Goal: Complete application form

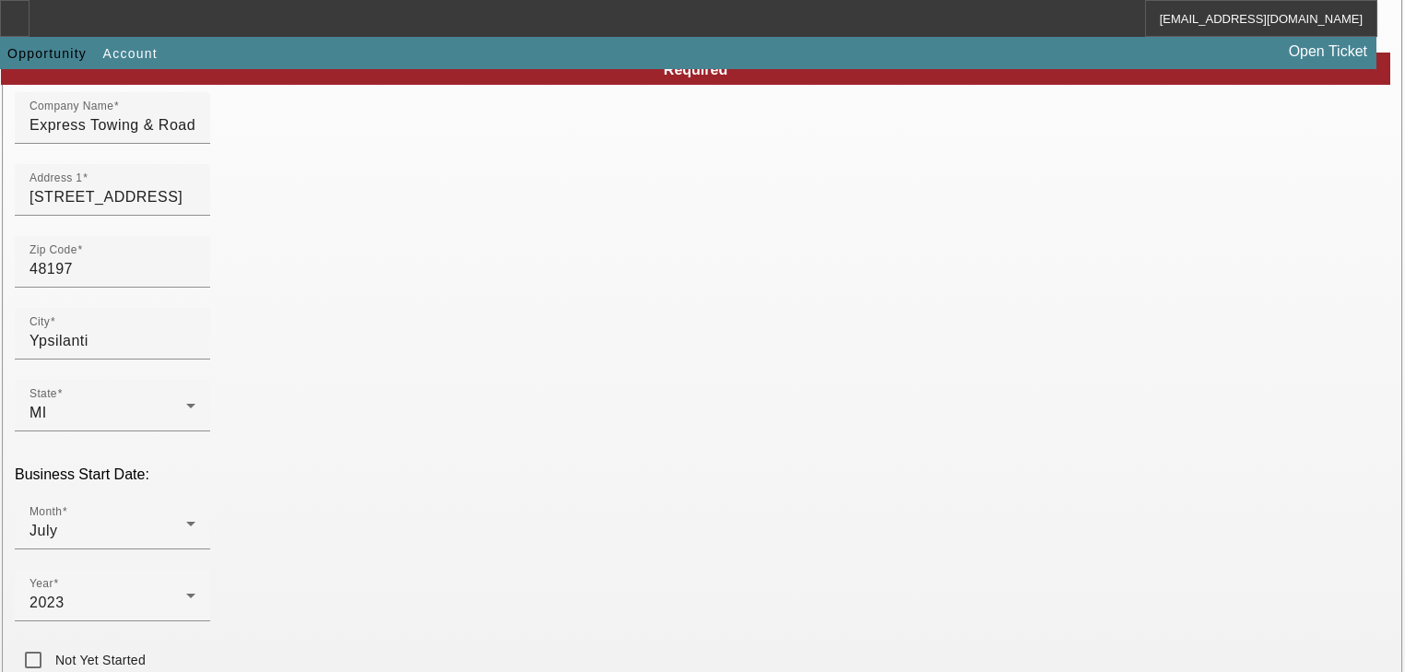
scroll to position [221, 0]
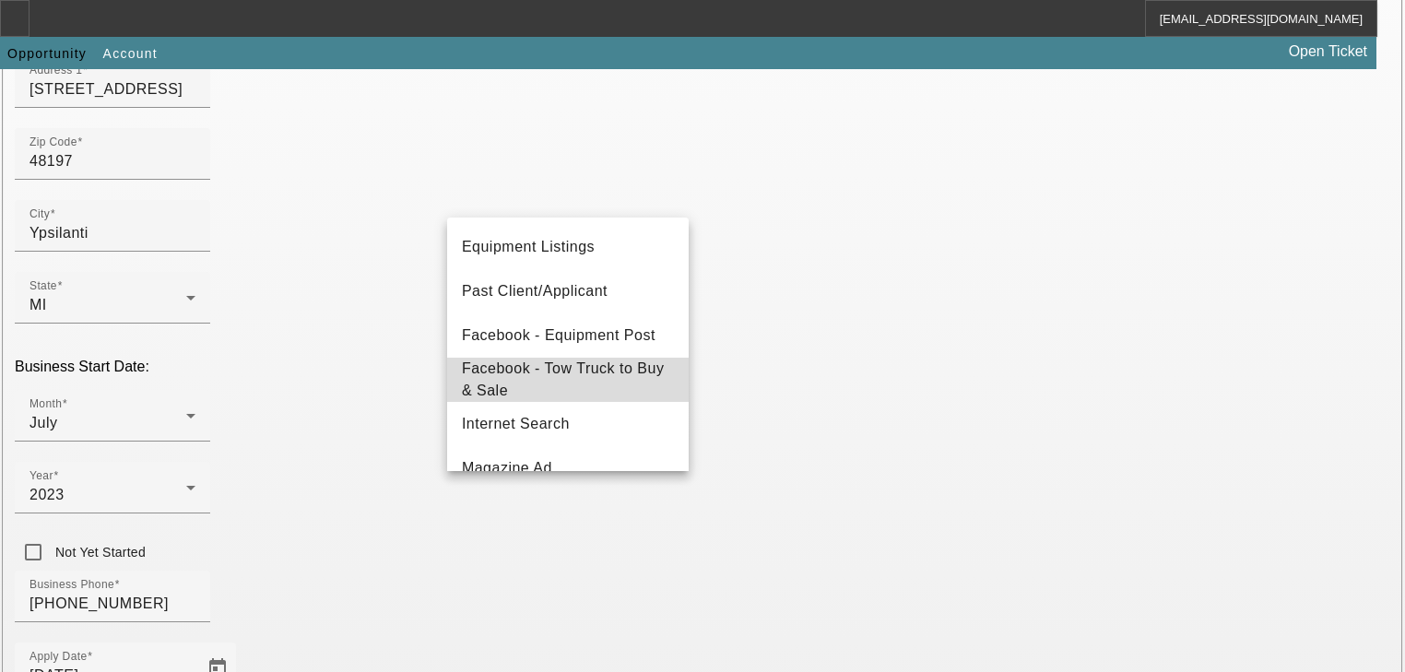
click at [596, 369] on span "Facebook - Tow Truck to Buy & Sale" at bounding box center [568, 380] width 212 height 44
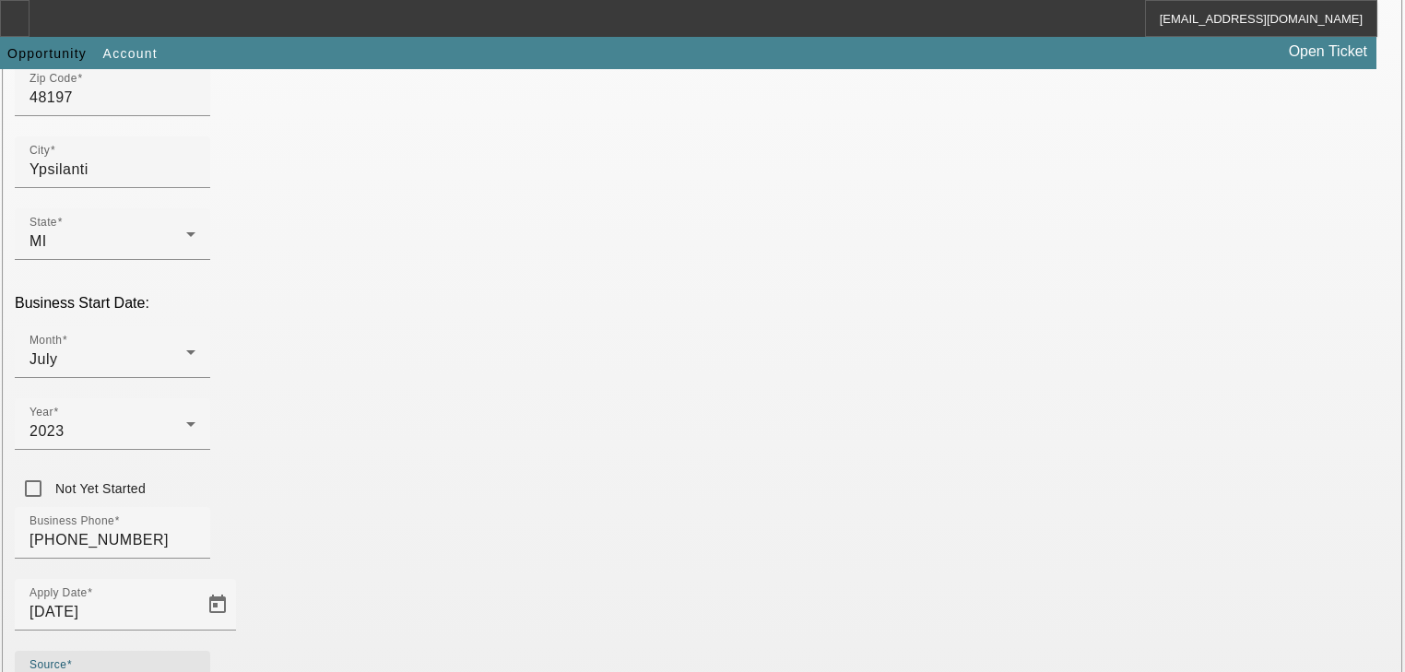
scroll to position [485, 0]
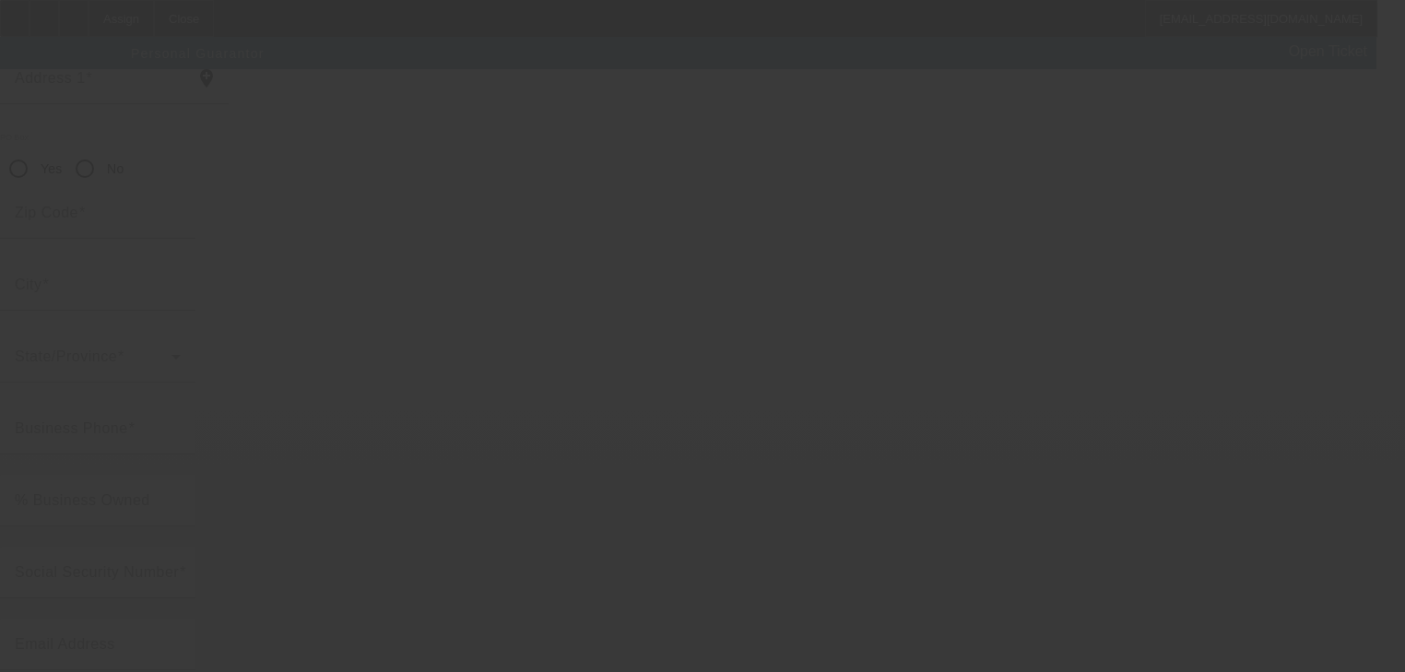
scroll to position [225, 0]
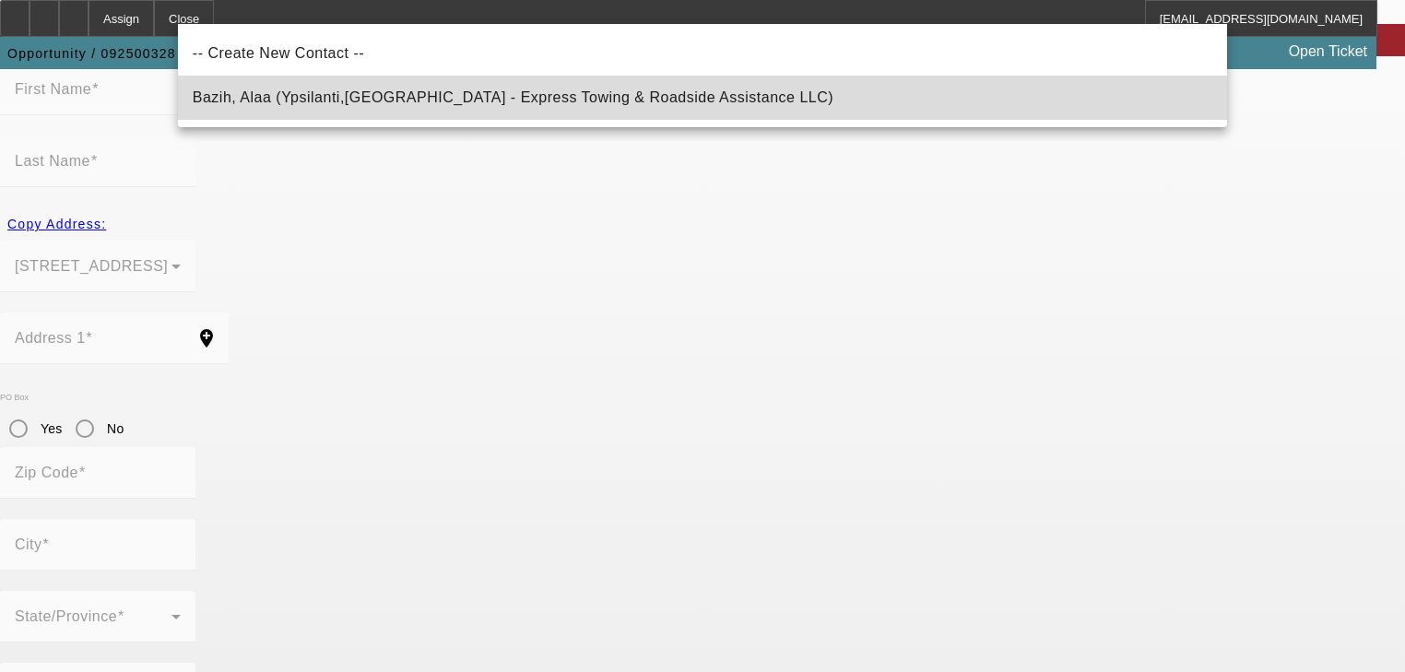
click at [522, 100] on span "Bazih, Alaa (Ypsilanti,MI - Express Towing & Roadside Assistance LLC)" at bounding box center [513, 97] width 641 height 16
type input "Bazih, Alaa (Ypsilanti,MI - Express Towing & Roadside Assistance LLC)"
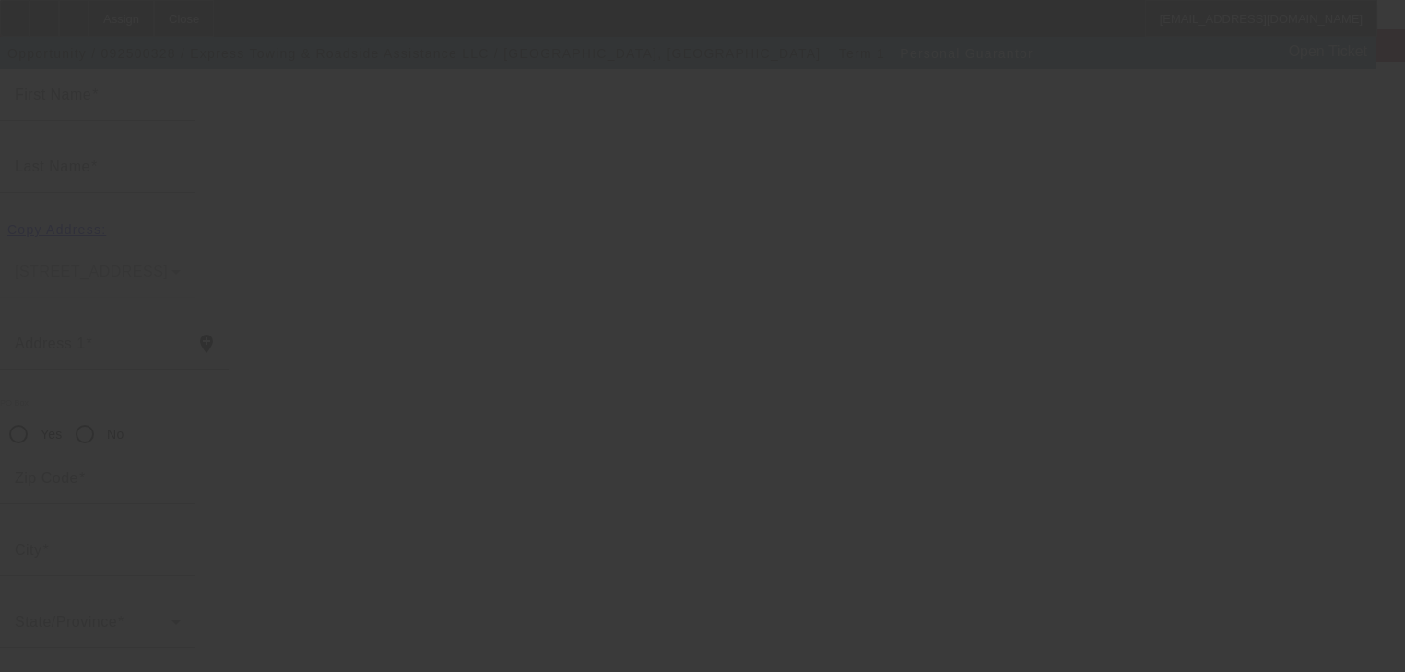
type input "Alaa"
type input "Bazih"
type input "[STREET_ADDRESS]"
radio input "true"
type input "48197"
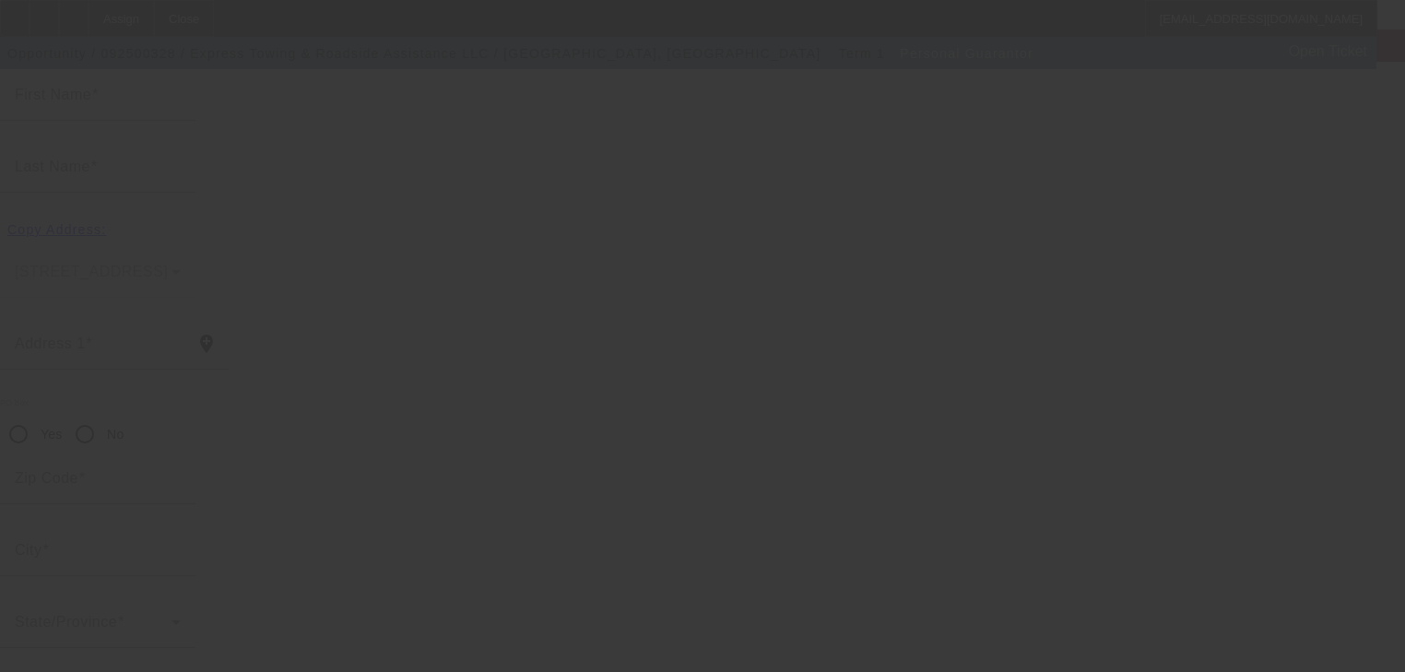
type input "Ypsilanti"
type input "(734) 896-0868"
type input "100"
type input "078-92-6850"
type input "bazihalaa1@gmail.com"
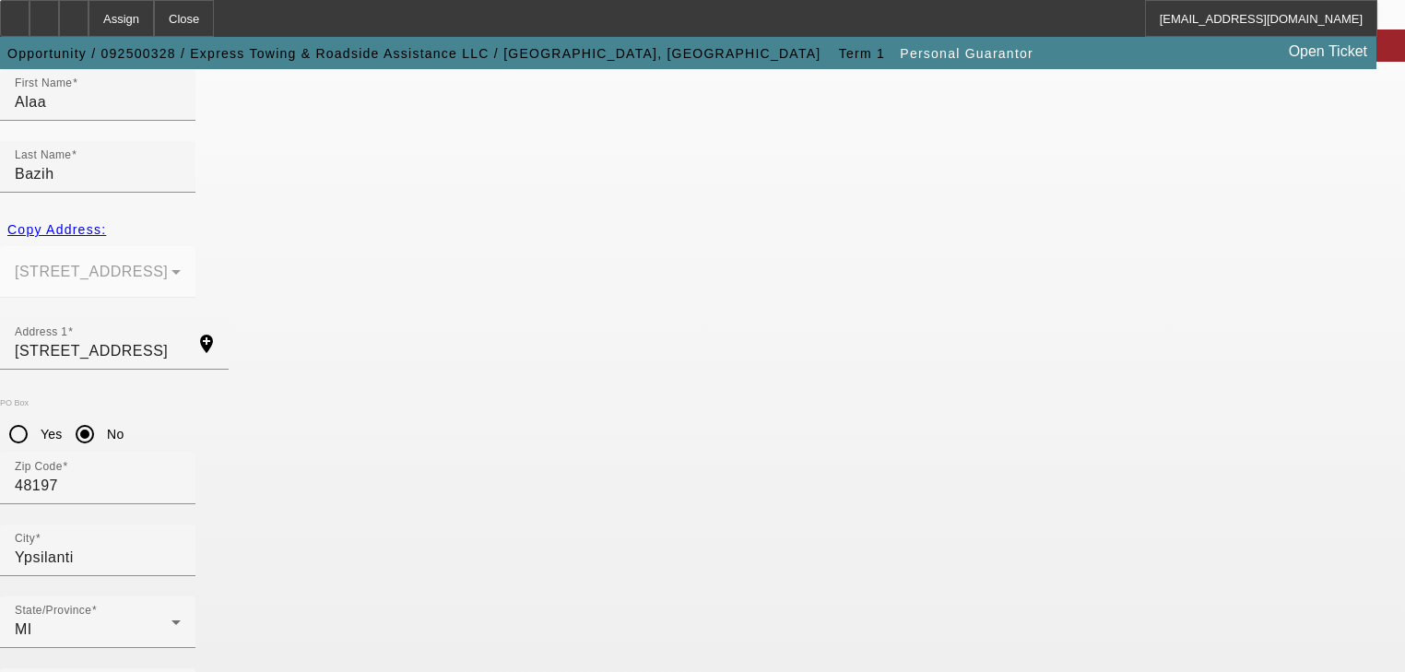
scroll to position [225, 0]
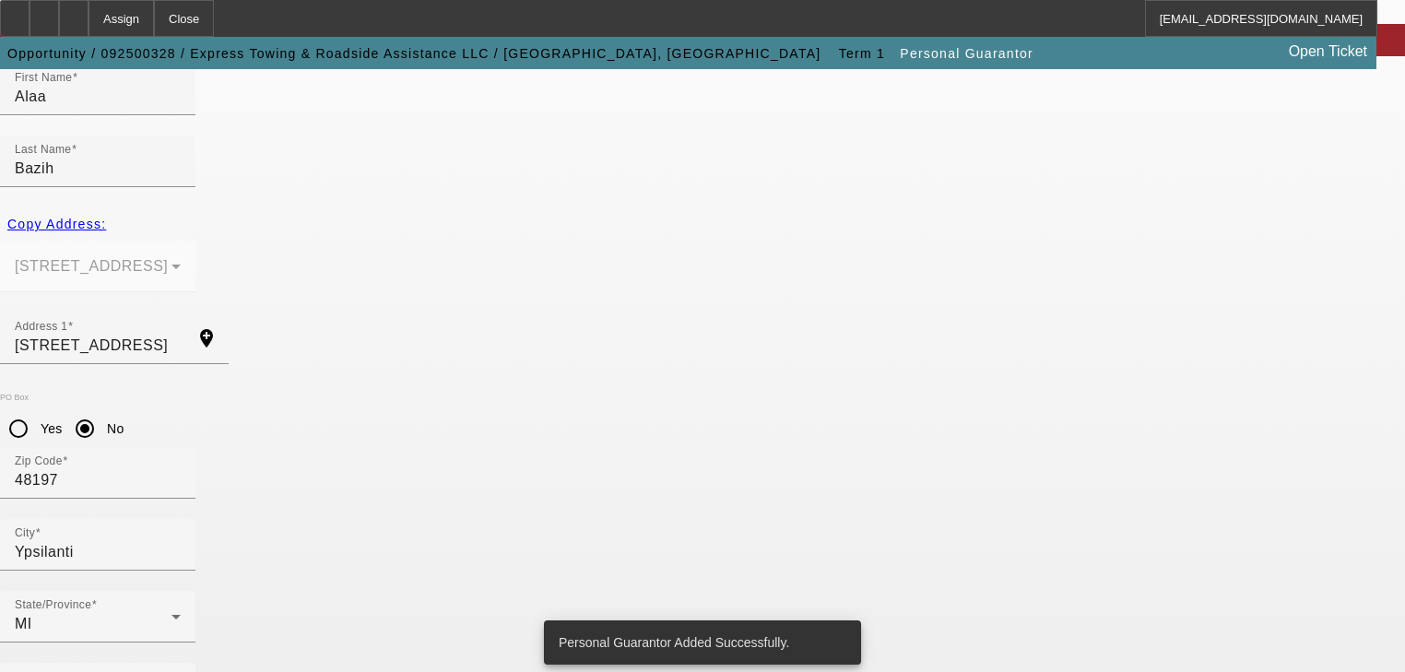
scroll to position [0, 0]
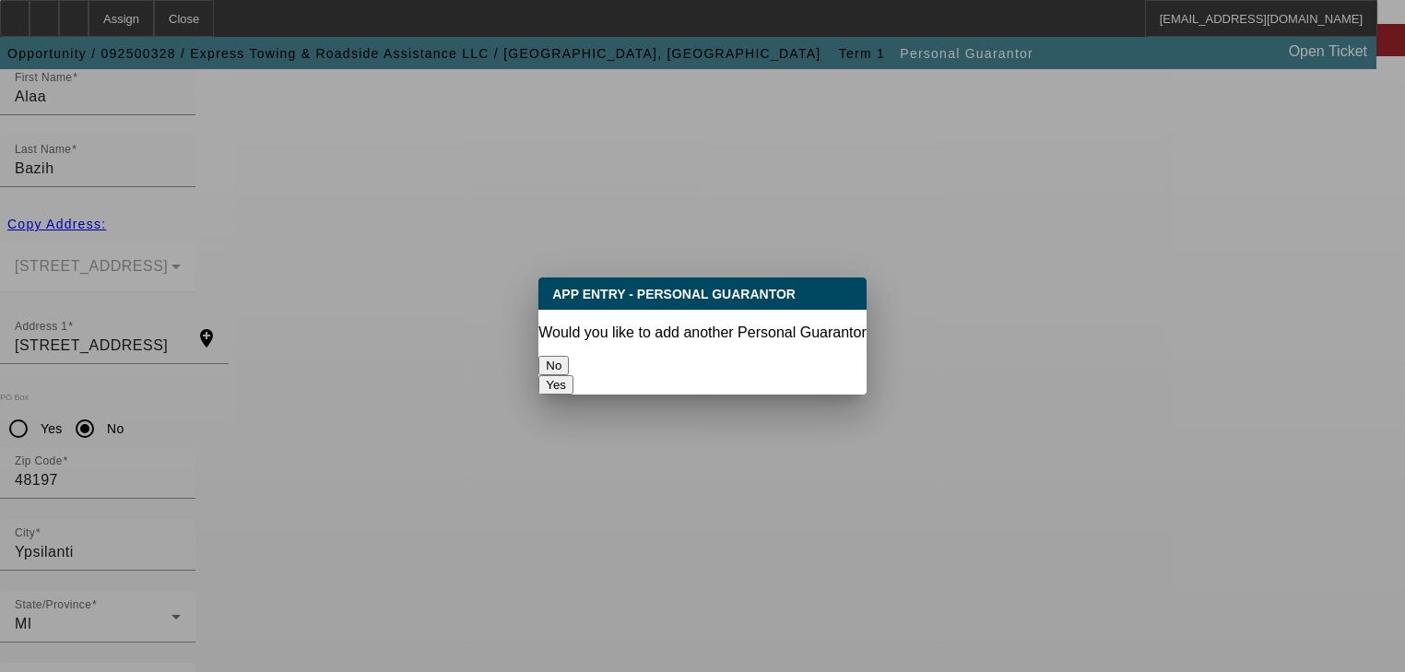
drag, startPoint x: 634, startPoint y: 361, endPoint x: 816, endPoint y: 542, distance: 256.9
click at [816, 540] on div "App Entry - Personal Guarantor Would you like to add another Personal Guarantor…" at bounding box center [702, 336] width 1405 height 672
click at [631, 335] on div "Would you like to add another Personal Guarantor" at bounding box center [702, 333] width 327 height 17
click at [569, 356] on button "No" at bounding box center [554, 365] width 30 height 19
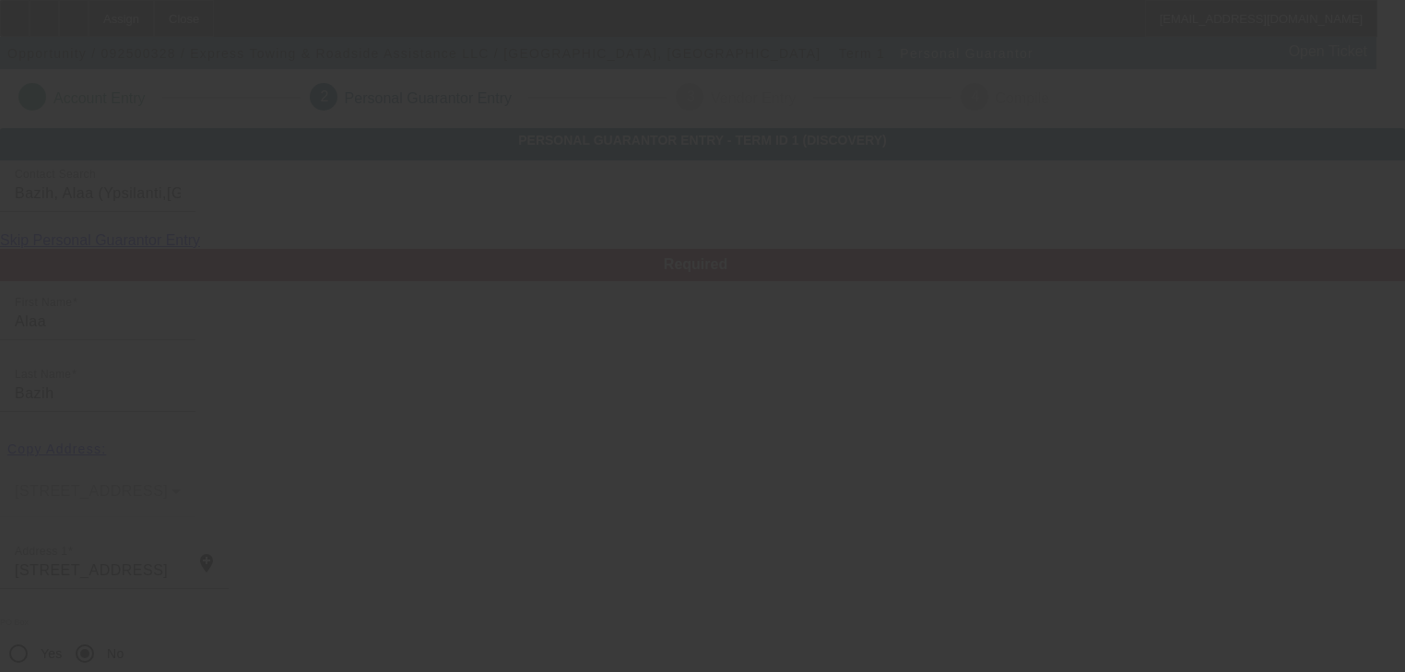
scroll to position [225, 0]
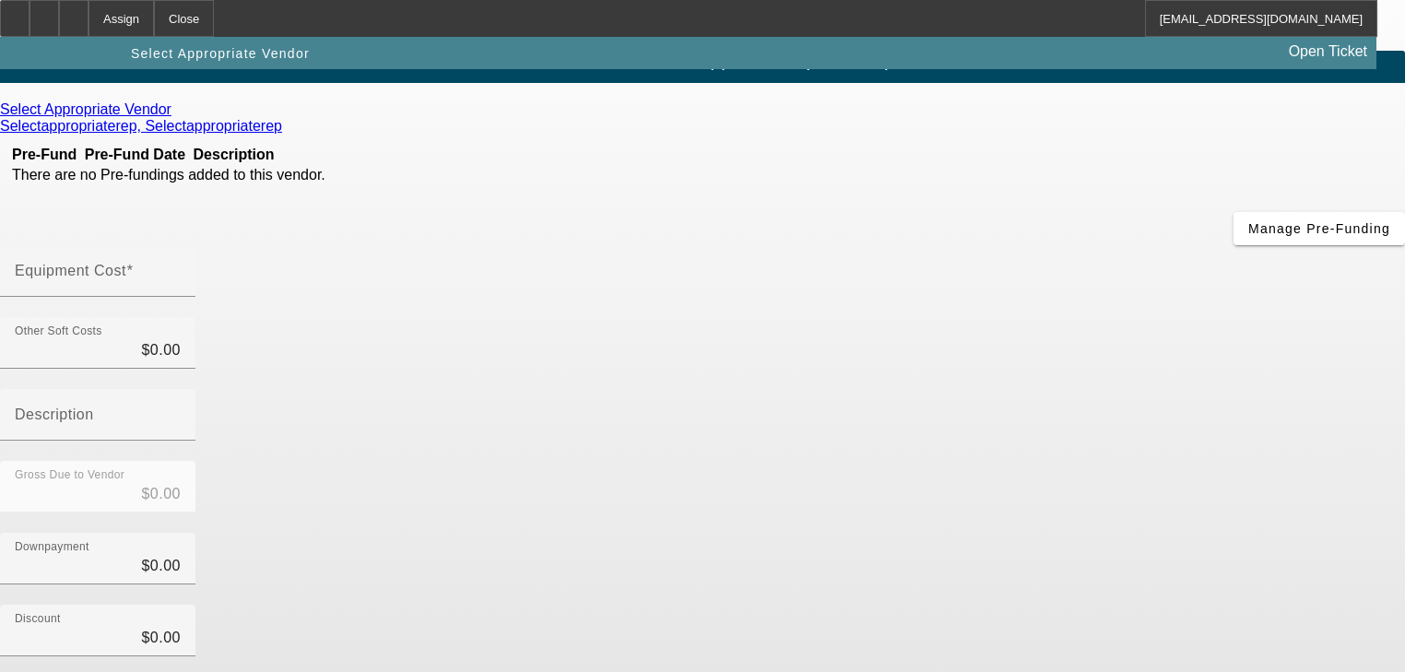
scroll to position [77, 0]
click at [181, 245] on div "Equipment Cost" at bounding box center [98, 271] width 166 height 52
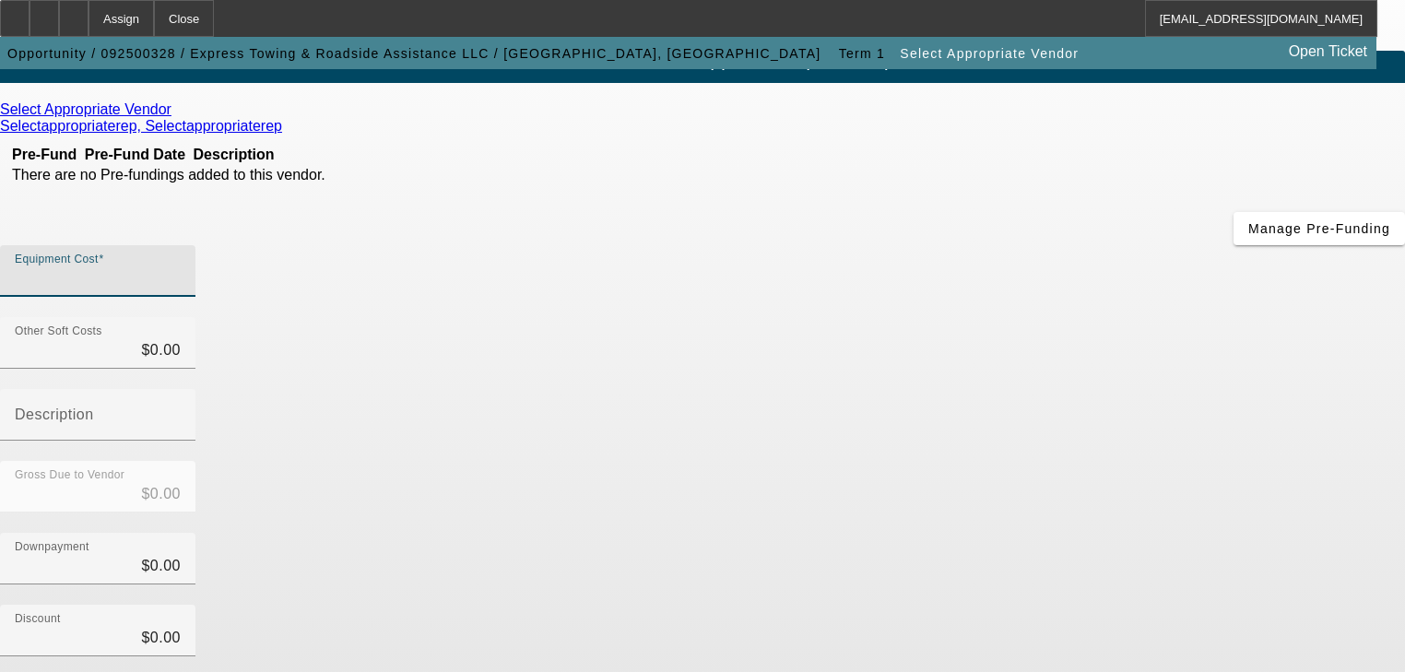
type input "7"
type input "$7.00"
type input "70"
type input "$70.00"
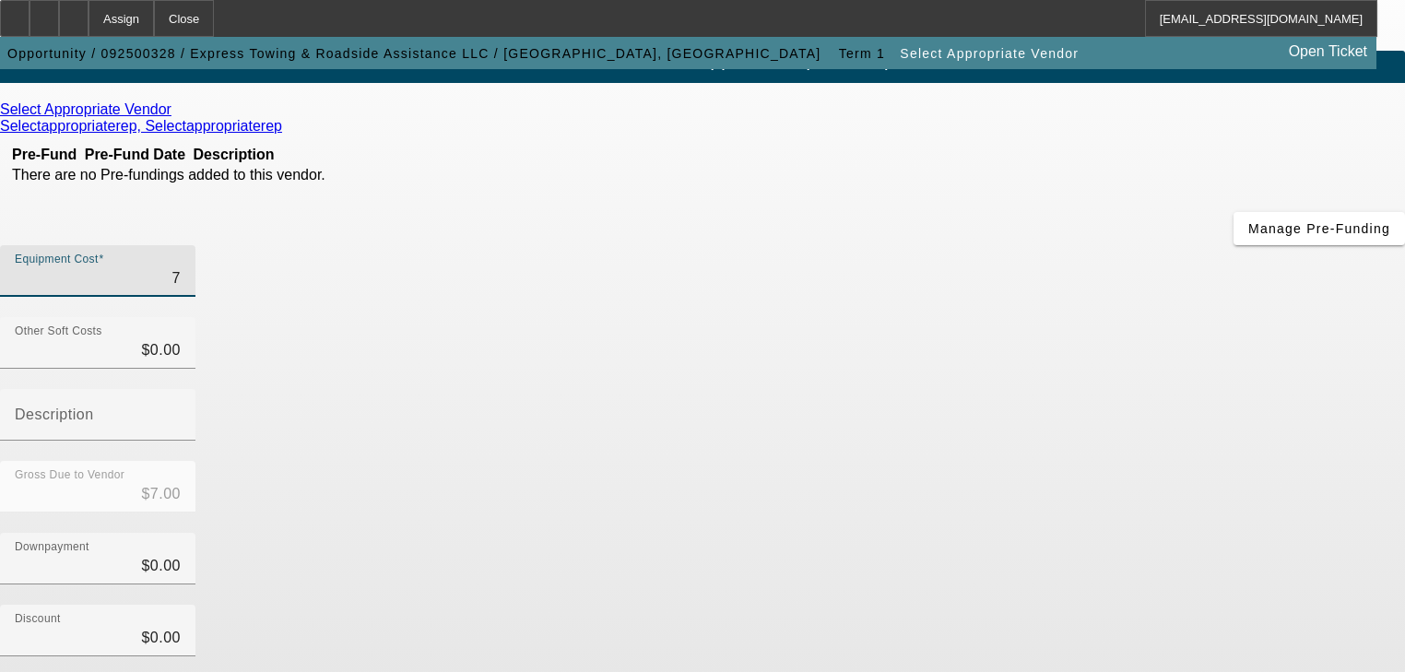
type input "$70.00"
type input "700"
type input "$700.00"
type input "7000"
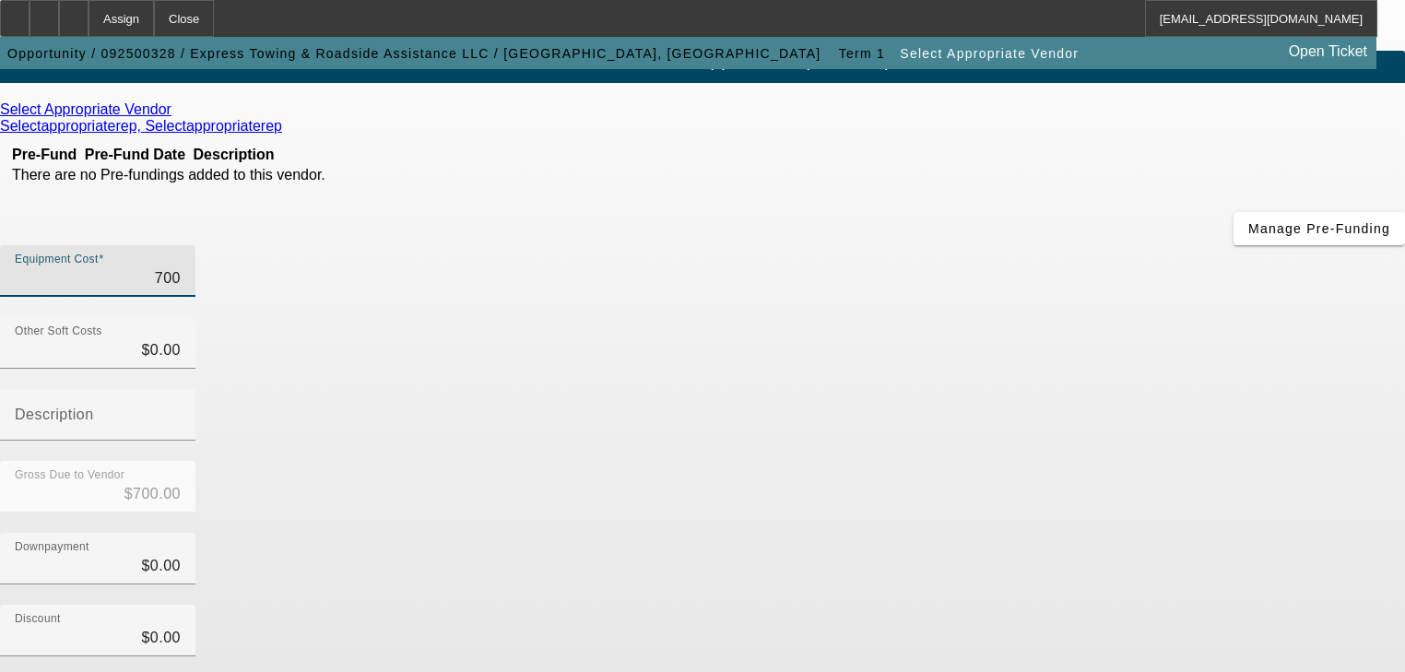
type input "$7,000.00"
type input "70000"
type input "$70,000.00"
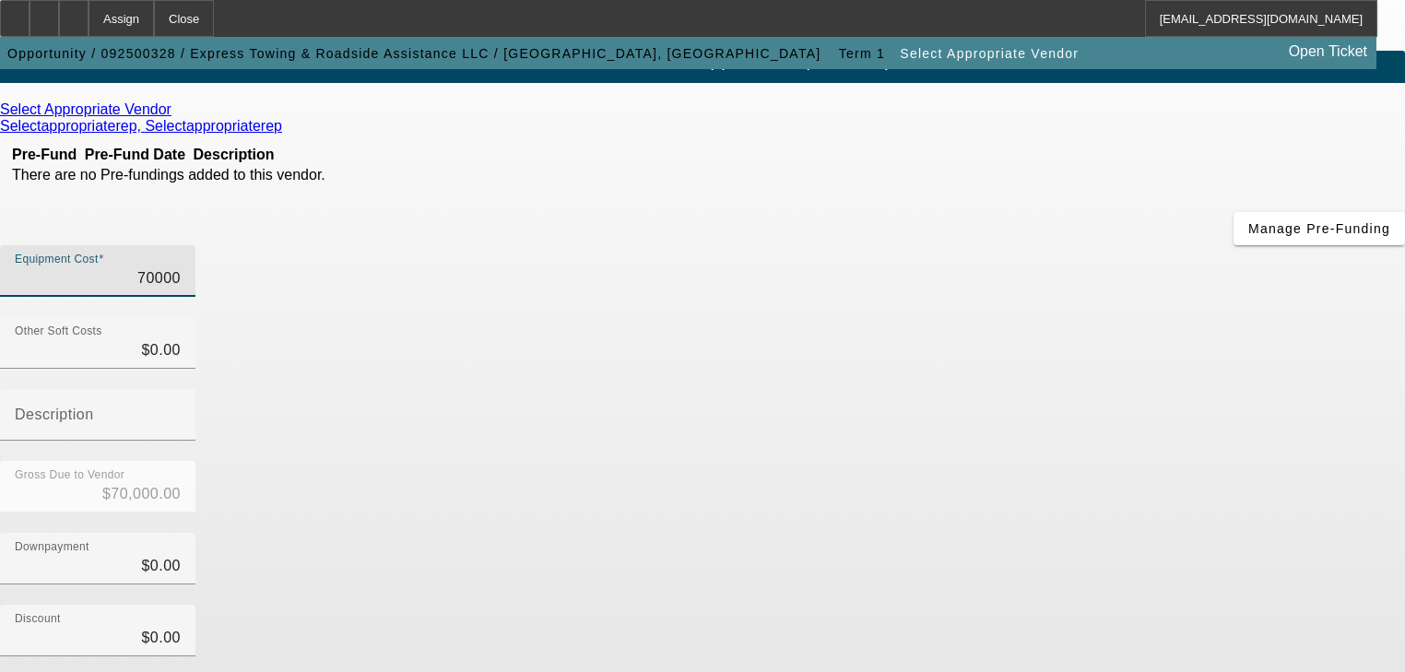
type input "$70,000.00"
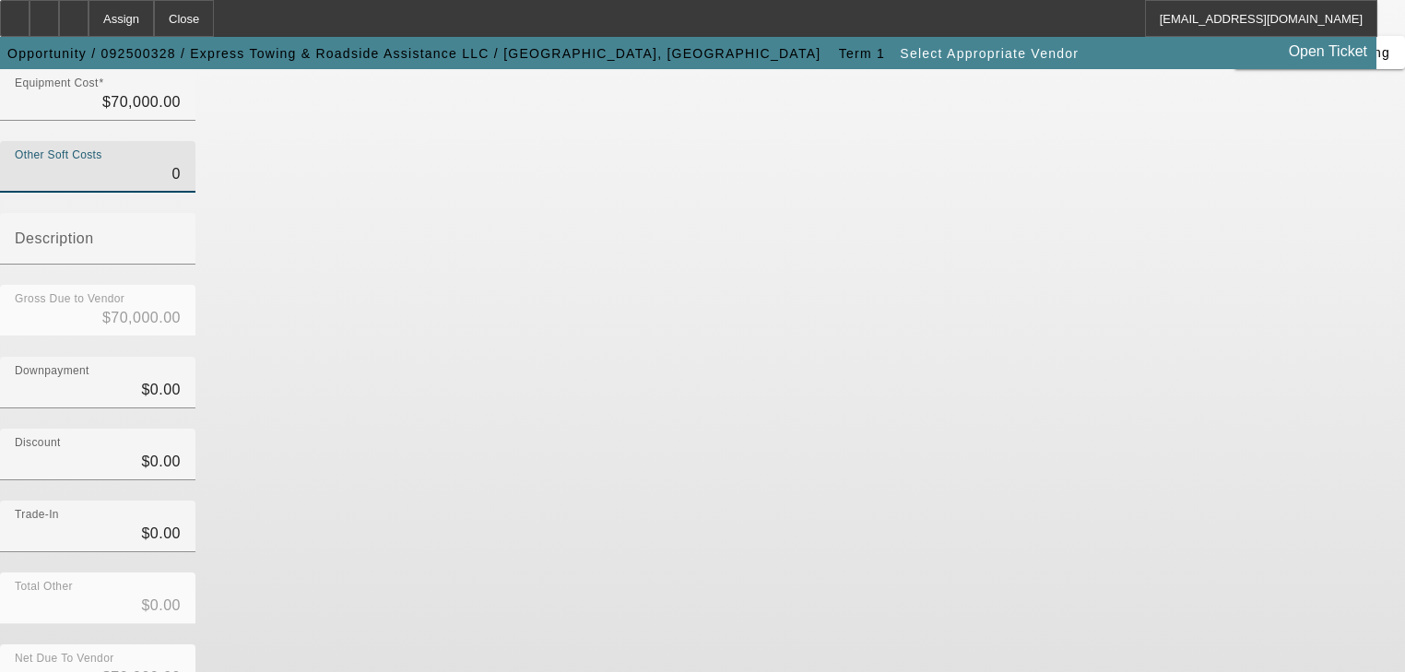
scroll to position [256, 0]
type input "$0.00"
drag, startPoint x: 1074, startPoint y: 536, endPoint x: 882, endPoint y: 357, distance: 263.0
click at [972, 411] on div "Equipment Cost $70,000.00 Other Soft Costs $0.00 Description Gross Due to Vendo…" at bounding box center [702, 399] width 1405 height 667
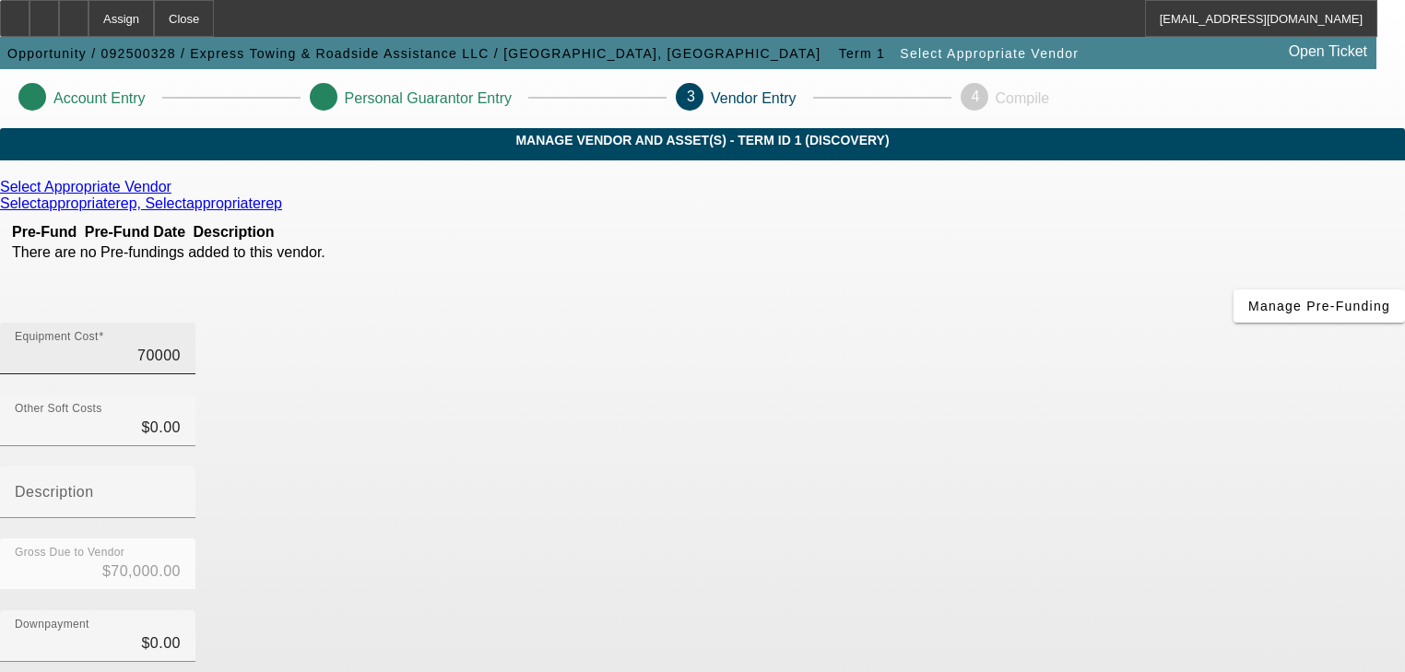
click at [181, 345] on input "70000" at bounding box center [98, 356] width 166 height 22
type input "1"
type input "$1.00"
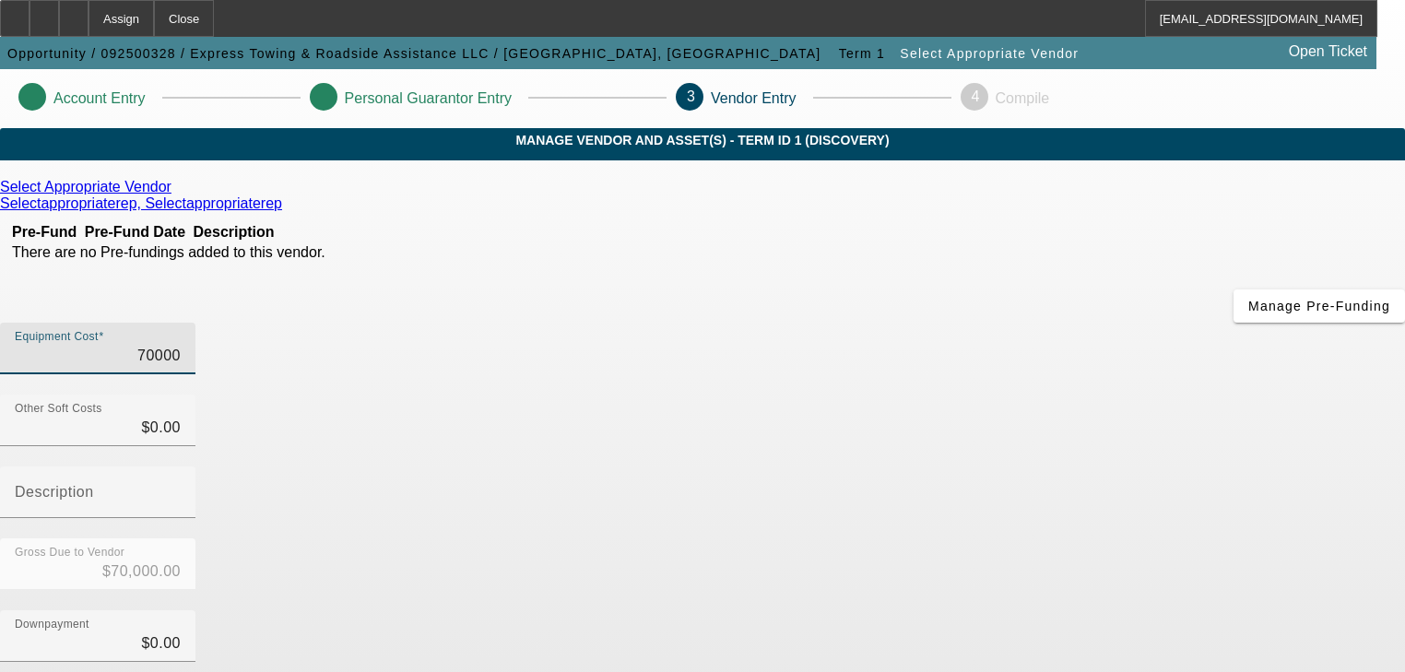
type input "$1.00"
type input "12"
type input "$12.00"
type input "120"
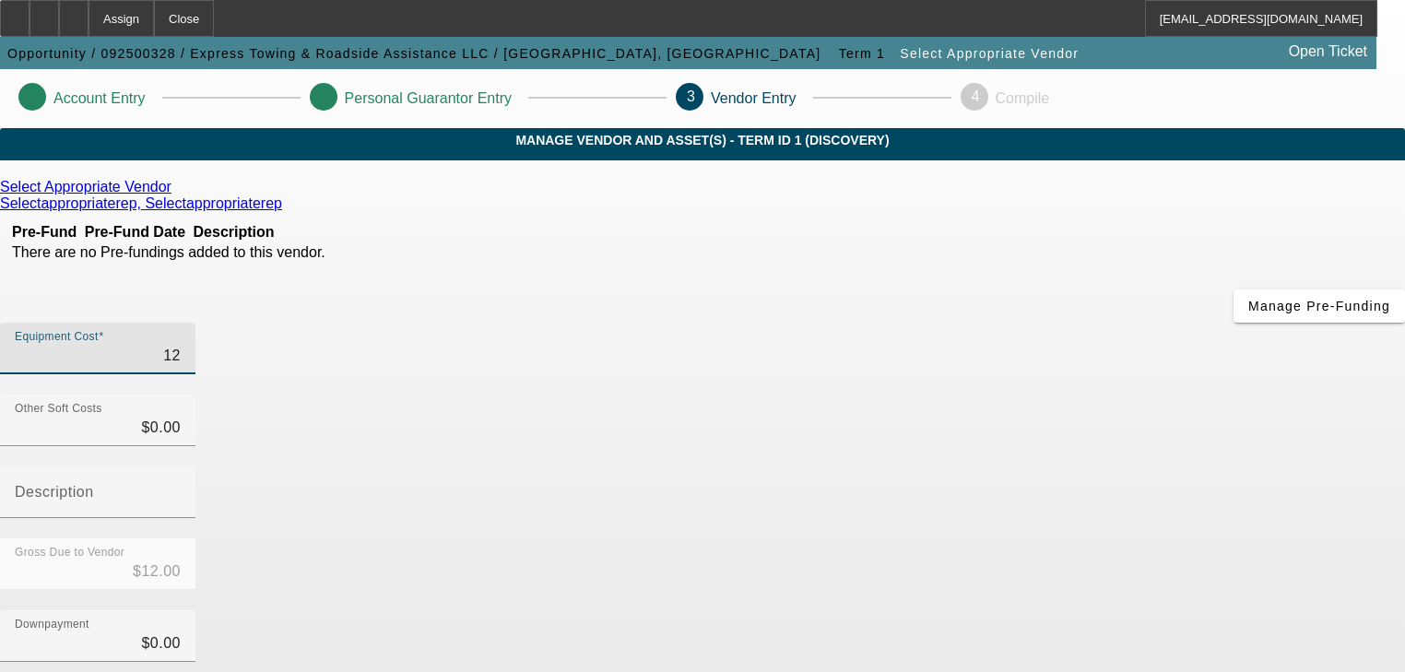
type input "$120.00"
type input "1200"
type input "$1,200.00"
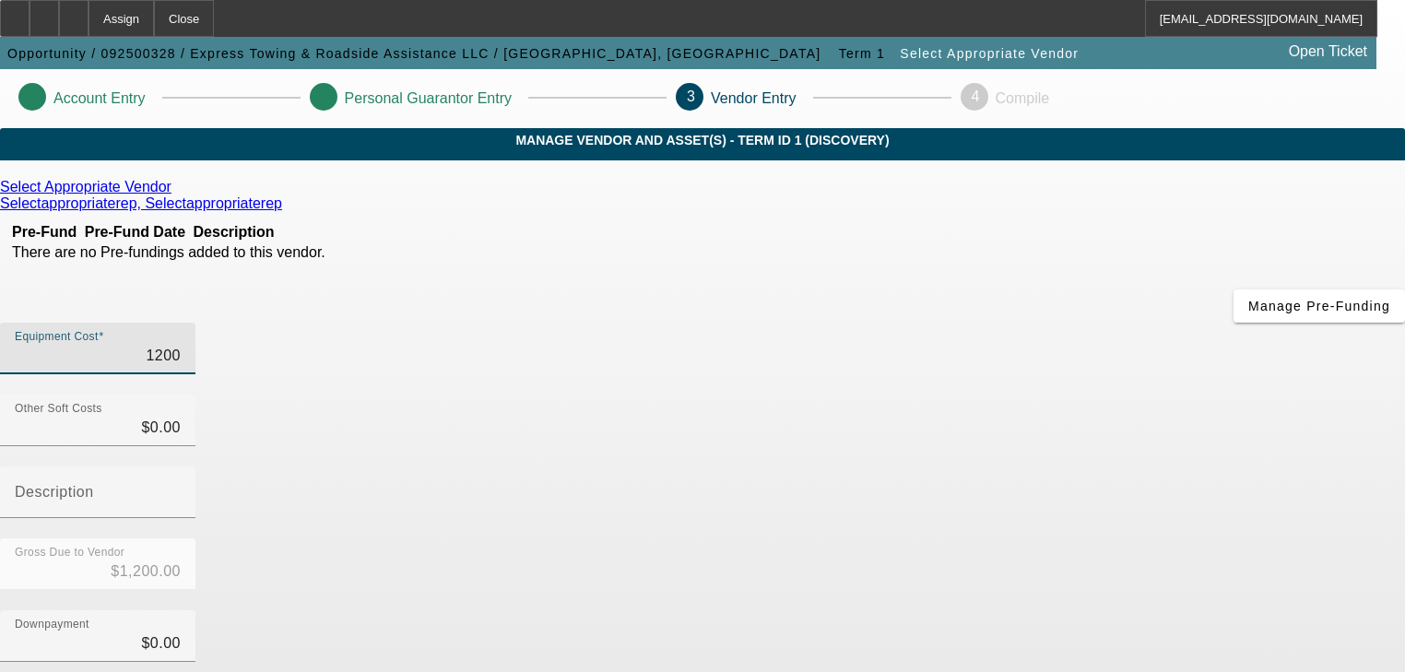
type input "12000"
type input "$12,000.00"
type input "120000"
type input "$120,000.00"
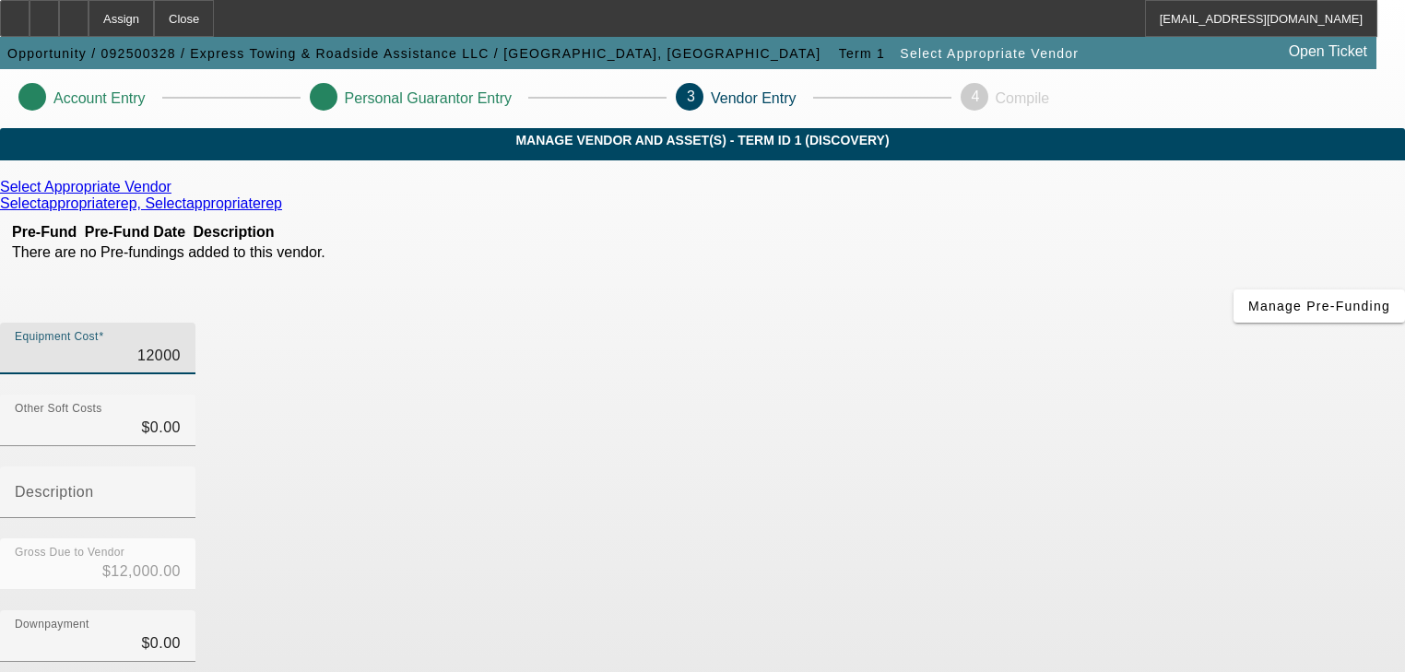
type input "$120,000.00"
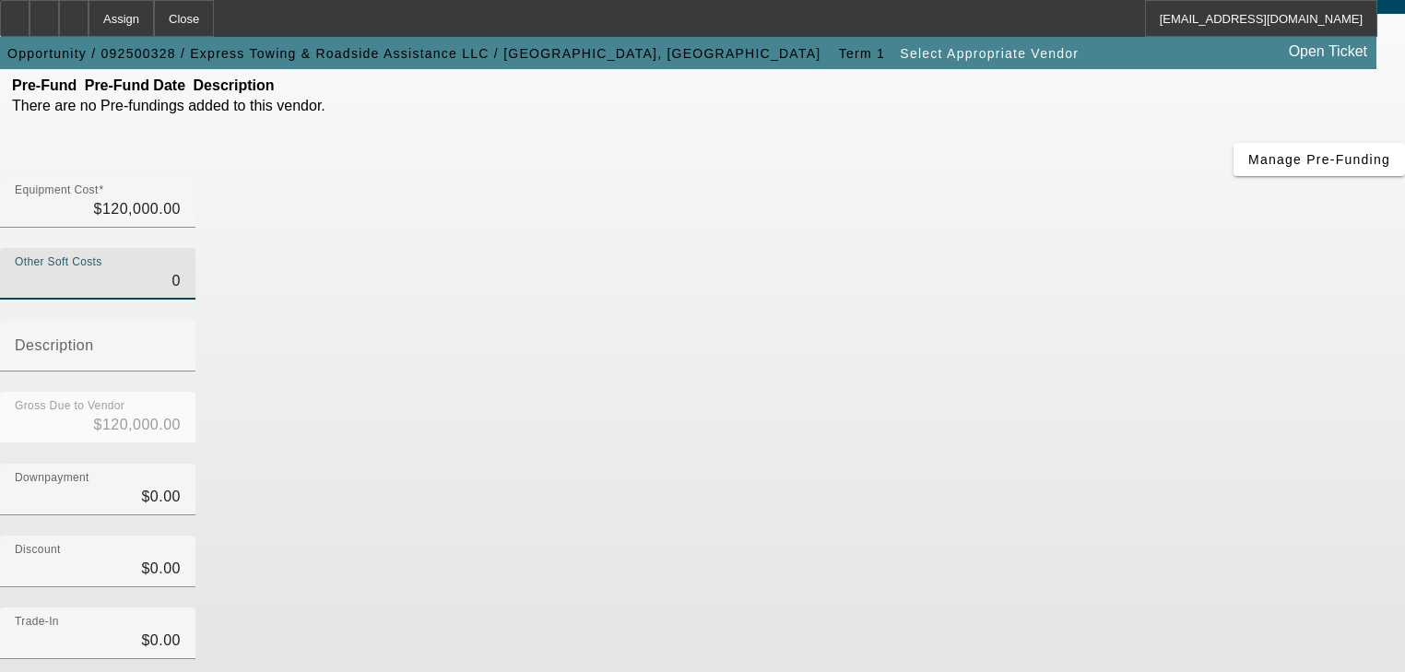
scroll to position [256, 0]
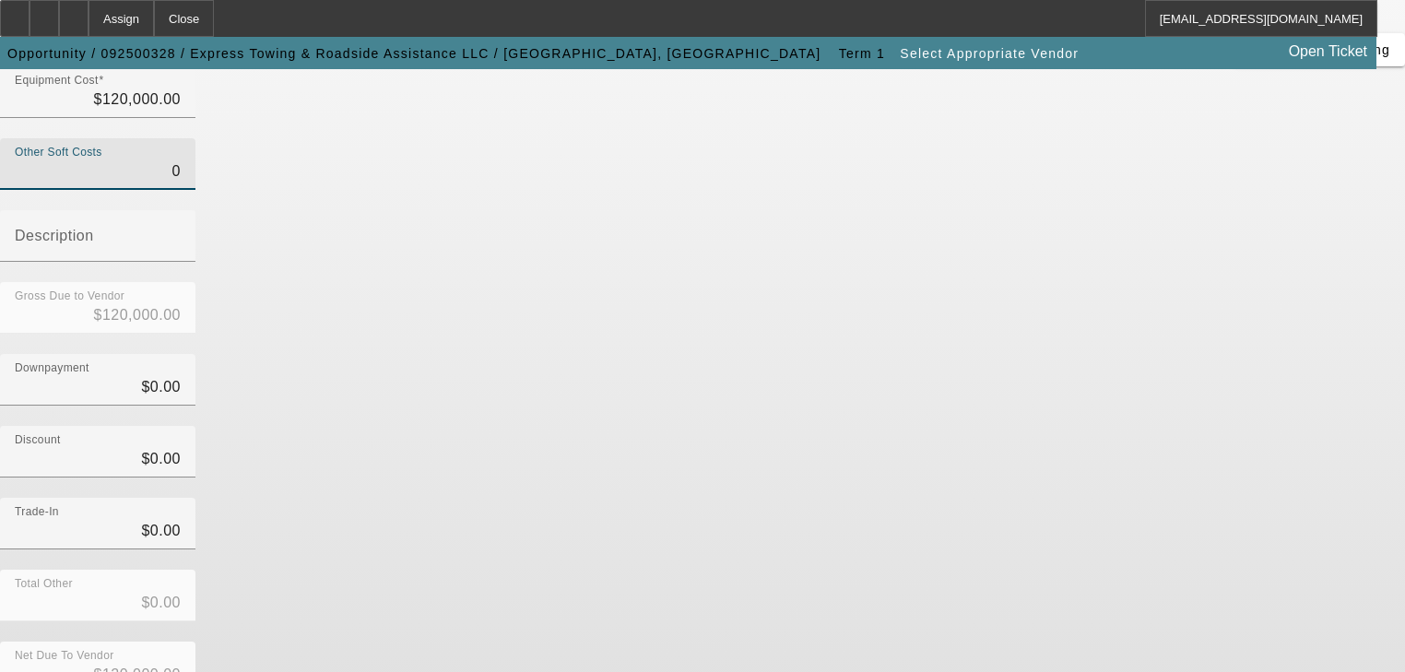
type input "$0.00"
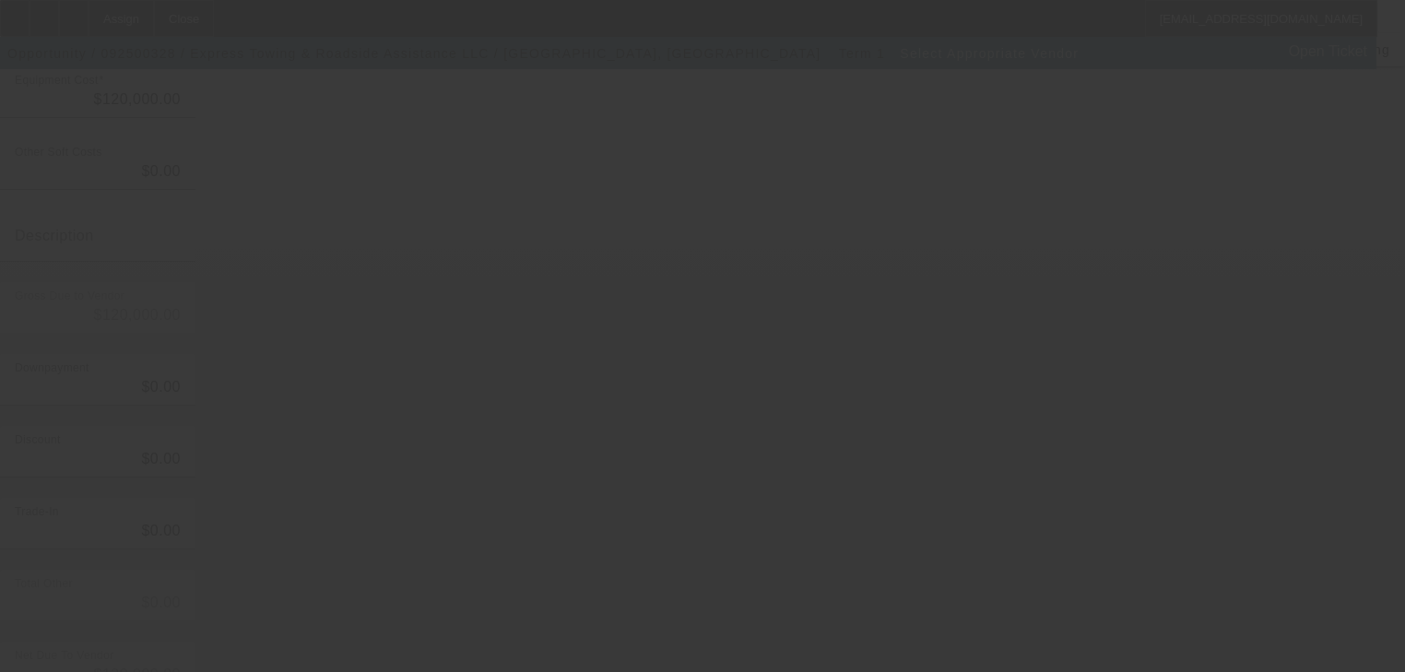
scroll to position [0, 0]
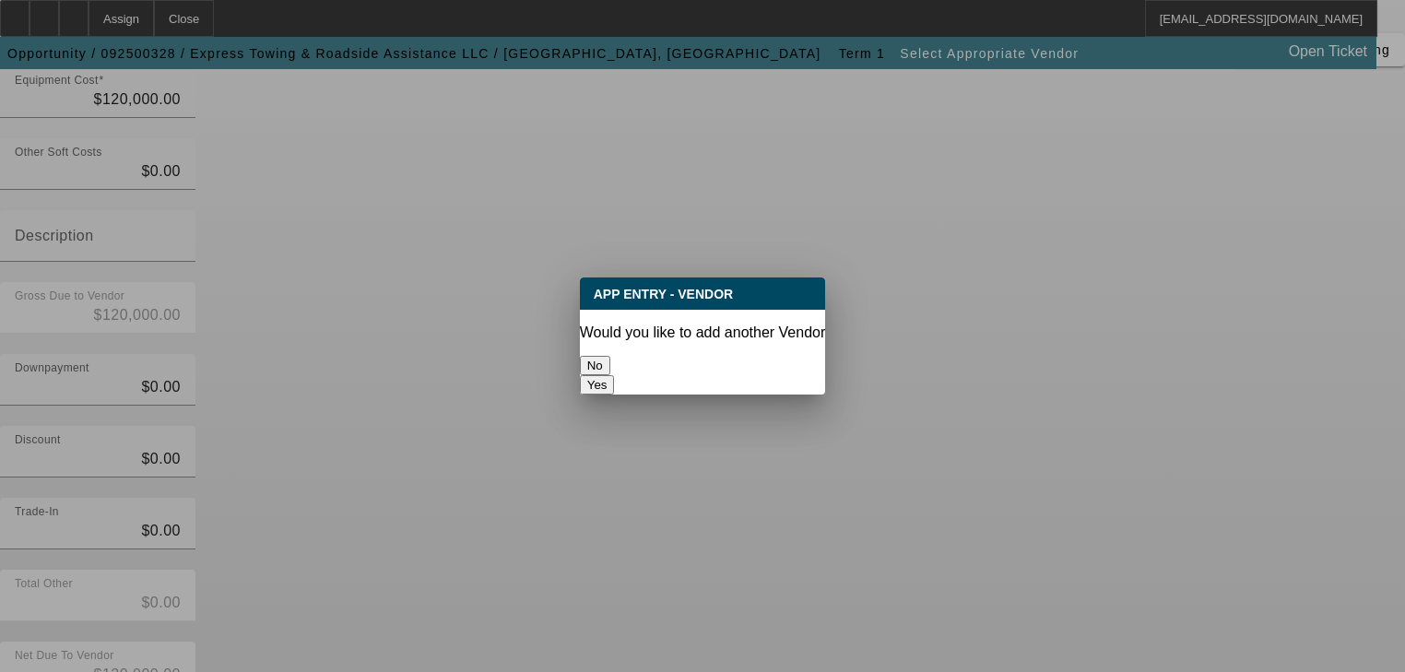
click at [610, 361] on button "No" at bounding box center [595, 365] width 30 height 19
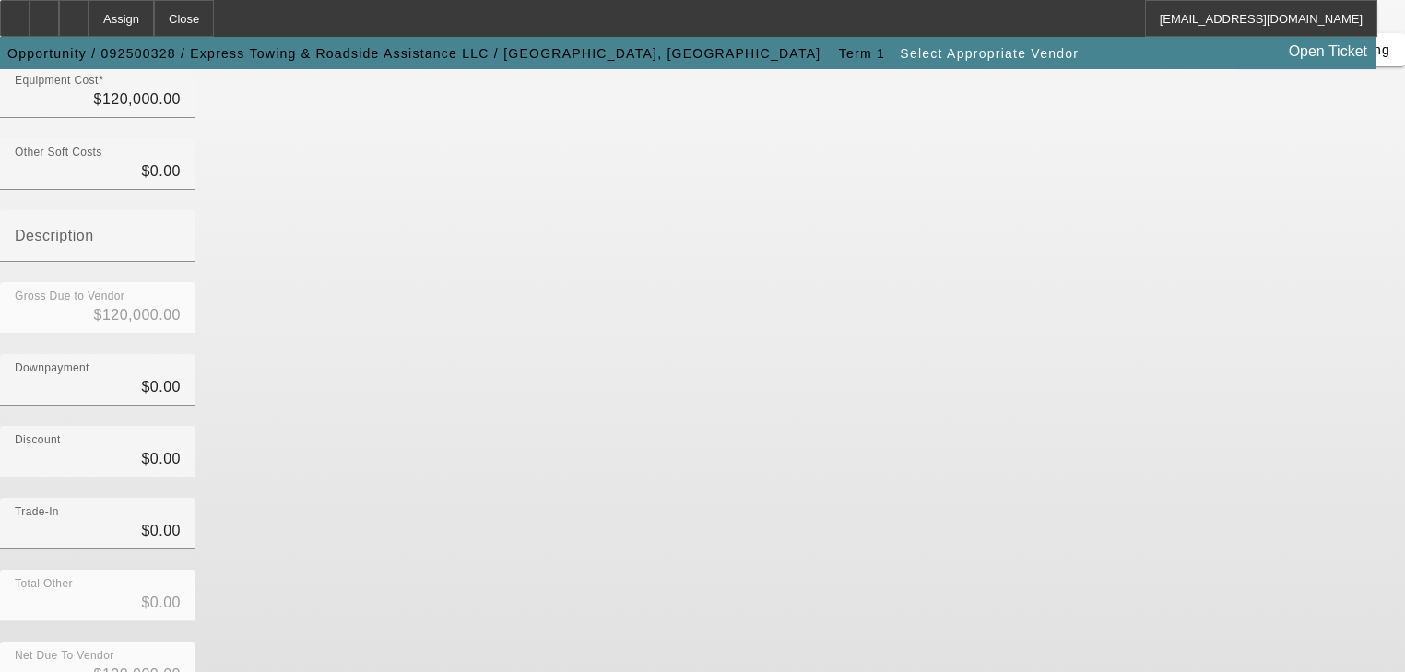
scroll to position [256, 0]
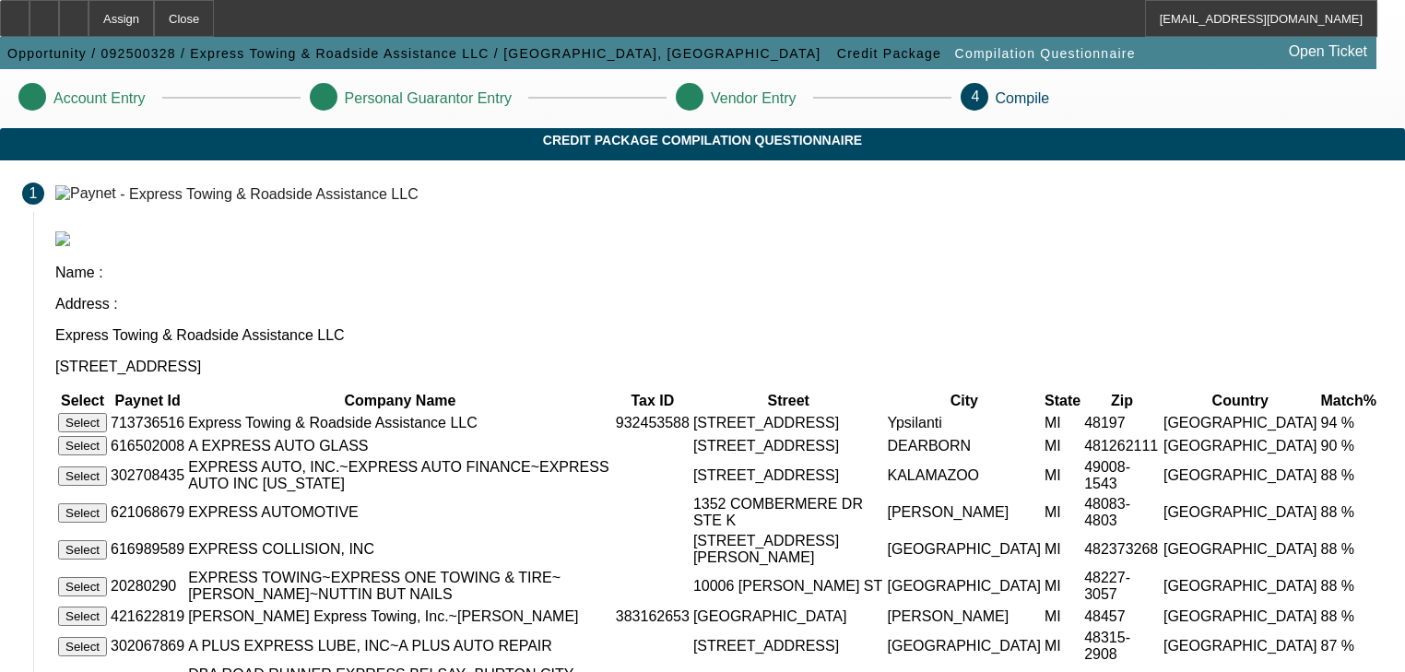
click at [107, 413] on button "Select" at bounding box center [82, 422] width 49 height 19
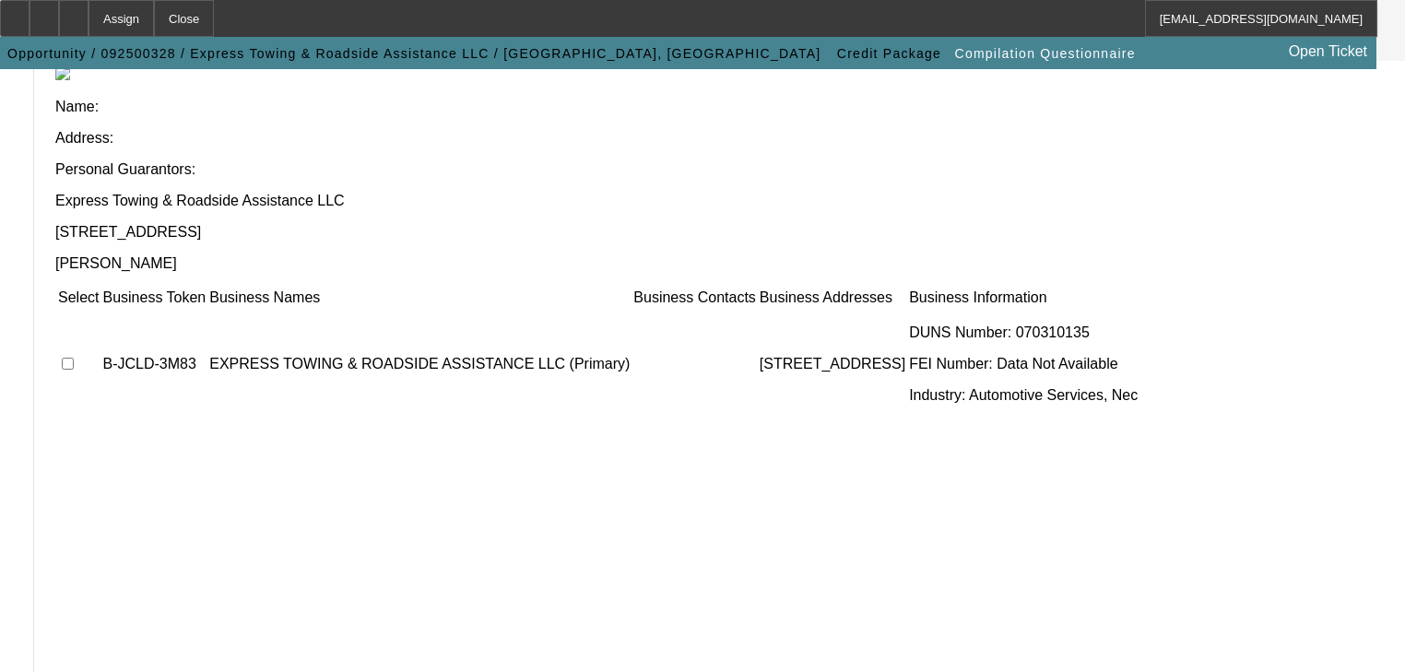
click at [74, 358] on input "checkbox" at bounding box center [68, 364] width 12 height 12
checkbox input "true"
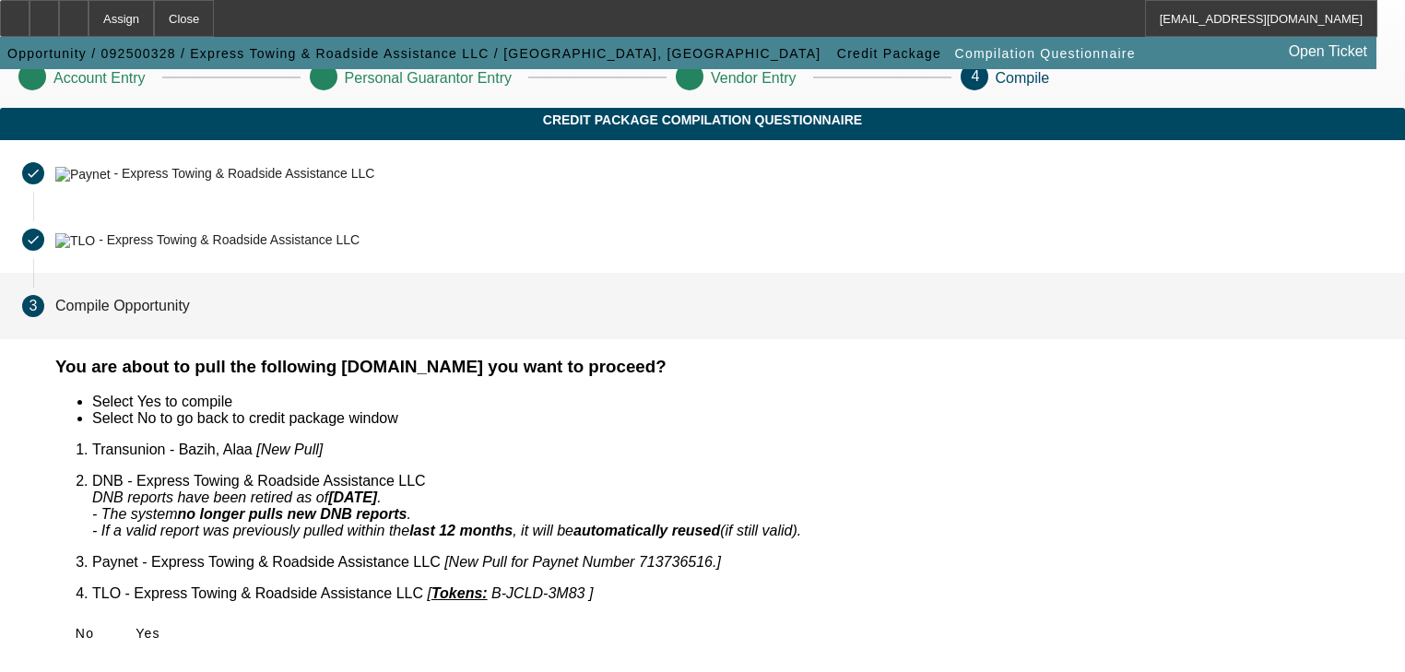
scroll to position [0, 0]
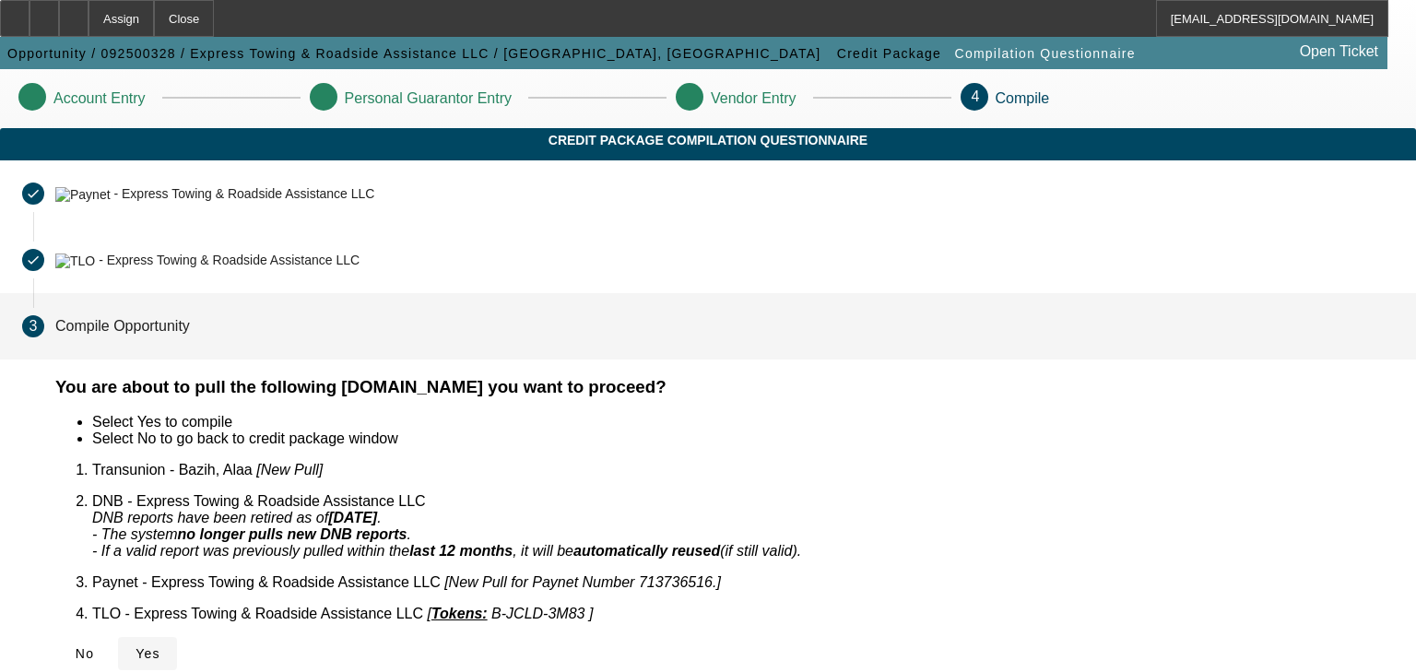
click at [136, 646] on icon at bounding box center [136, 653] width 0 height 15
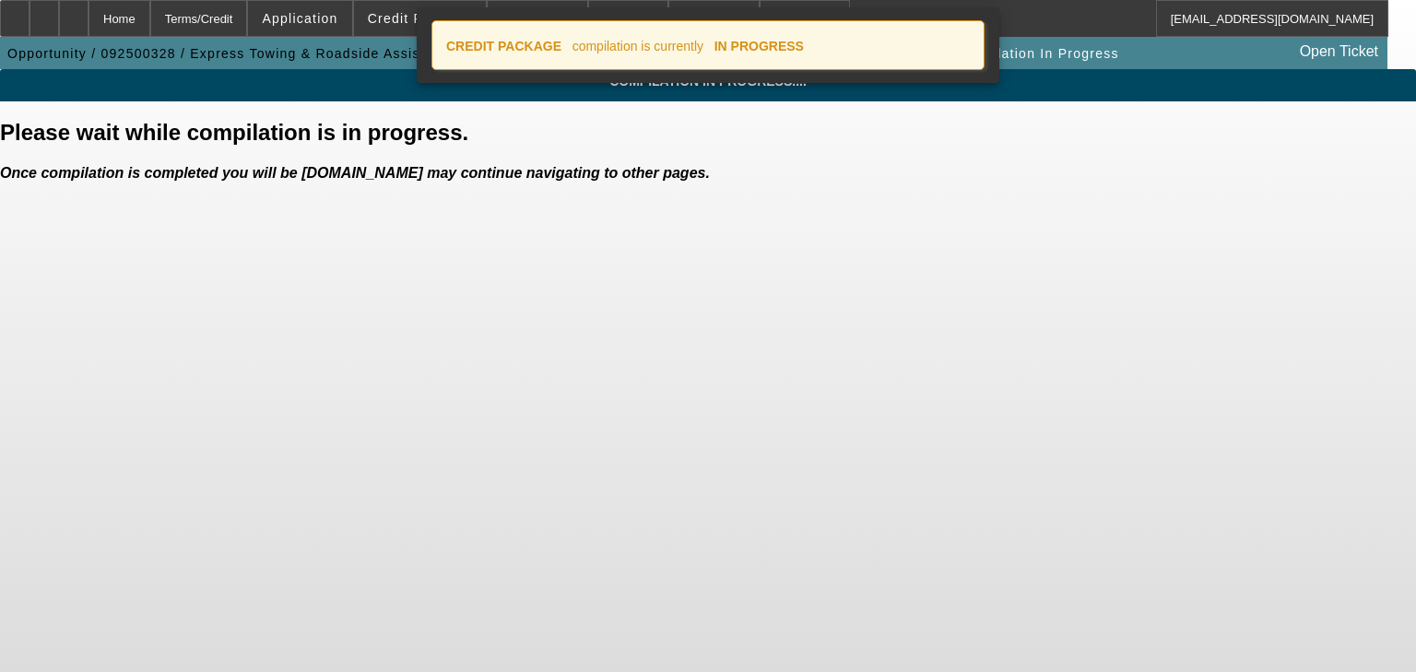
drag, startPoint x: 505, startPoint y: 362, endPoint x: 516, endPoint y: 354, distance: 13.8
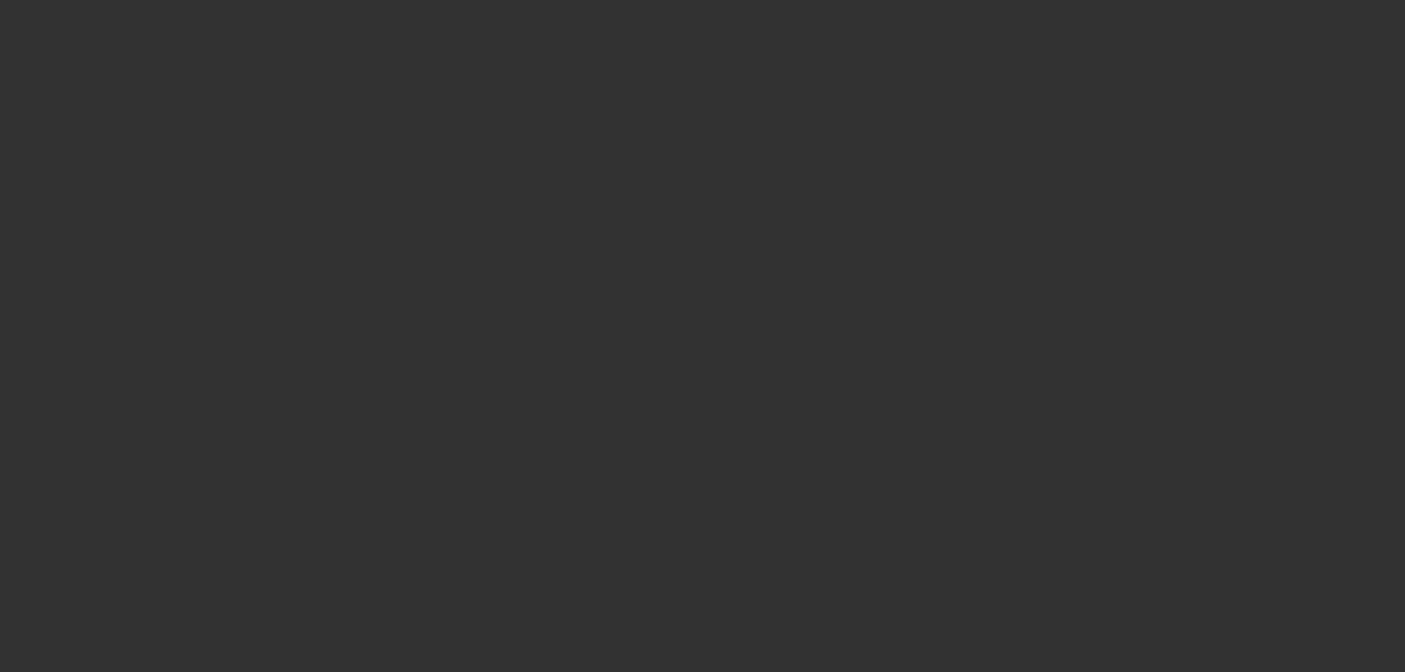
drag, startPoint x: 516, startPoint y: 354, endPoint x: 337, endPoint y: 387, distance: 182.9
click at [337, 387] on div at bounding box center [702, 336] width 1405 height 672
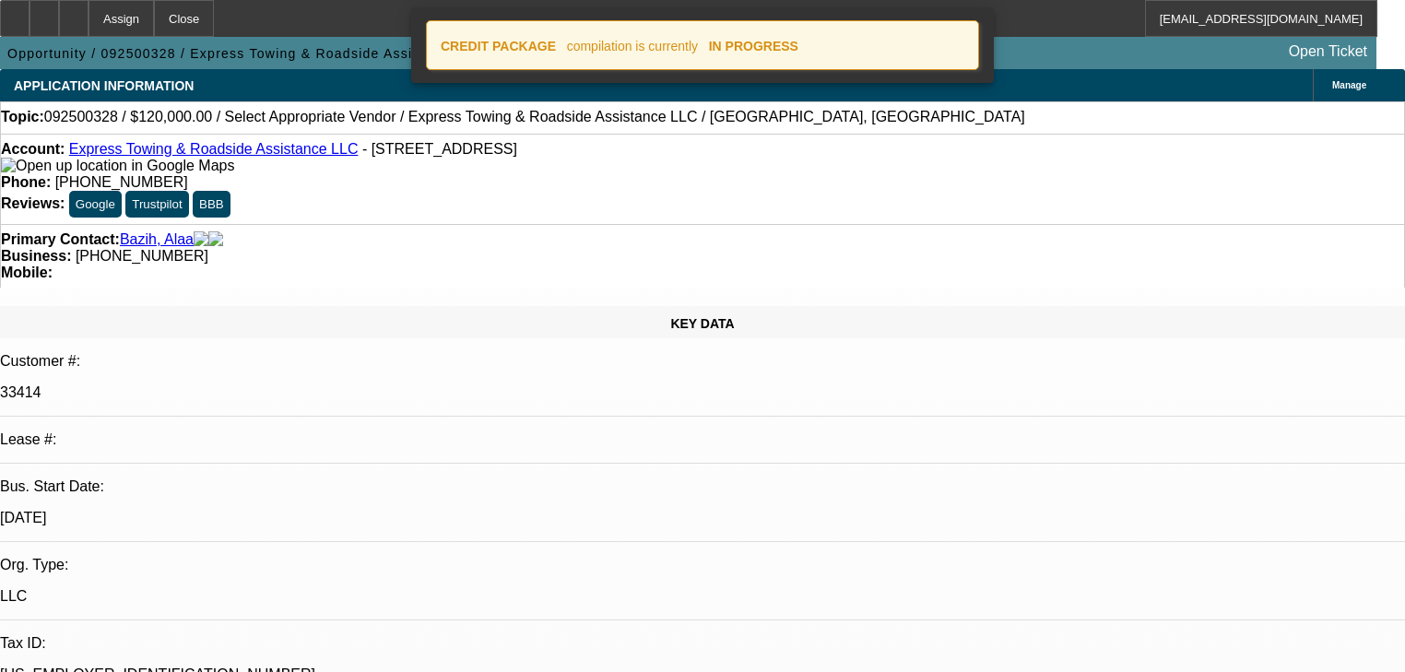
select select "0"
select select "2"
select select "0.1"
select select "4"
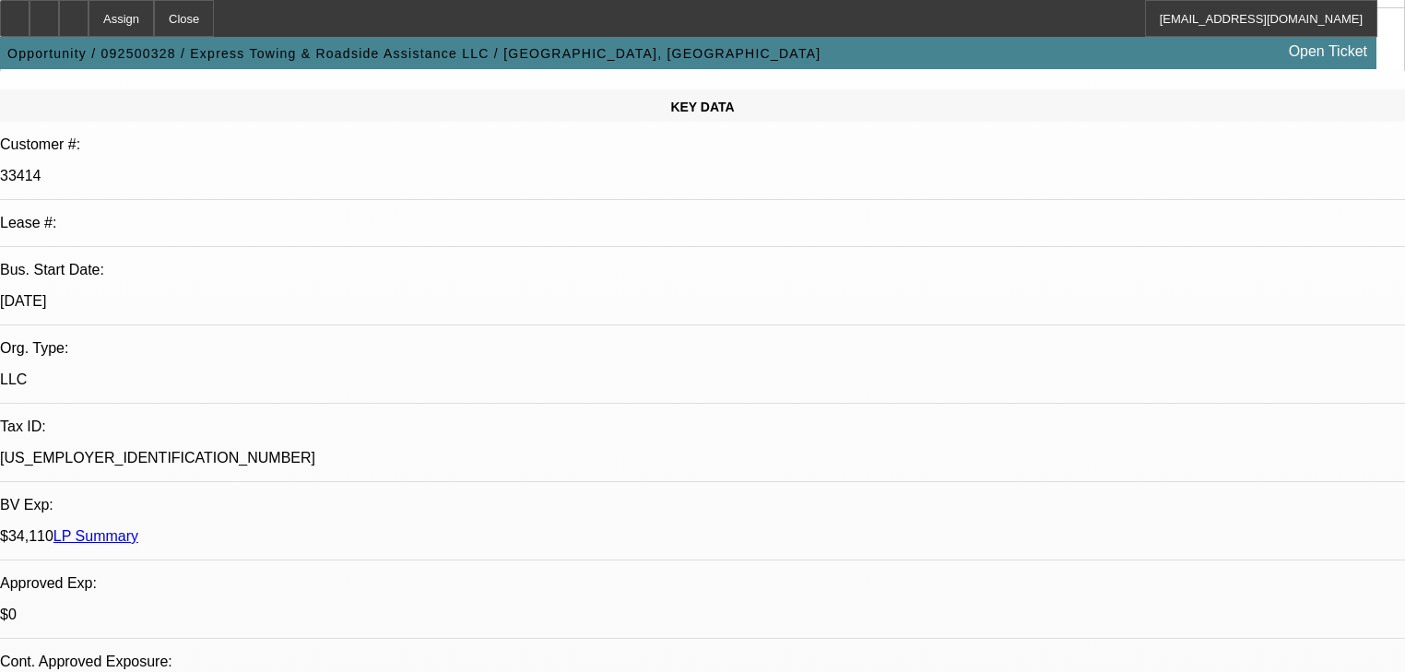
scroll to position [221, 0]
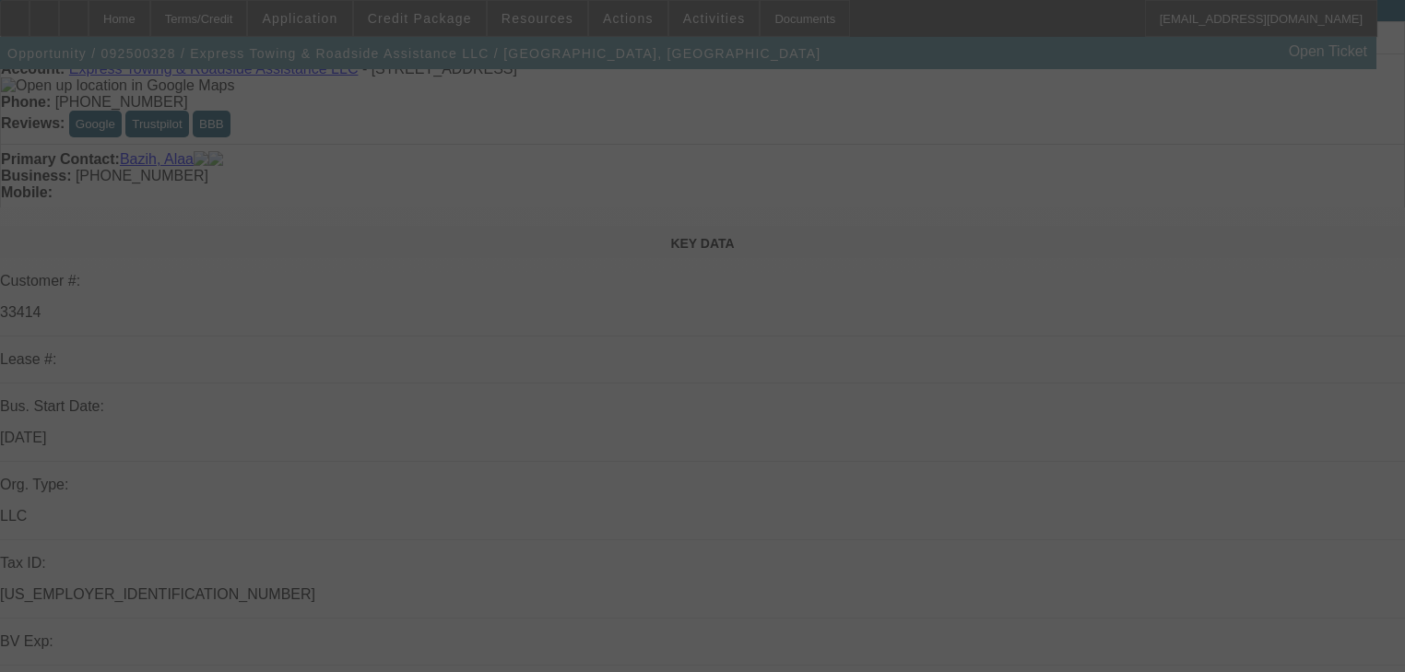
scroll to position [295, 0]
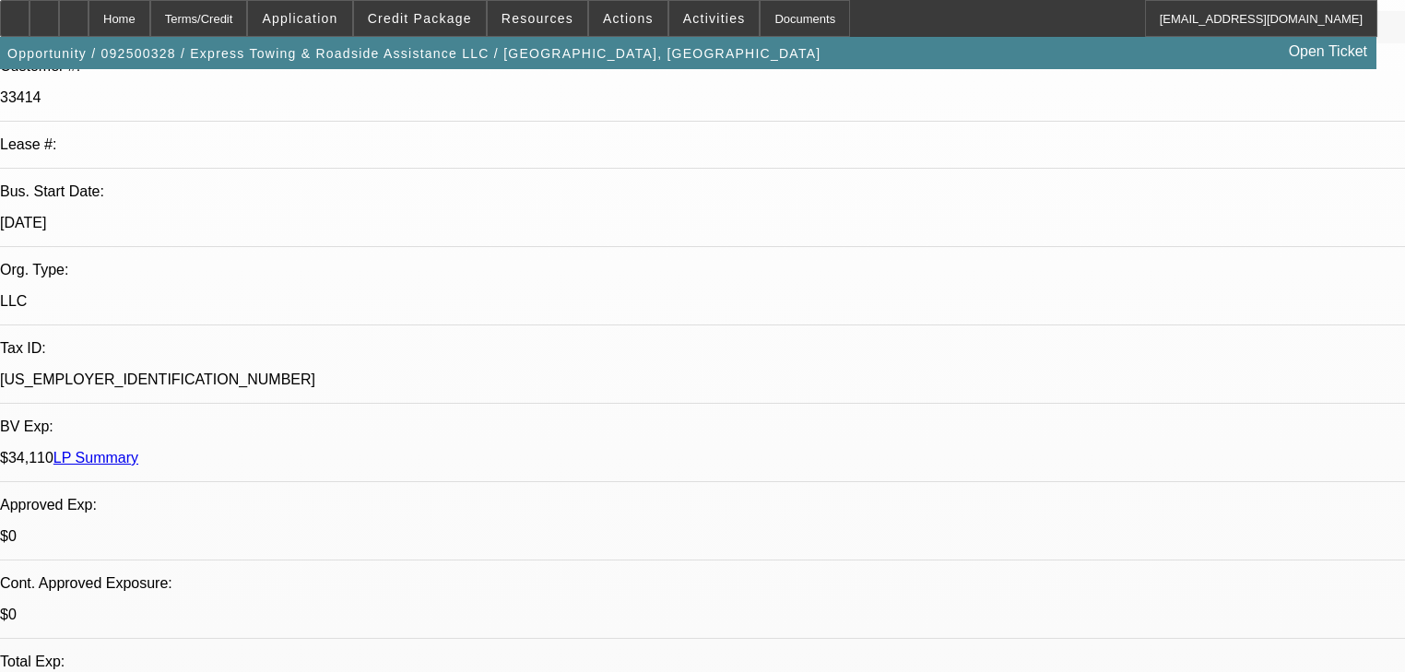
select select "0"
select select "2"
select select "0.1"
select select "4"
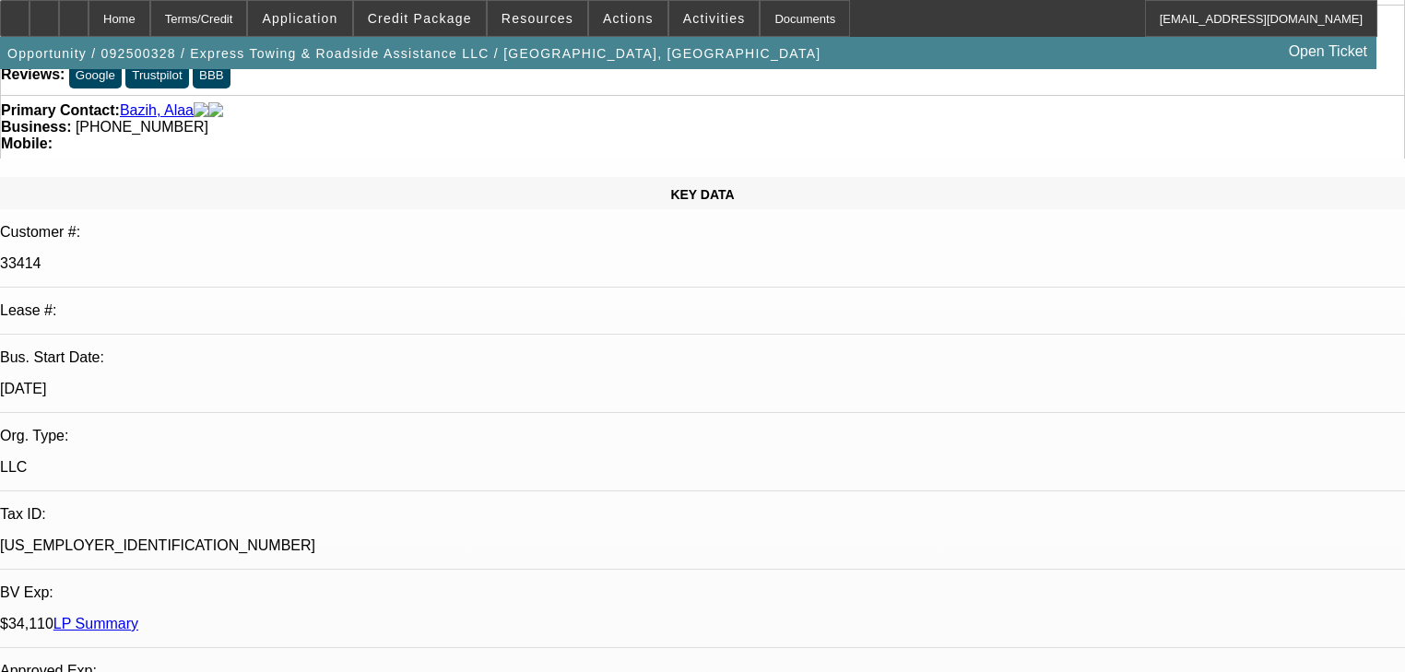
scroll to position [0, 0]
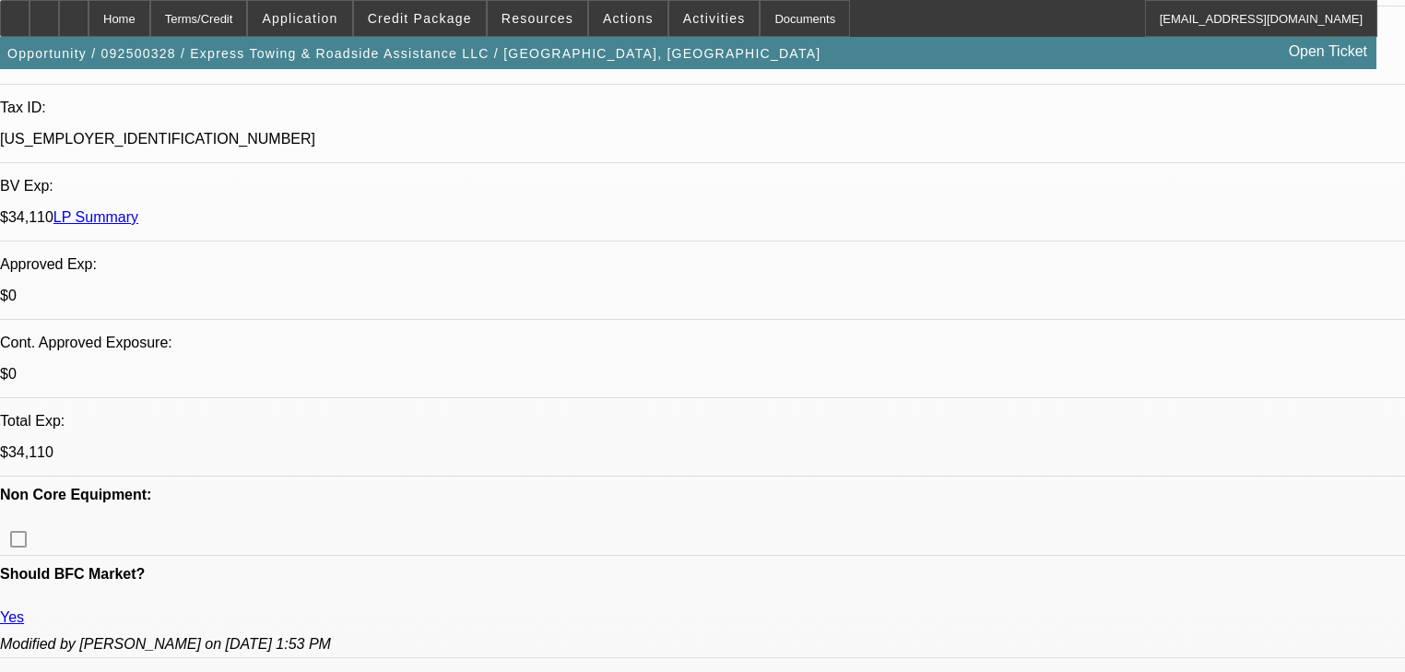
select select "0"
select select "2"
select select "0.1"
select select "4"
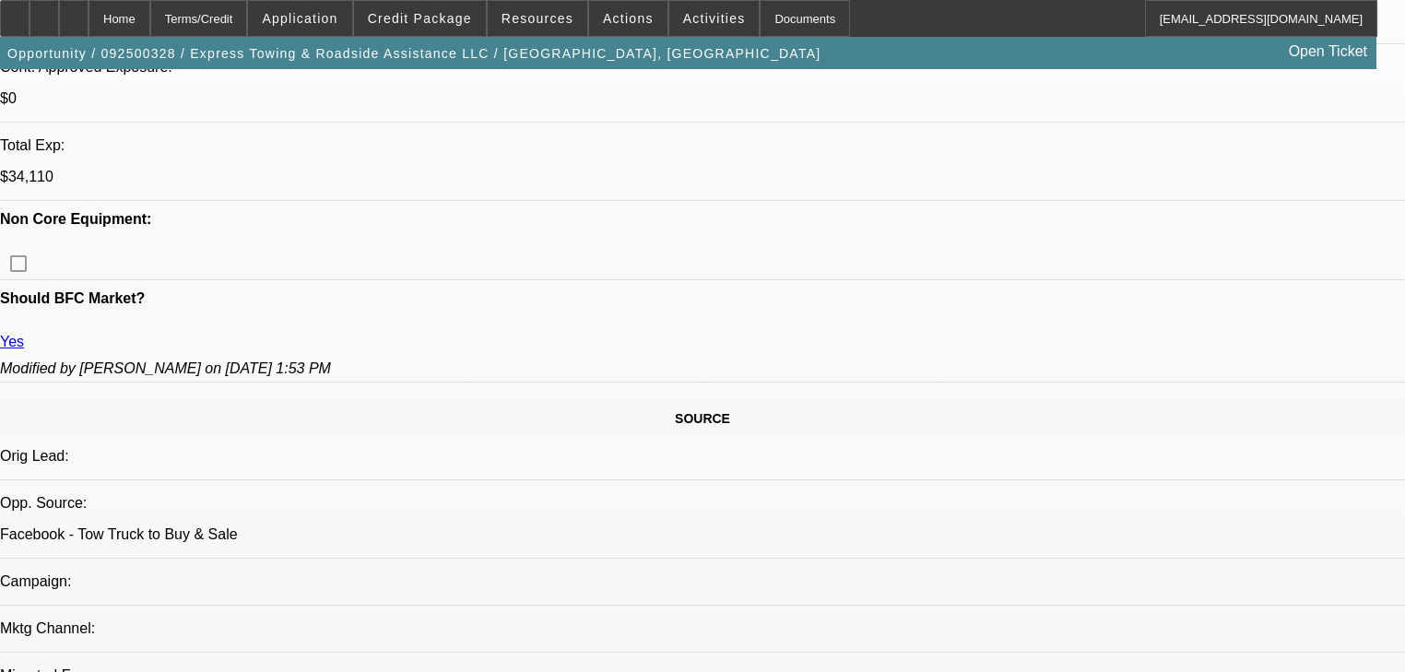
scroll to position [738, 0]
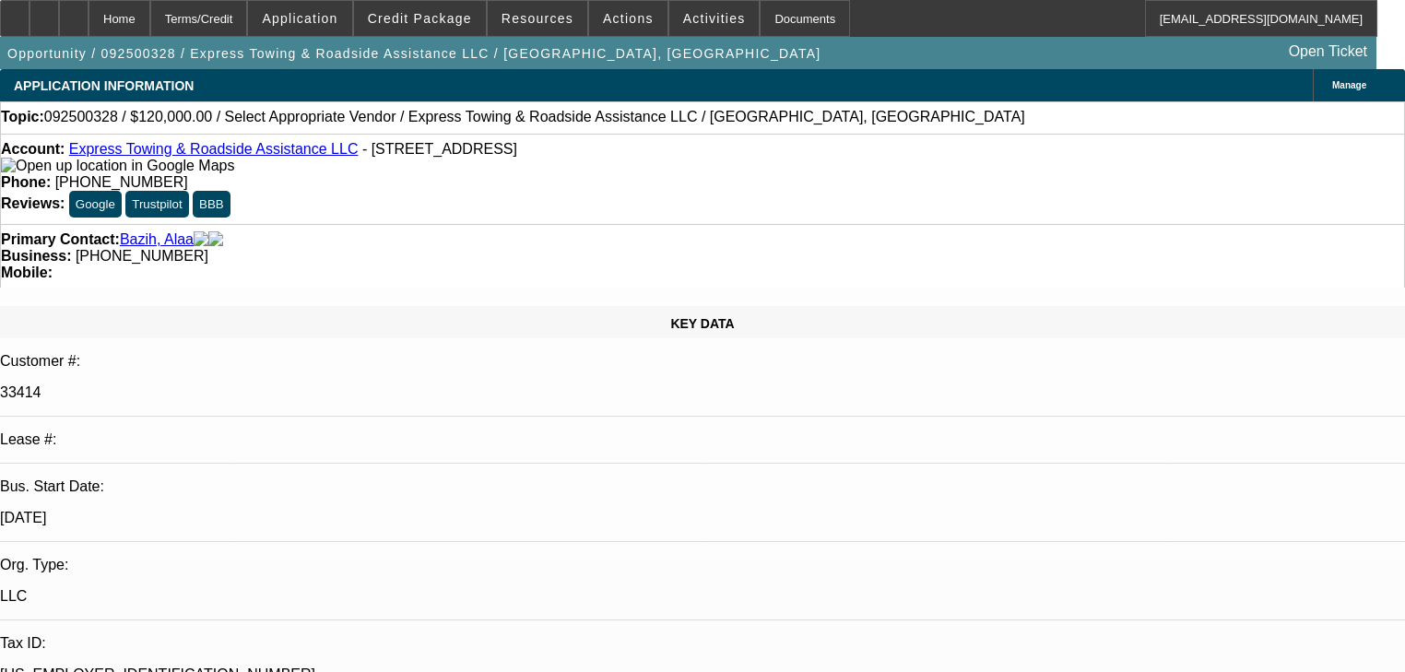
scroll to position [0, 0]
radio input "false"
radio input "true"
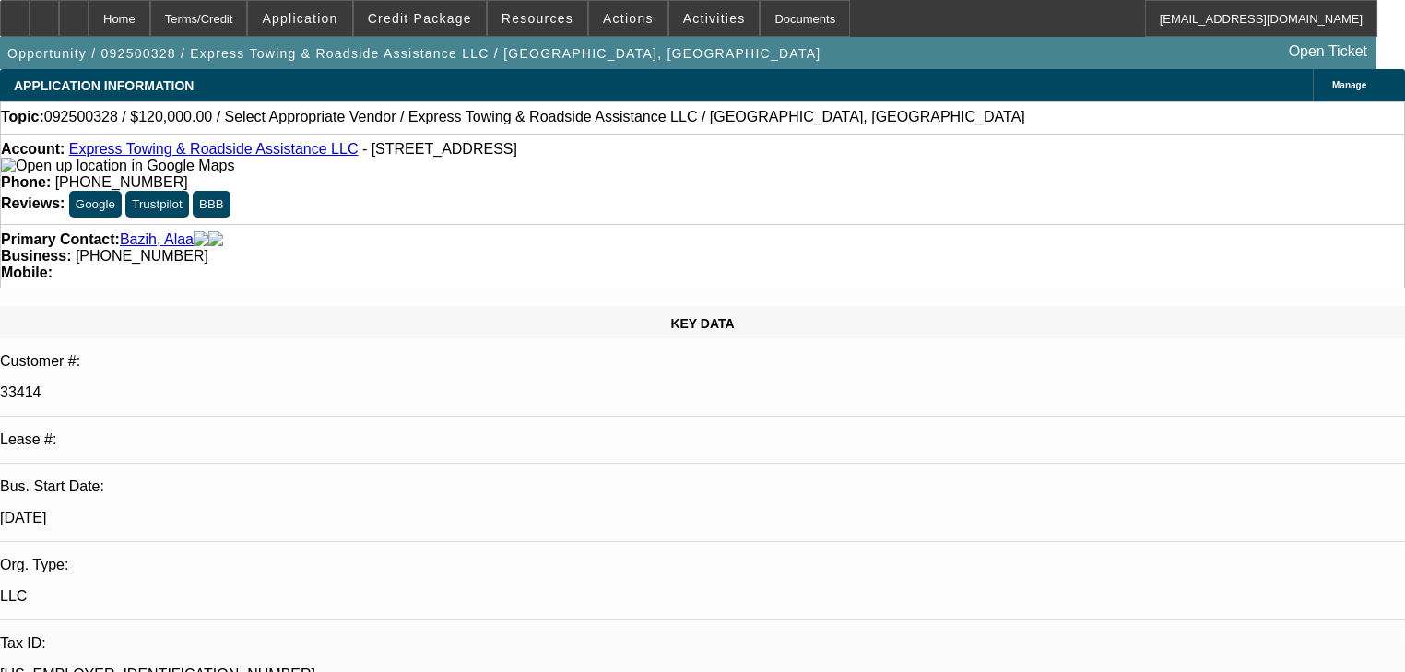
drag, startPoint x: 1110, startPoint y: 365, endPoint x: 1109, endPoint y: 375, distance: 10.2
type textarea "t"
type textarea "r"
type textarea "Reached out ab his business hitting two years he told me he needs a new truck w…"
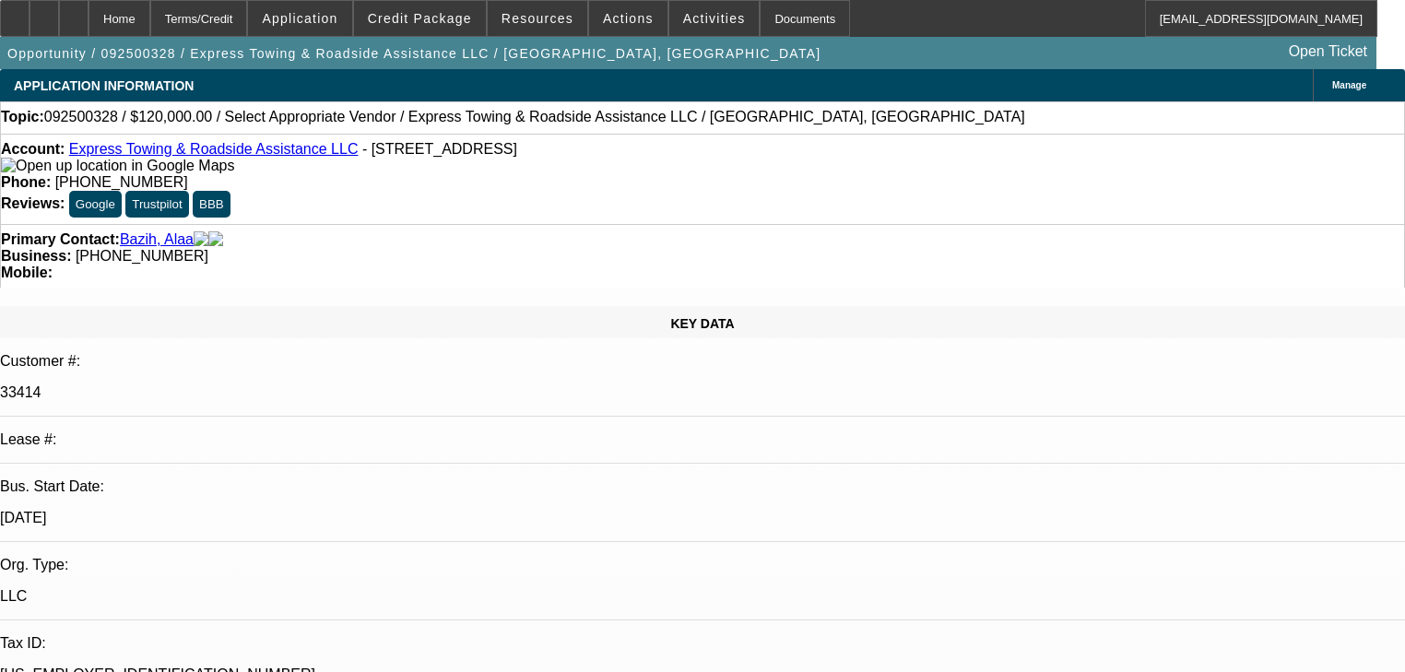
radio input "true"
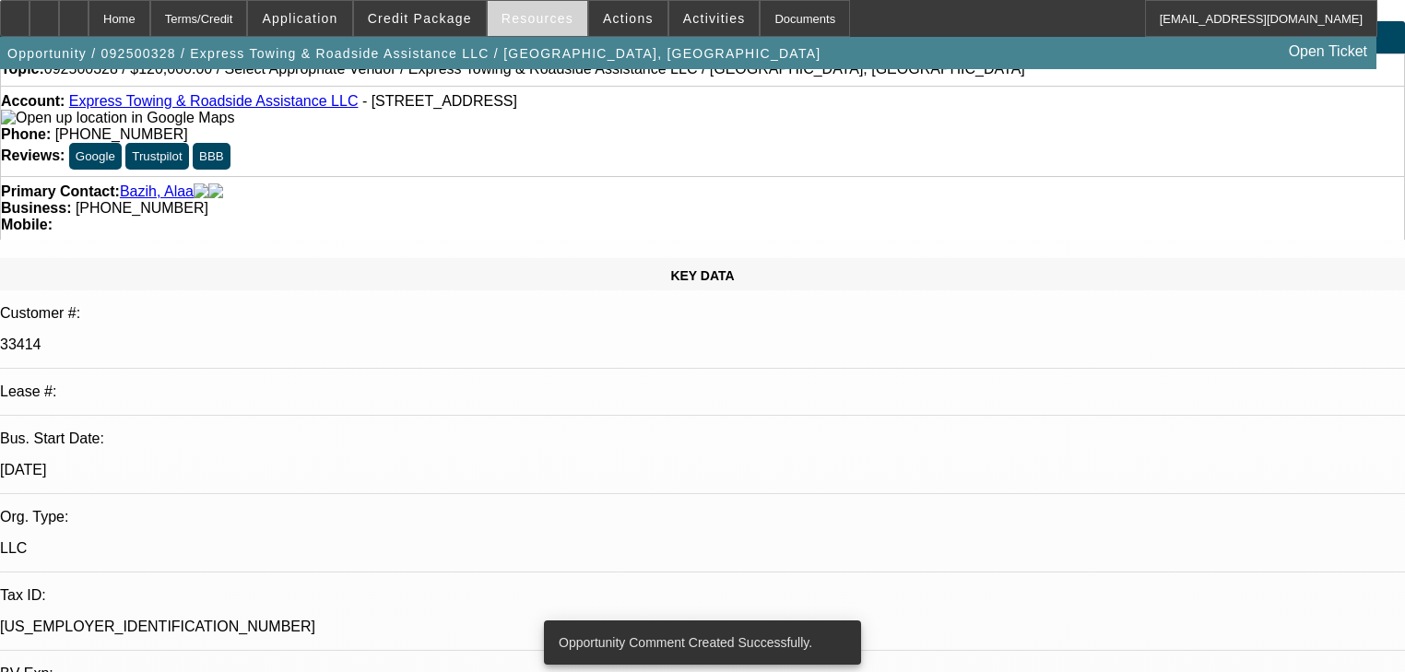
scroll to position [74, 0]
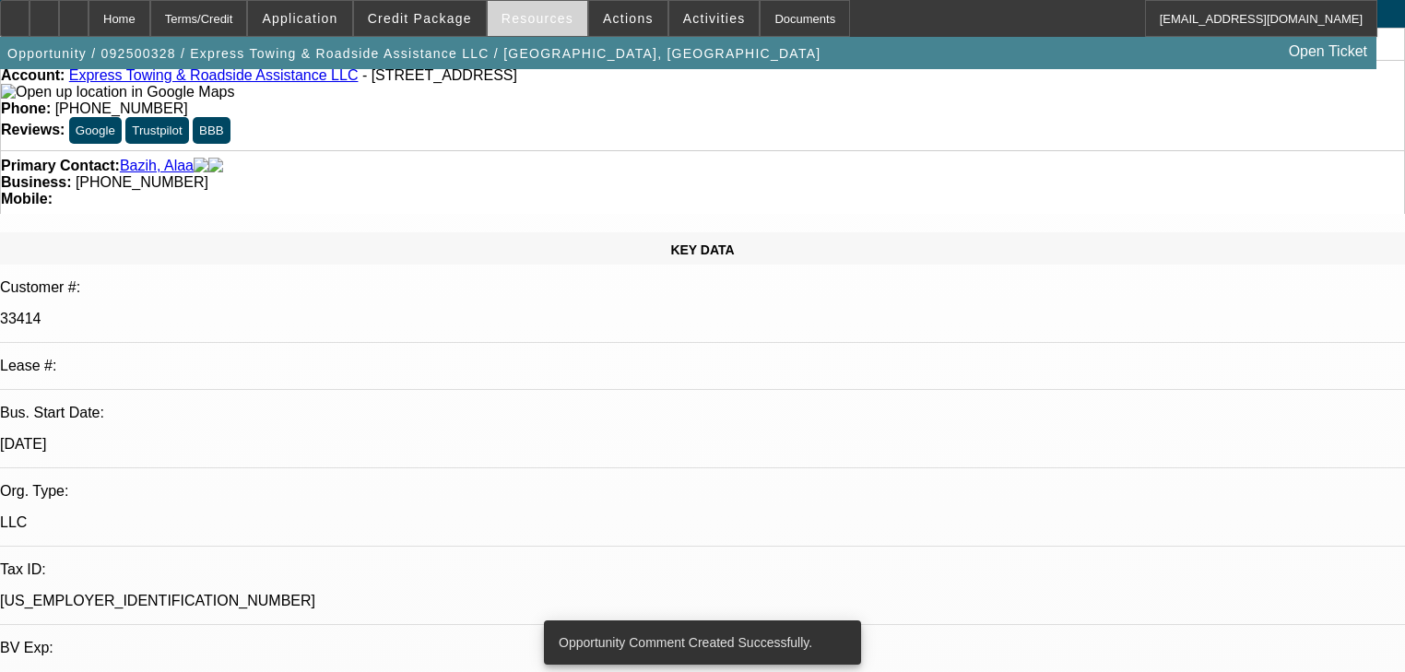
click at [572, 14] on span at bounding box center [538, 18] width 100 height 44
click at [598, 17] on div at bounding box center [702, 336] width 1405 height 672
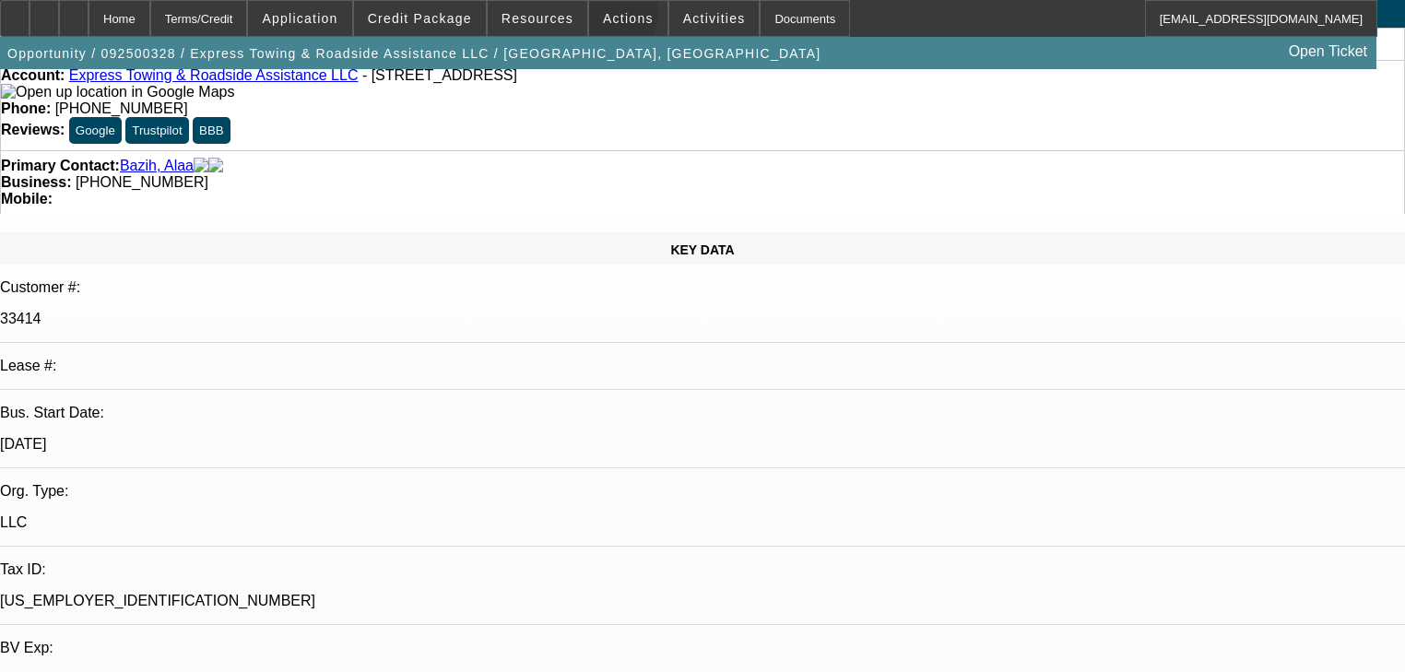
click at [603, 17] on span "Actions" at bounding box center [628, 18] width 51 height 15
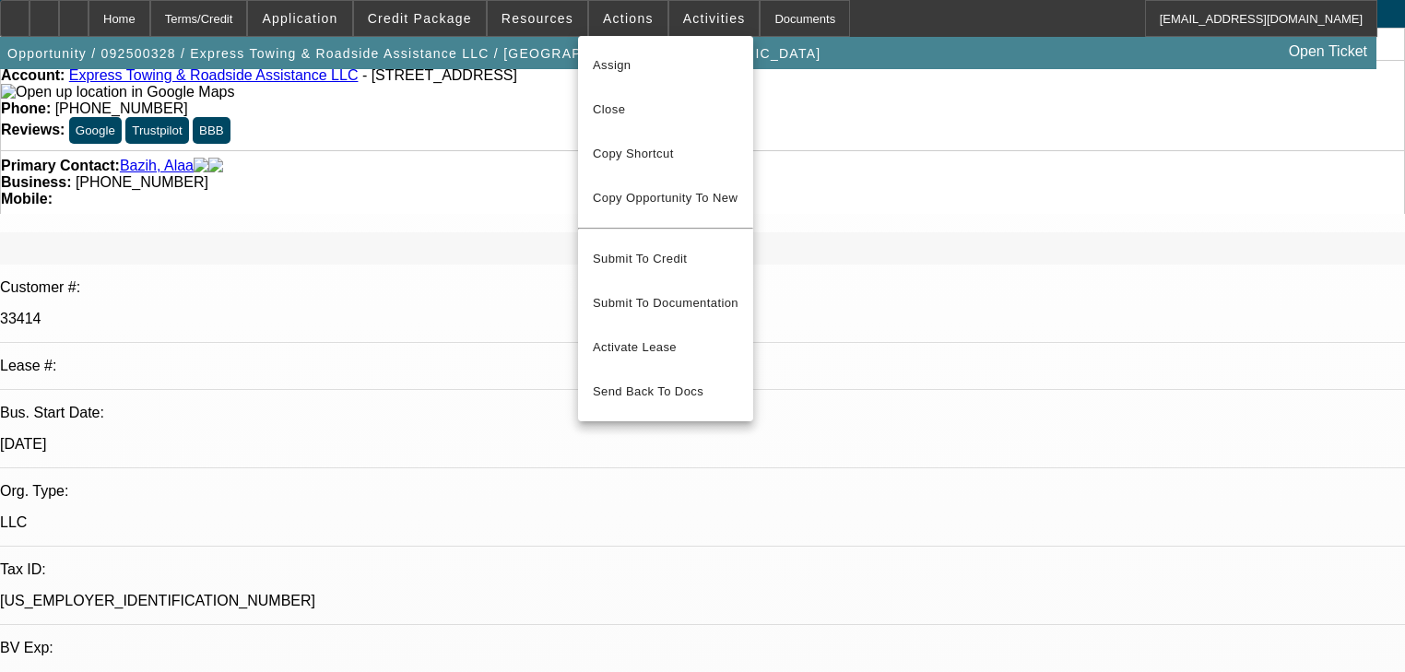
click at [652, 18] on div at bounding box center [702, 336] width 1405 height 672
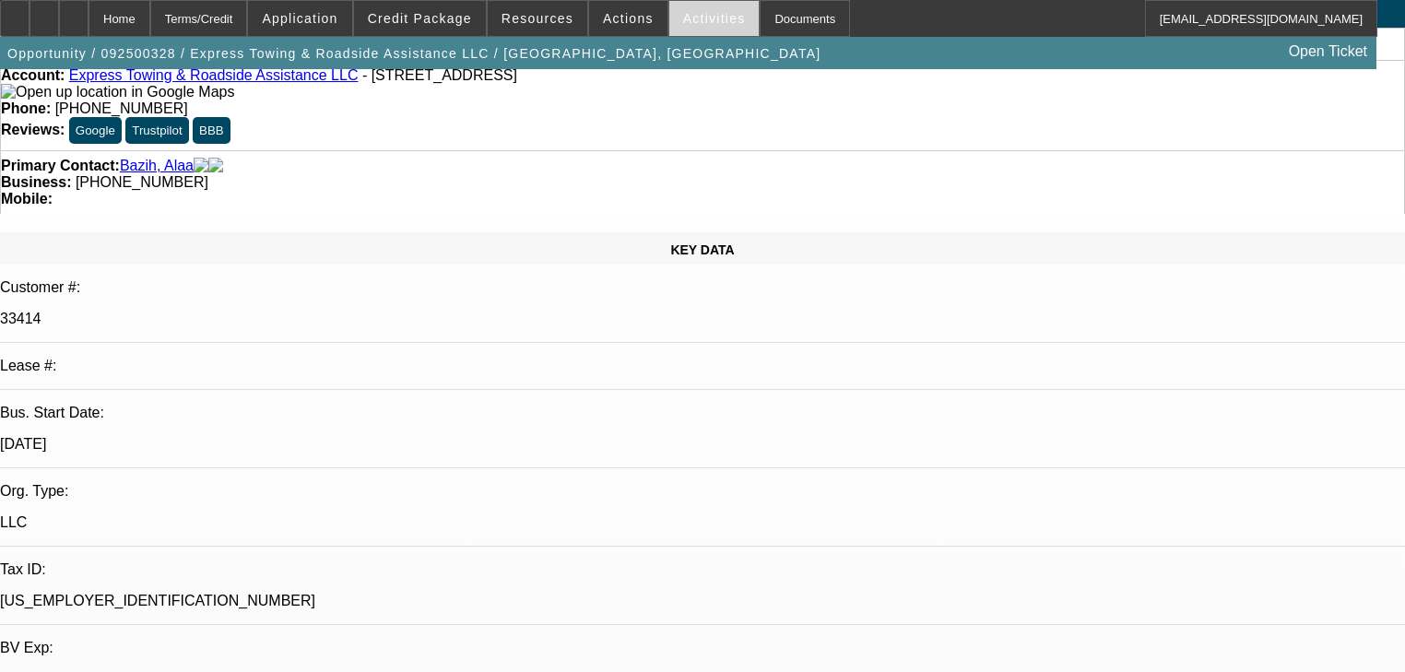
click at [669, 17] on button "Activities" at bounding box center [714, 18] width 90 height 35
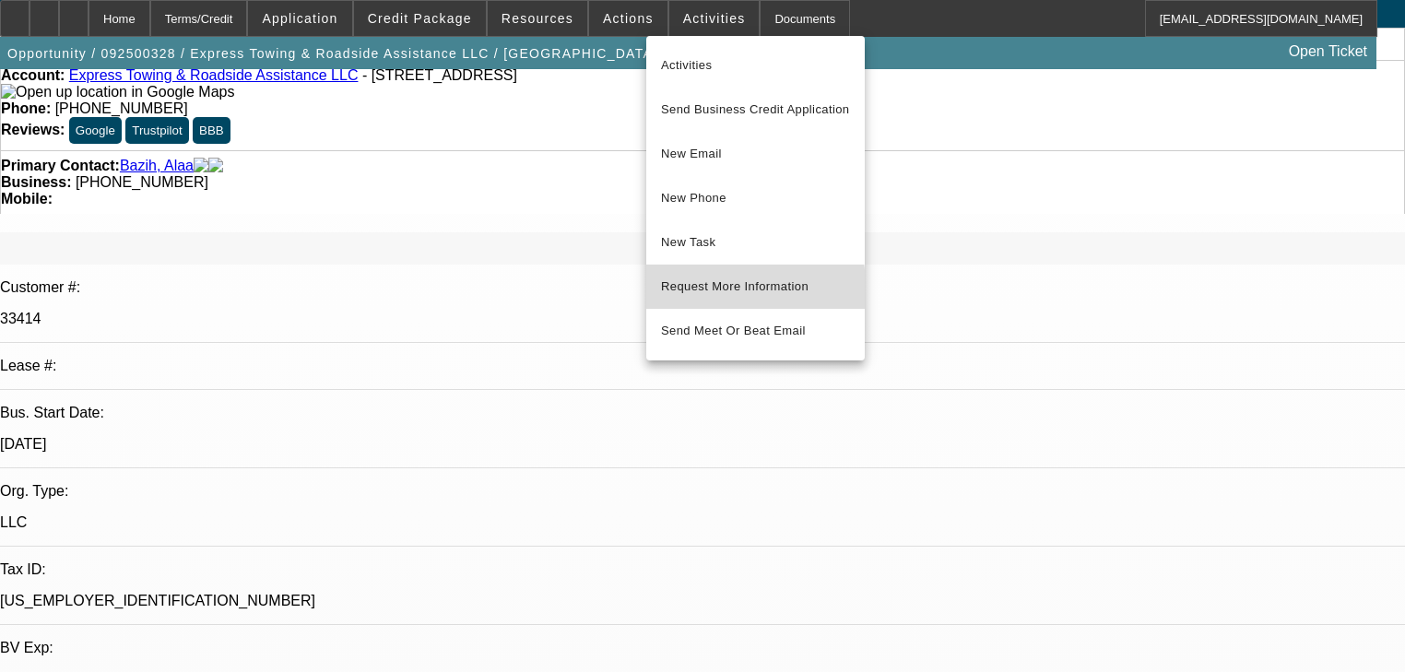
click at [721, 291] on span "Request More Information" at bounding box center [755, 287] width 189 height 22
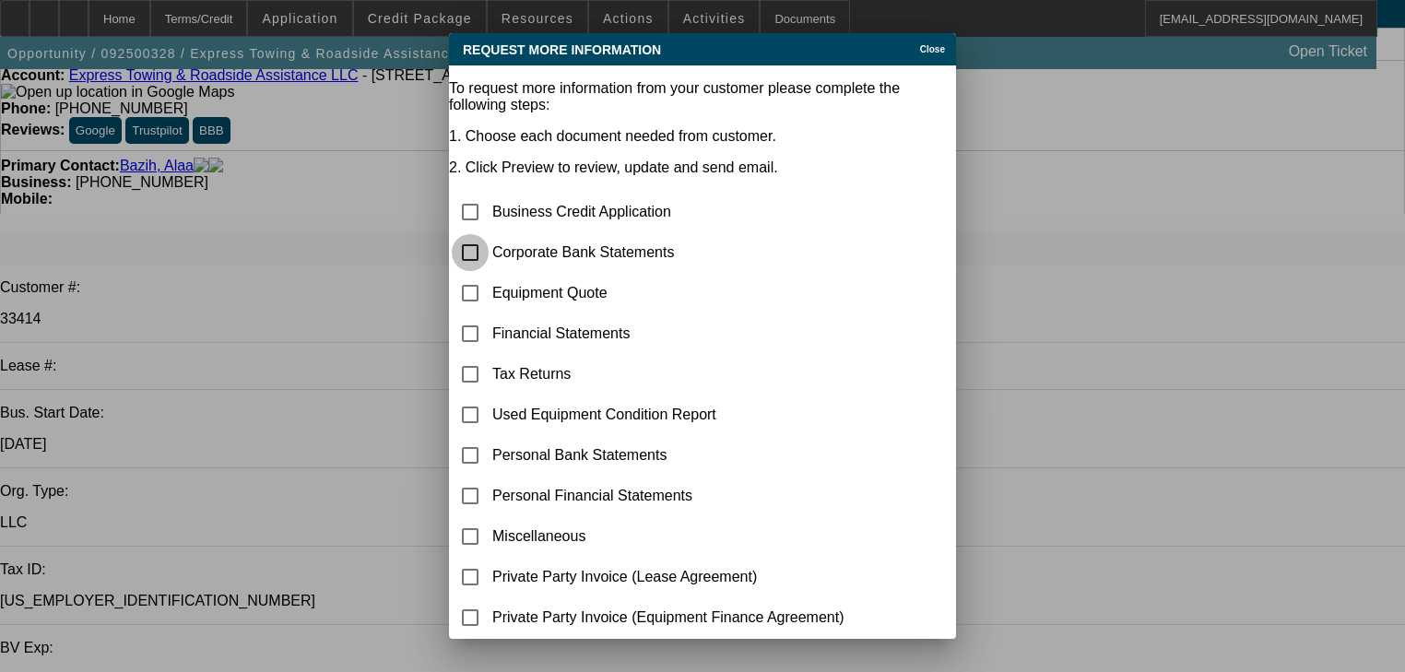
click at [489, 234] on input "checkbox" at bounding box center [470, 252] width 37 height 37
checkbox input "true"
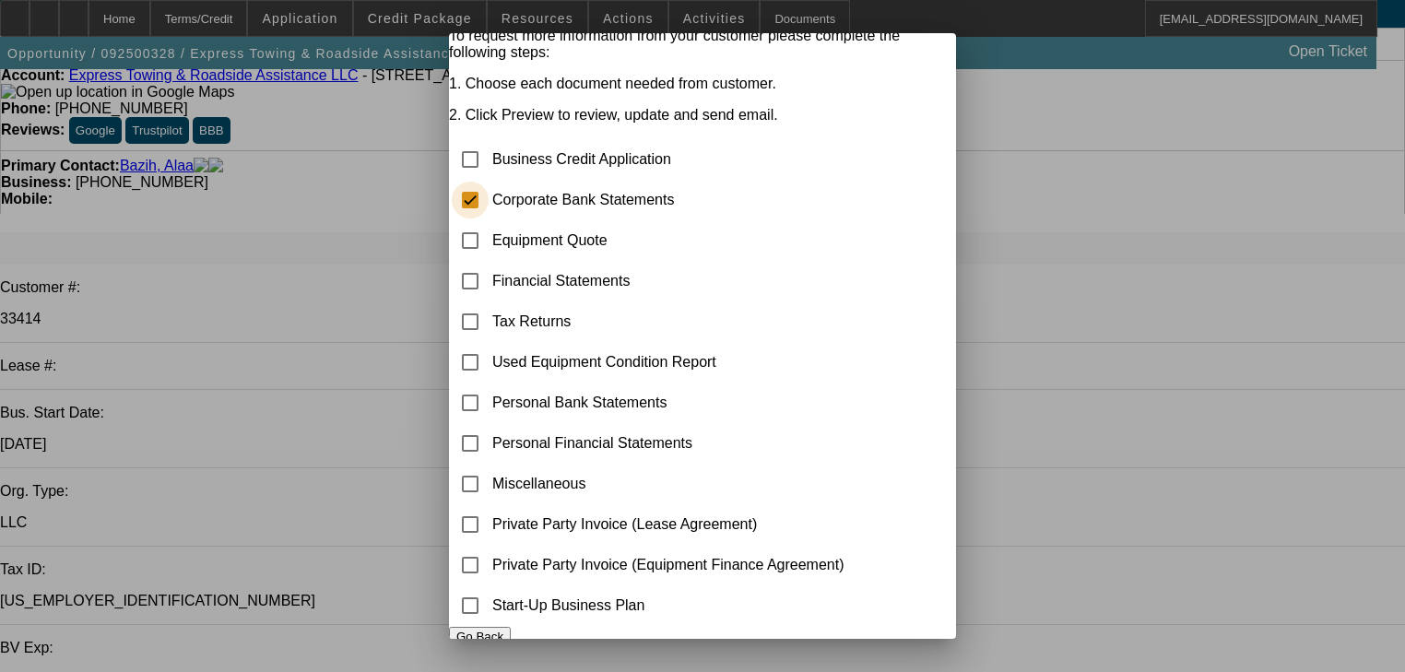
scroll to position [106, 0]
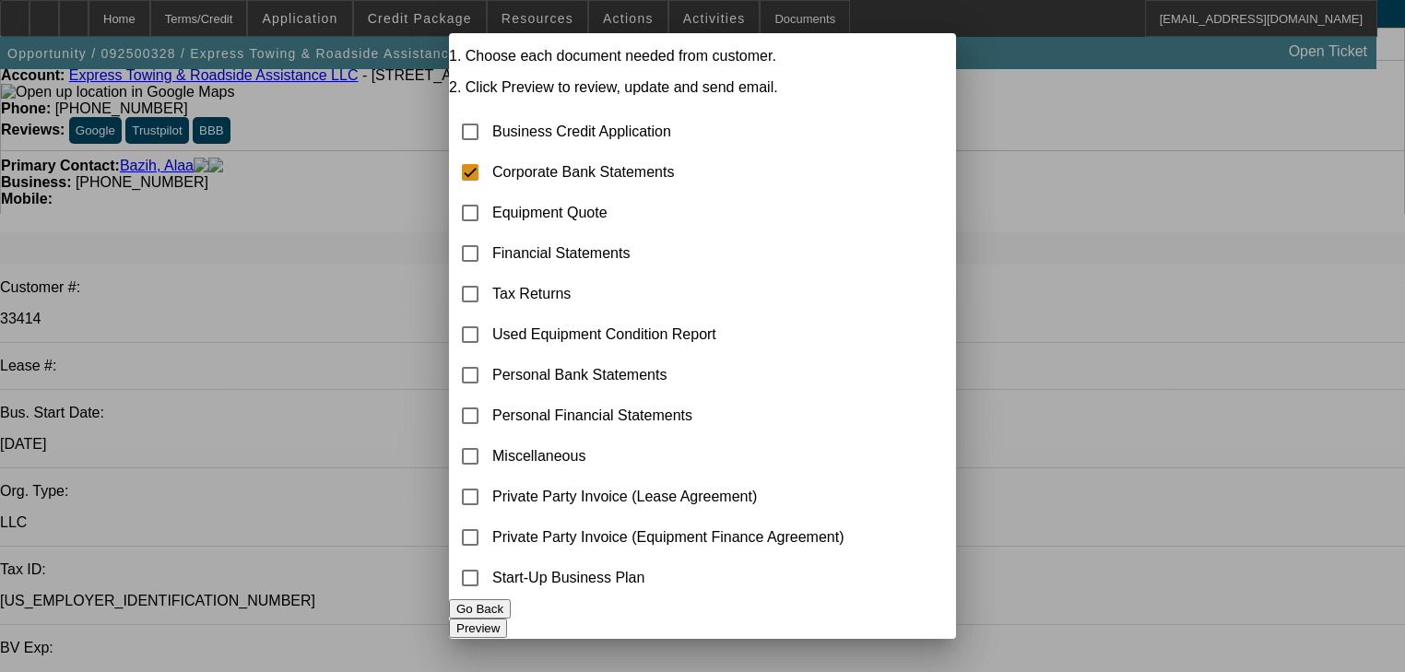
click at [507, 619] on button "Preview" at bounding box center [478, 628] width 58 height 19
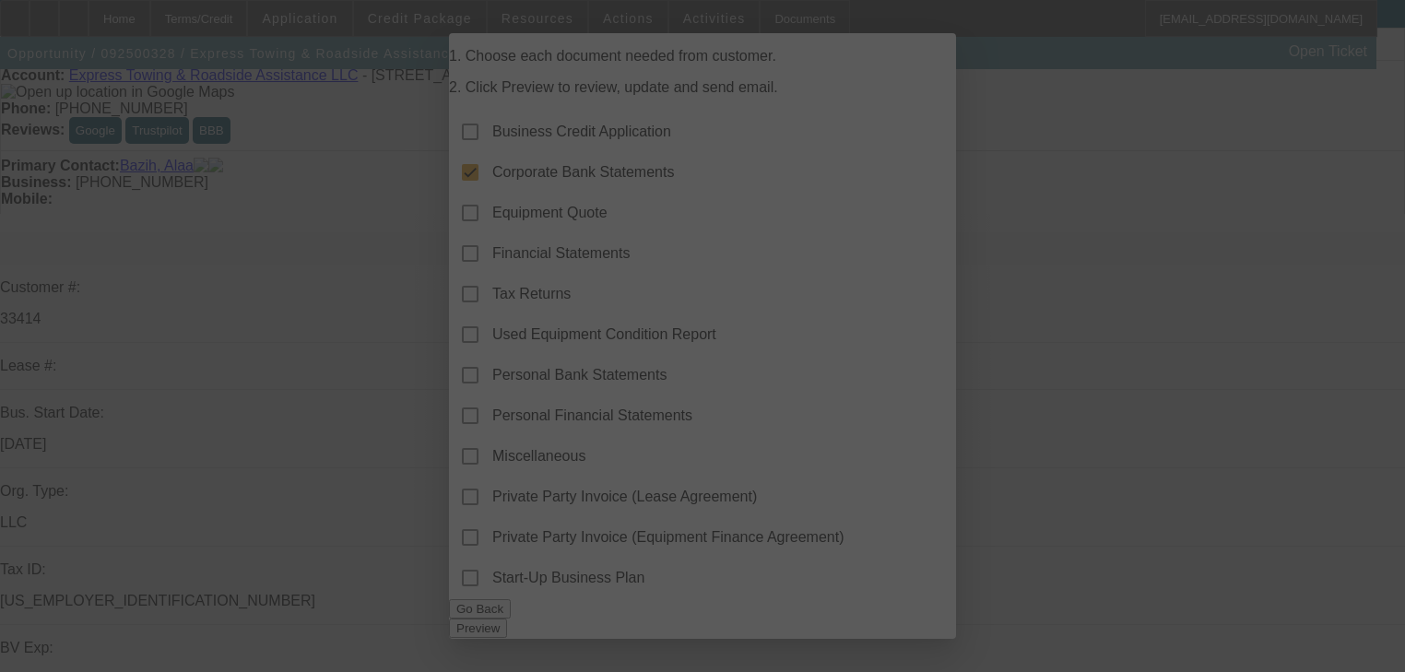
scroll to position [74, 0]
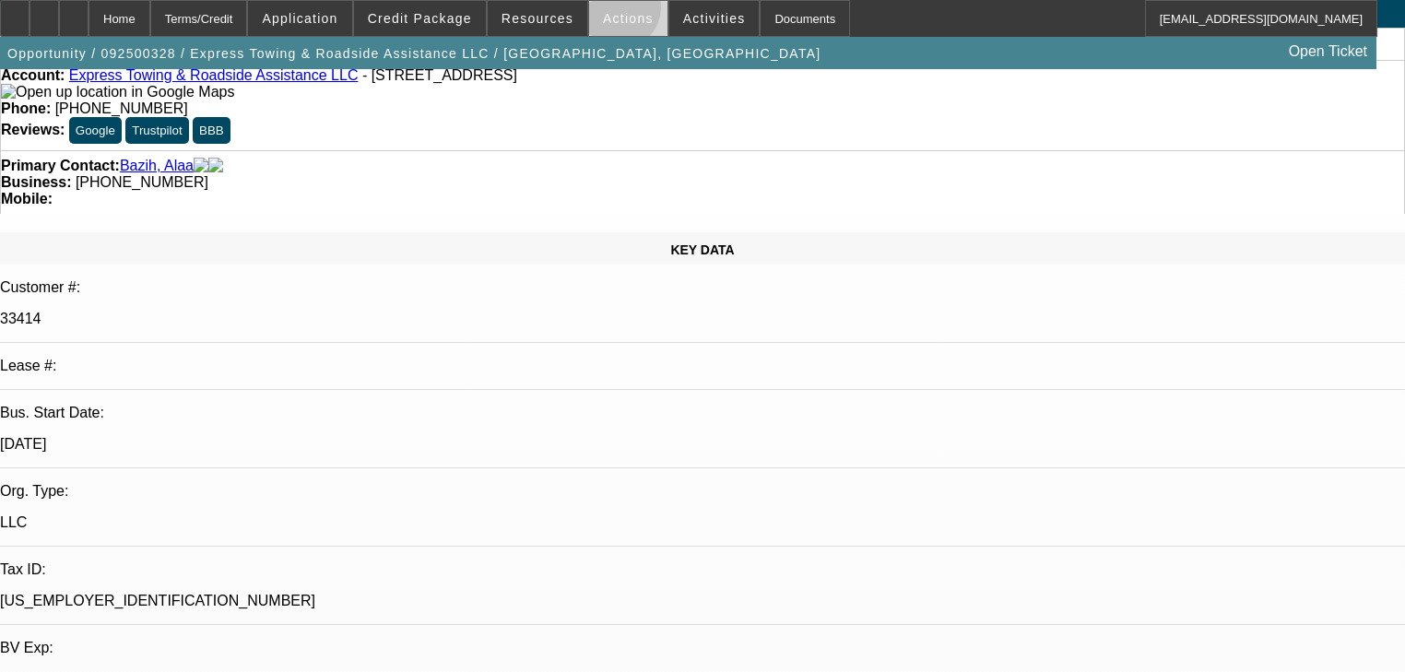
click at [609, 12] on span "Actions" at bounding box center [628, 18] width 51 height 15
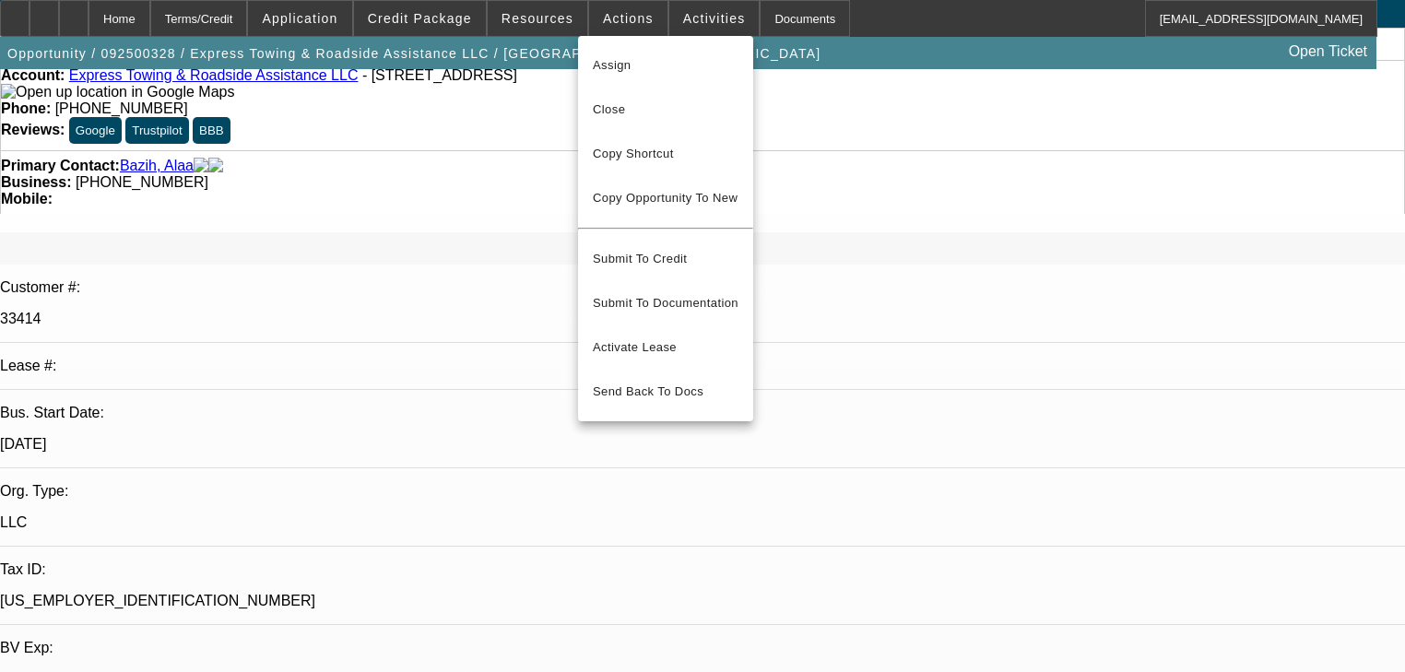
click at [513, 16] on div at bounding box center [702, 336] width 1405 height 672
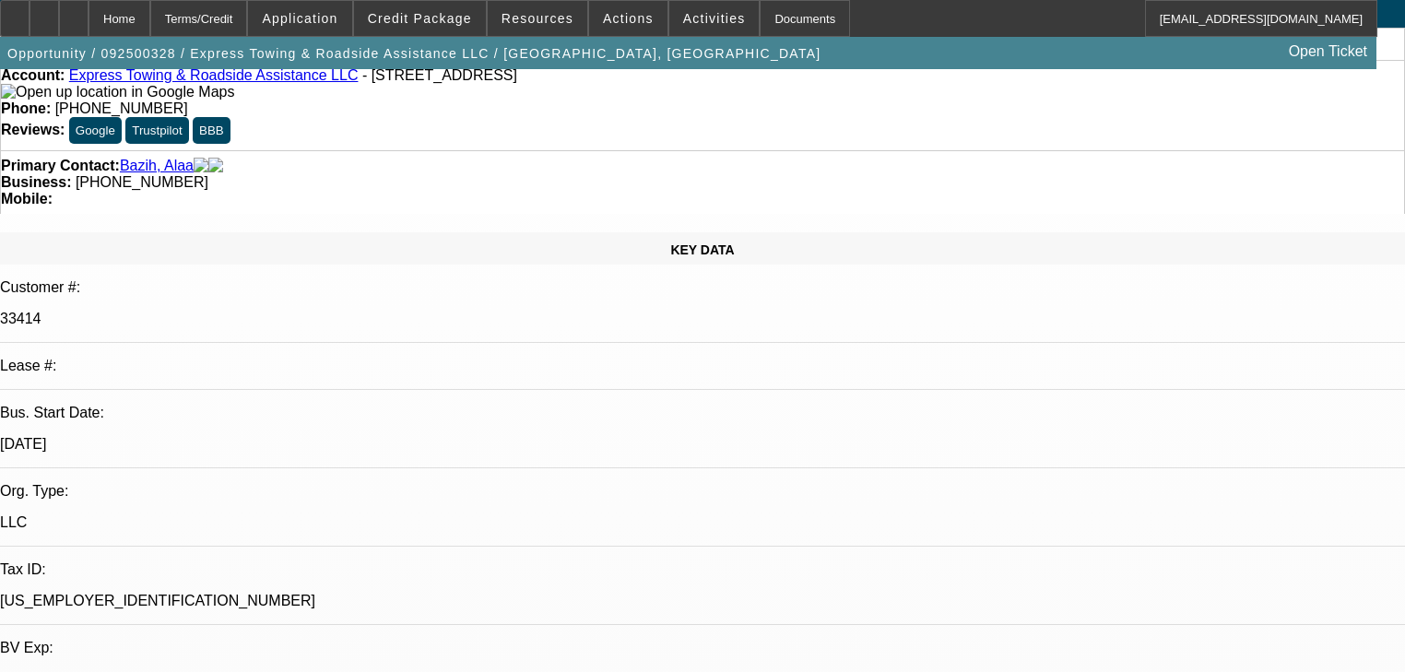
click at [513, 16] on span "Resources" at bounding box center [538, 18] width 72 height 15
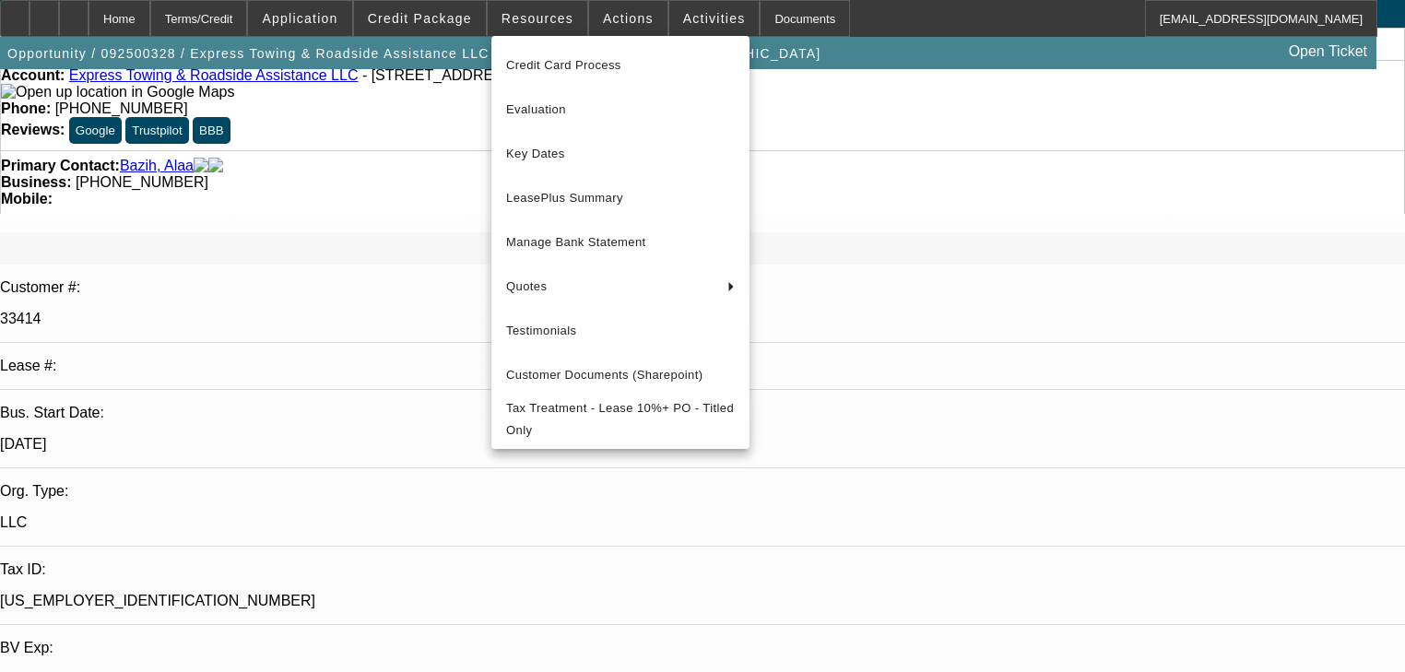
click at [467, 23] on div at bounding box center [702, 336] width 1405 height 672
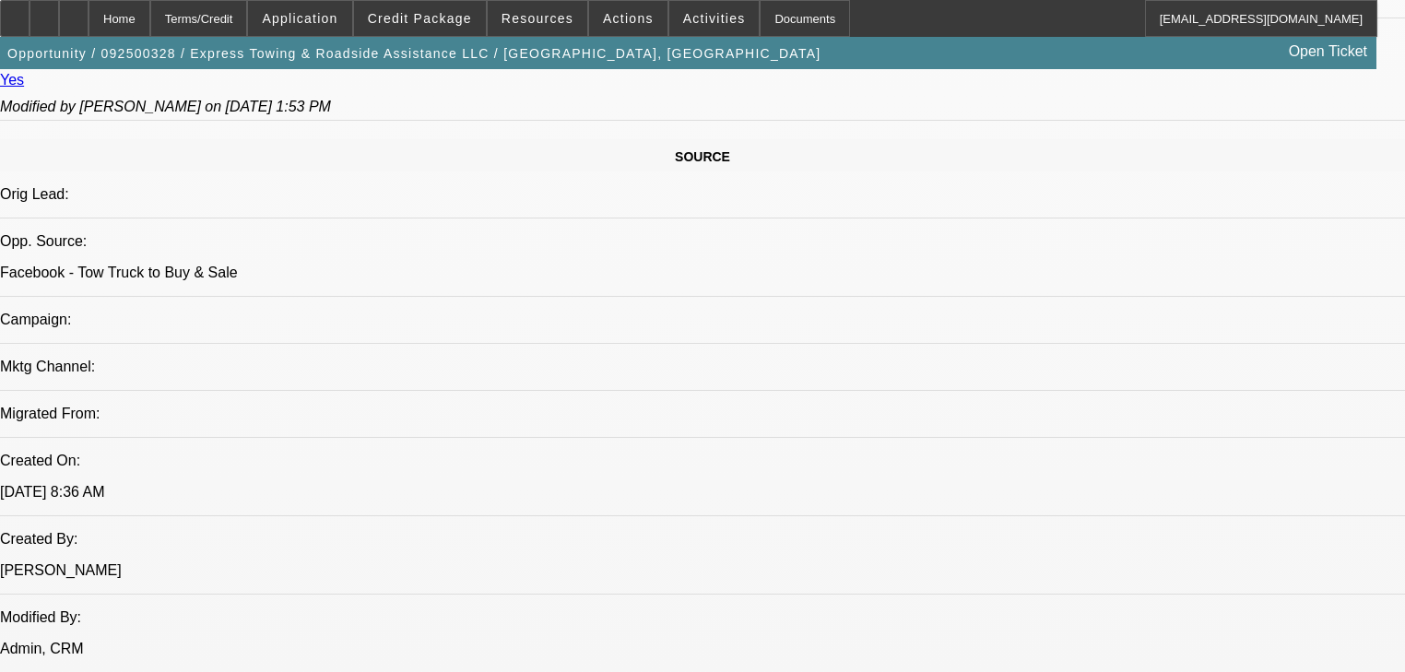
scroll to position [1180, 0]
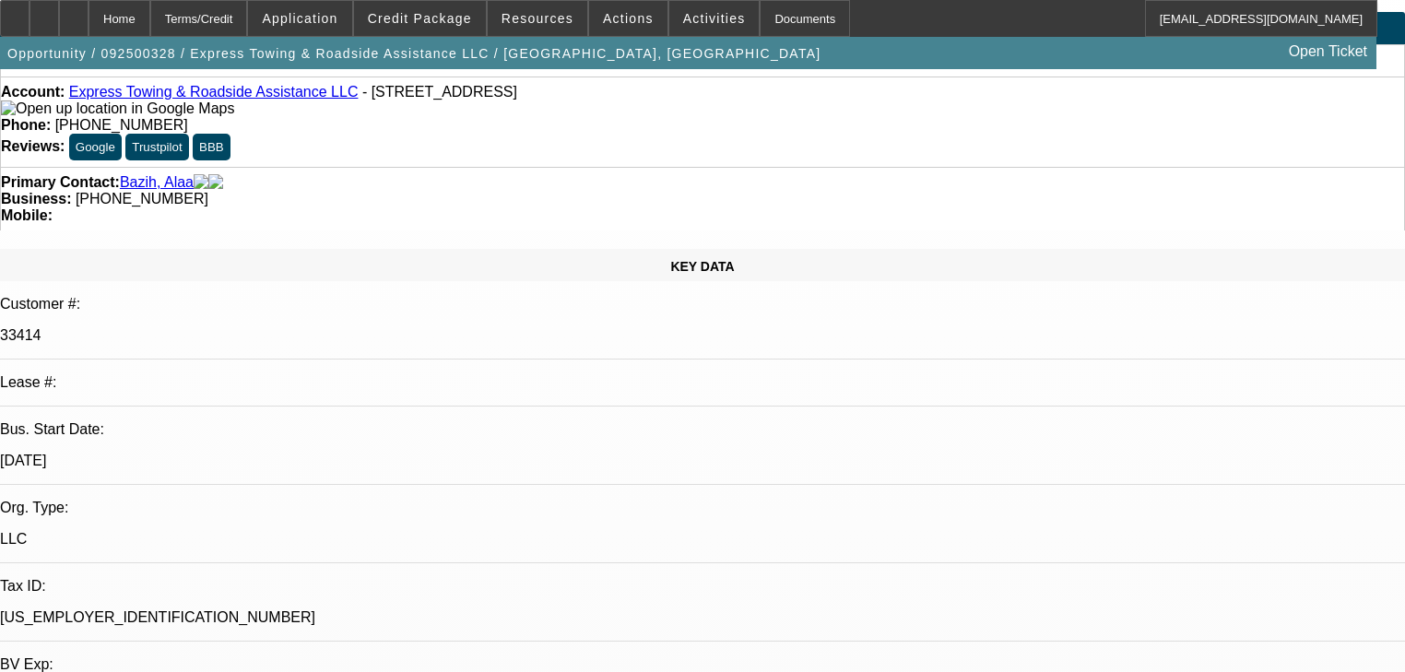
scroll to position [0, 0]
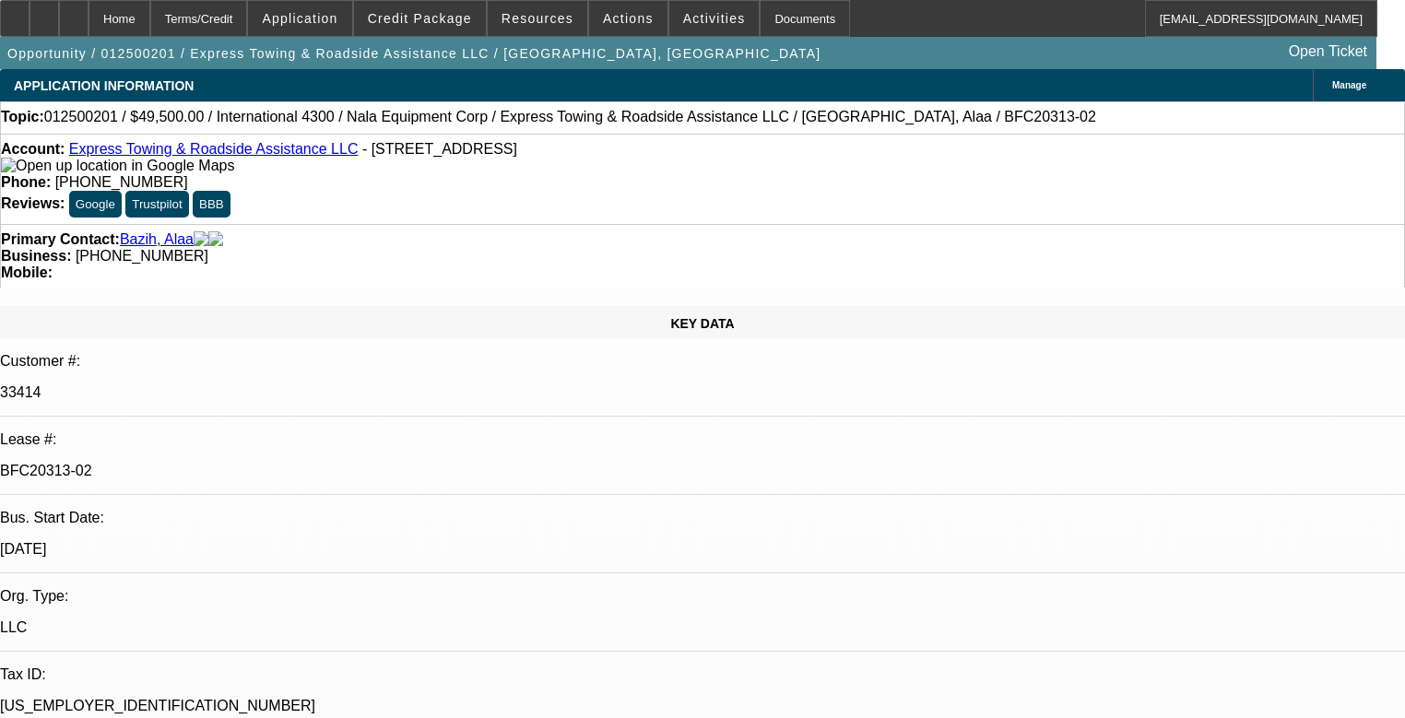
select select "0"
select select "6"
select select "0"
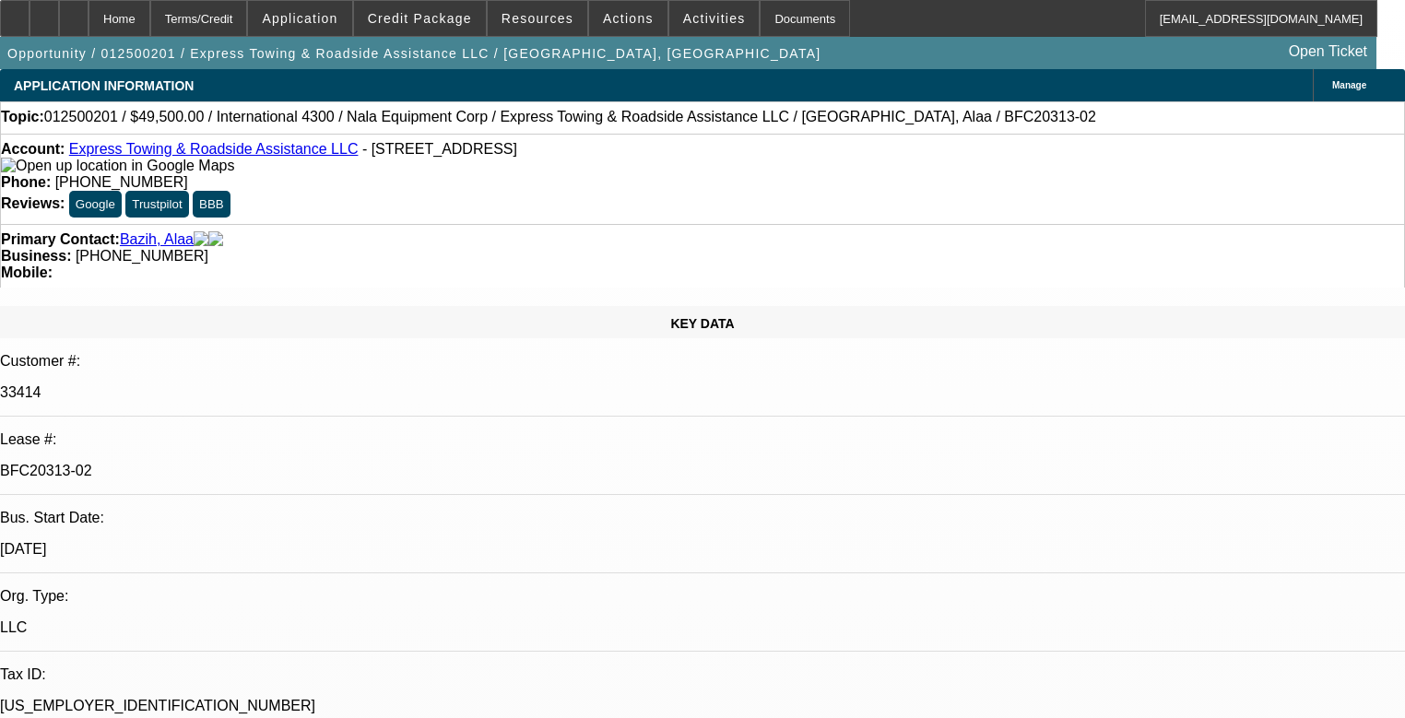
select select "0"
select select "6"
select select "0"
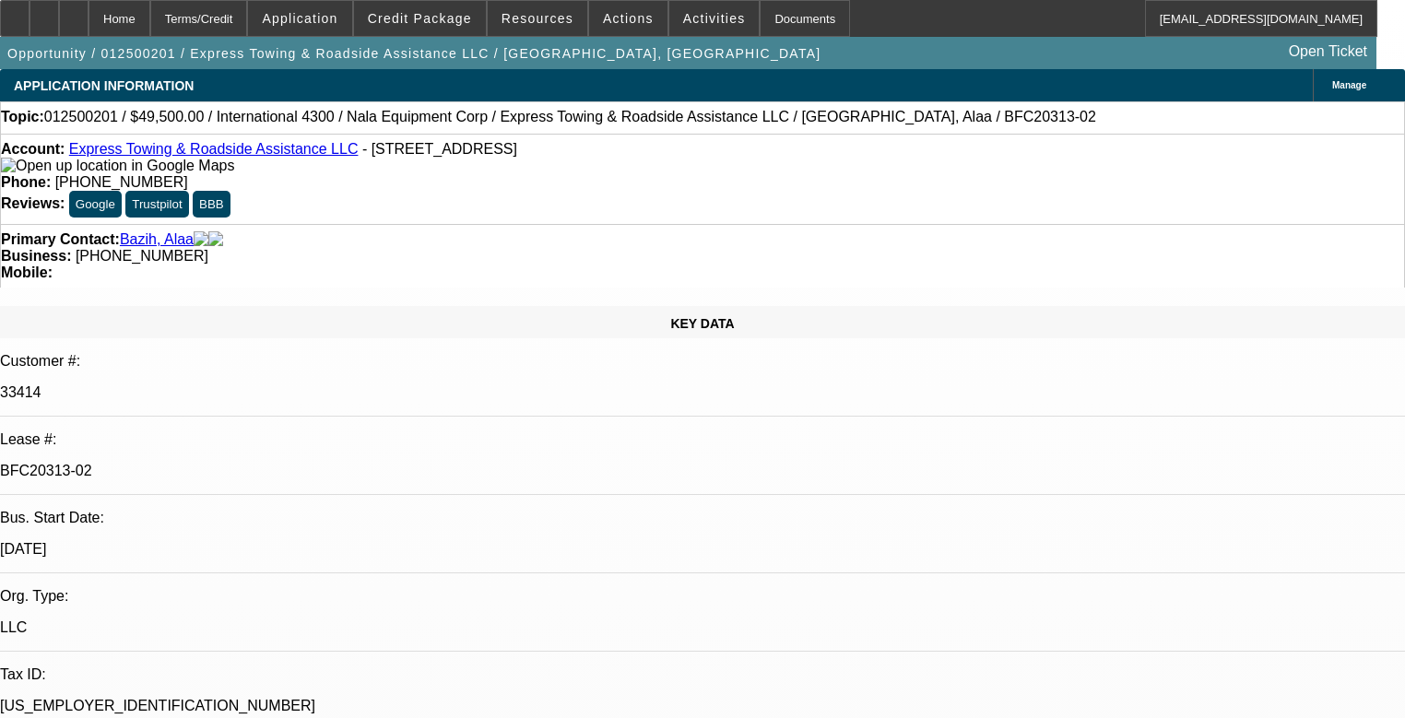
select select "0.1"
select select "4"
select select "0"
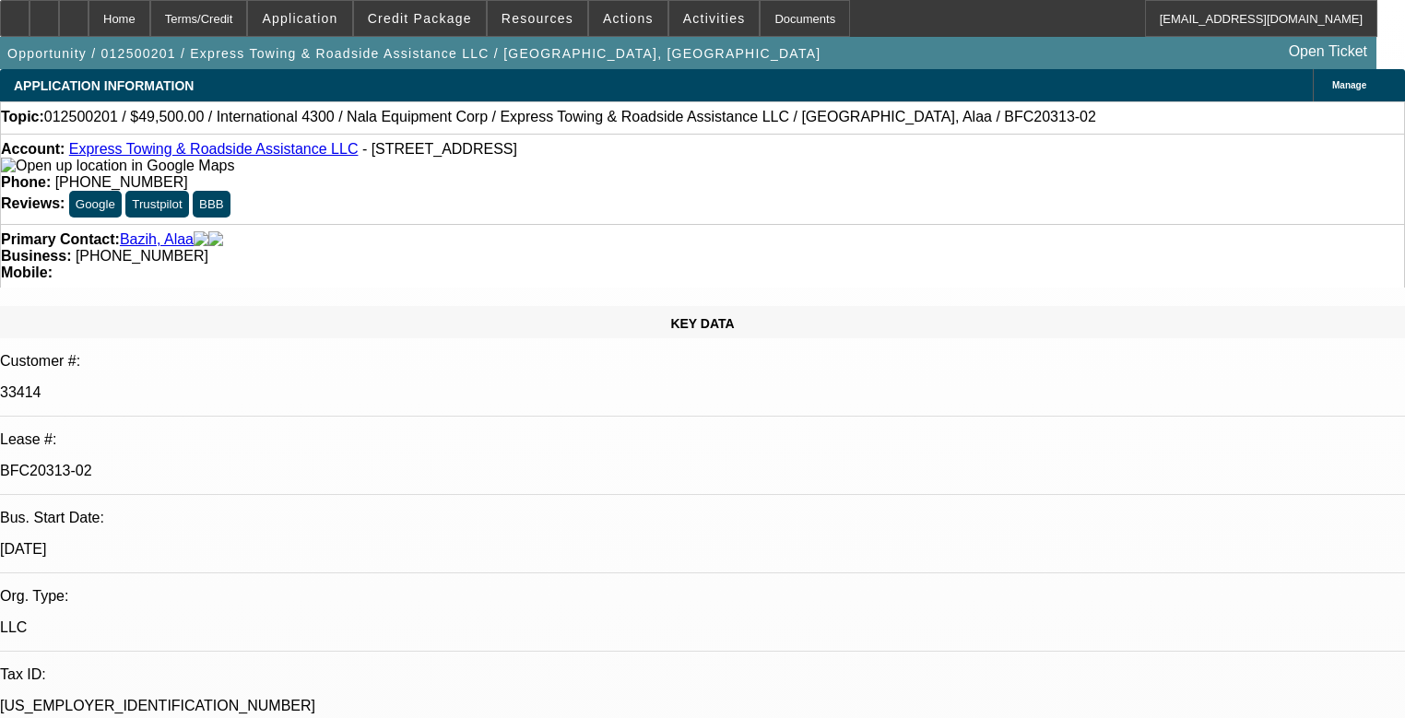
select select "6"
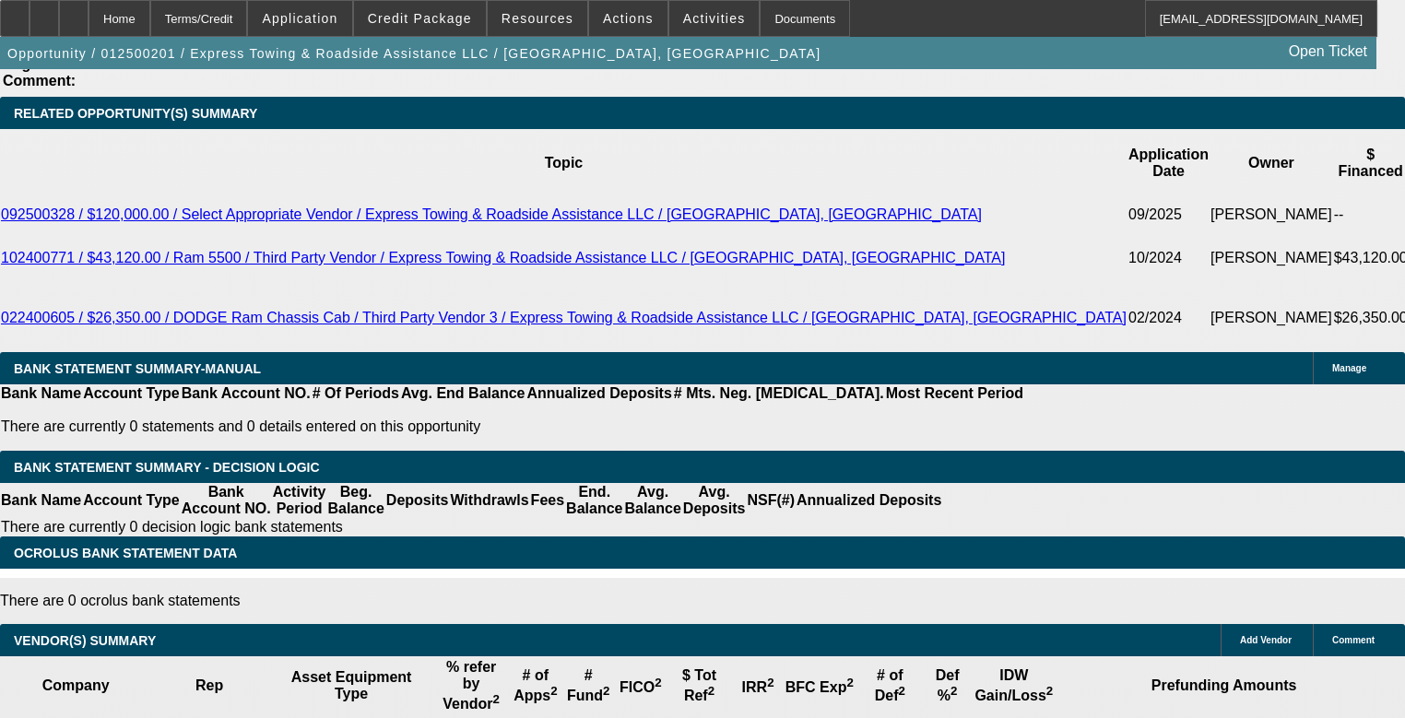
scroll to position [3099, 0]
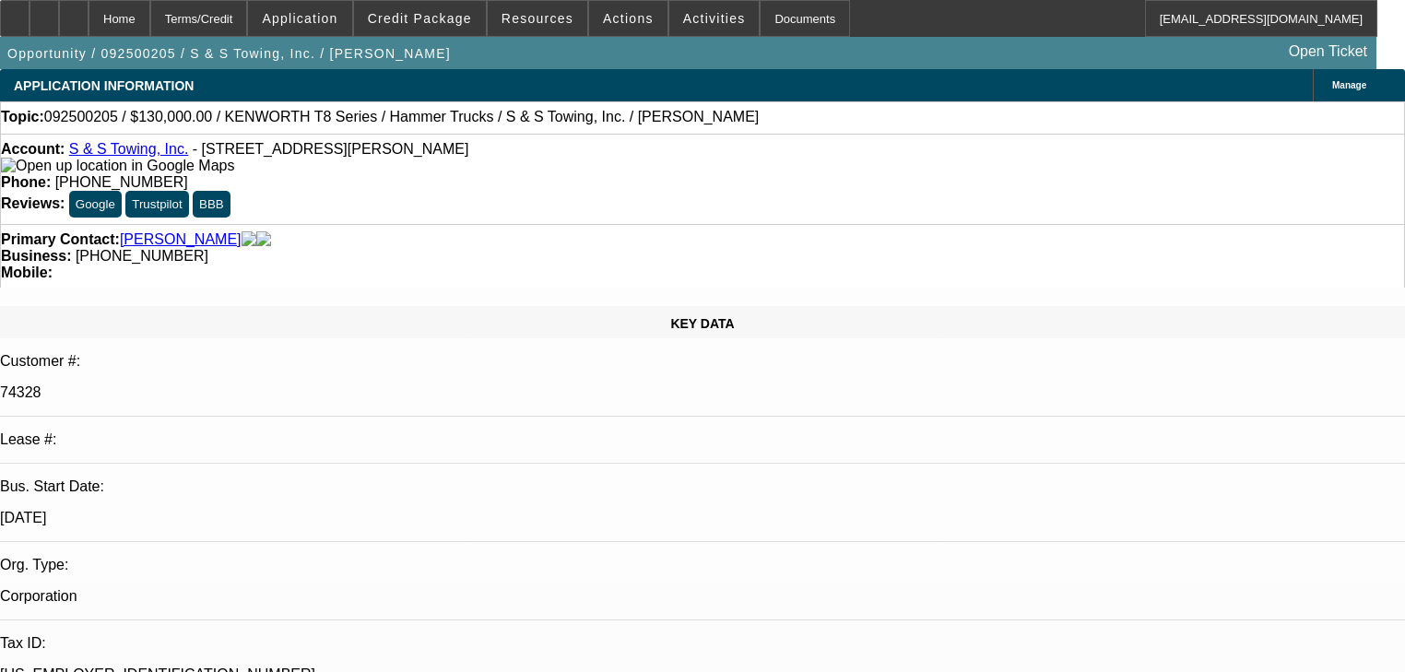
select select "0"
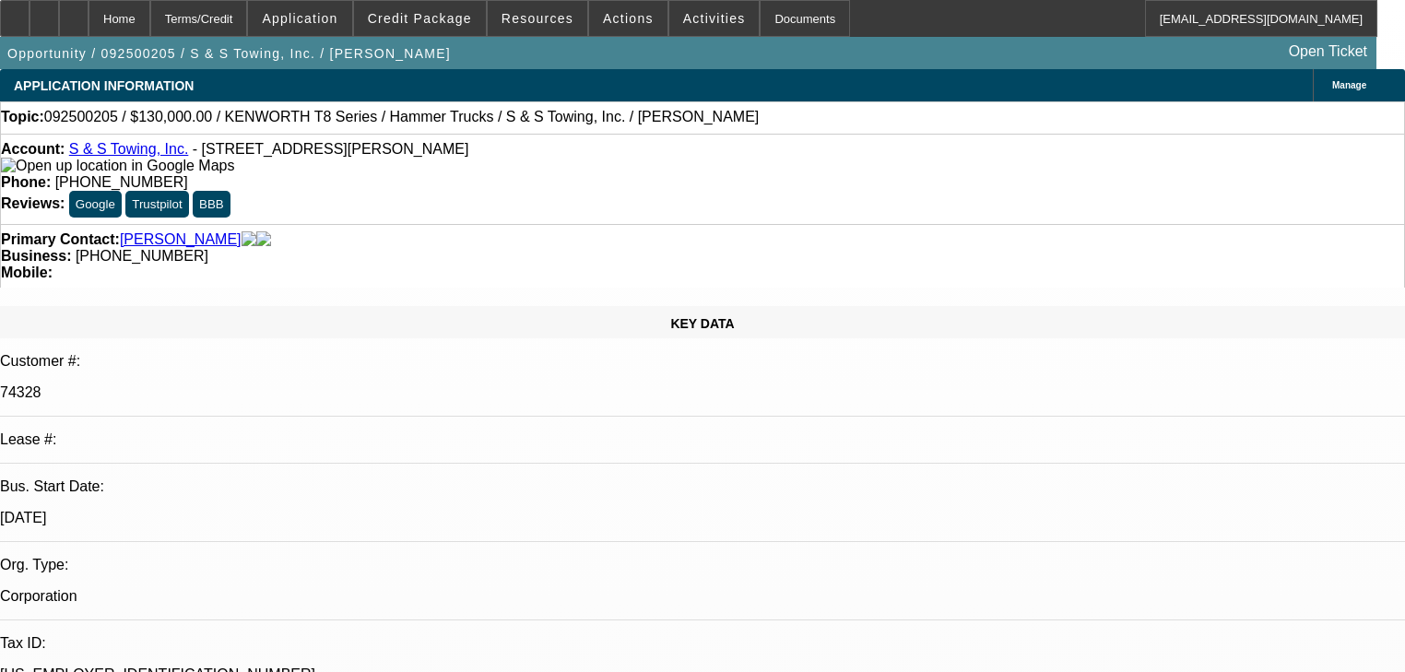
select select "0"
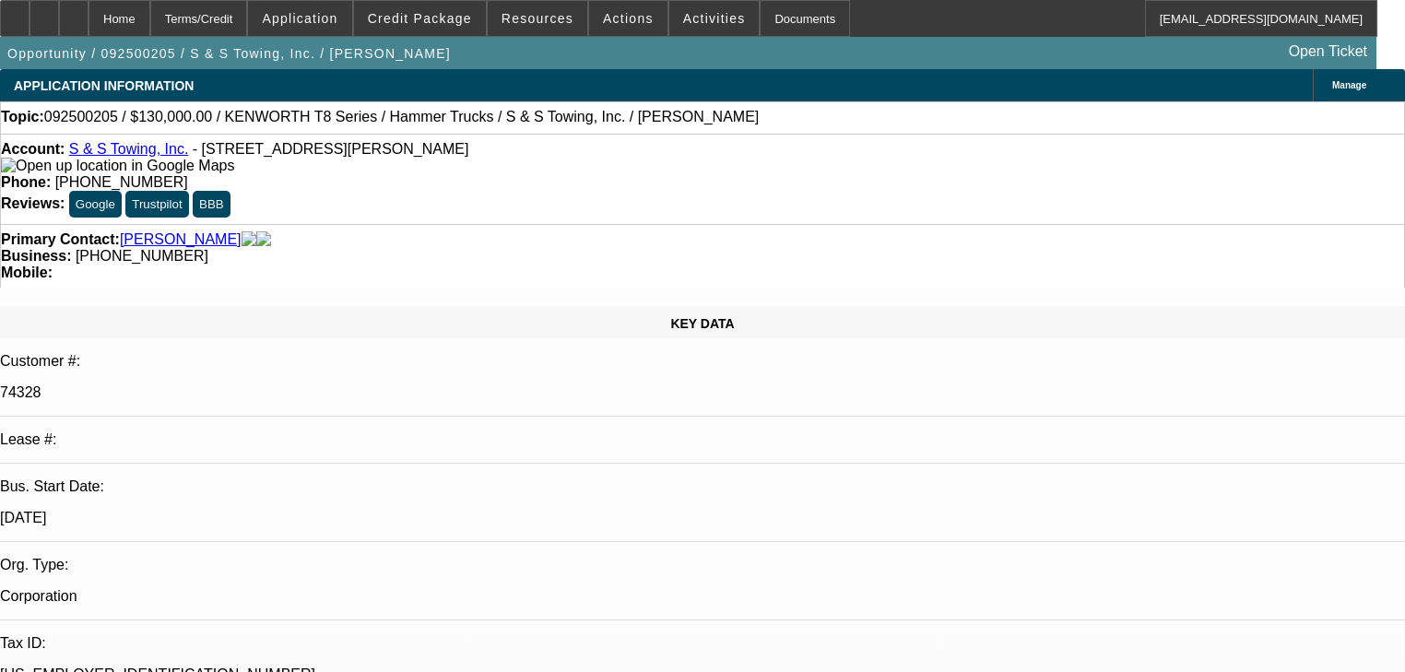
select select "0"
select select "1"
select select "2"
select select "6"
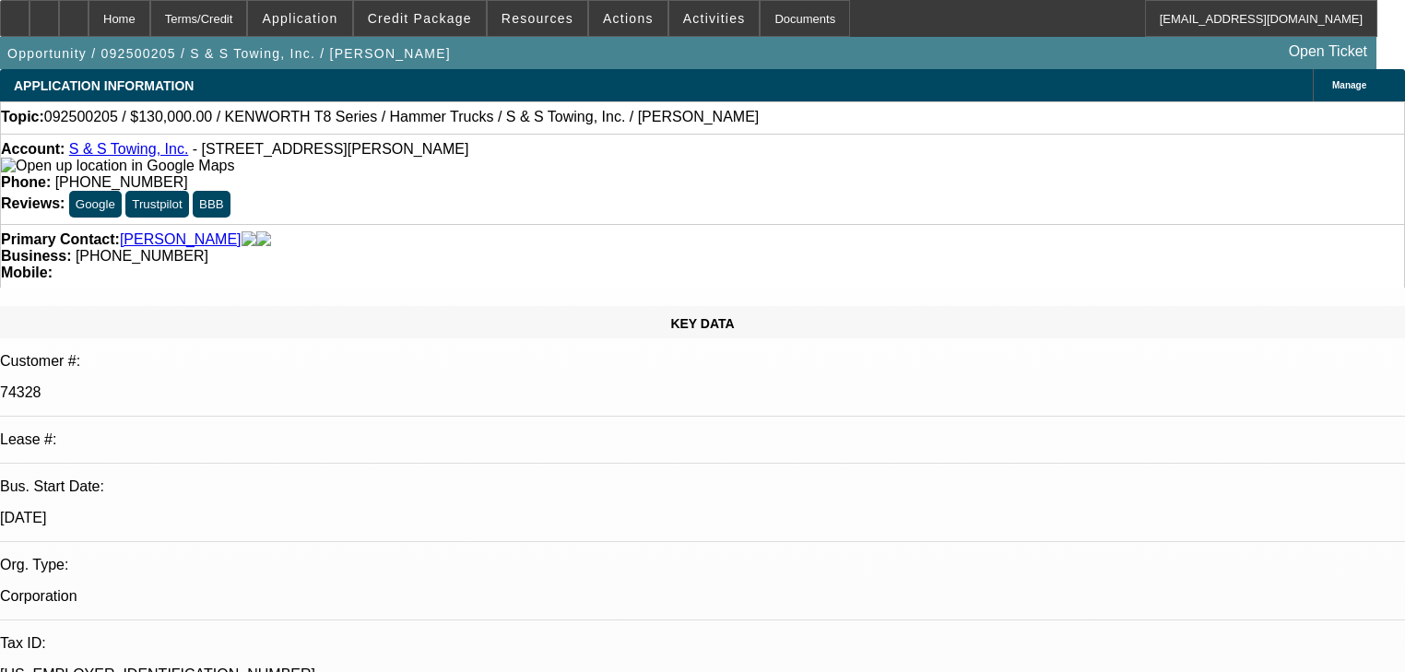
select select "1"
select select "2"
select select "6"
select select "1"
select select "2"
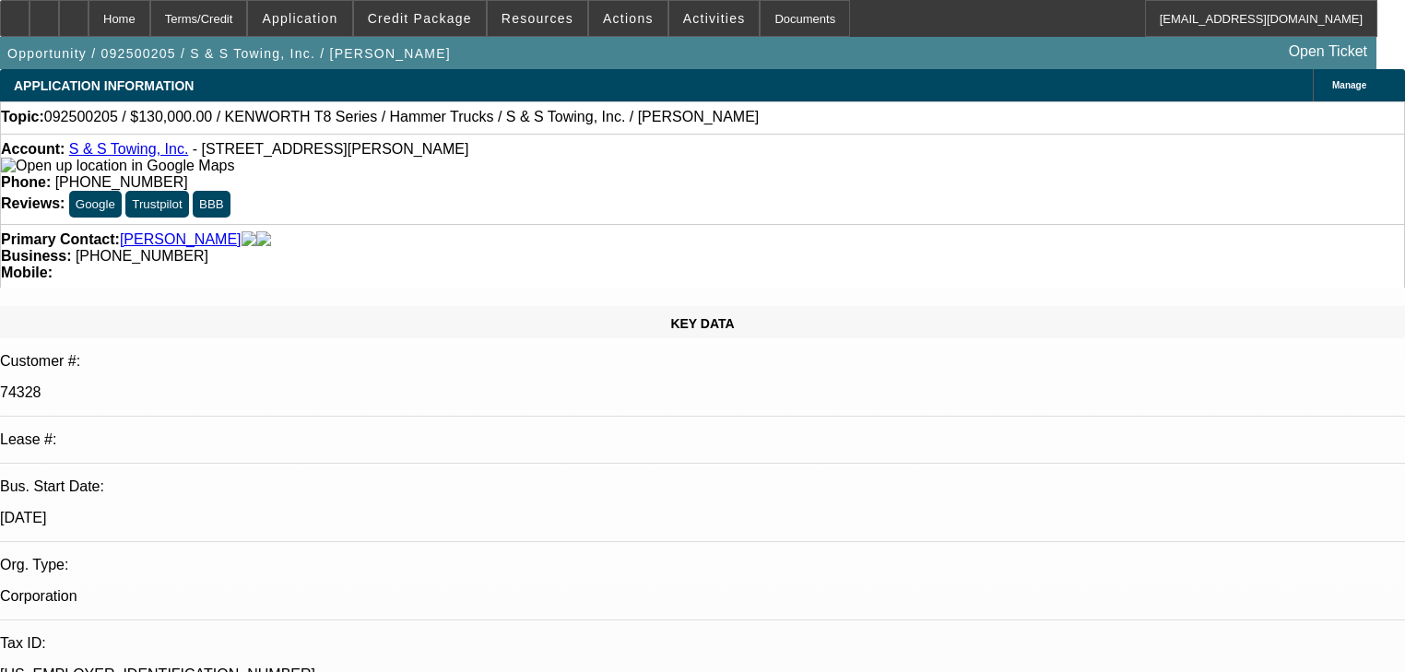
select select "6"
select select "1"
select select "2"
select select "6"
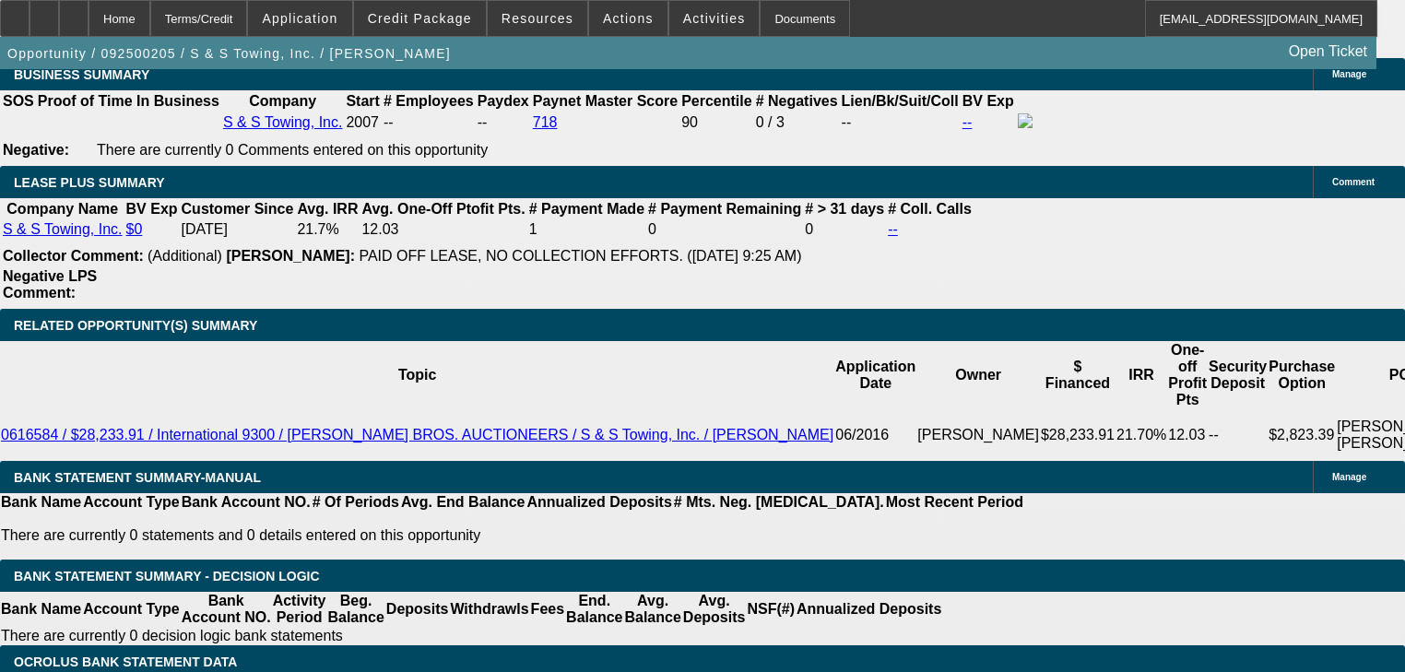
scroll to position [2961, 0]
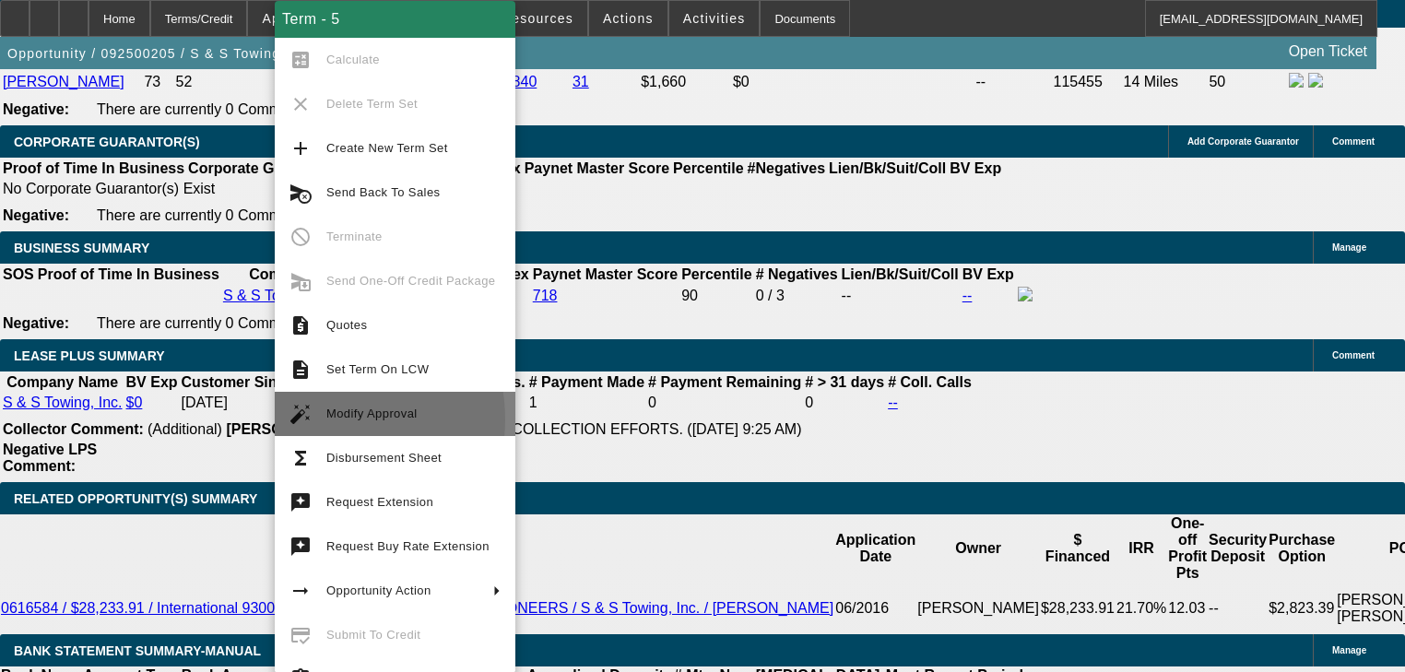
click at [317, 420] on button "auto_fix_high Modify Approval" at bounding box center [395, 414] width 241 height 44
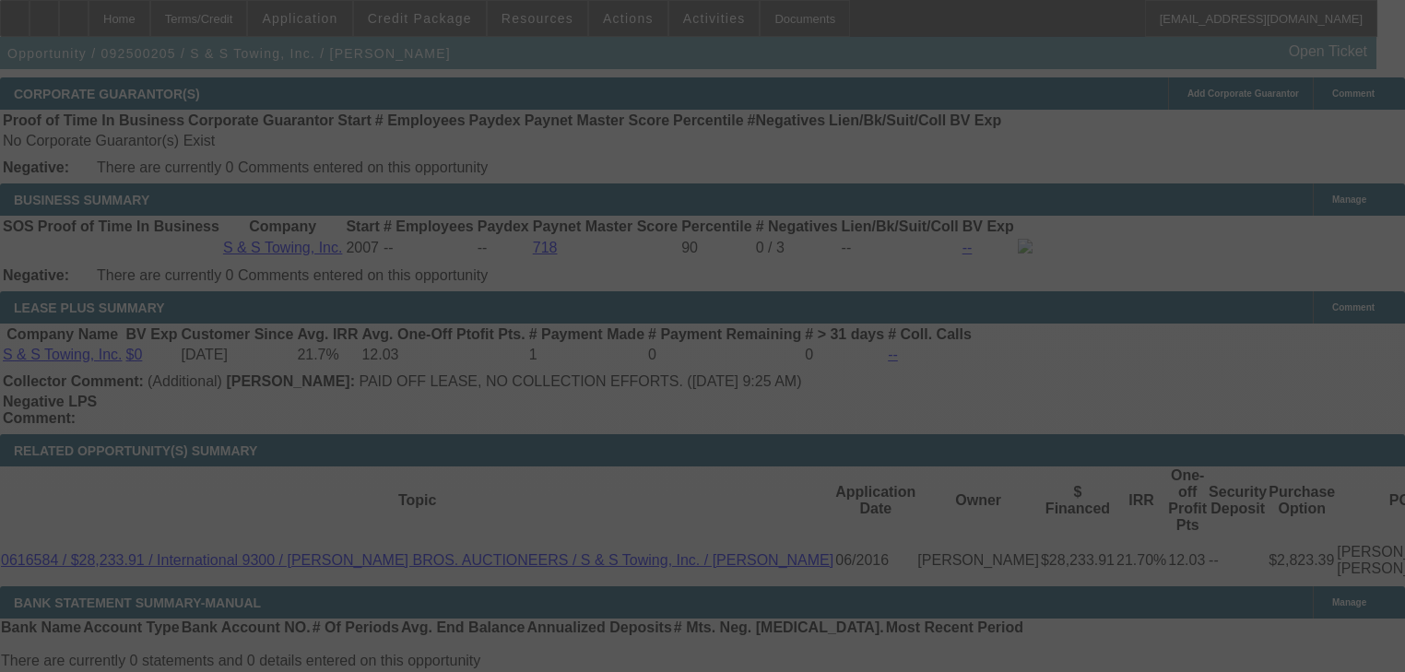
scroll to position [3035, 0]
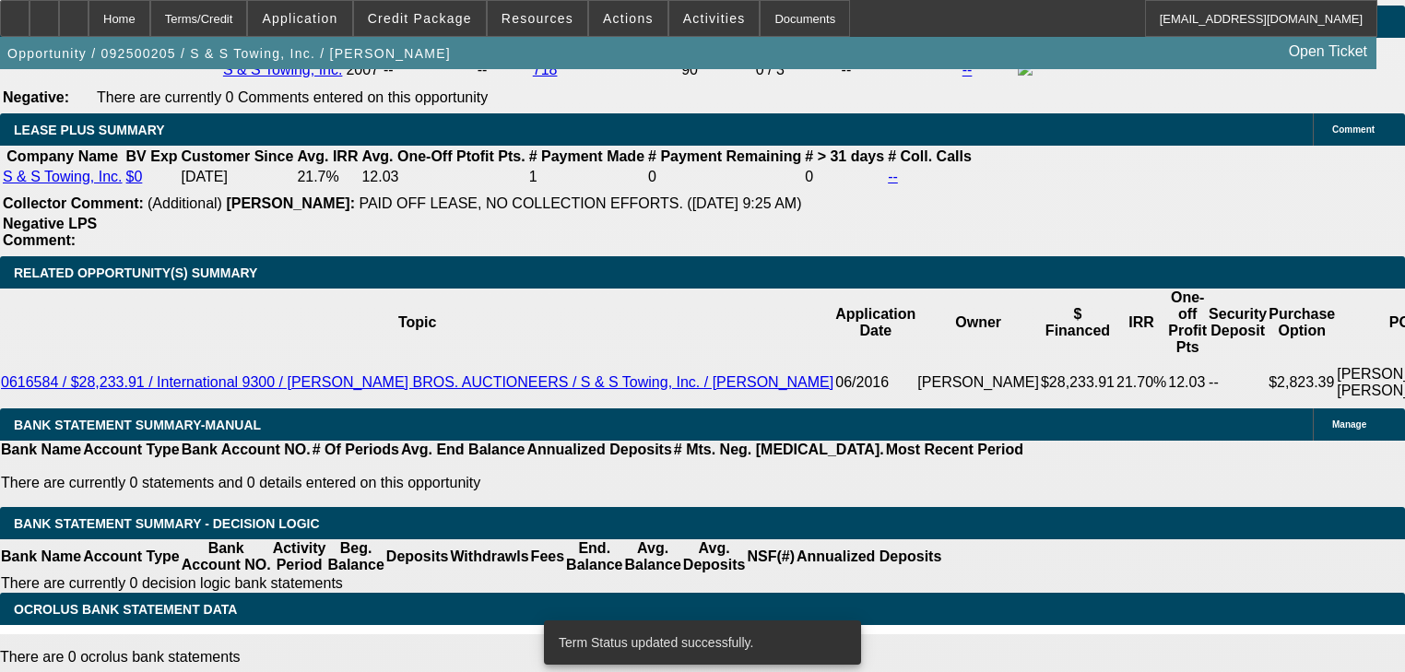
select select "0"
select select "2"
select select "0"
select select "6"
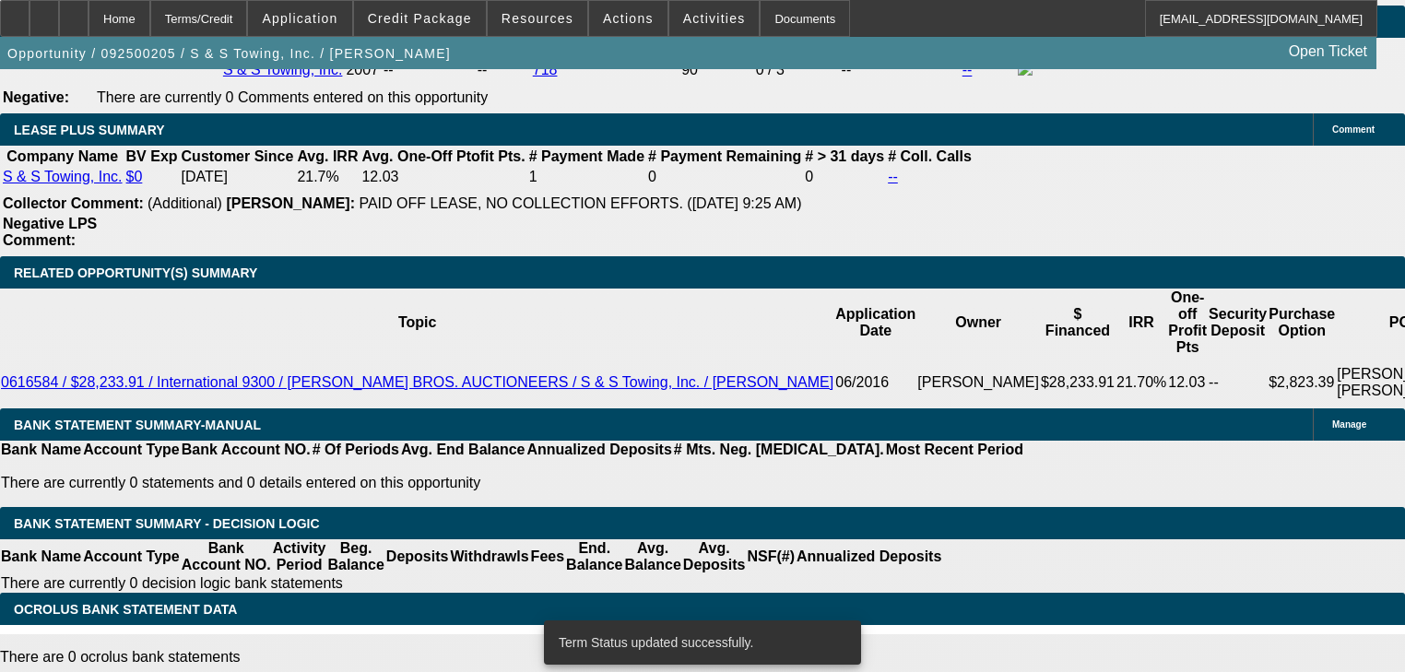
select select "0"
select select "2"
select select "0"
select select "6"
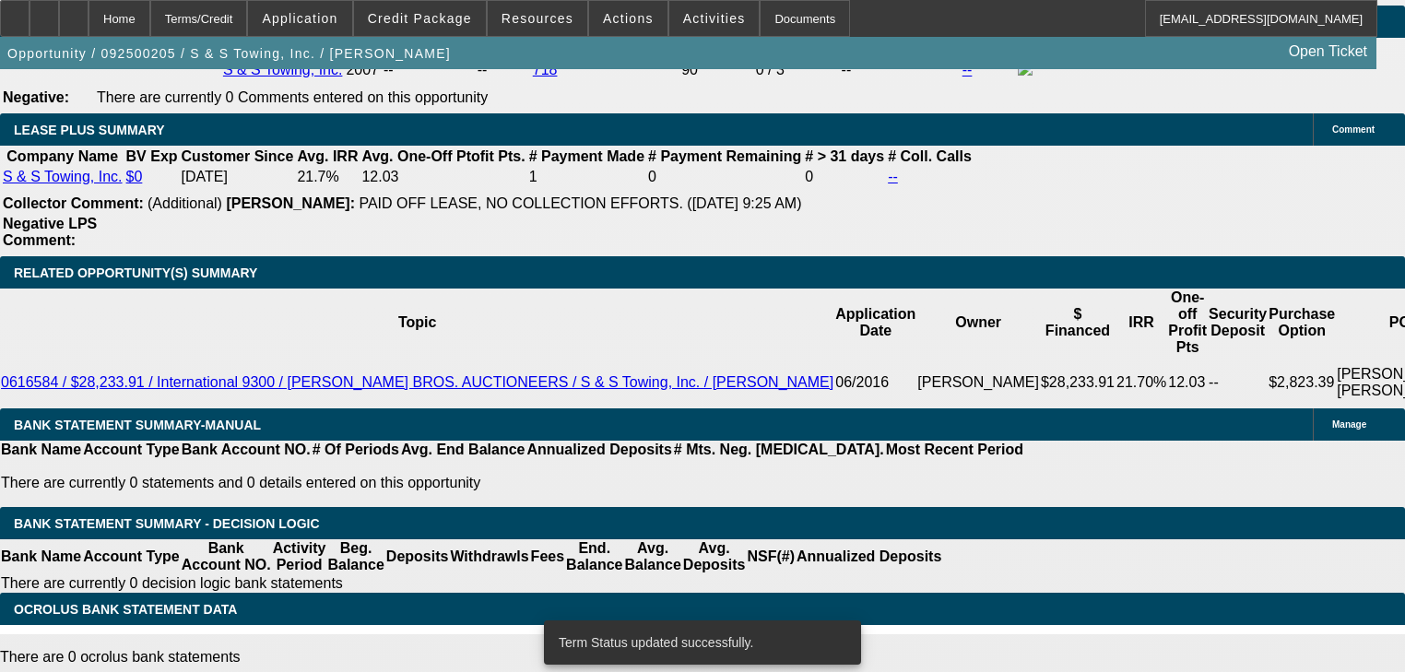
select select "0"
select select "2"
select select "0"
select select "6"
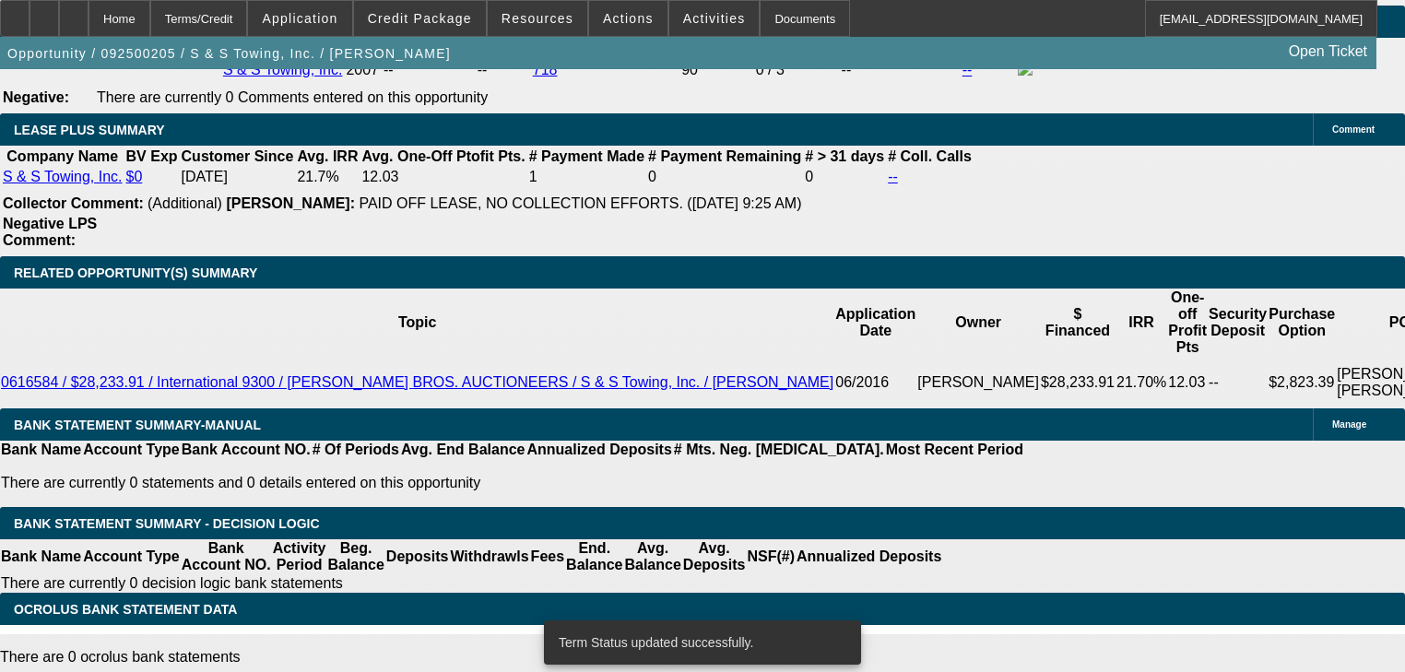
select select "0"
select select "2"
select select "0"
select select "6"
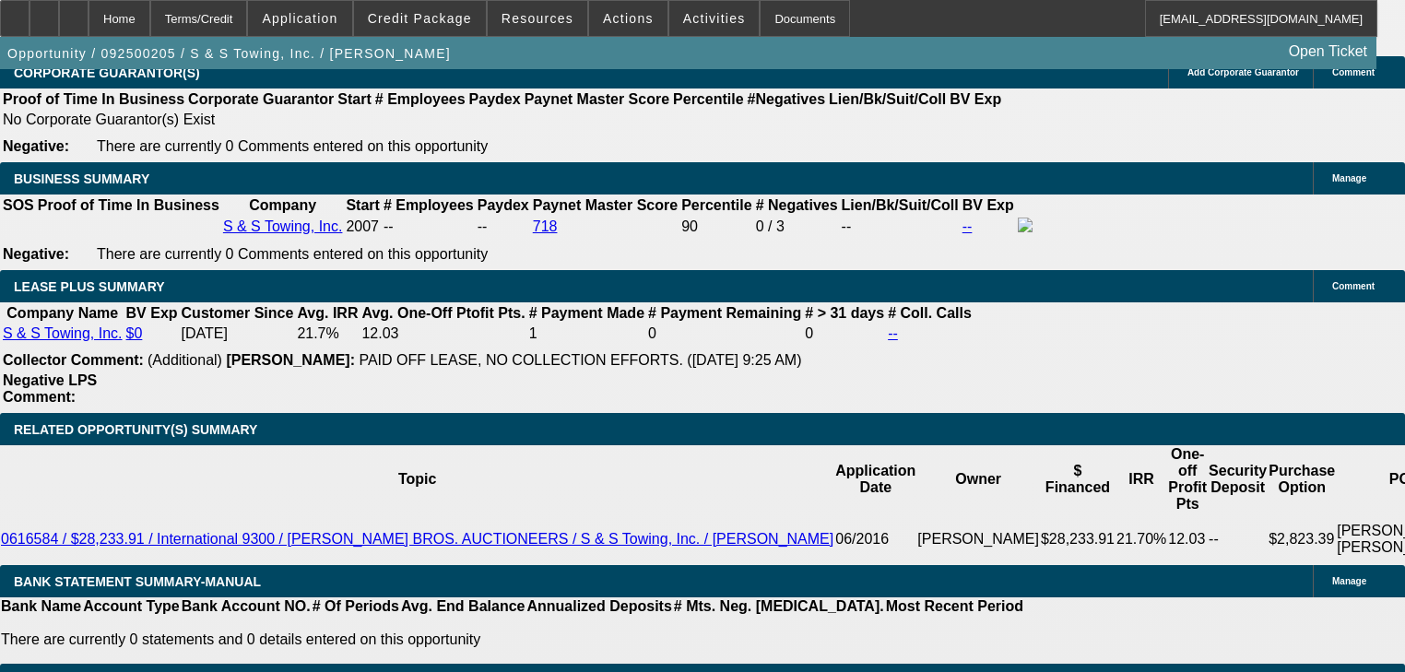
scroll to position [2961, 0]
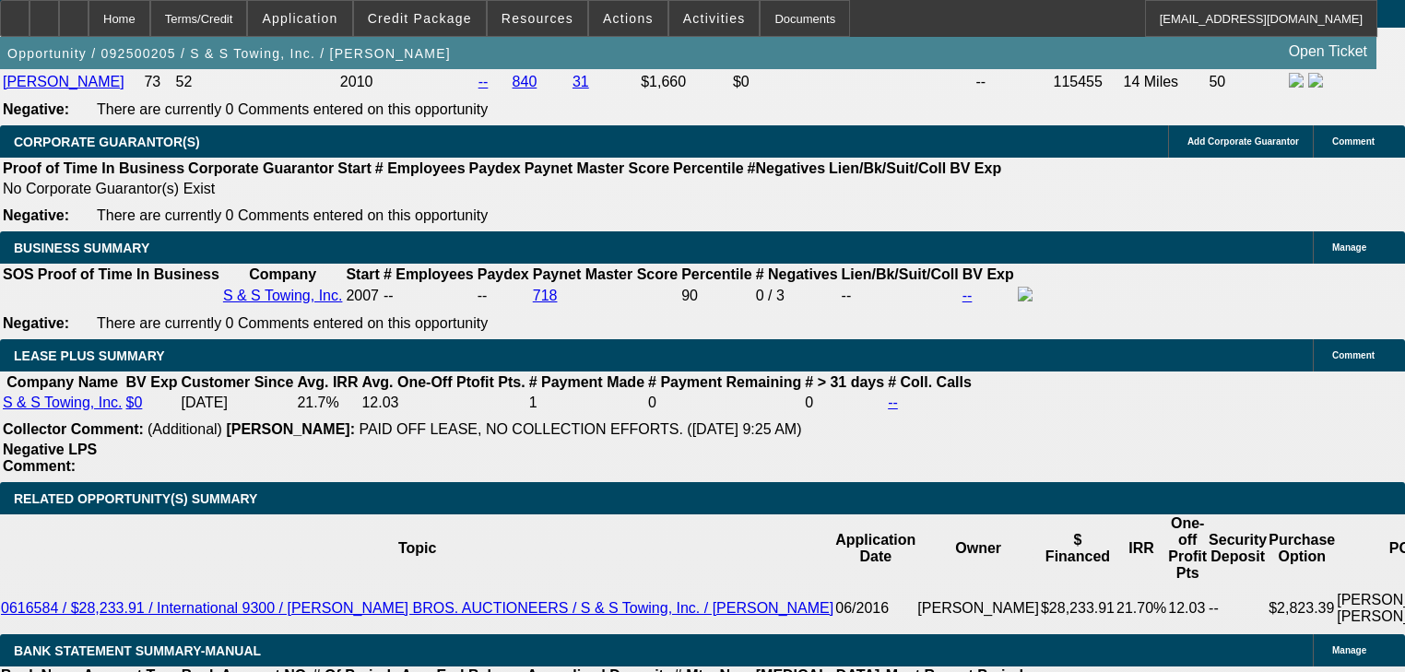
type input "2"
type input "UNKNOWN"
type input "2800"
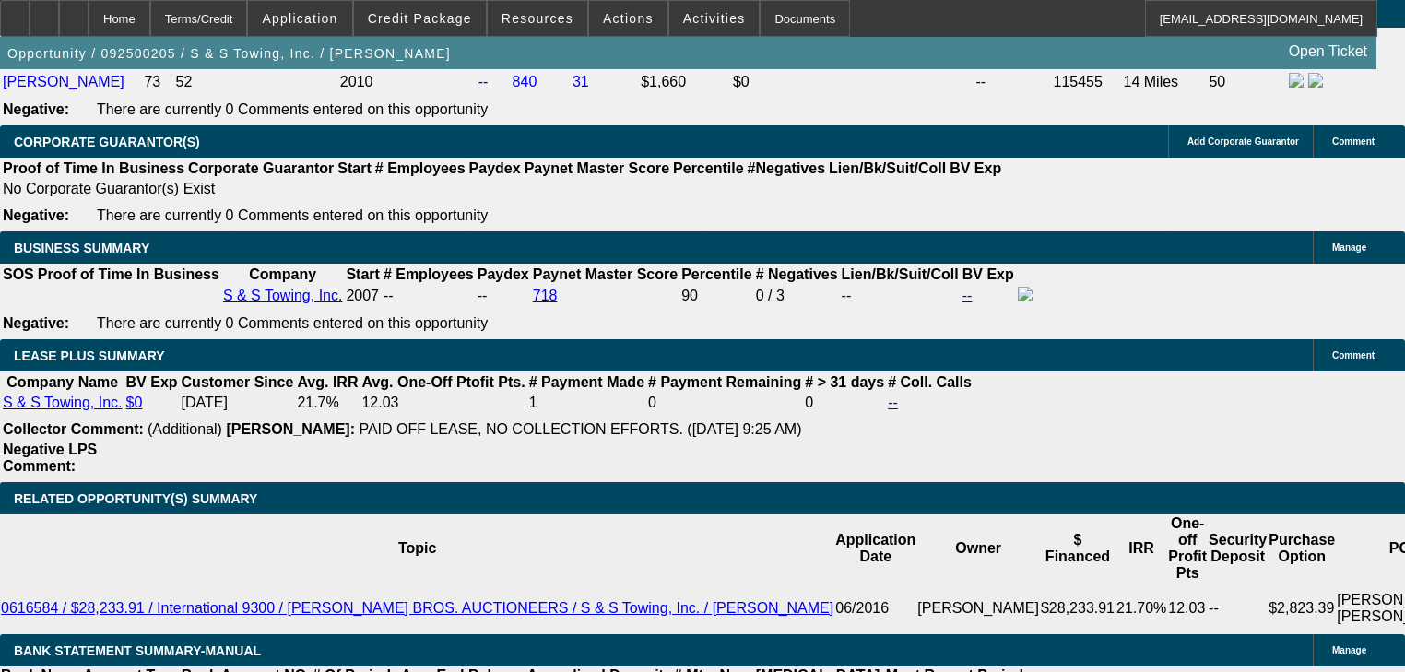
type input "10.6"
type input "$2,800.00"
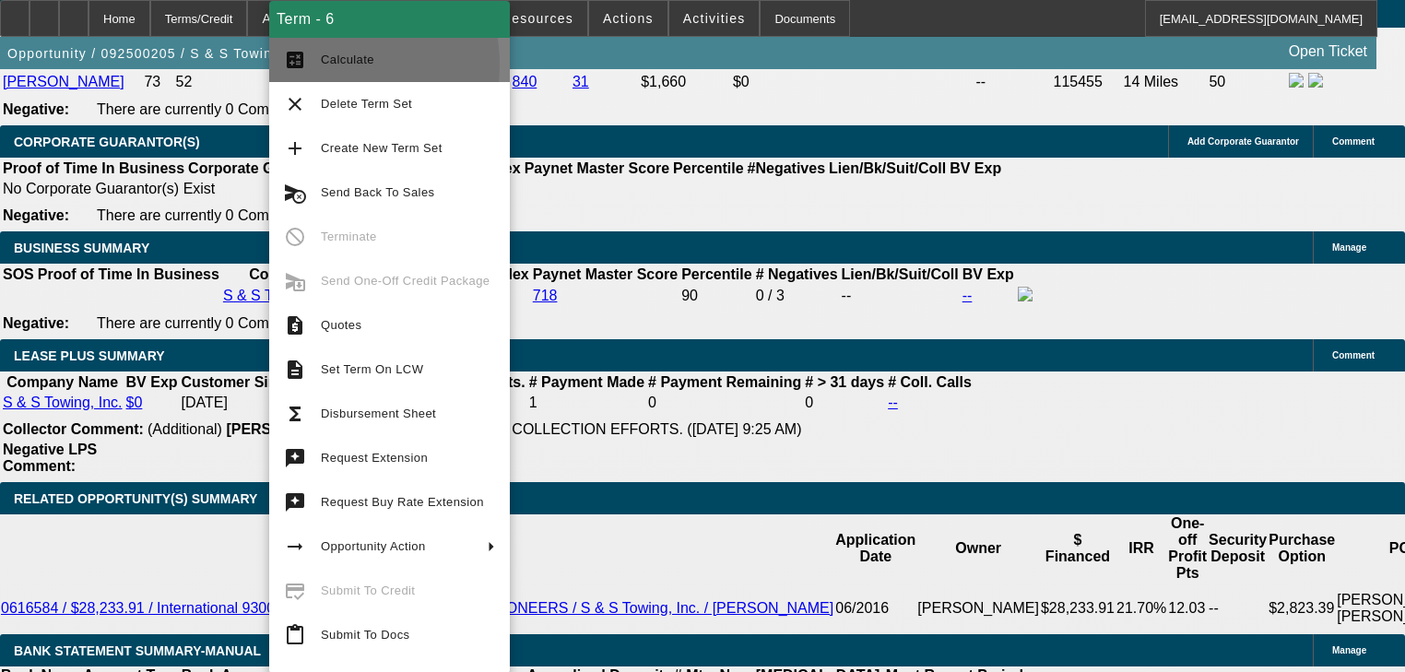
click at [321, 65] on span "Calculate" at bounding box center [347, 60] width 53 height 14
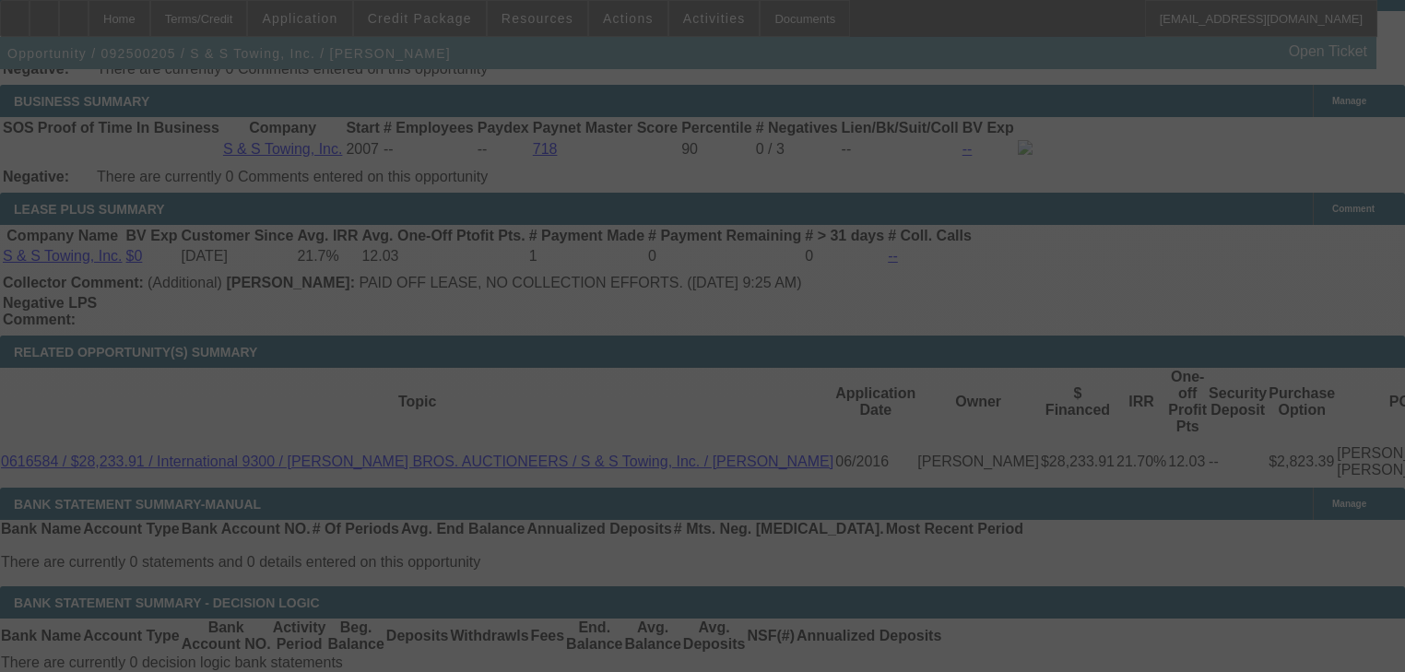
scroll to position [3108, 0]
select select "0"
select select "2"
select select "0"
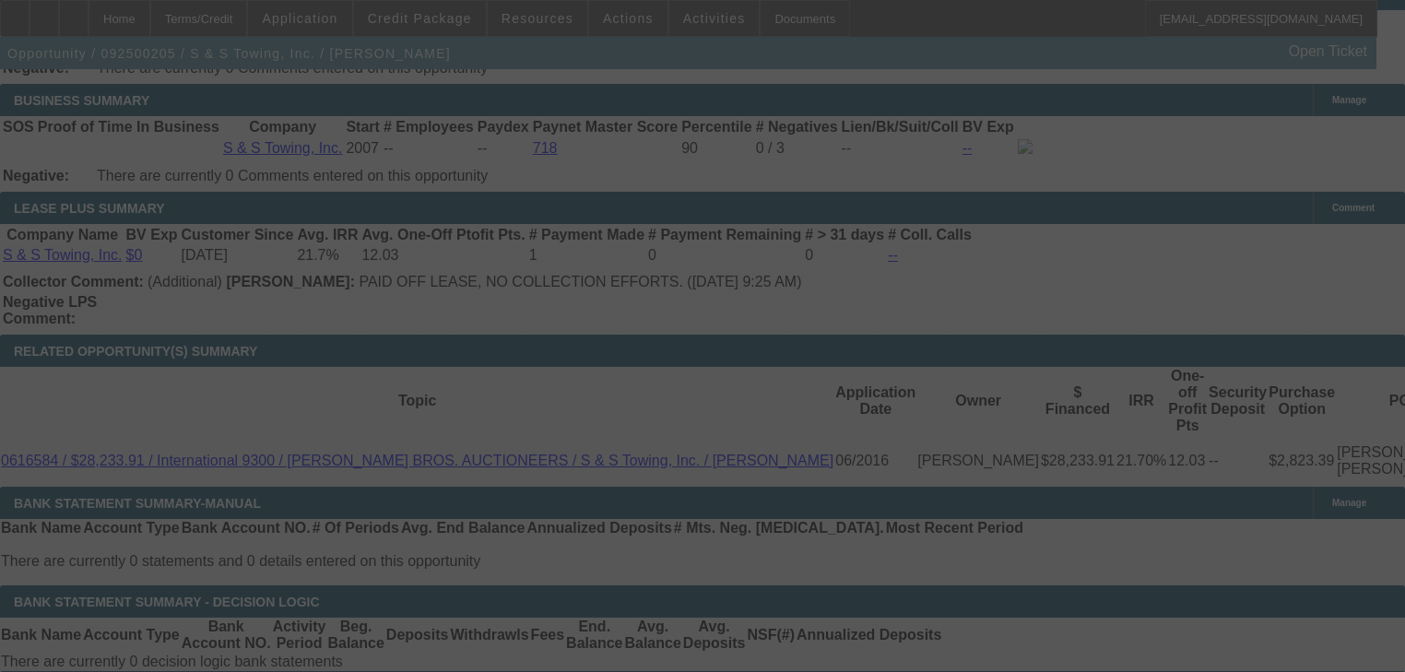
select select "6"
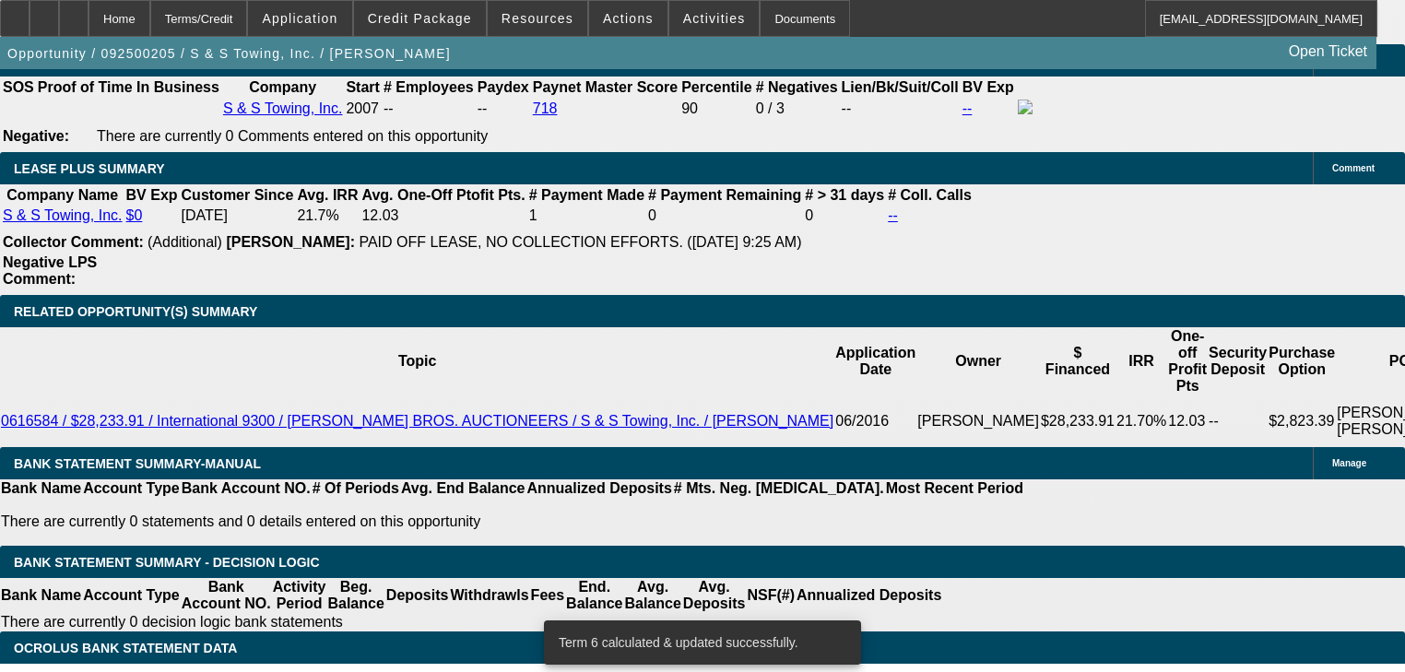
scroll to position [3182, 0]
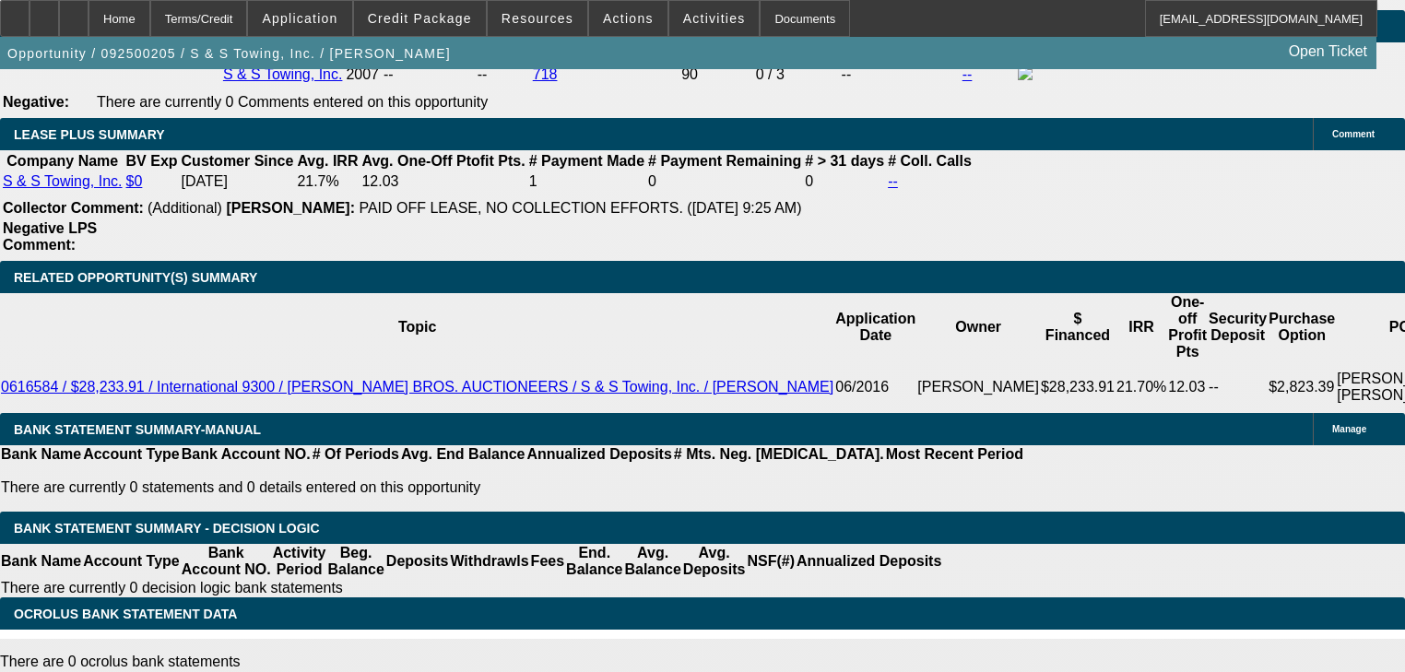
type input "28"
type input "UNKNOWN"
type input "2850"
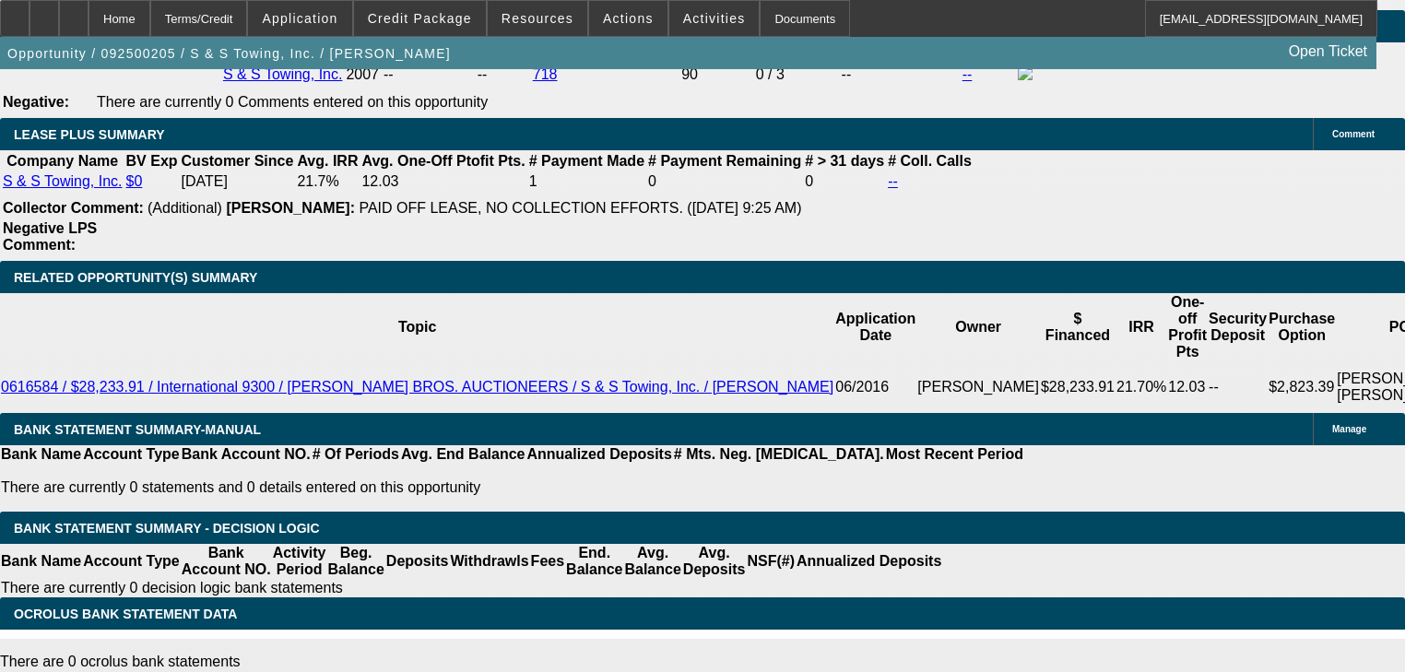
type input "11.4"
type input "$2,850.00"
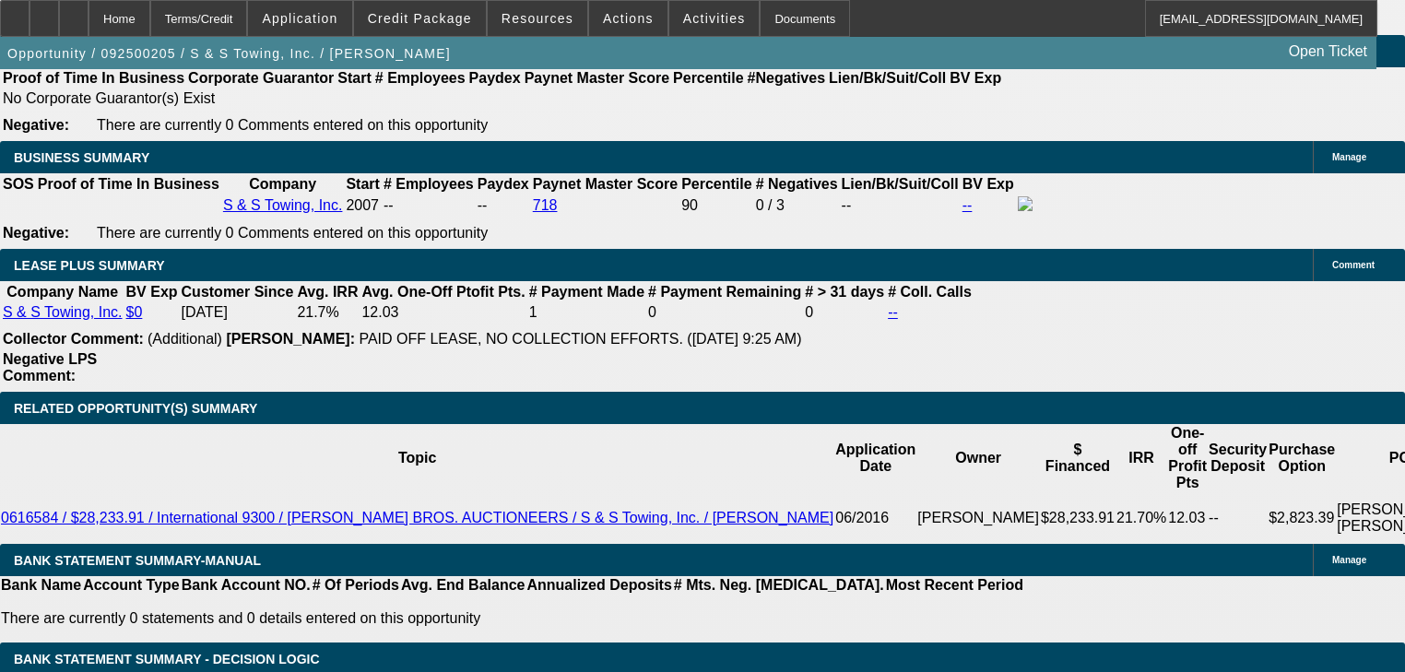
scroll to position [2961, 0]
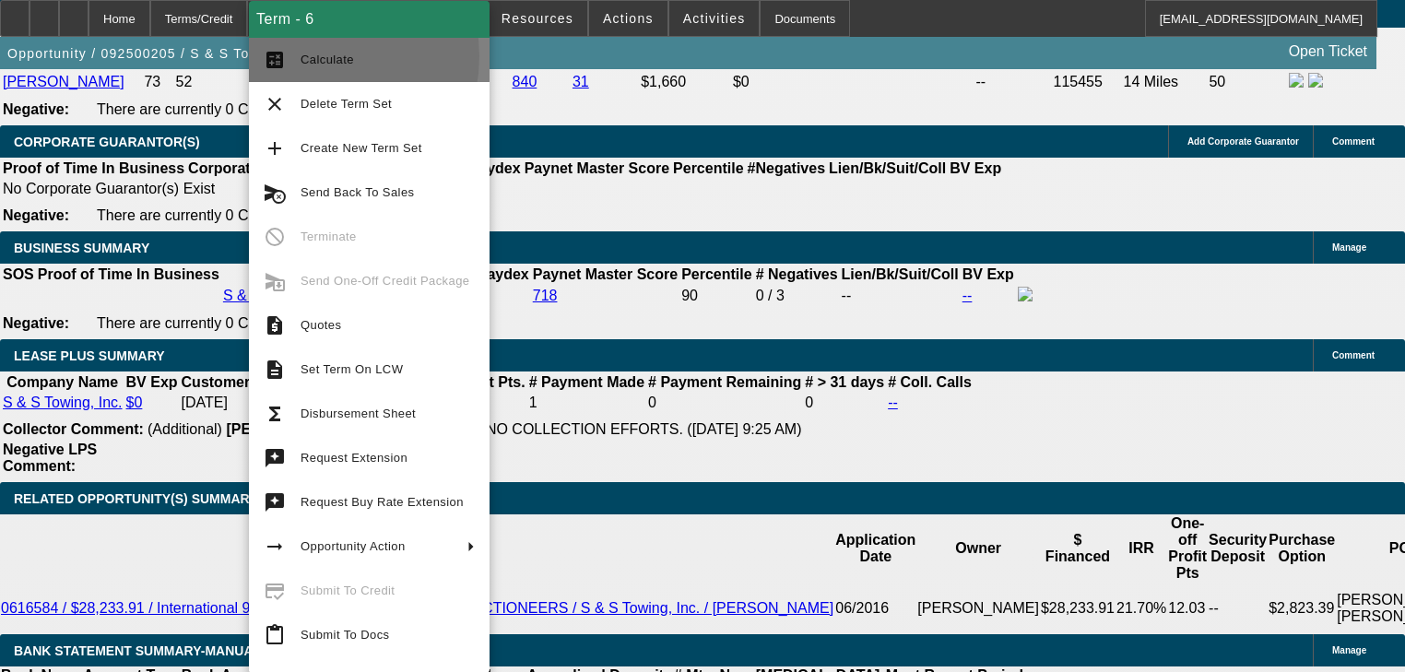
click at [314, 56] on span "Calculate" at bounding box center [327, 60] width 53 height 14
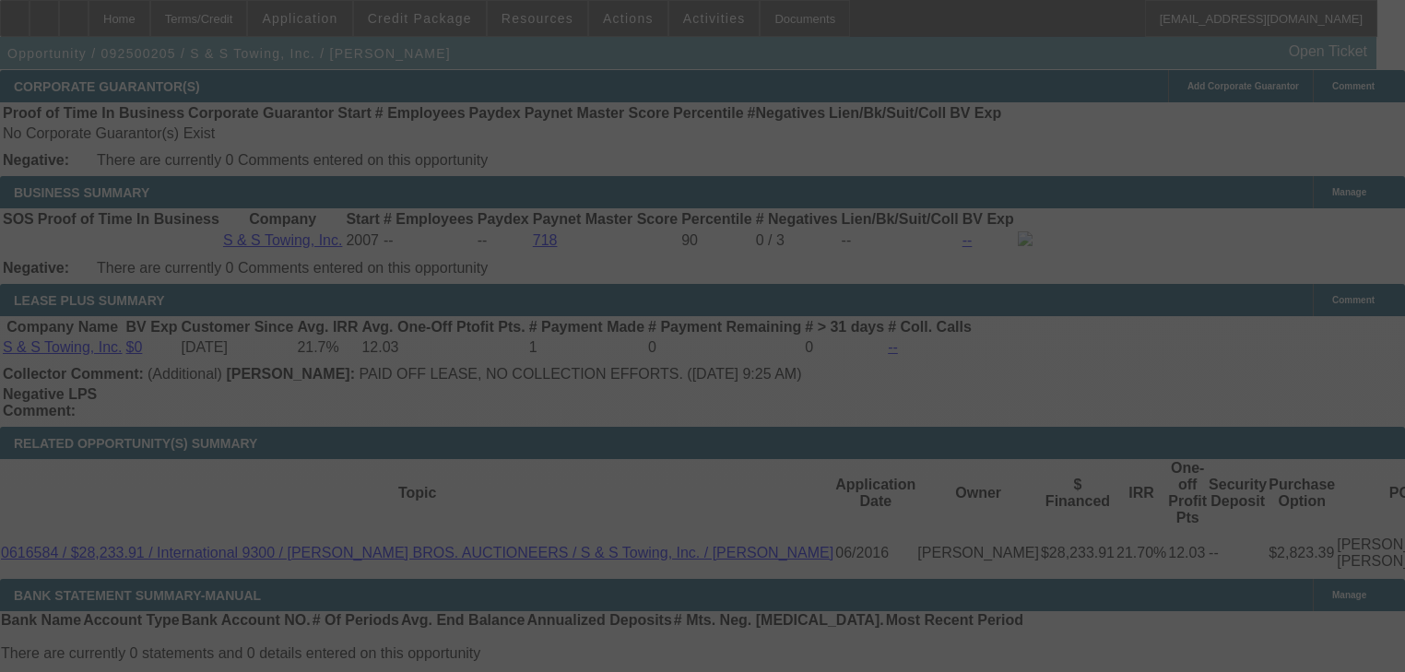
scroll to position [3182, 0]
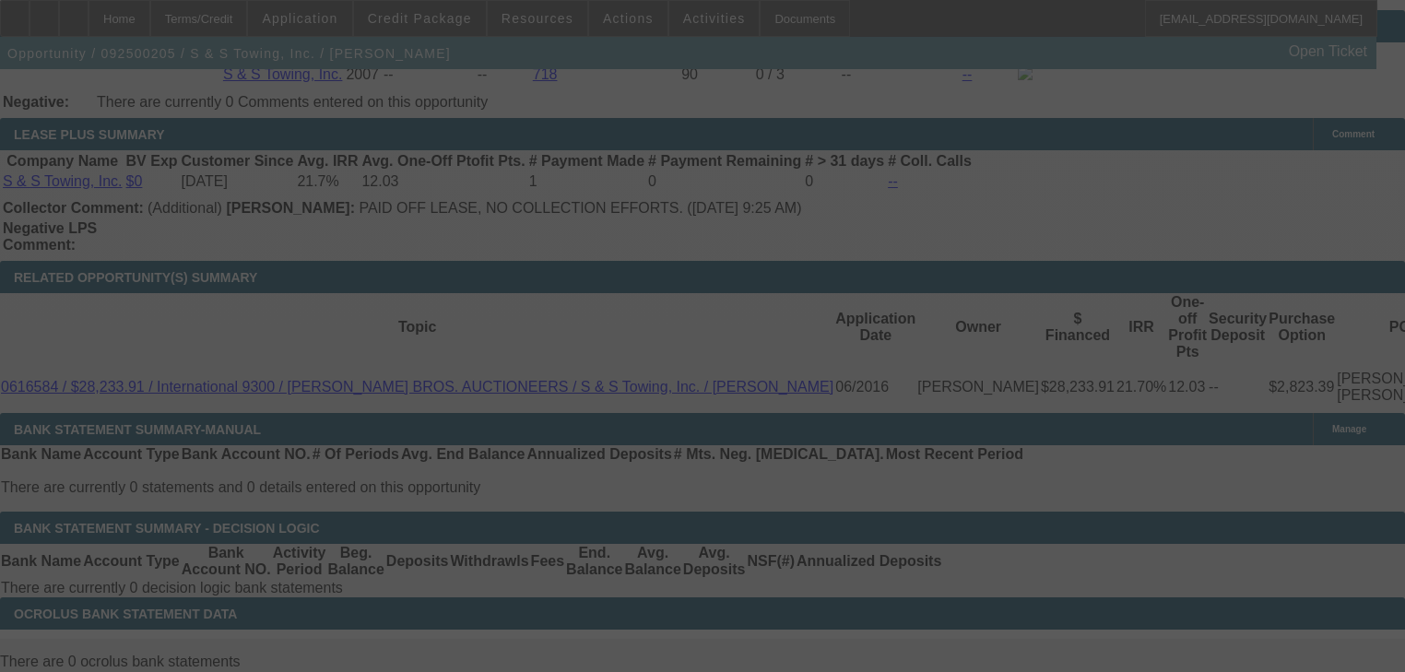
select select "0"
select select "2"
select select "0"
select select "6"
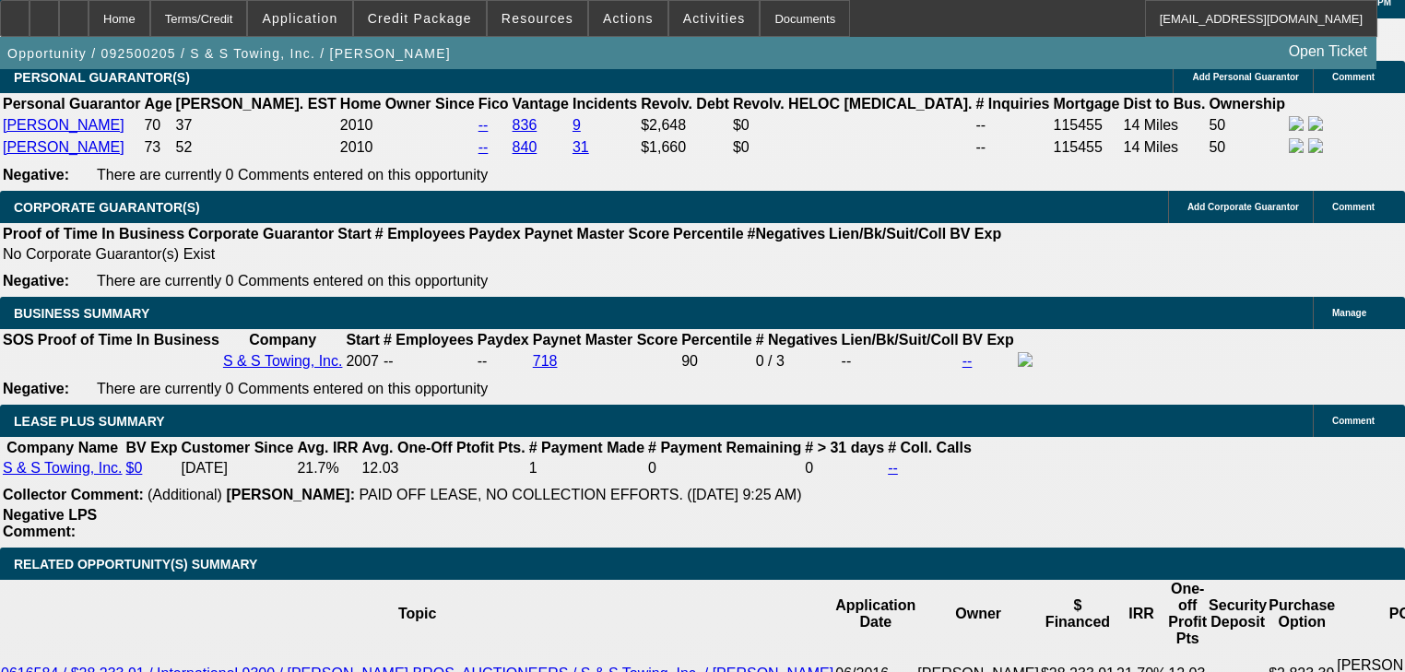
scroll to position [2887, 0]
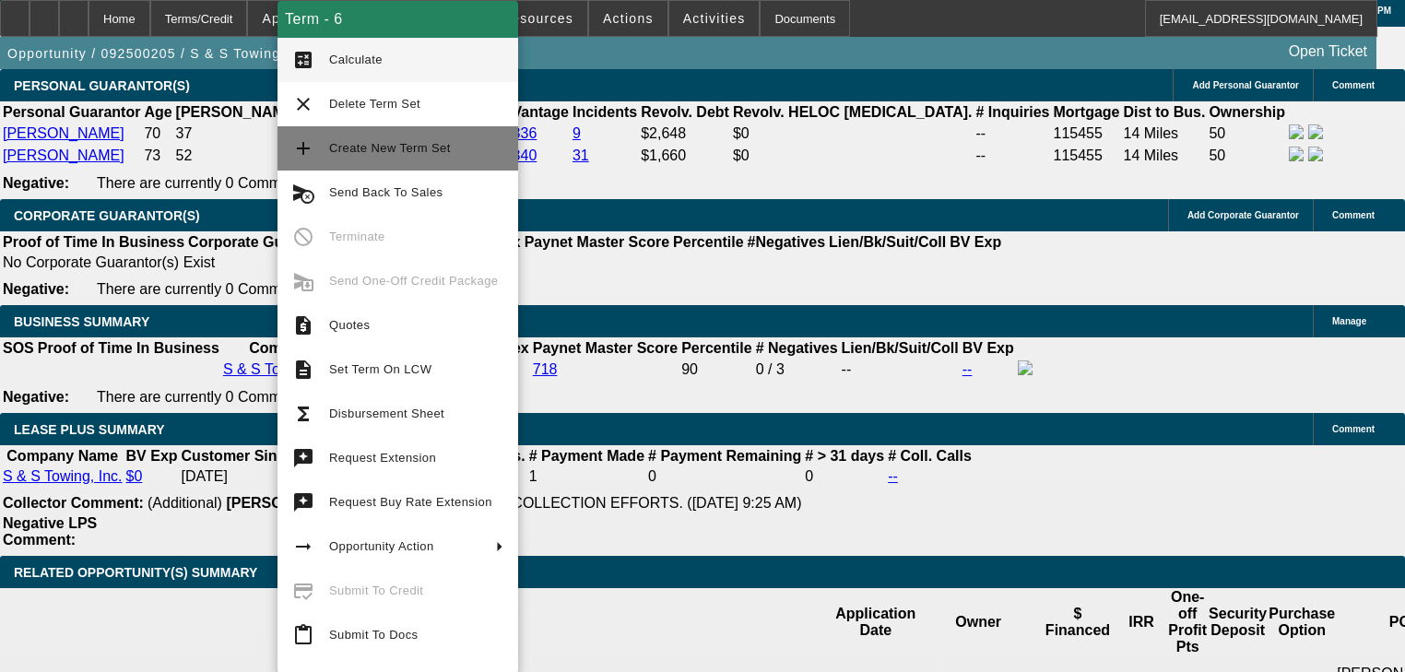
click at [385, 159] on span "Create New Term Set" at bounding box center [416, 148] width 174 height 22
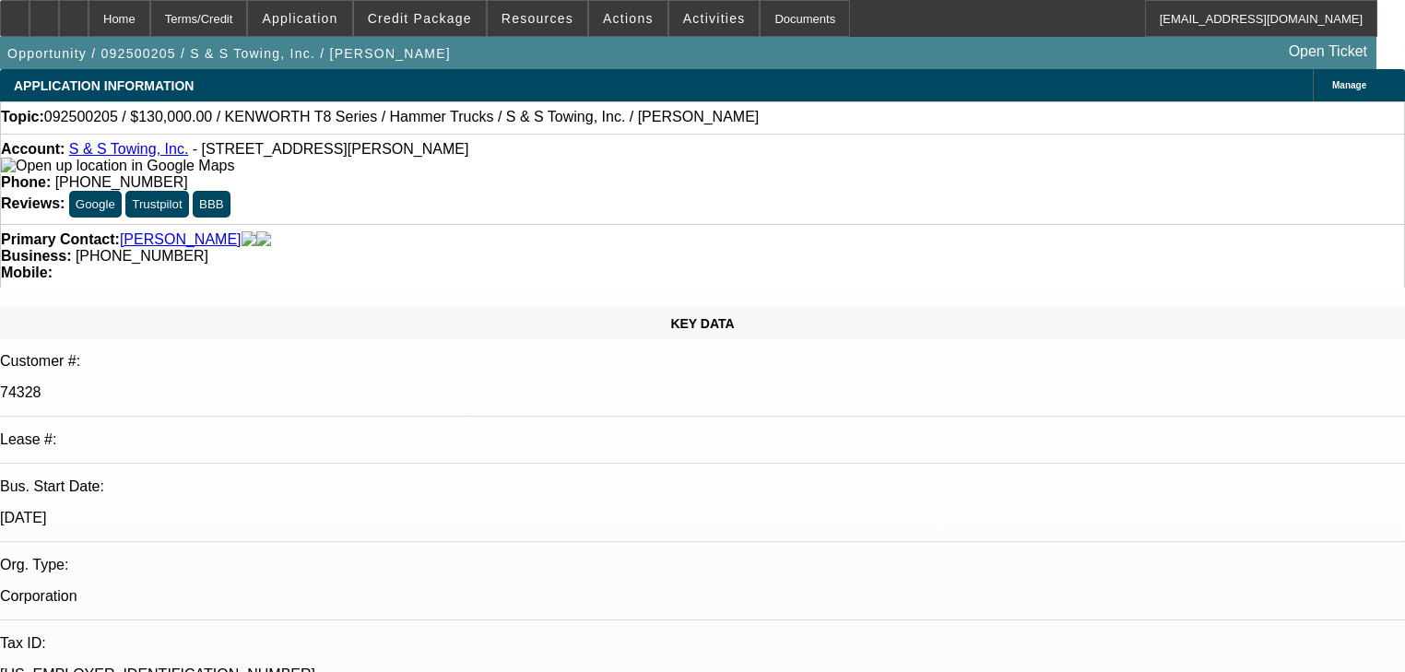
select select "0"
select select "2"
select select "0"
select select "6"
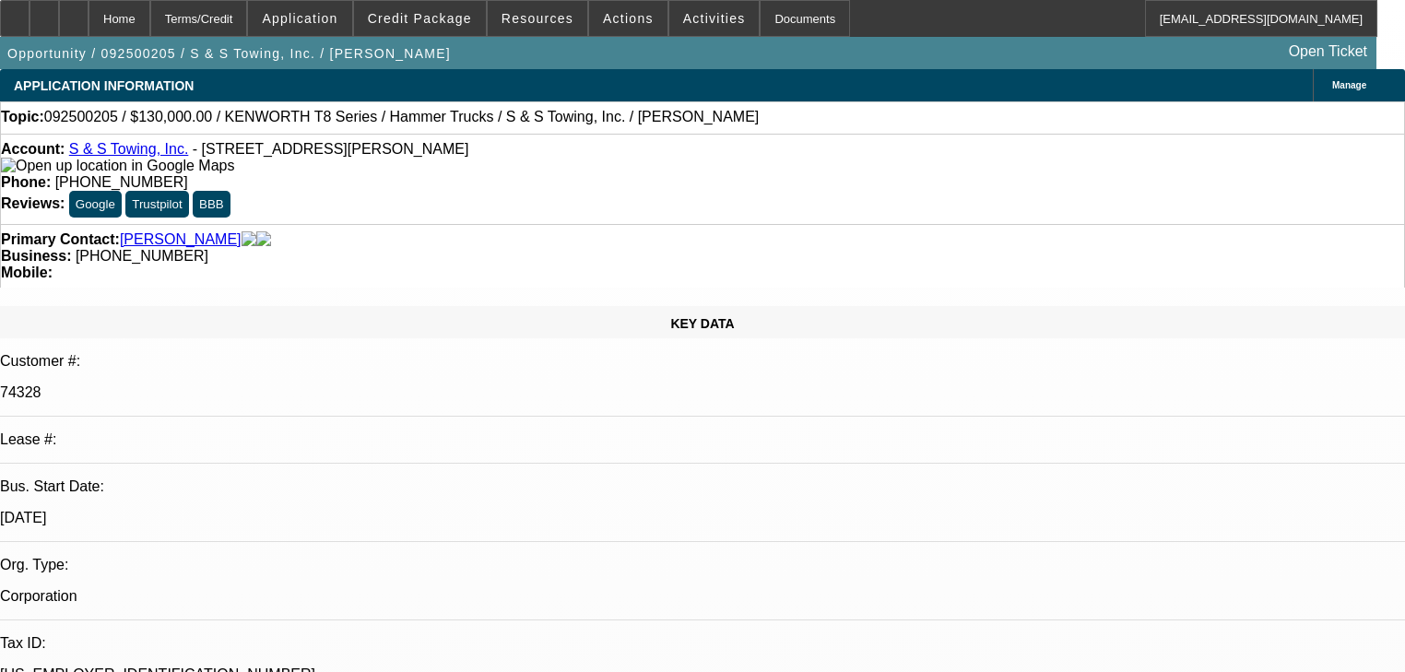
select select "0"
select select "2"
select select "0"
select select "6"
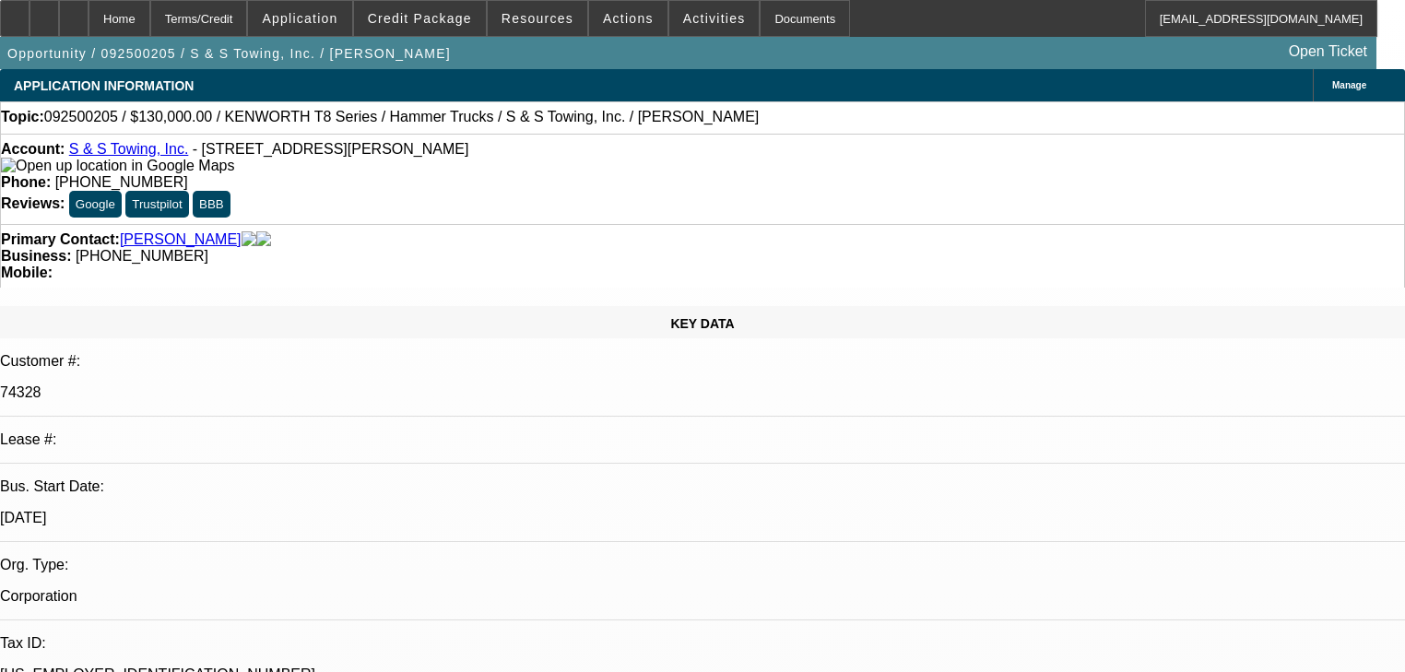
select select "0"
select select "2"
select select "0"
select select "6"
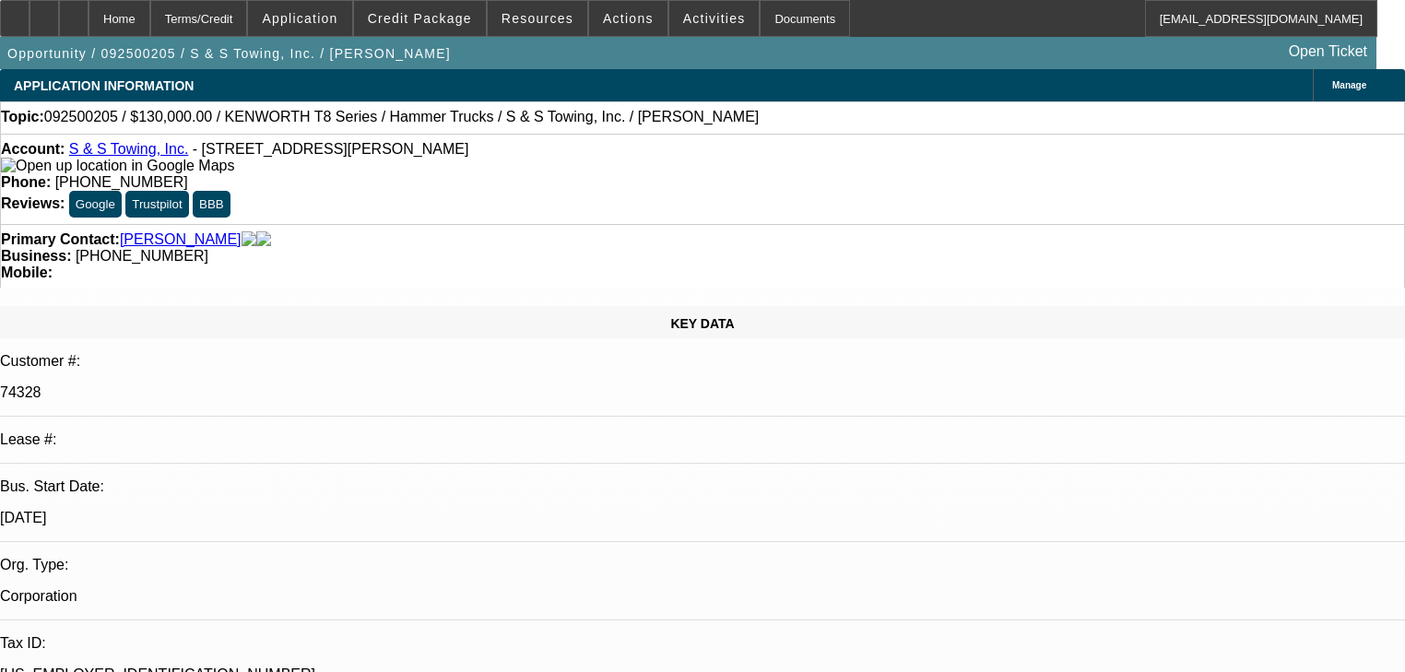
select select "0"
select select "2"
select select "0"
select select "6"
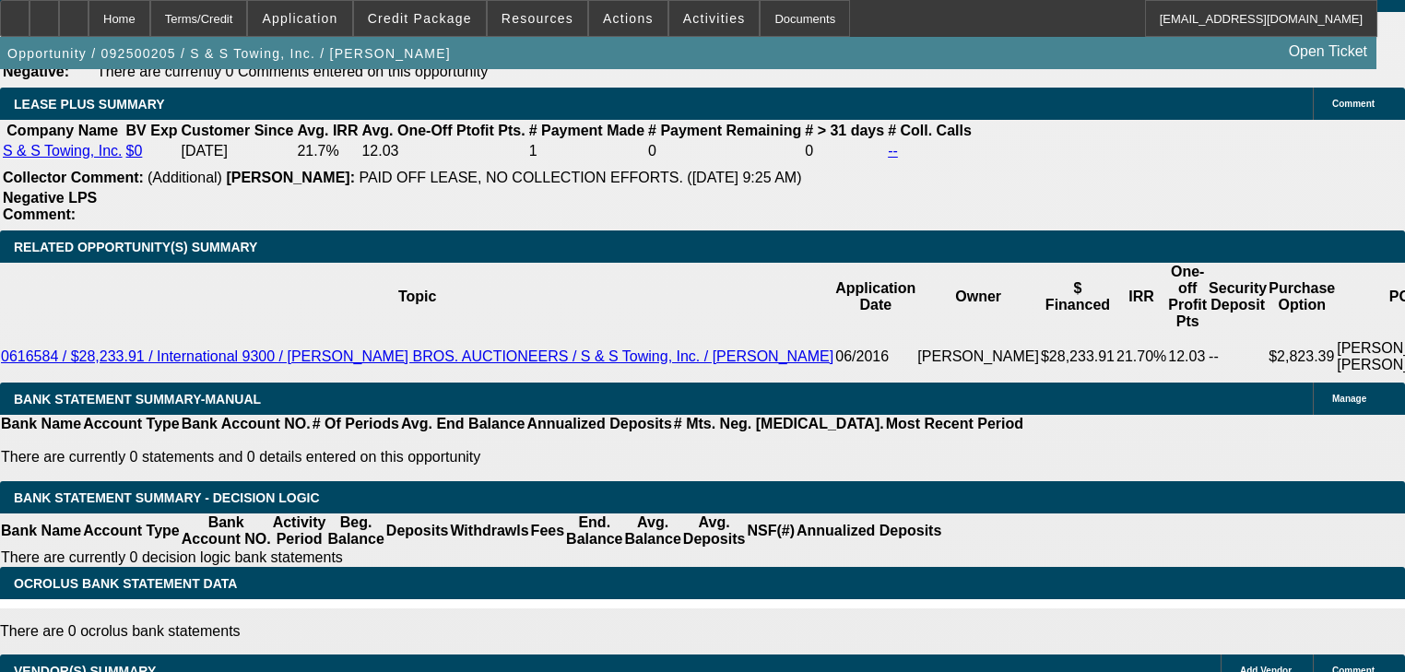
scroll to position [3220, 0]
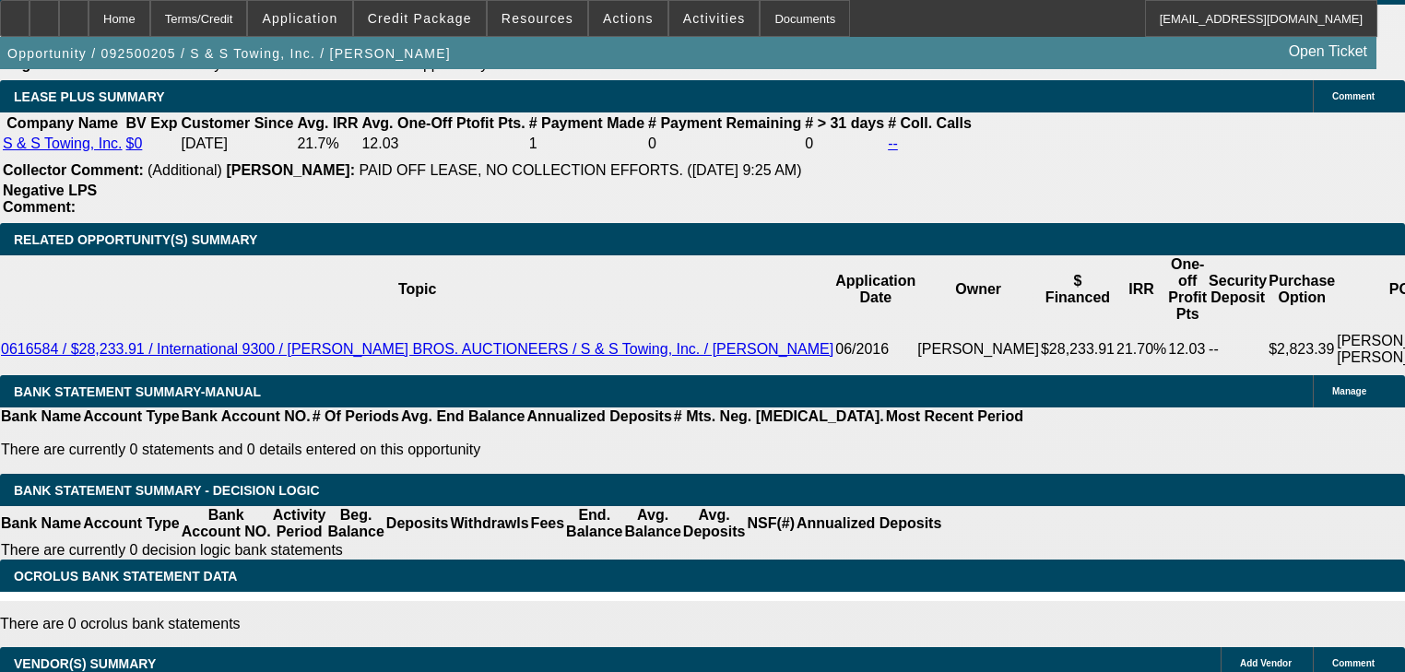
select select "1"
type input "UNKNOWN"
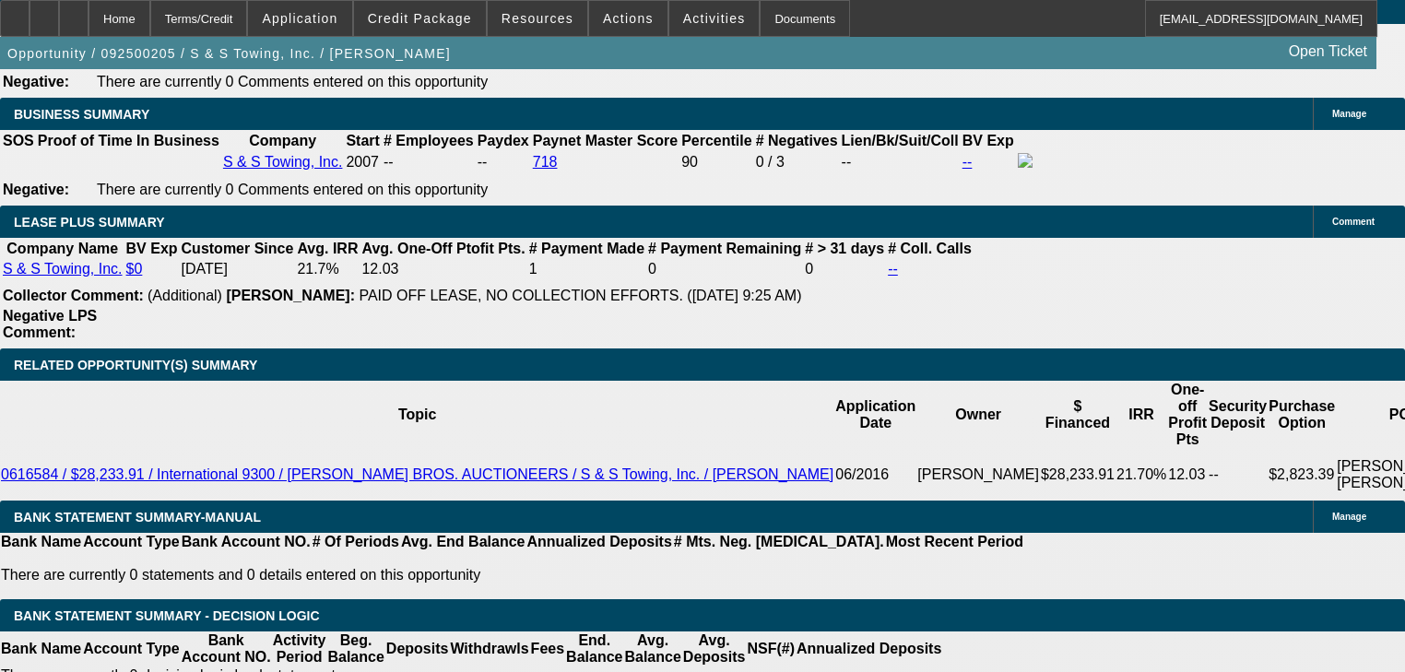
scroll to position [3073, 0]
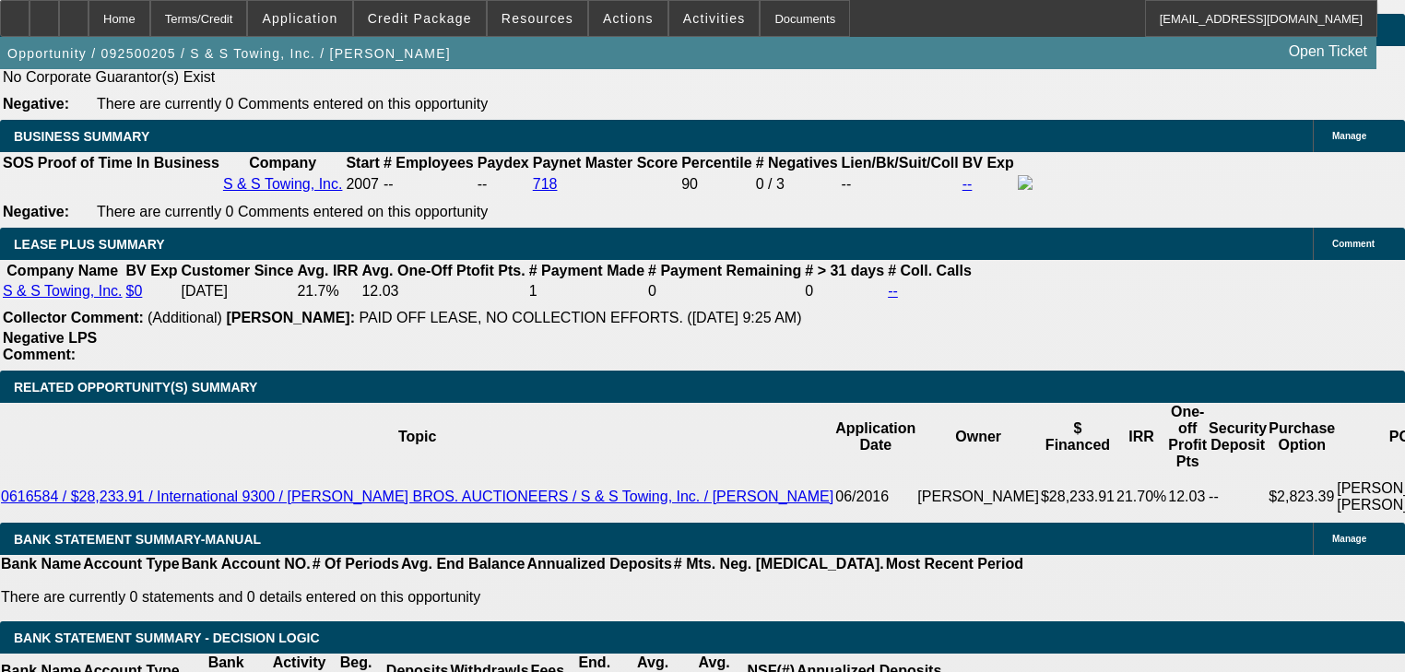
type input "2"
type input "2700"
type input "9"
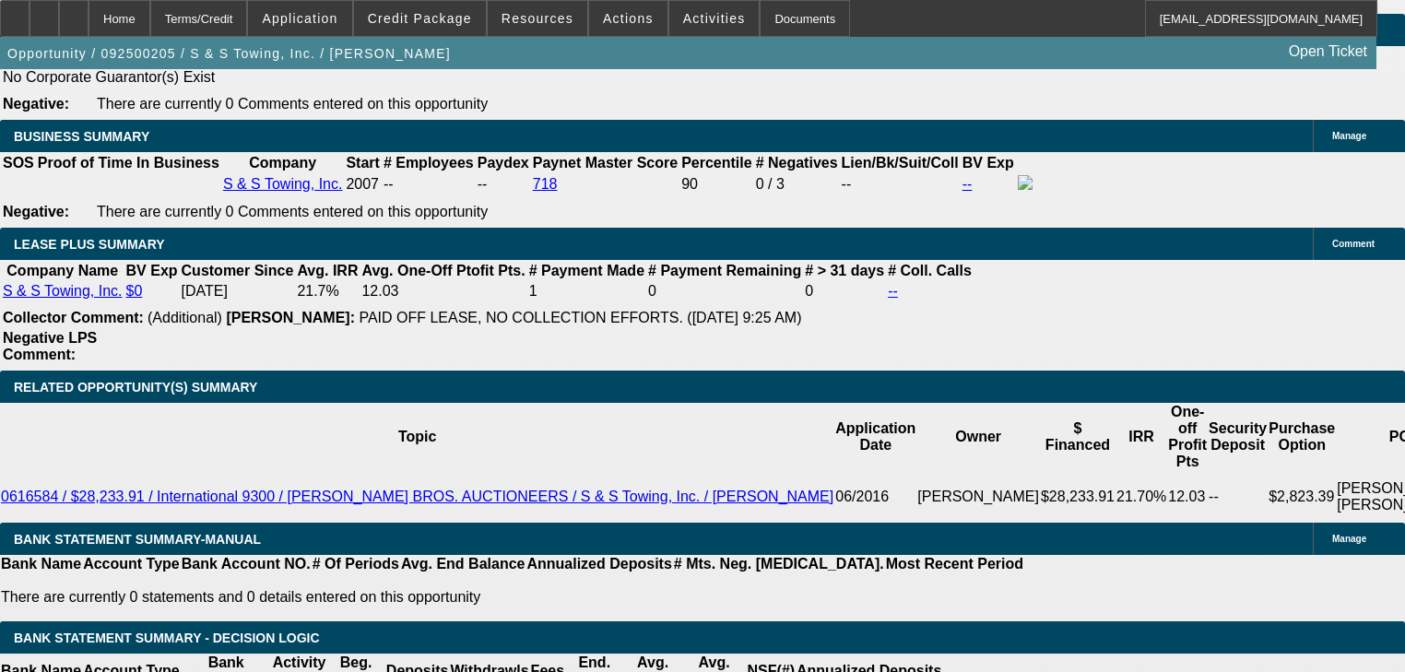
type input "$2,700.00"
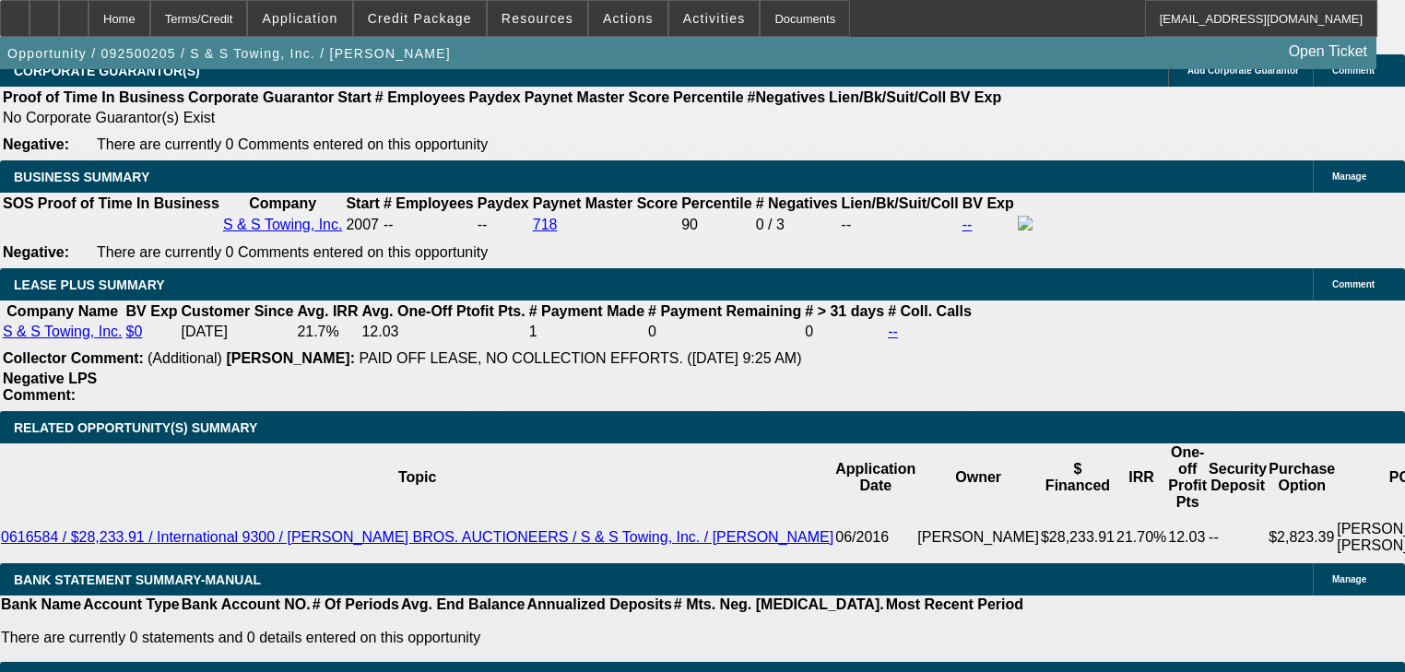
scroll to position [2999, 0]
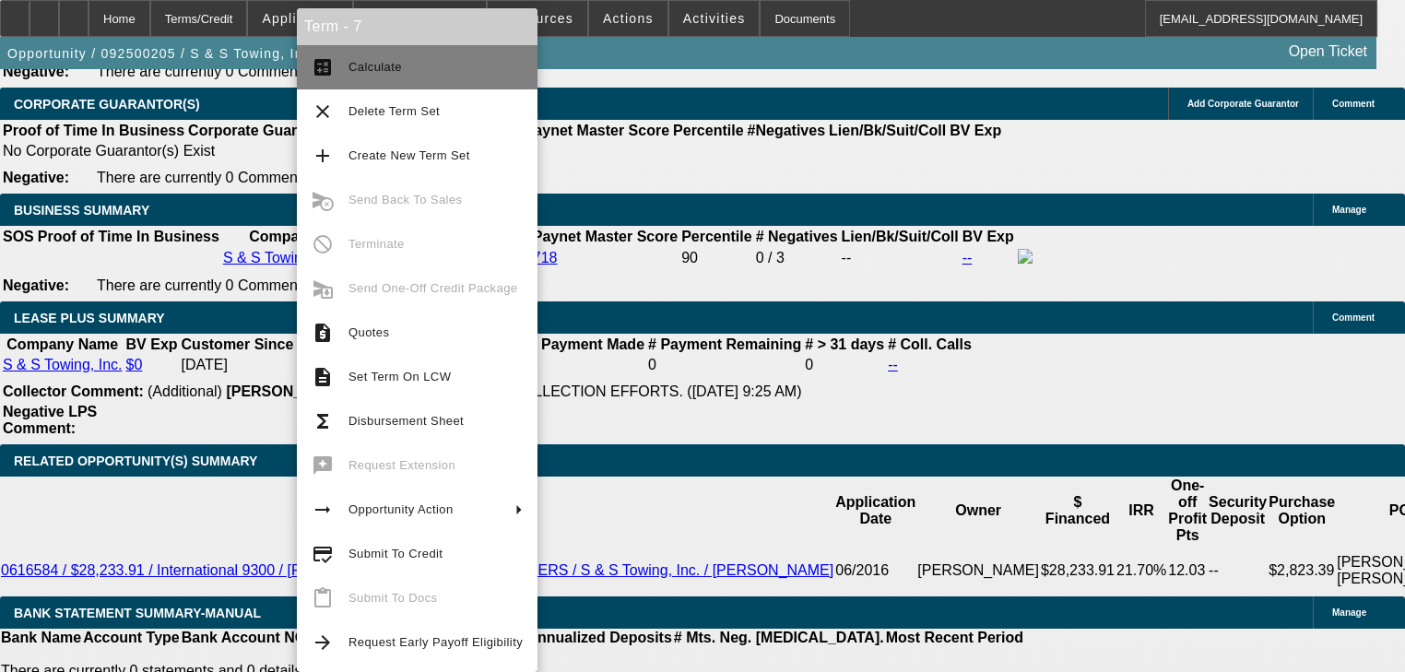
click at [355, 72] on span "Calculate" at bounding box center [375, 67] width 53 height 14
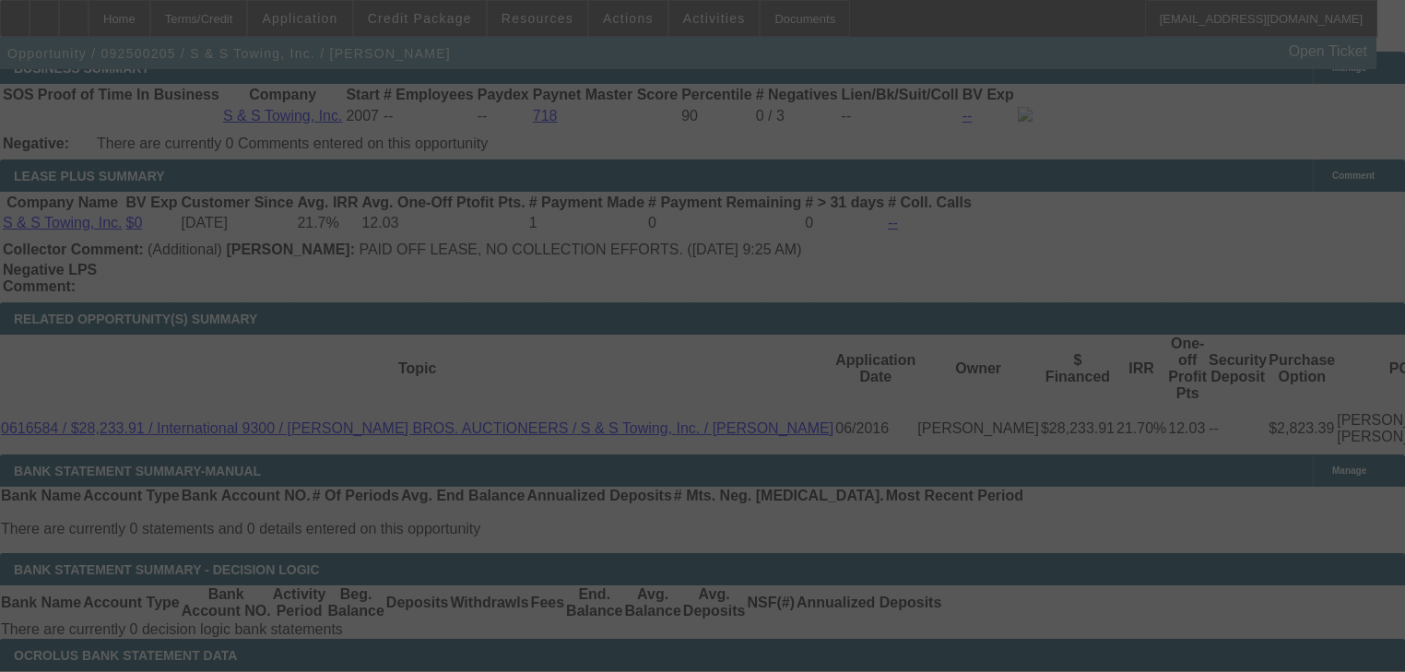
scroll to position [3146, 0]
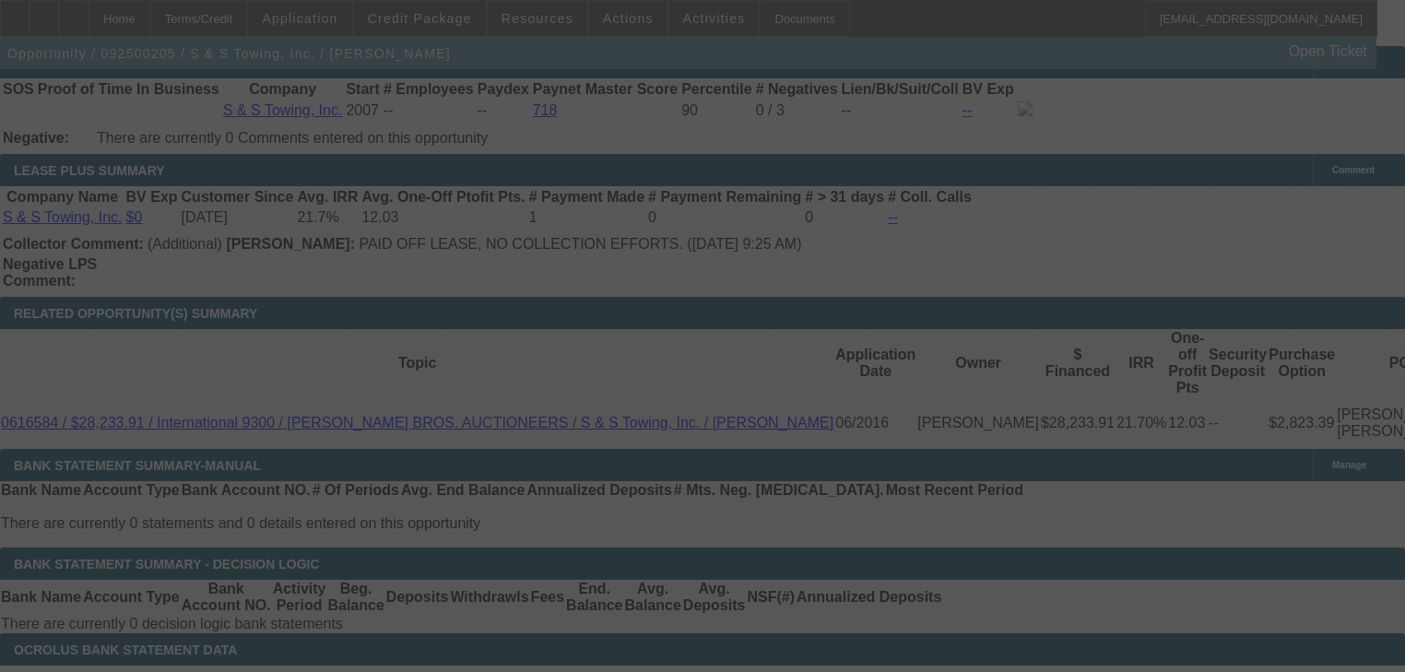
select select "0"
select select "6"
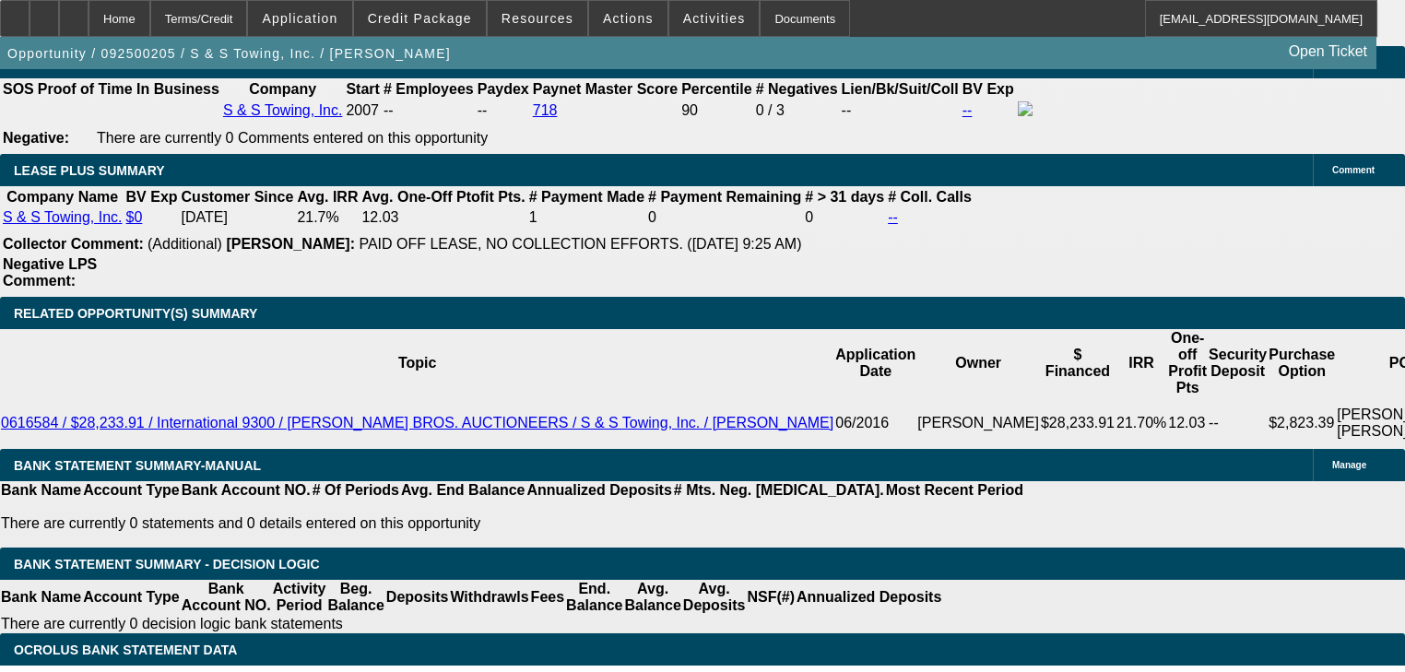
type input "1"
type input "UNKNOWN"
type input "$2,222.19"
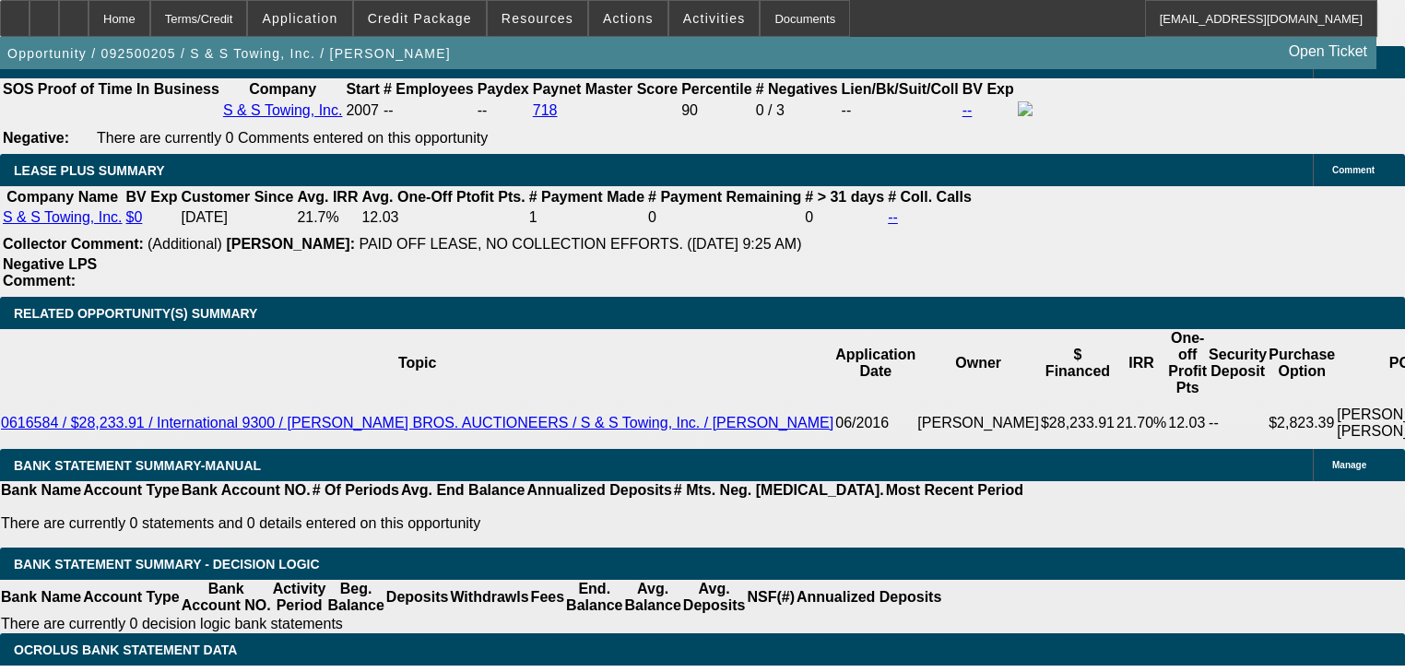
type input "10"
type input "$2,762.12"
type input "10"
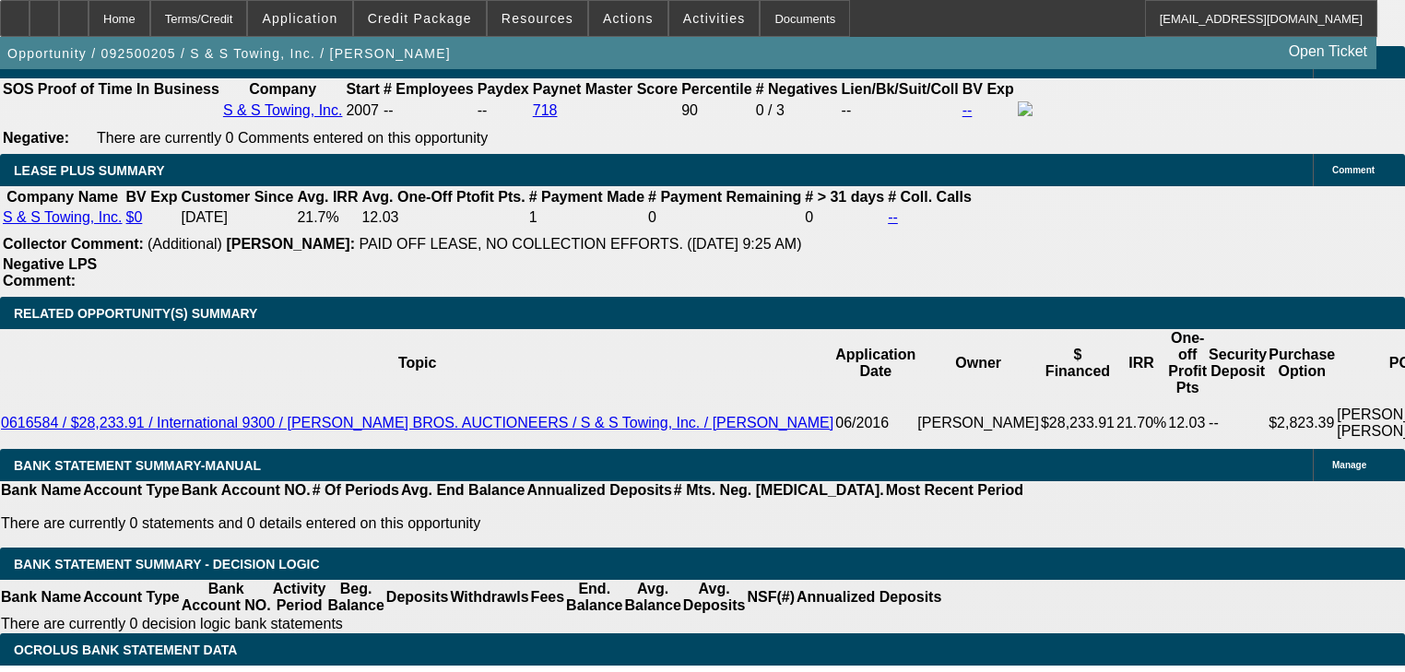
type input "2"
type input "2775"
type input "10.2"
type input "$2,775.00"
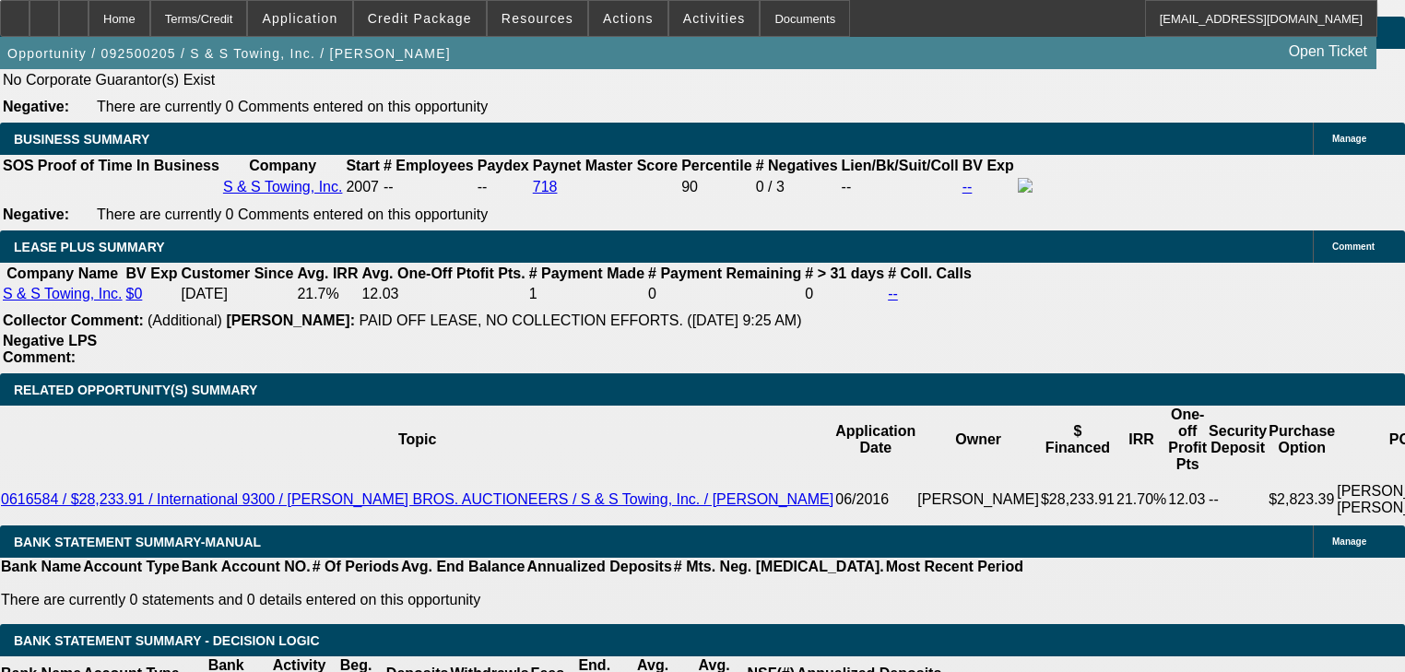
scroll to position [3073, 0]
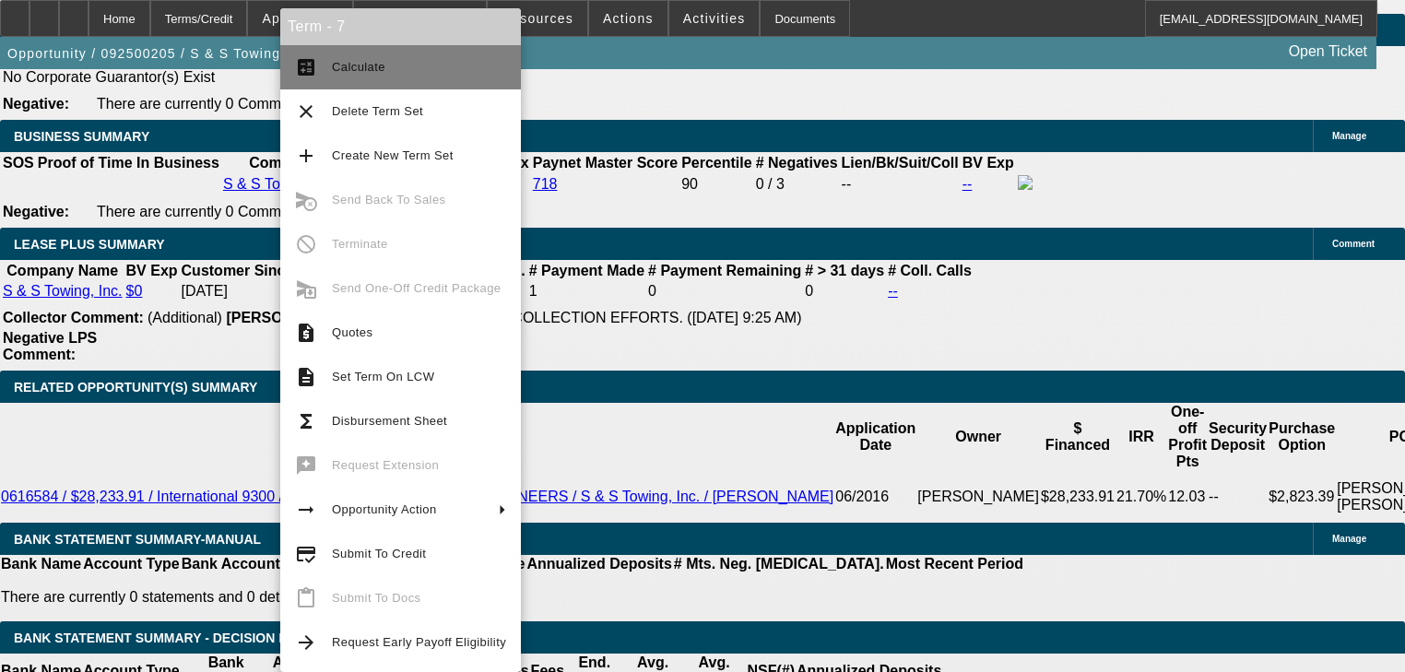
click at [317, 72] on button "calculate Calculate" at bounding box center [400, 67] width 241 height 44
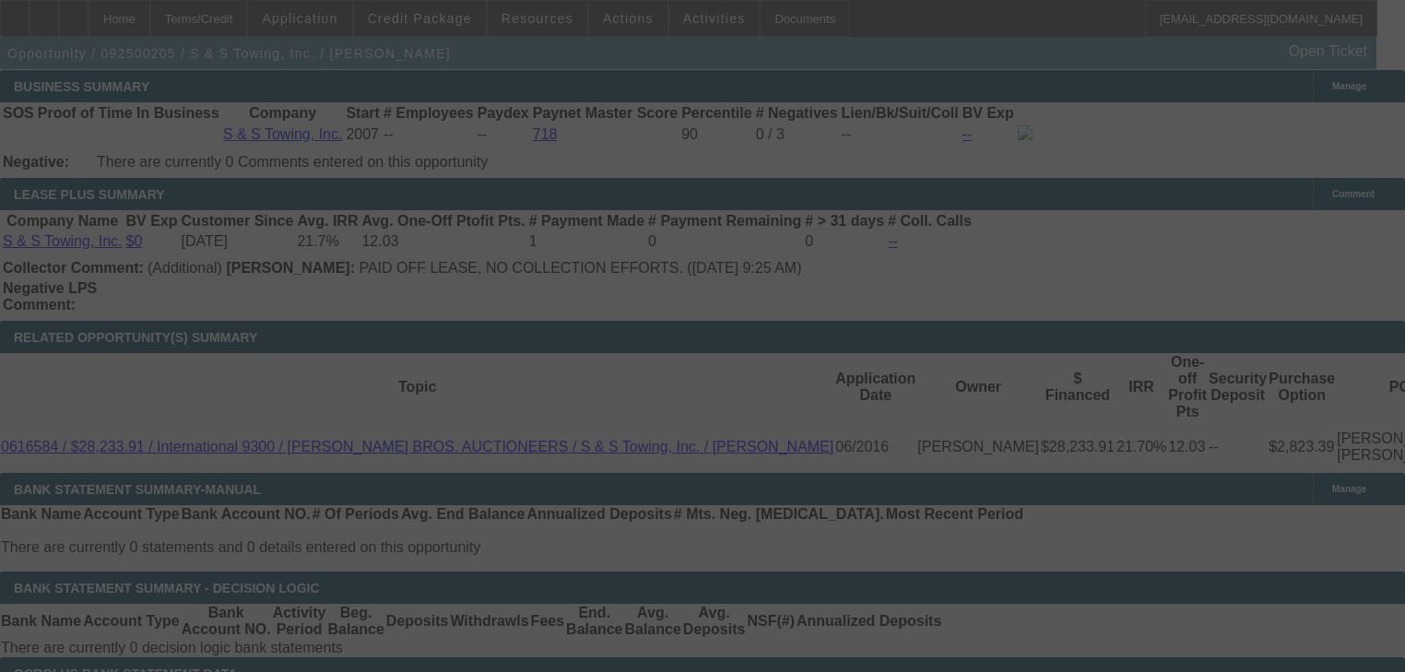
scroll to position [3220, 0]
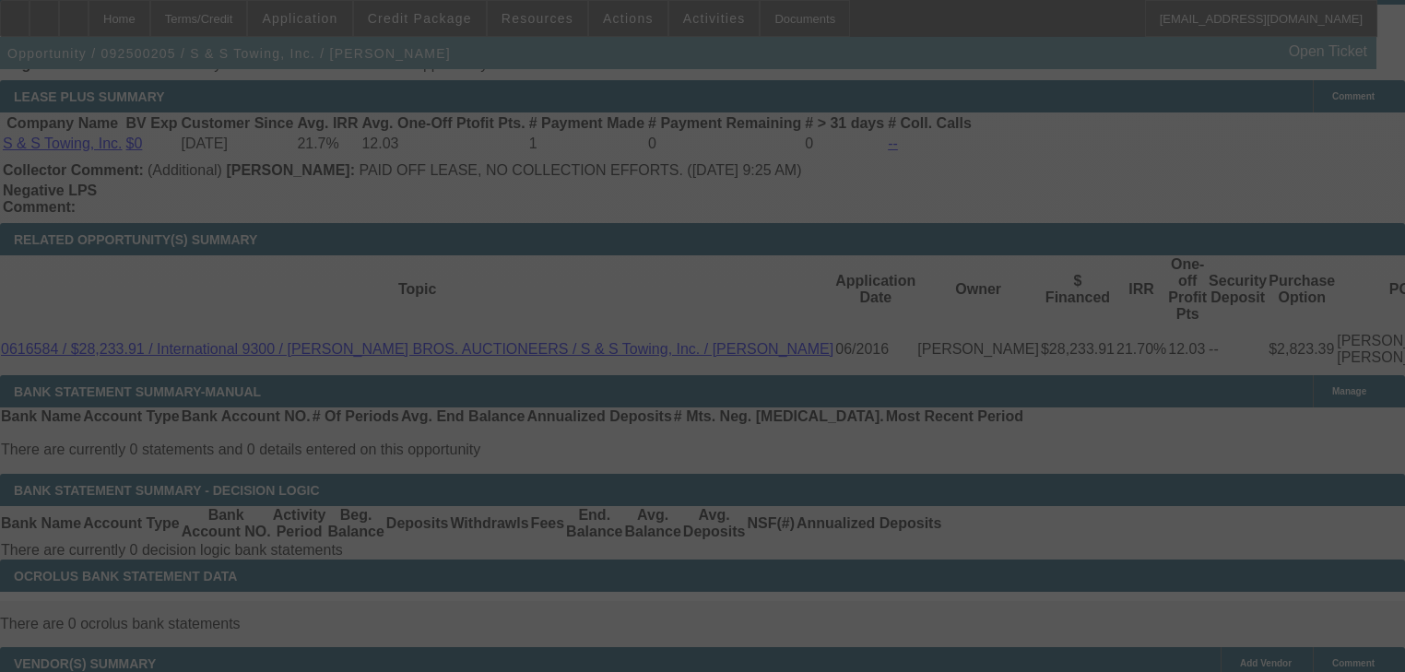
select select "0"
select select "6"
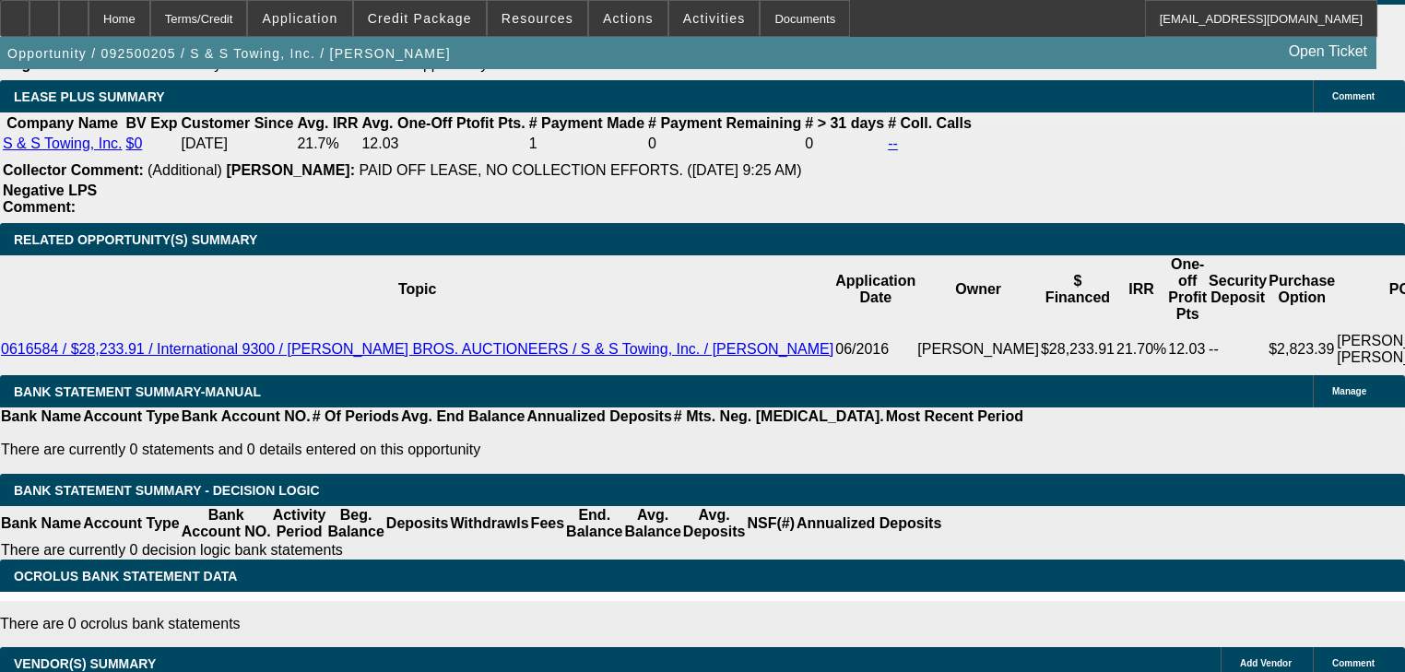
type input "2"
type input "UNKNOWN"
type input "2750"
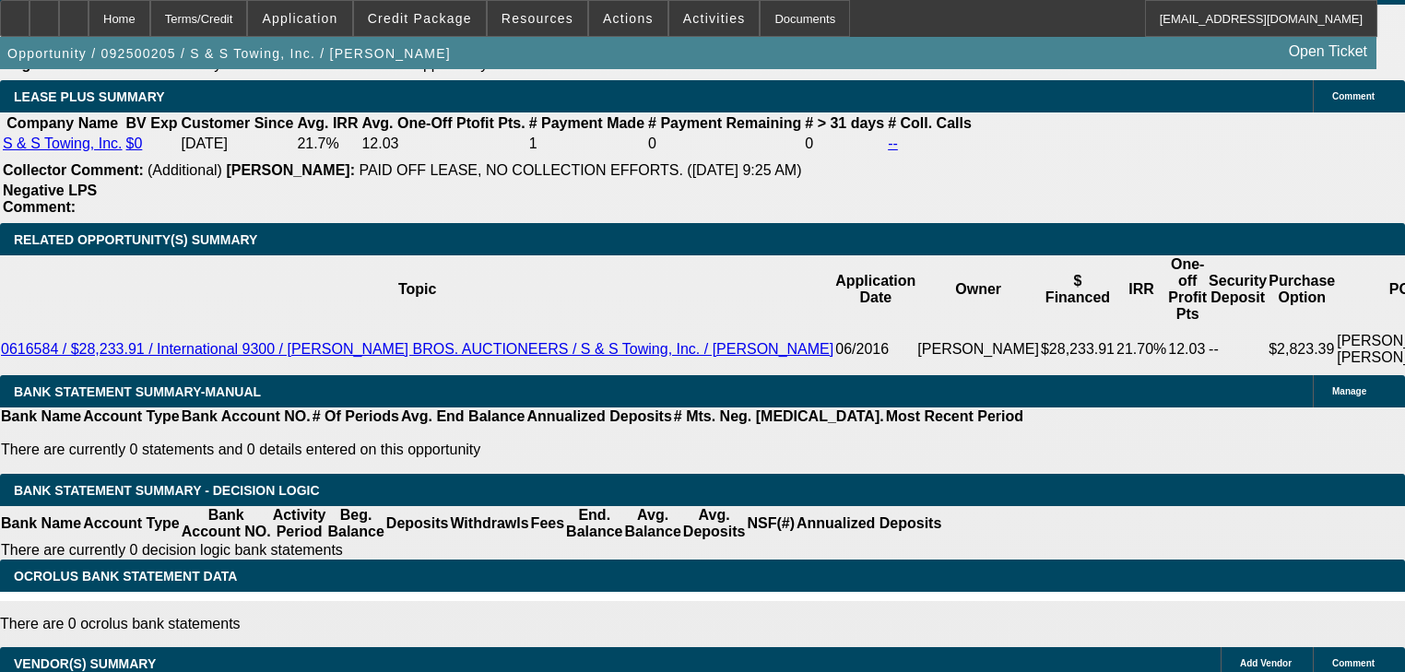
type input "9.8"
type input "$2,750.00"
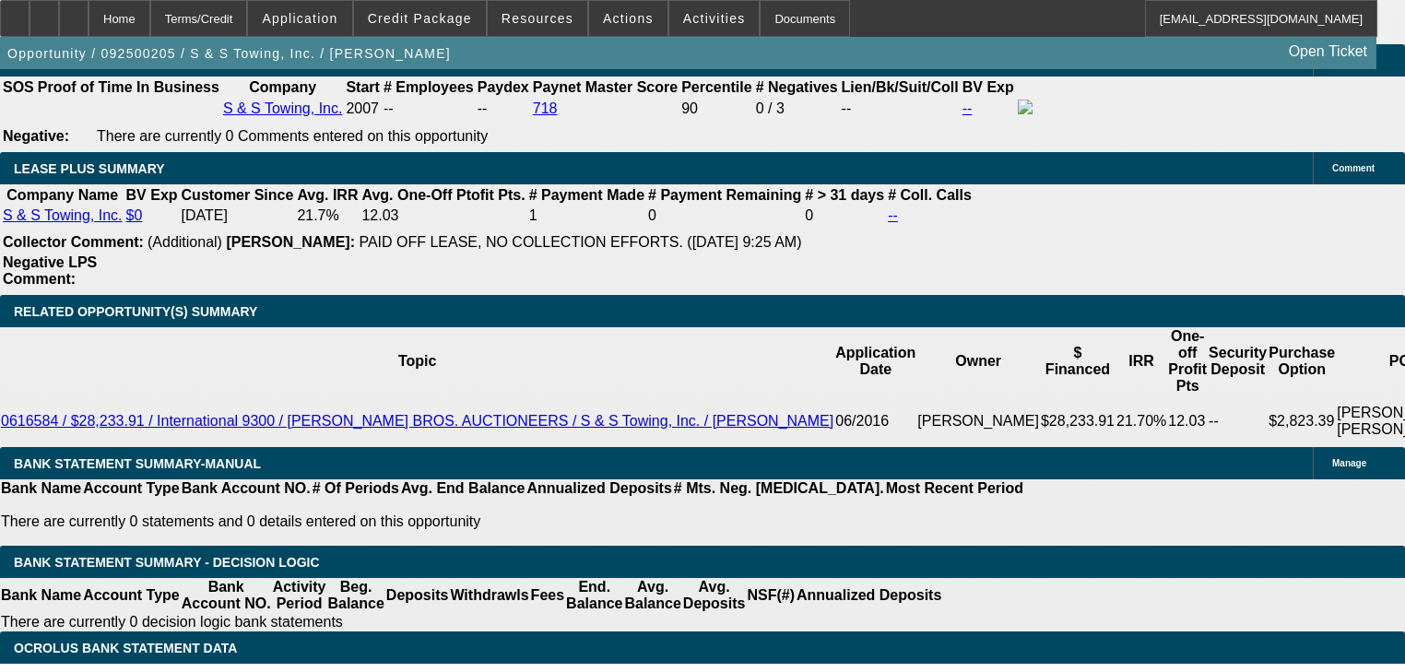
scroll to position [3146, 0]
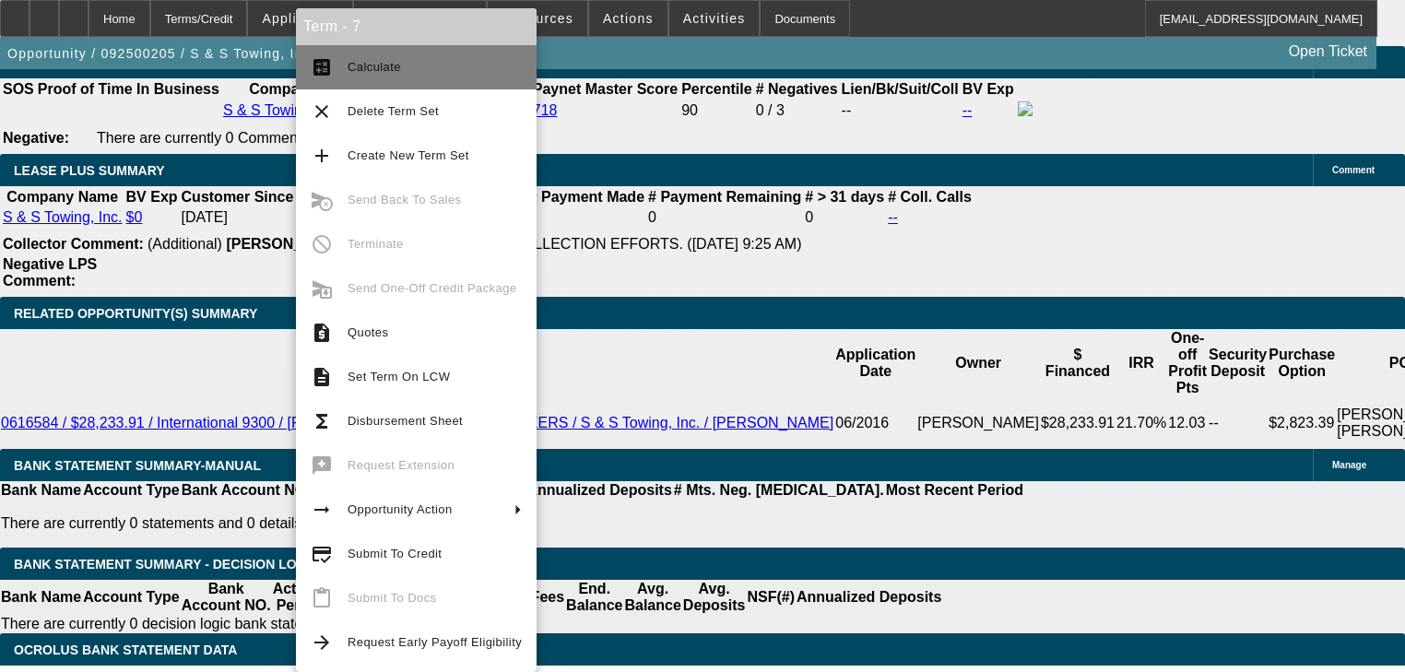
click at [350, 77] on button "calculate Calculate" at bounding box center [416, 67] width 241 height 44
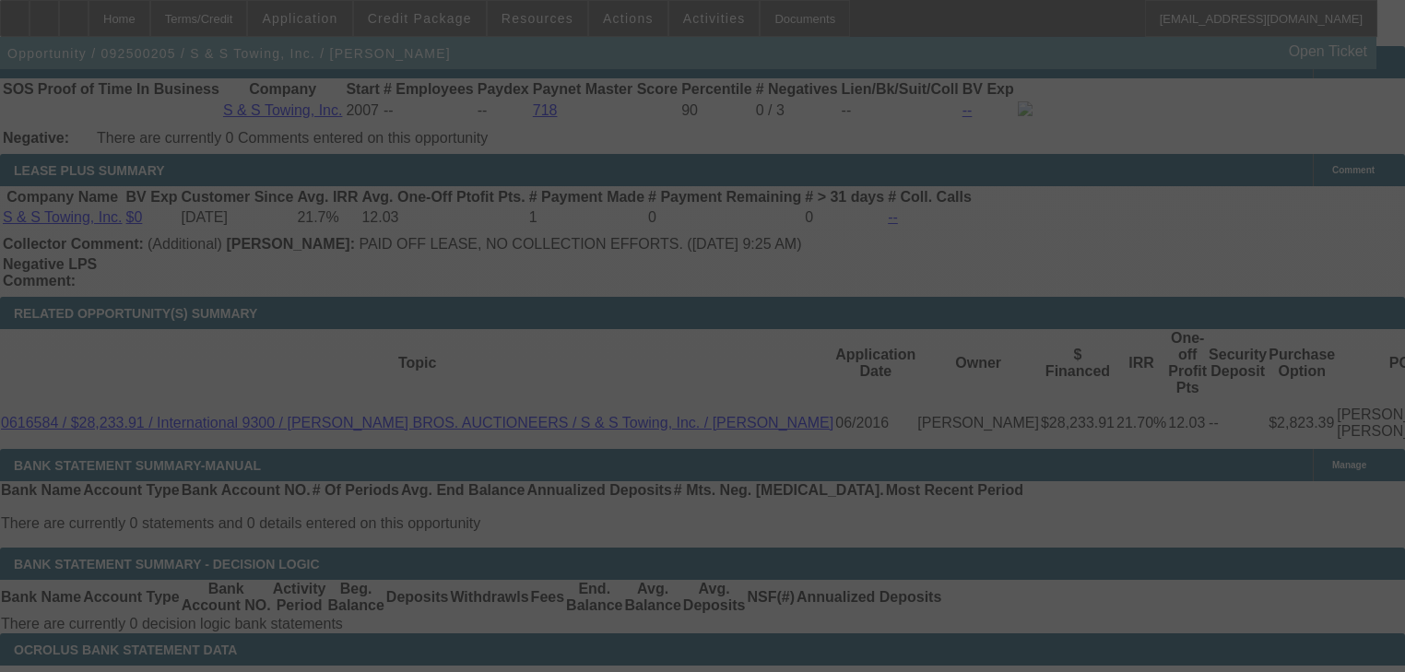
select select "0"
select select "6"
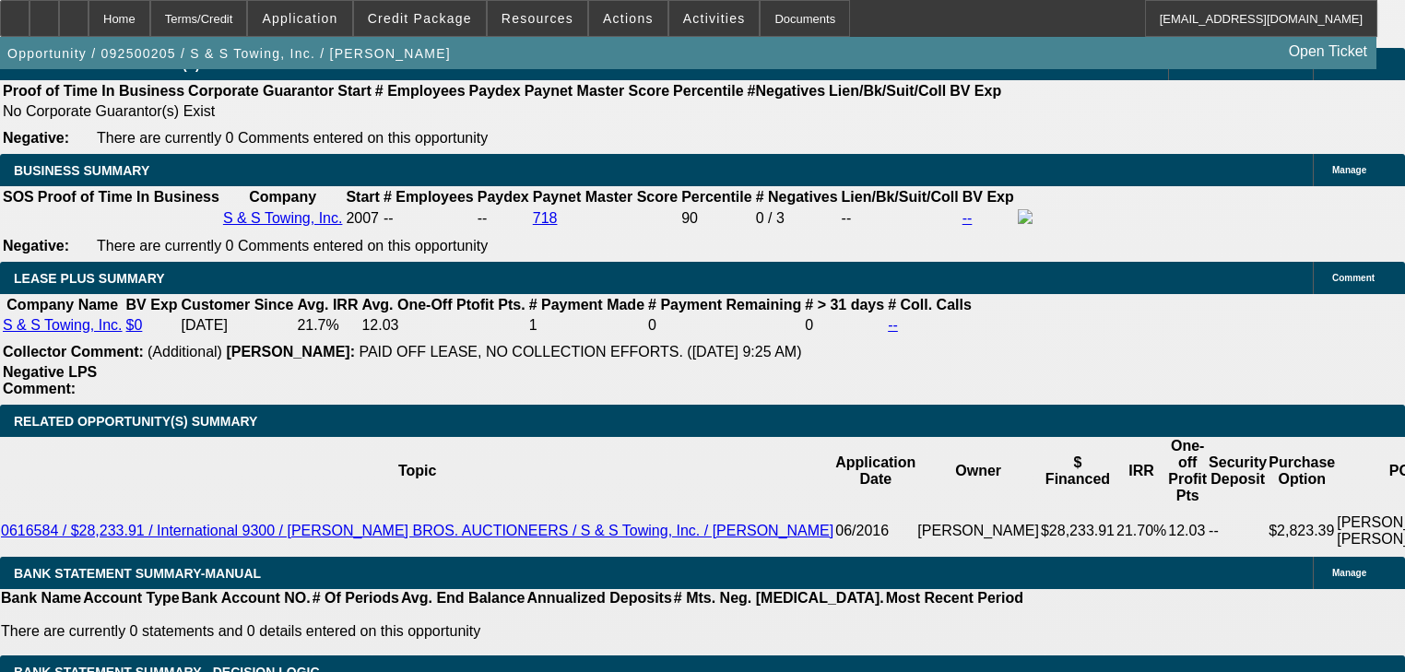
scroll to position [3073, 0]
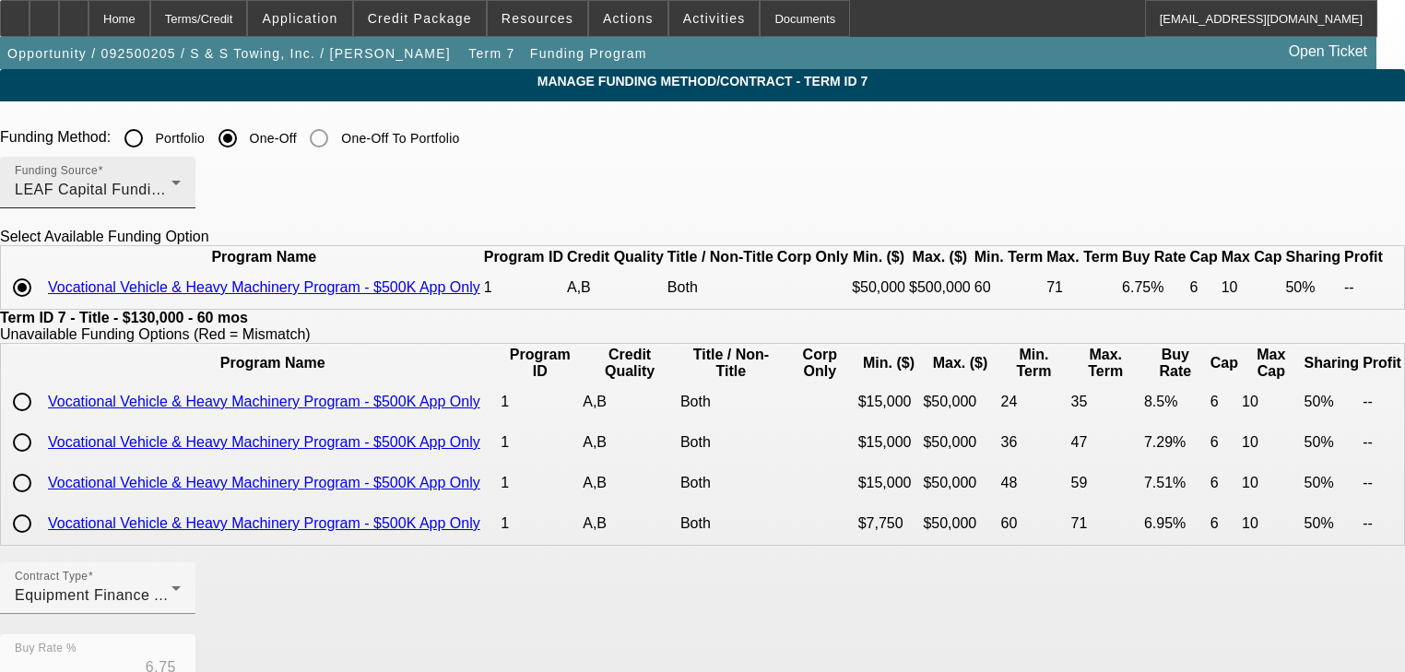
click at [181, 179] on div "Funding Source LEAF Capital Funding, LLC" at bounding box center [98, 183] width 166 height 52
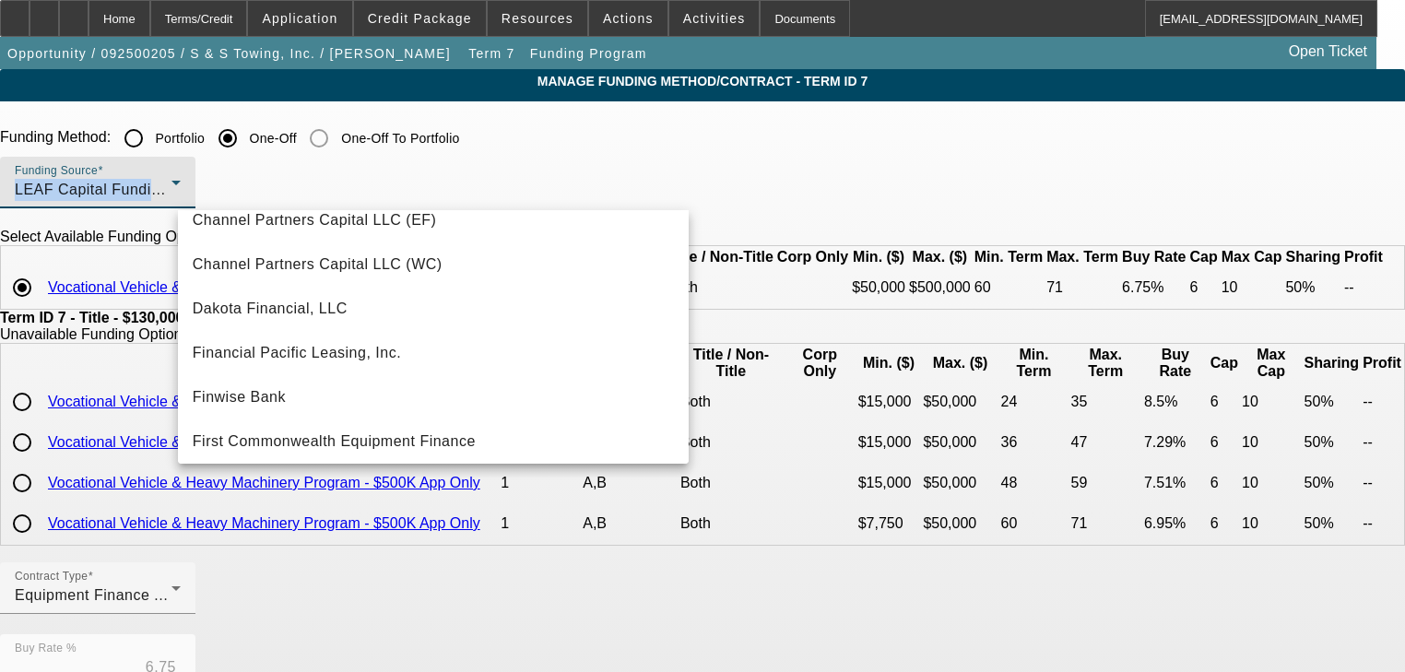
scroll to position [80, 0]
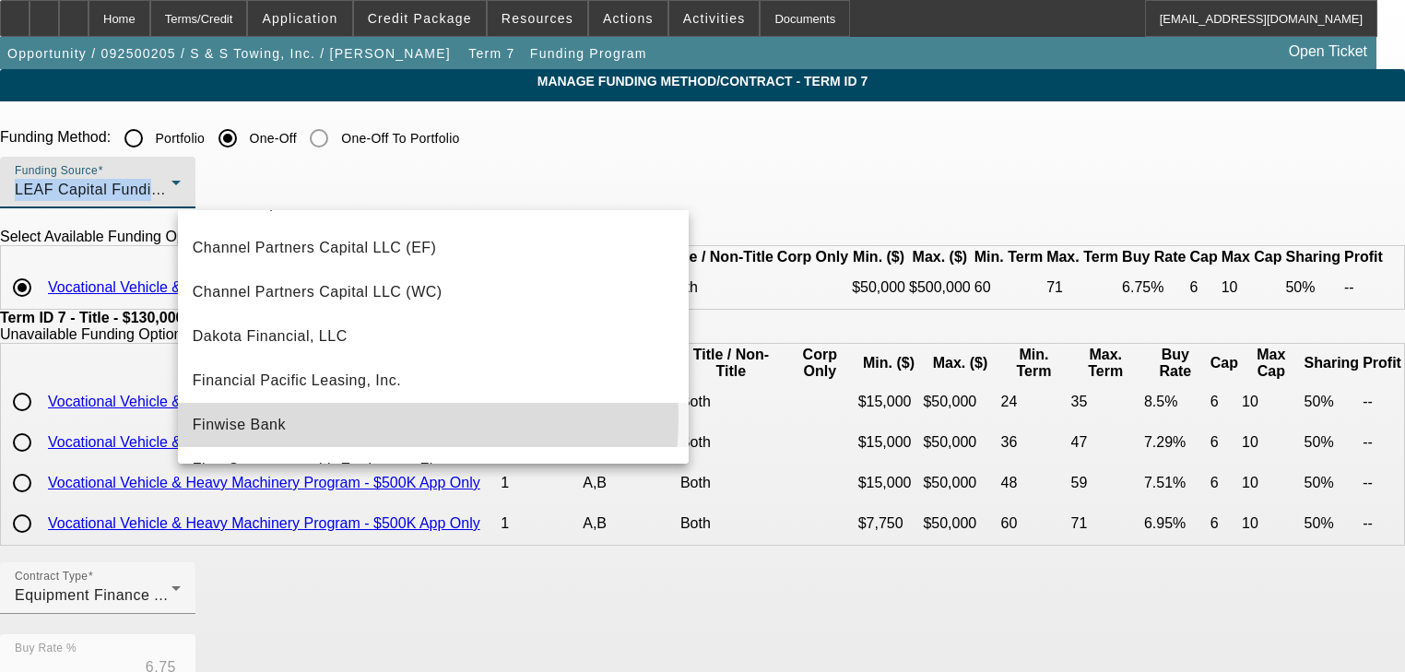
click at [326, 417] on mat-option "Finwise Bank" at bounding box center [433, 425] width 511 height 44
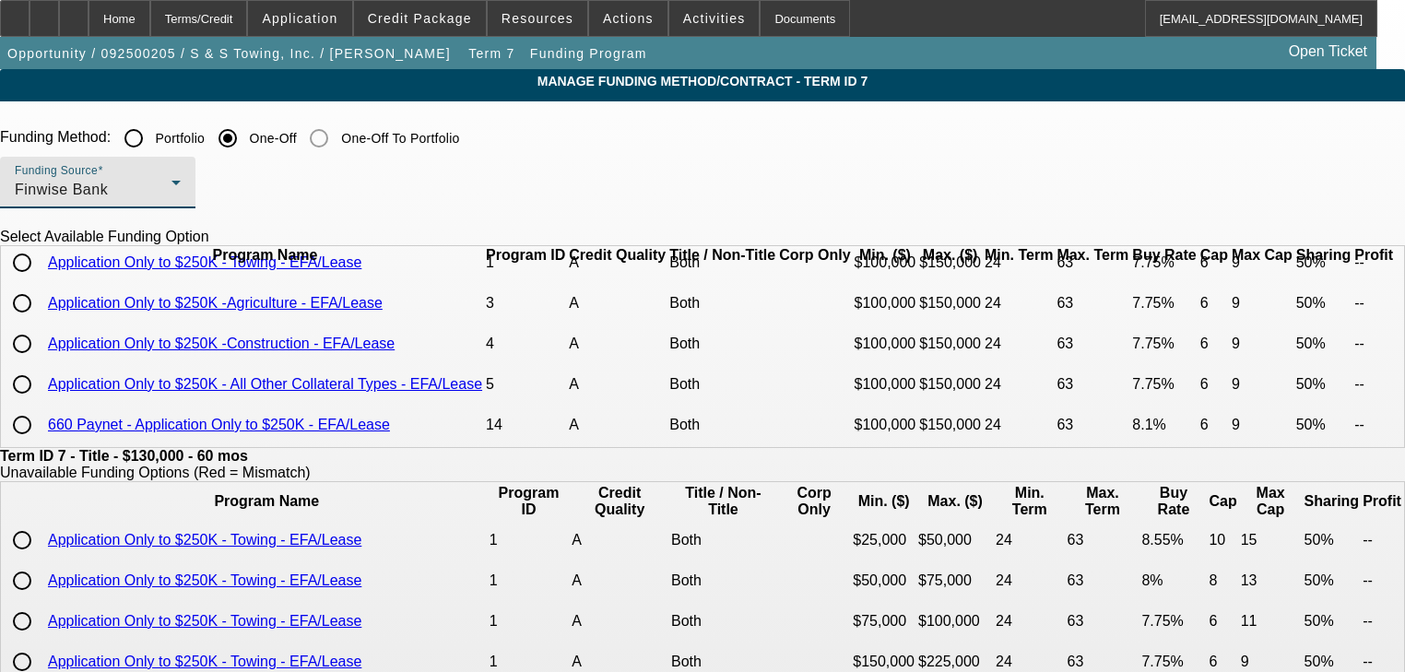
scroll to position [0, 0]
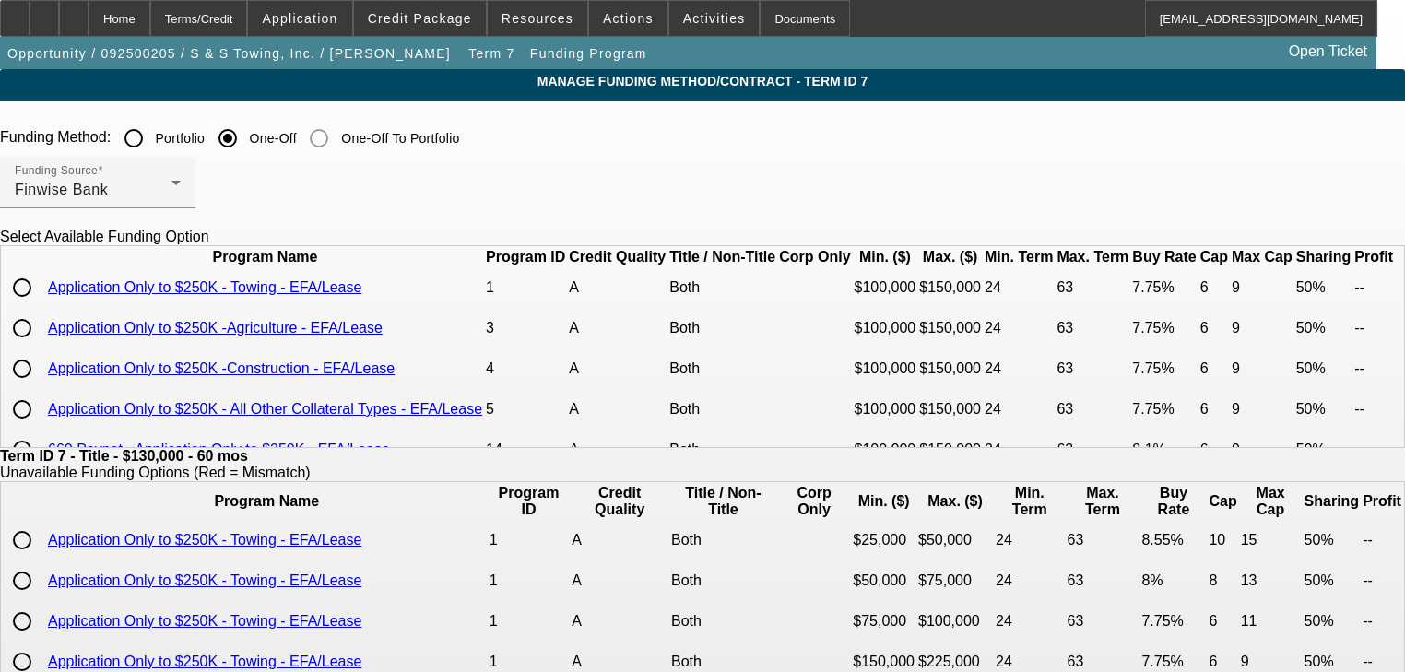
click at [41, 306] on input "radio" at bounding box center [22, 287] width 37 height 37
radio input "true"
type input "7.75"
type input "9"
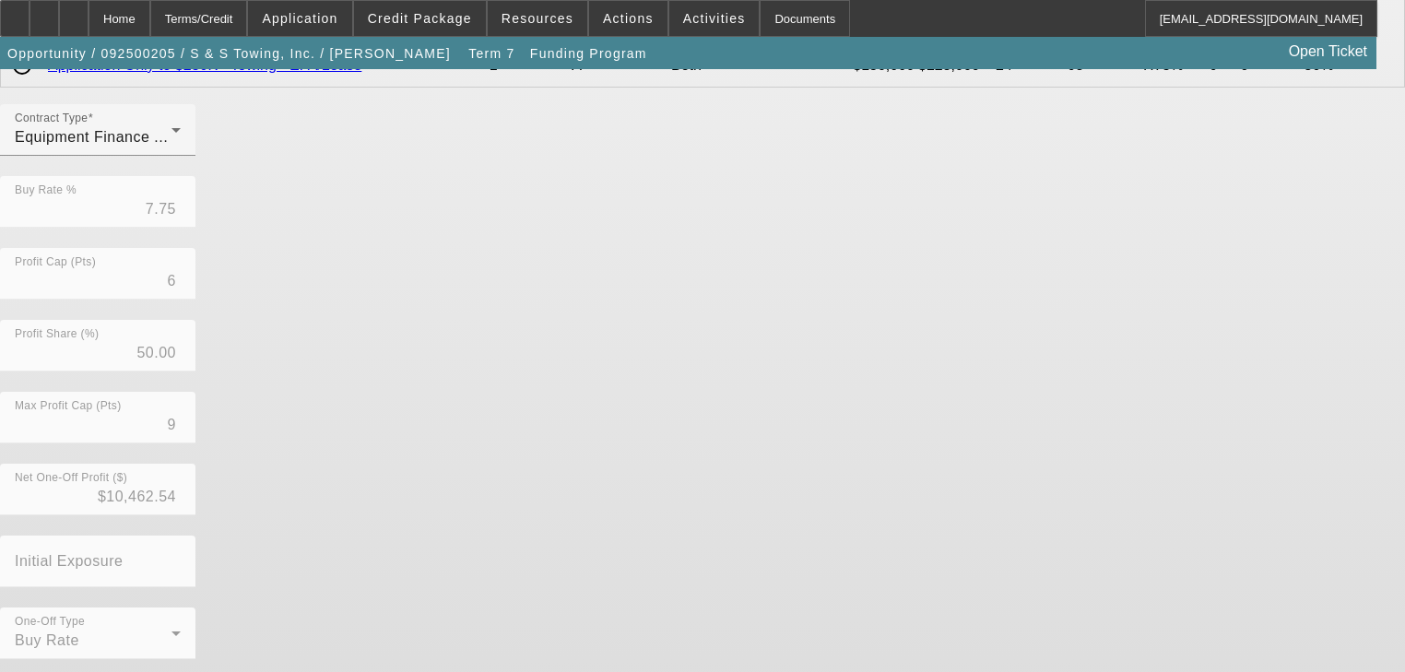
scroll to position [599, 0]
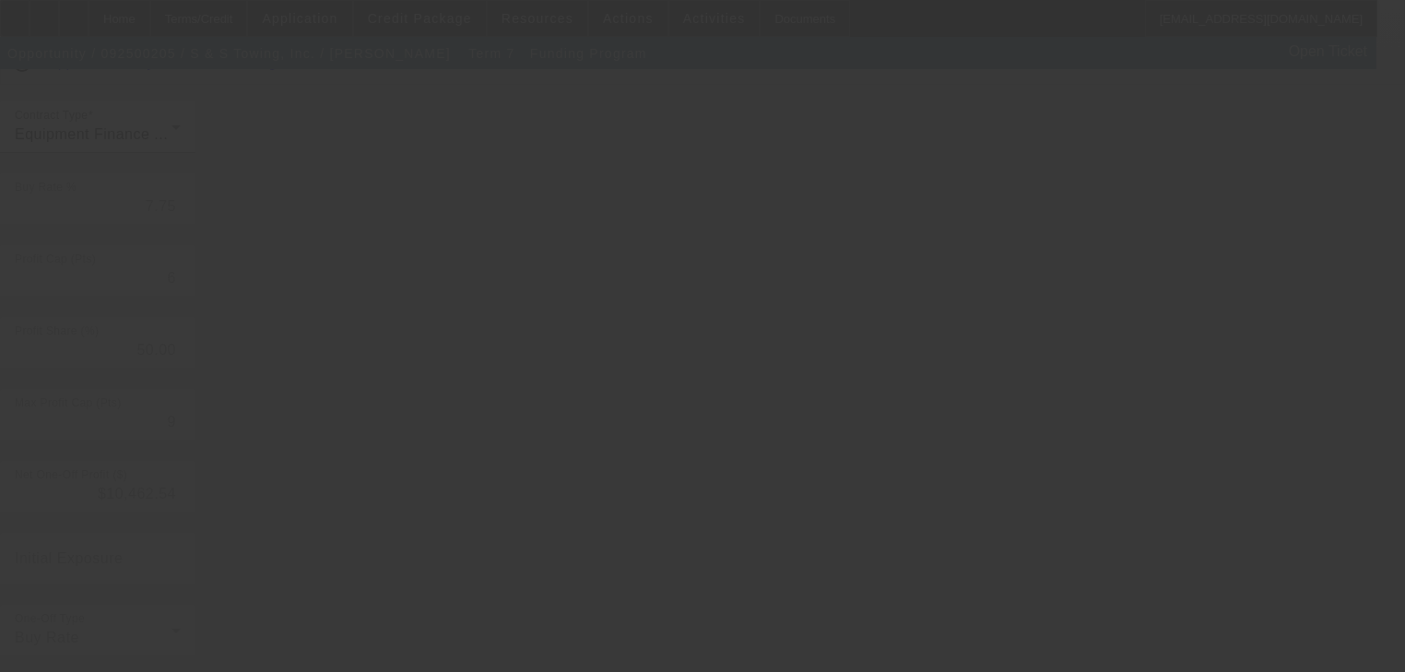
type input "6.75"
type input "10"
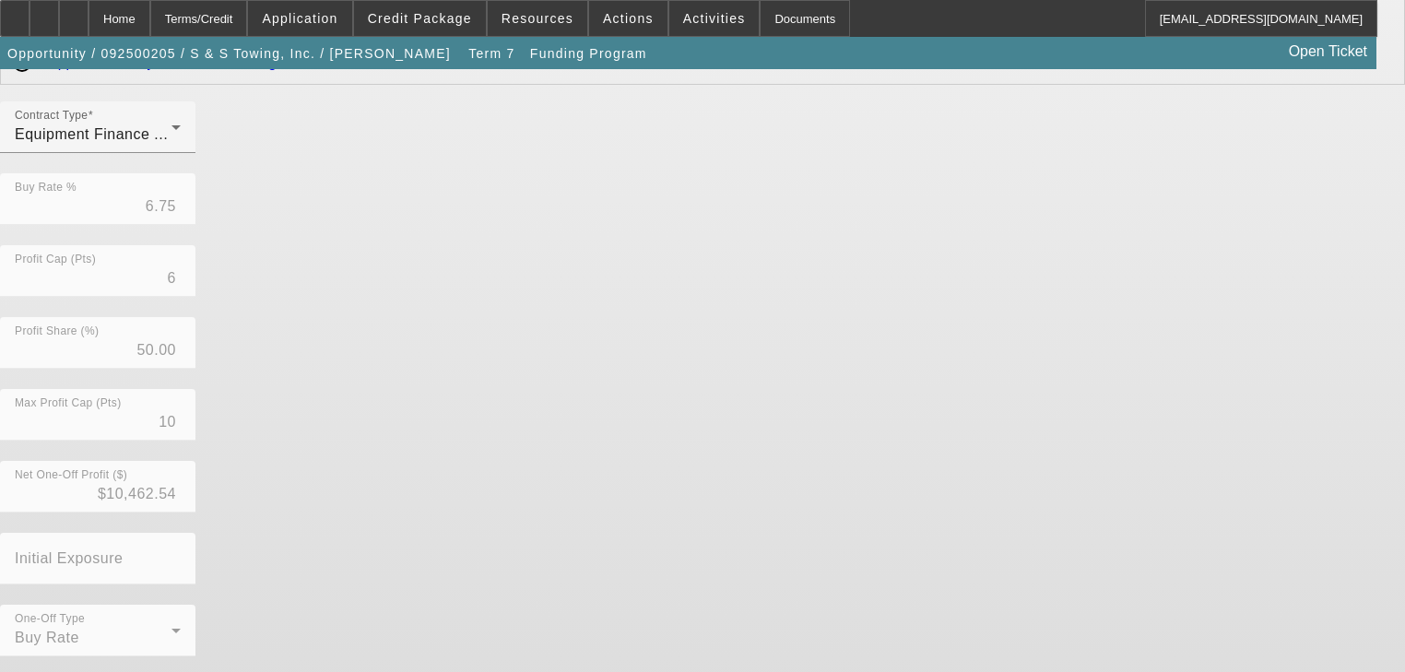
scroll to position [0, 0]
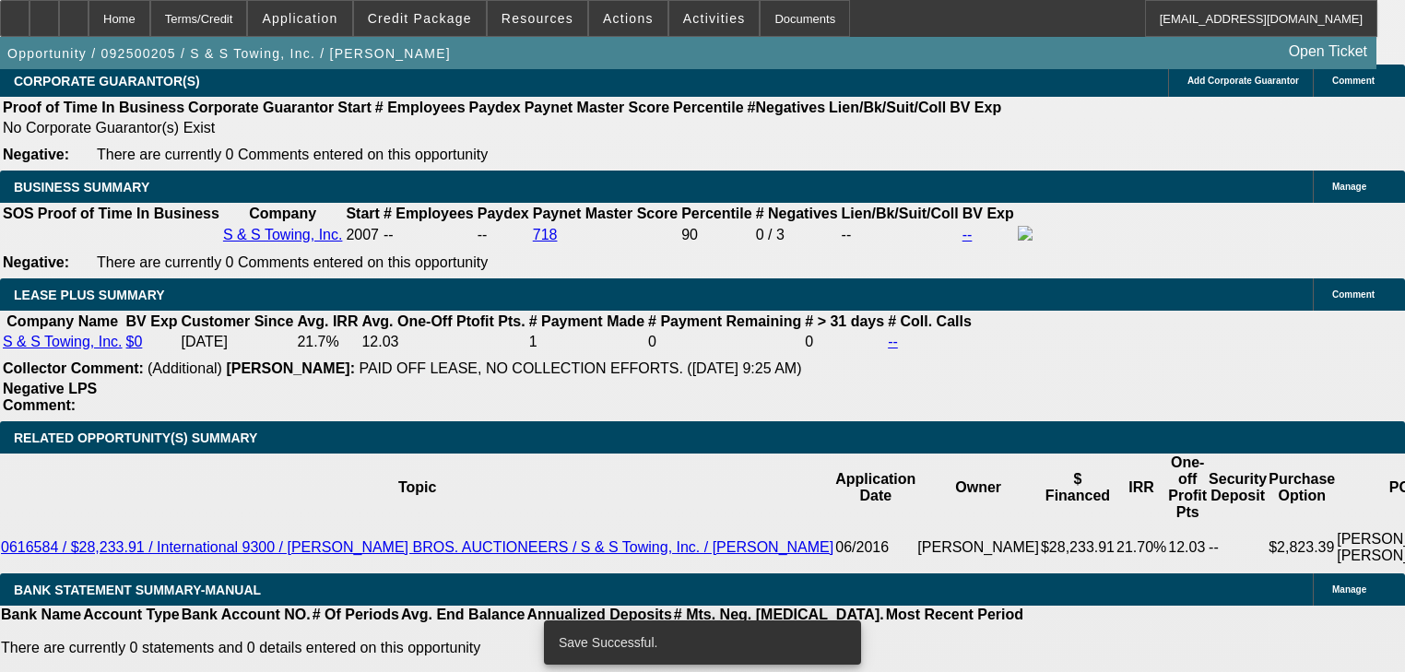
select select "0"
select select "6"
select select "0"
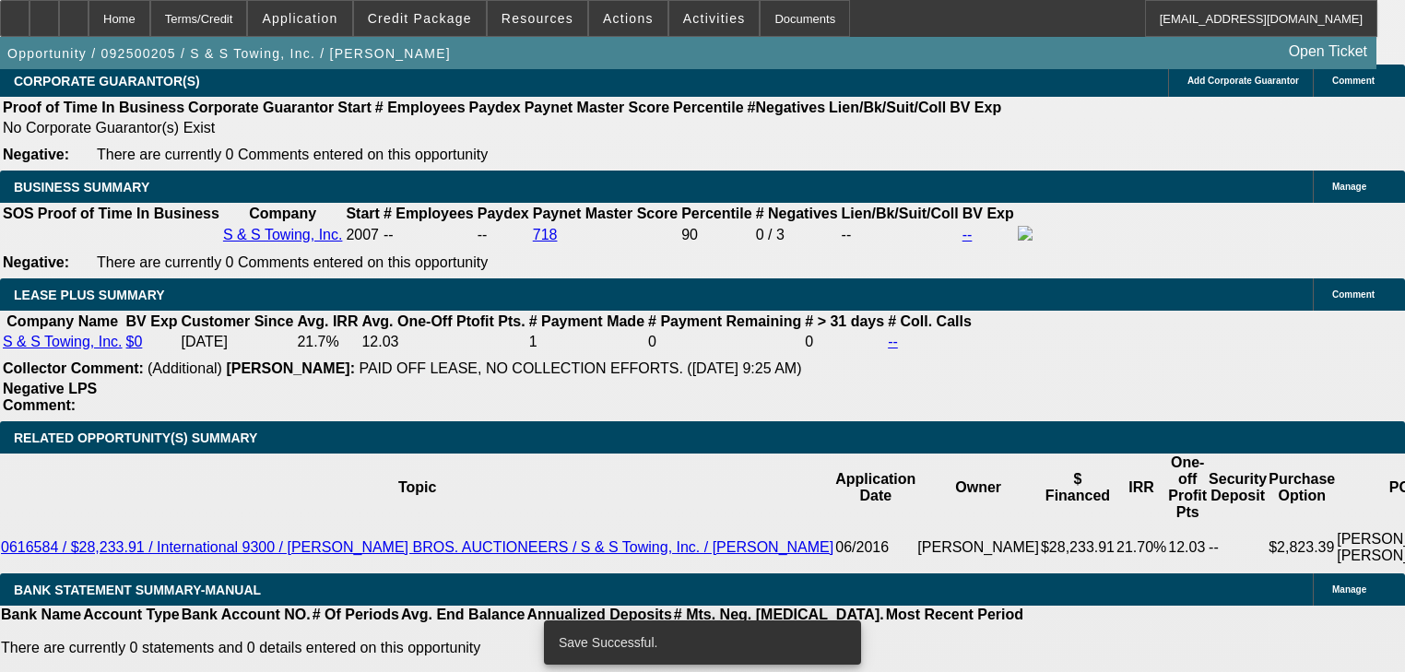
select select "0"
select select "2"
select select "0"
select select "6"
select select "0"
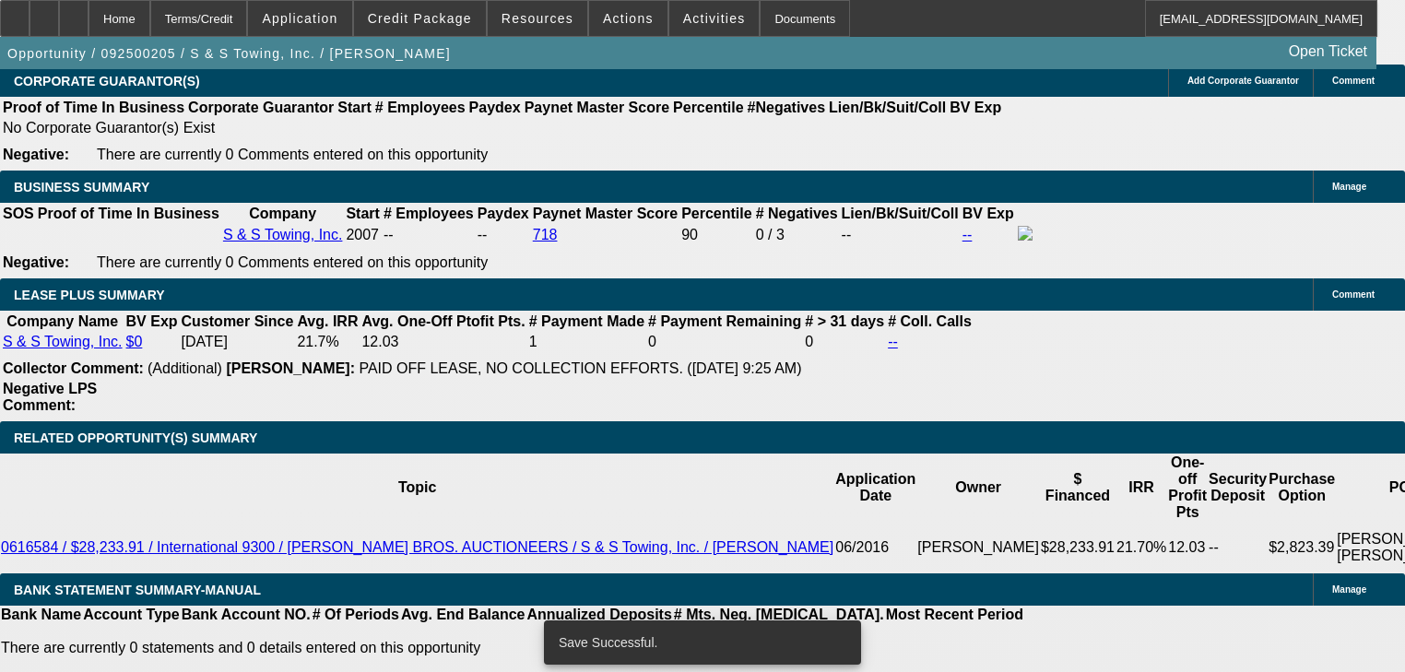
select select "0"
select select "2"
select select "0"
select select "6"
select select "0"
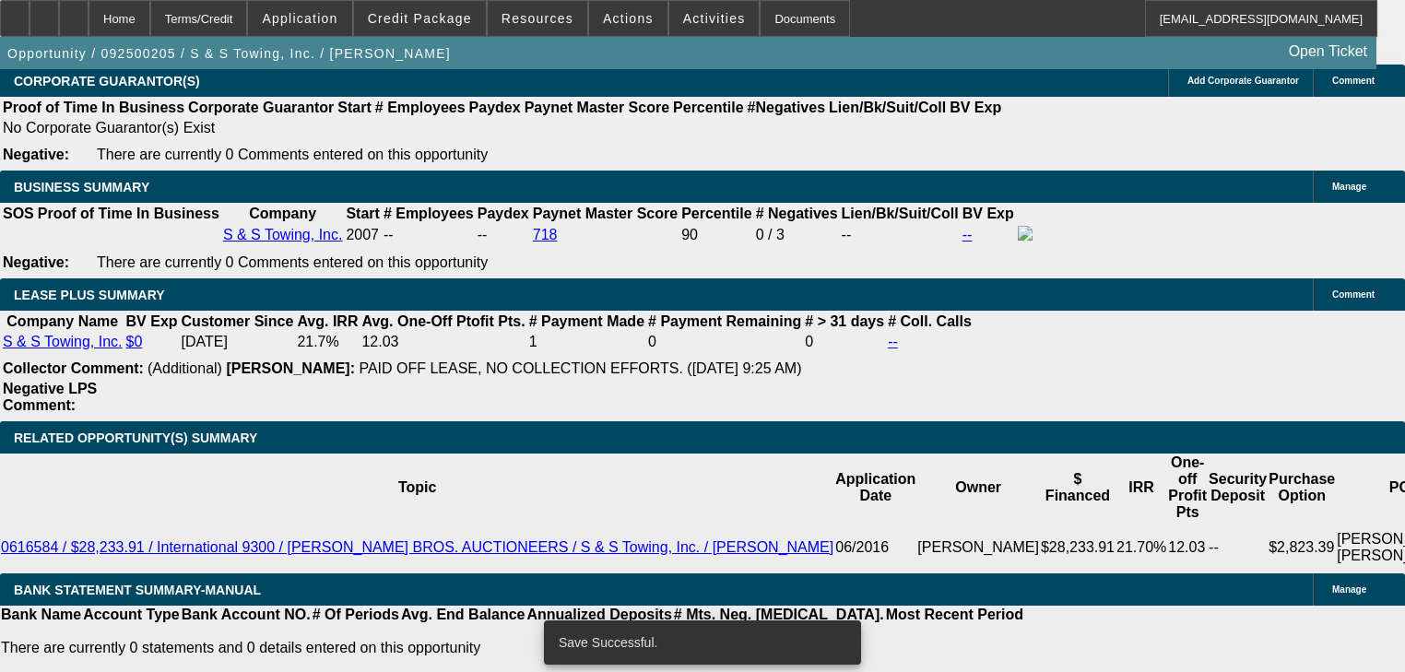
select select "0"
select select "2"
select select "0"
select select "6"
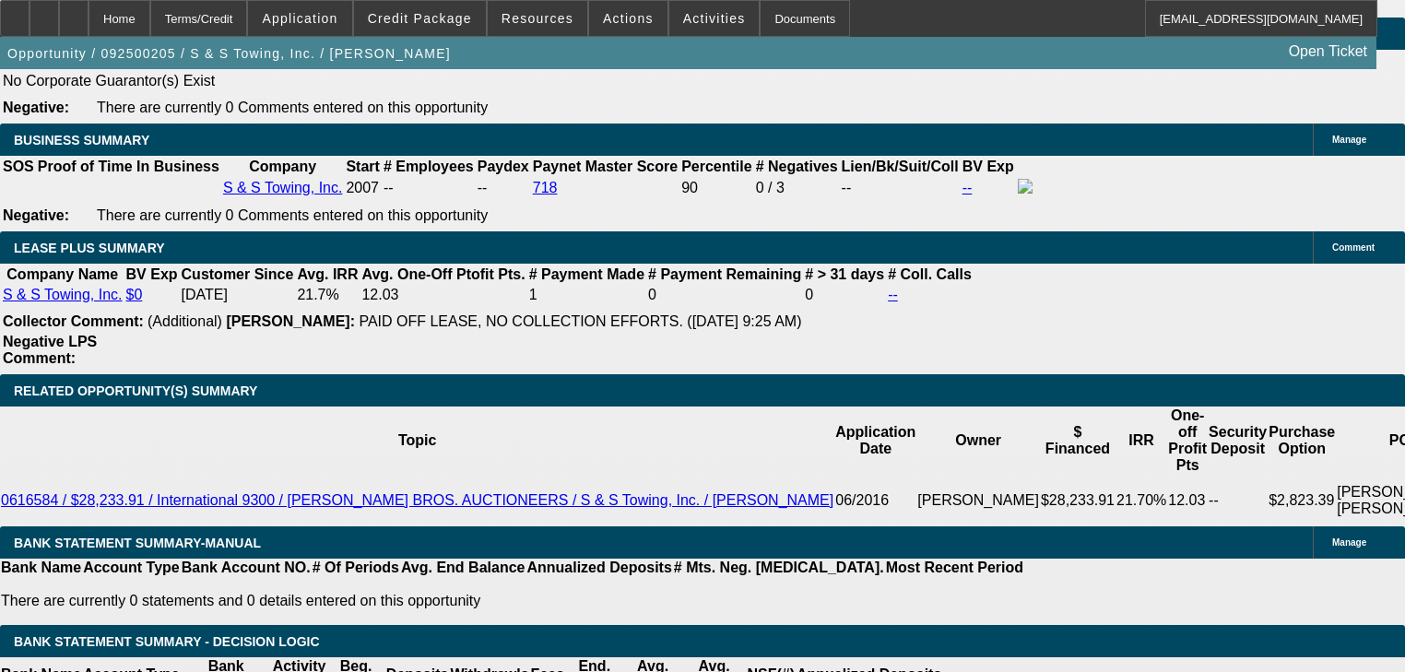
scroll to position [2995, 0]
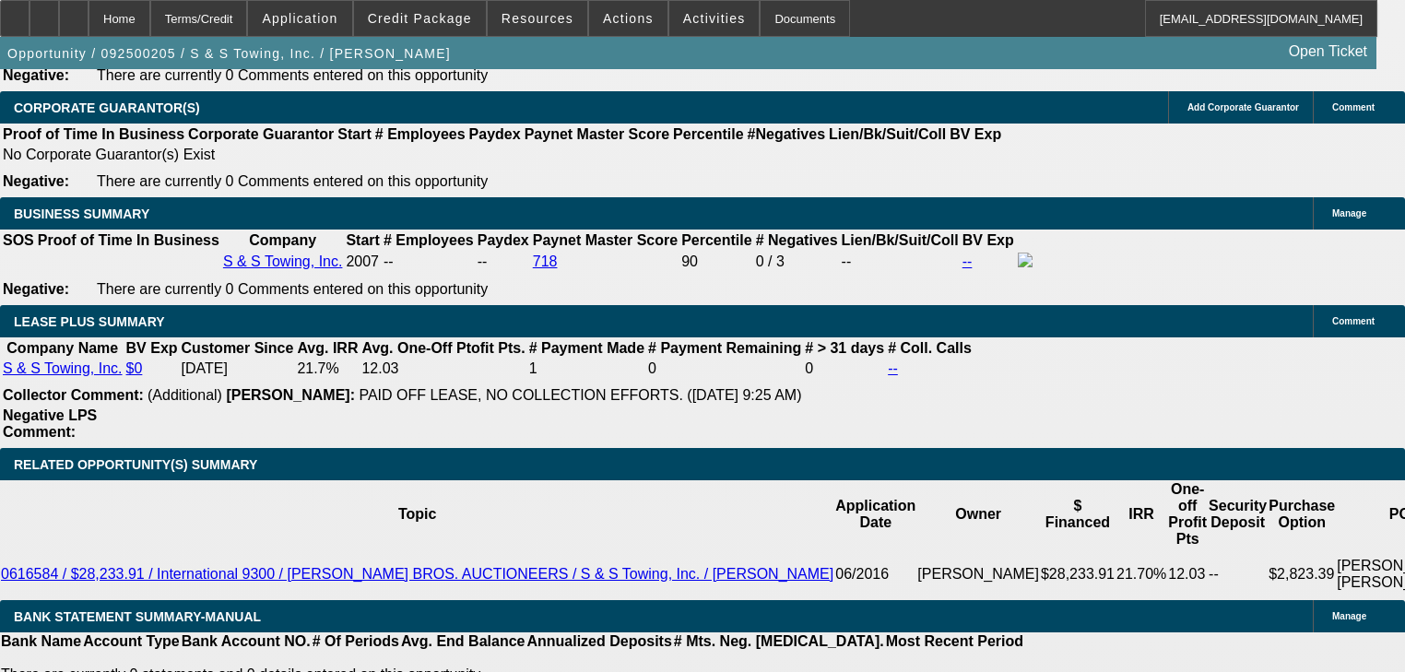
select select "2"
type input "UNKNOWN"
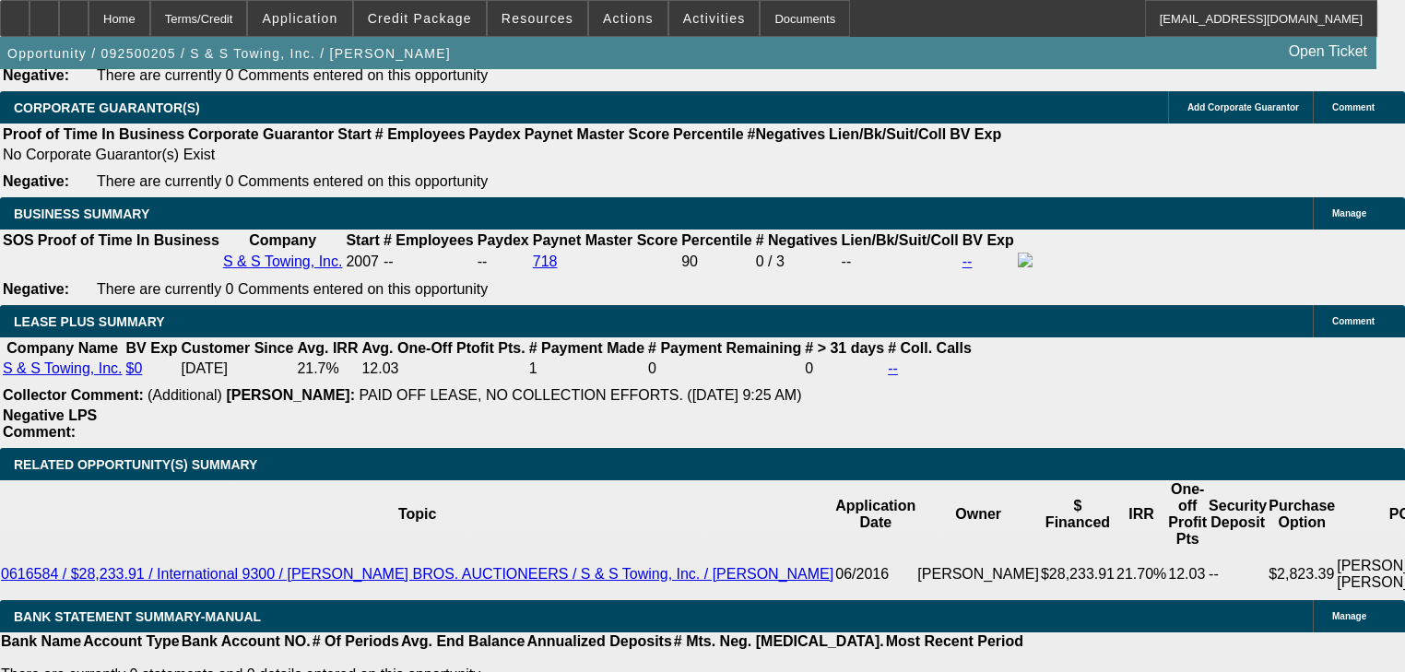
type input "7"
type input "$19,183.66"
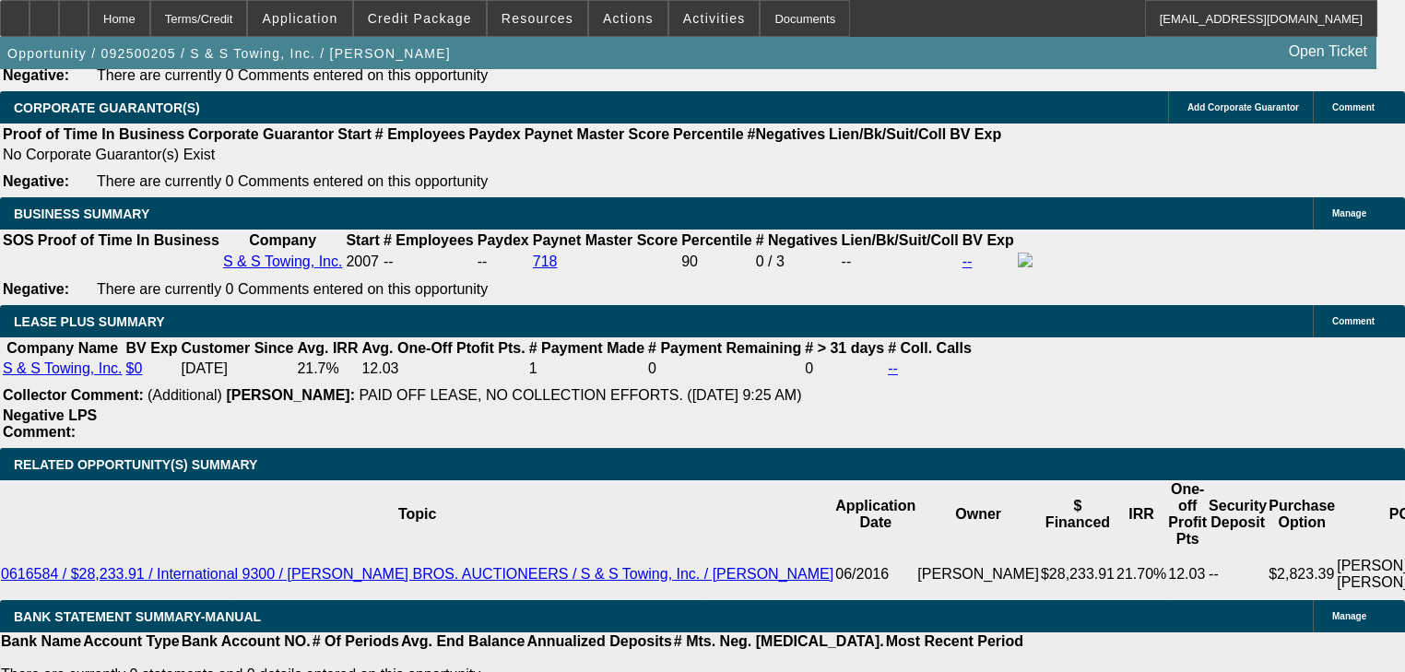
type input "72"
type input "$2,395.92"
type input "72"
type input "1"
type input "$1,861.02"
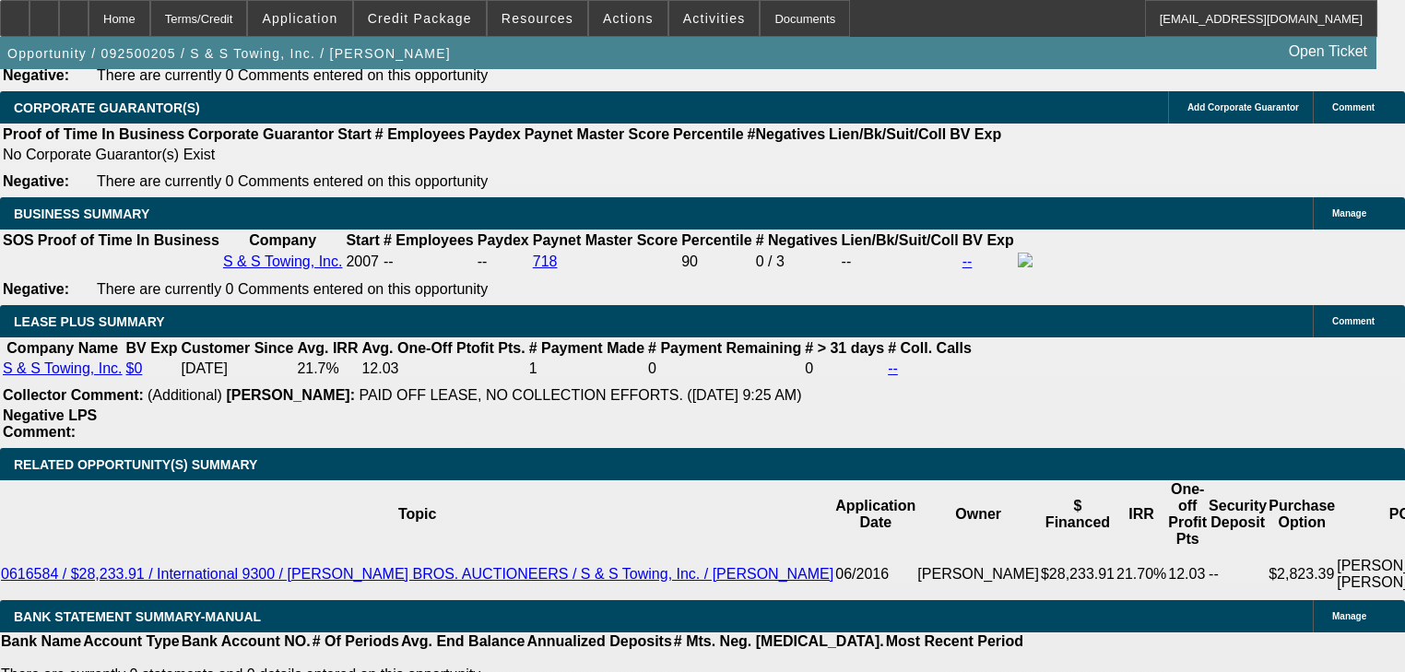
type input "11"
type input "$2,474.43"
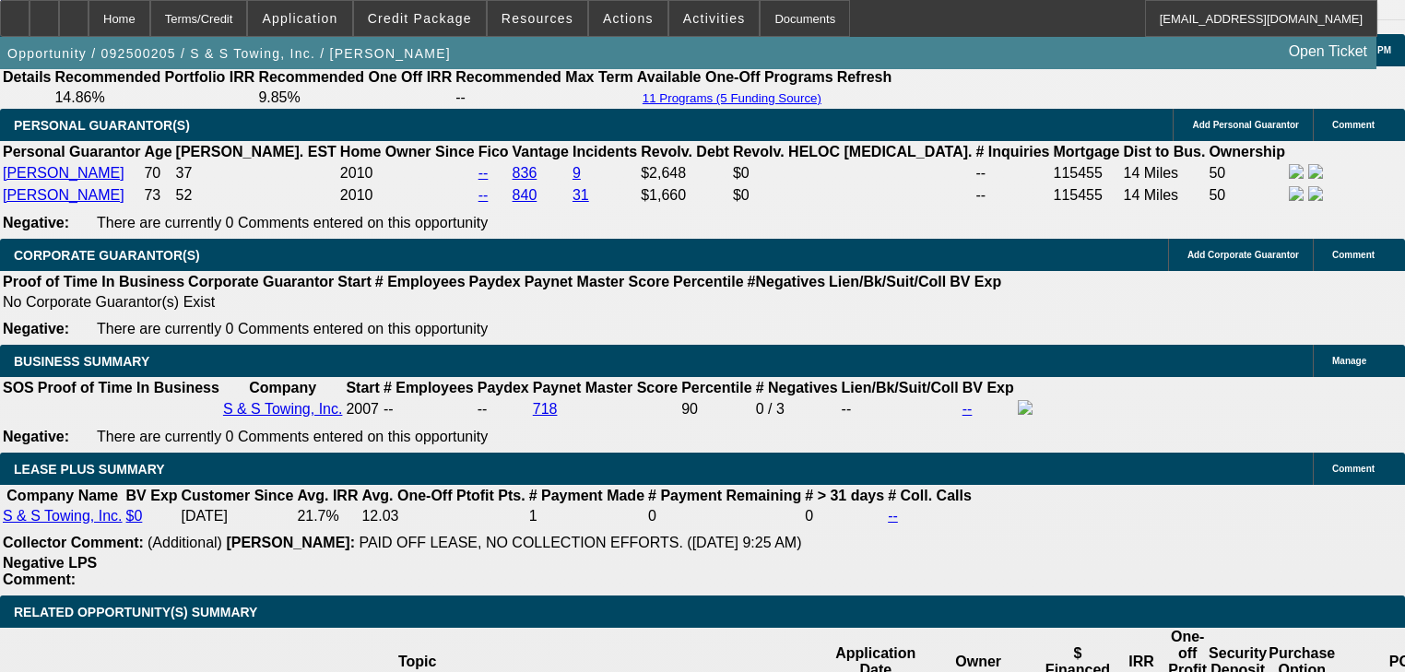
type input "11"
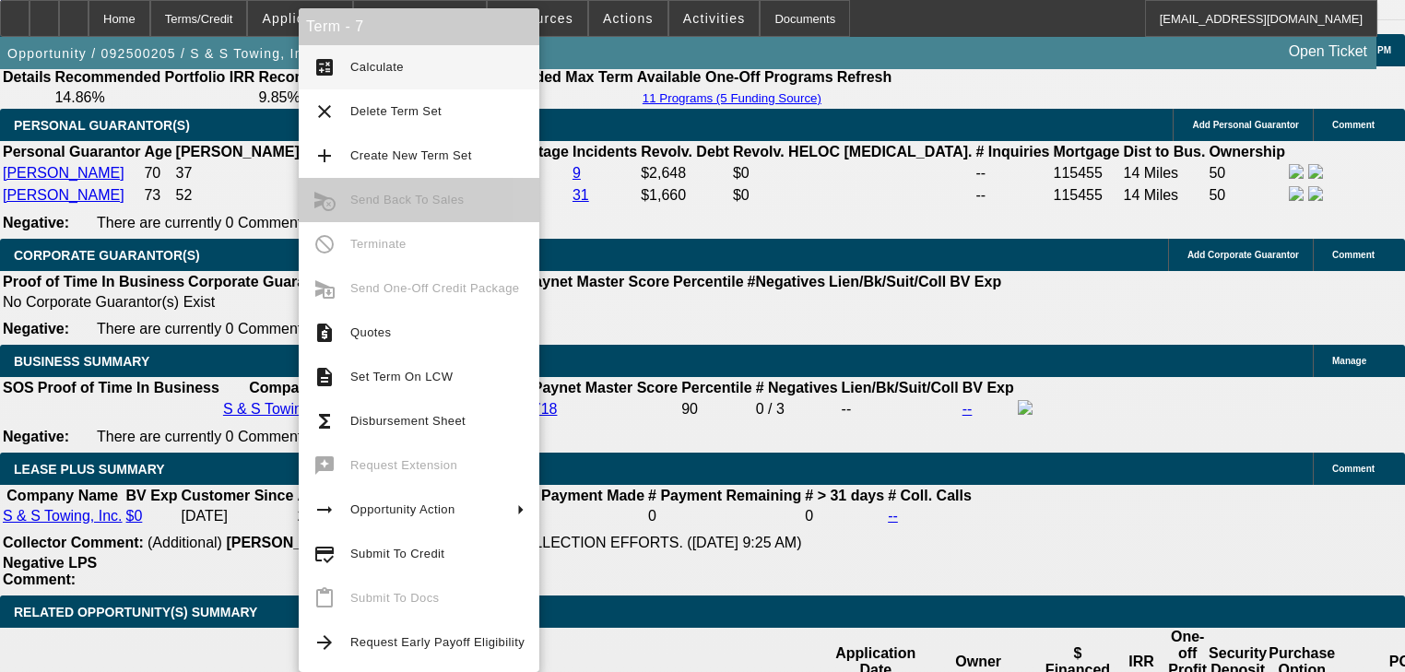
scroll to position [2971, 0]
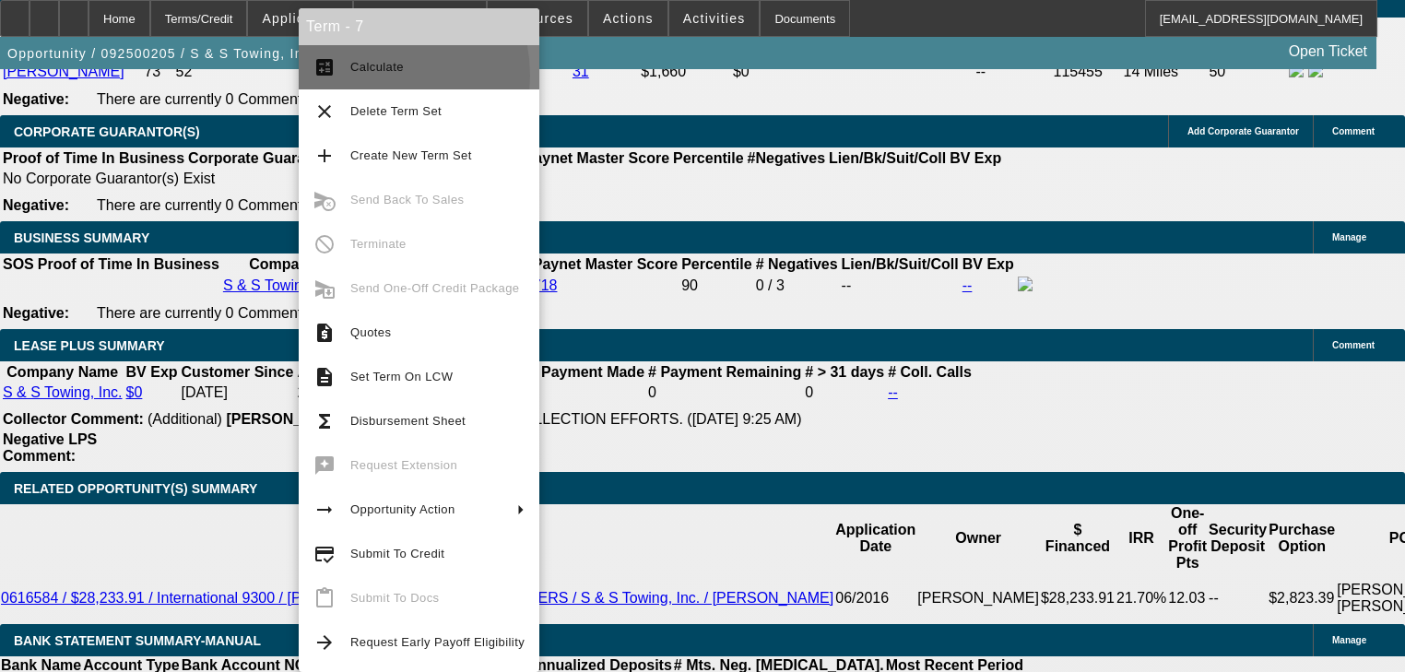
click at [361, 76] on span "Calculate" at bounding box center [437, 67] width 174 height 22
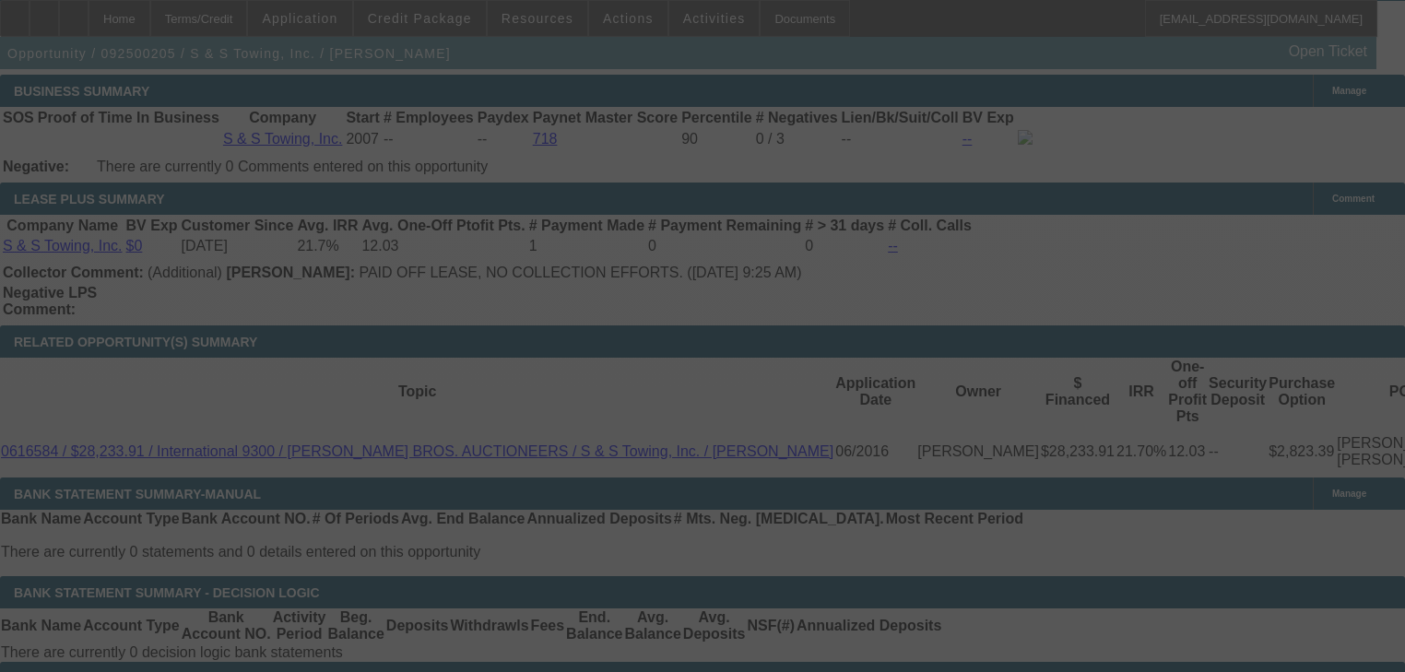
scroll to position [3119, 0]
select select "0"
select select "2"
select select "0"
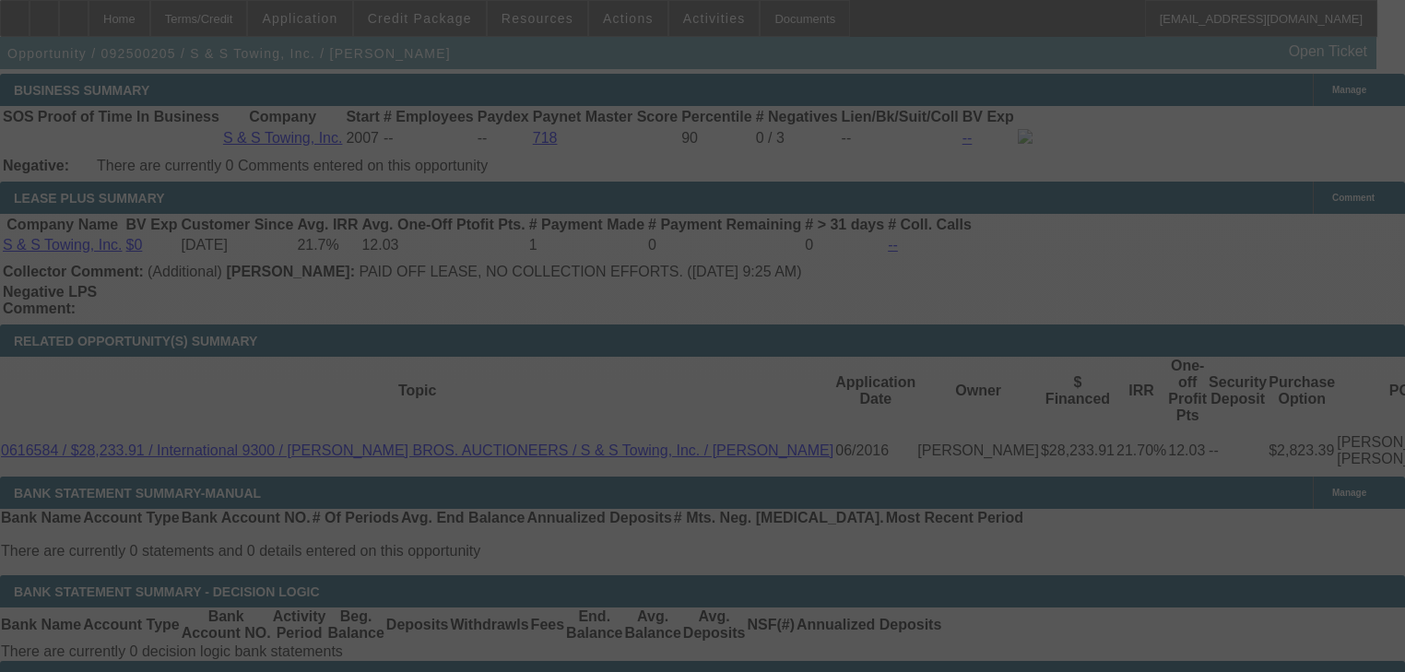
select select "6"
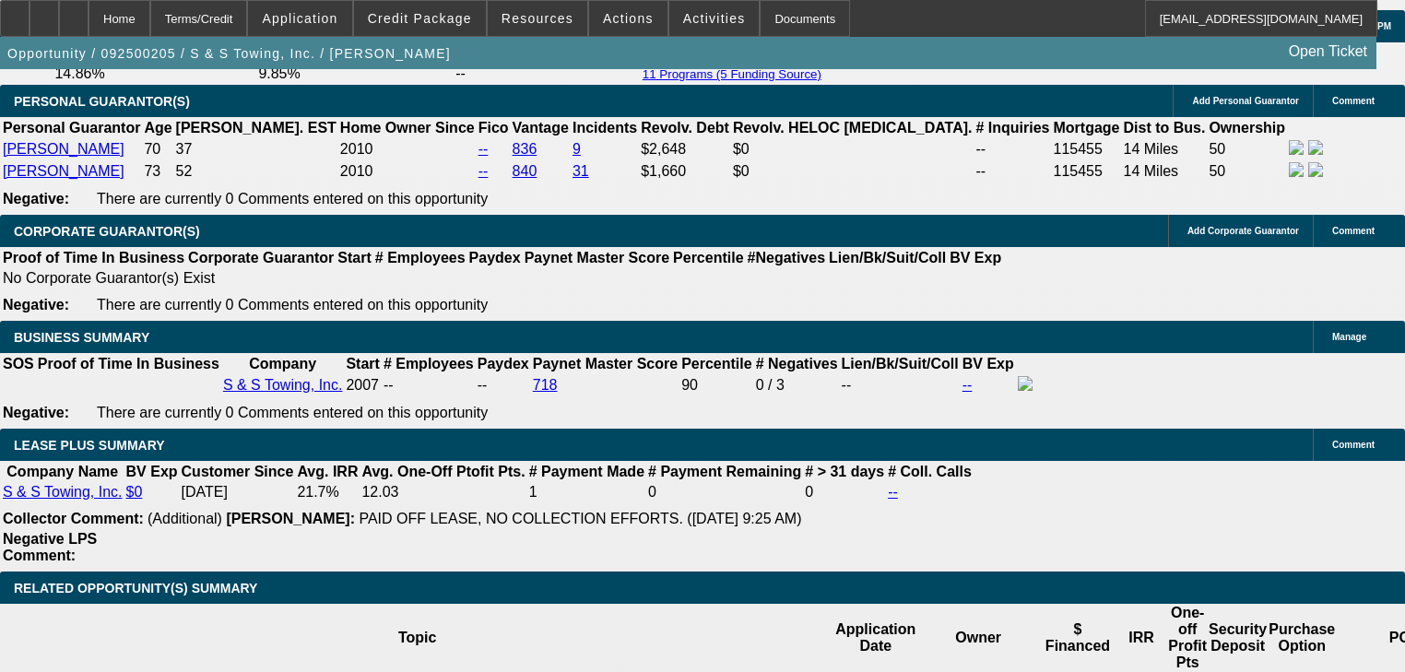
scroll to position [2897, 0]
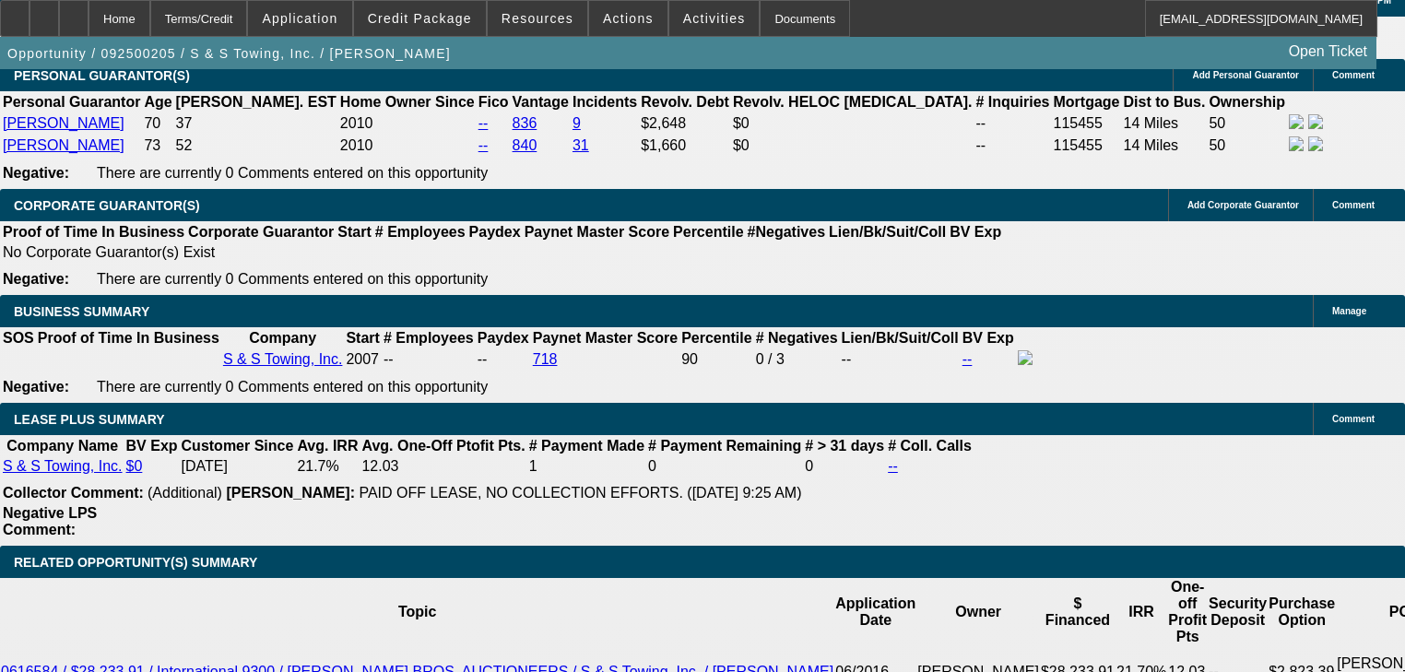
drag, startPoint x: 266, startPoint y: 291, endPoint x: 258, endPoint y: 301, distance: 12.4
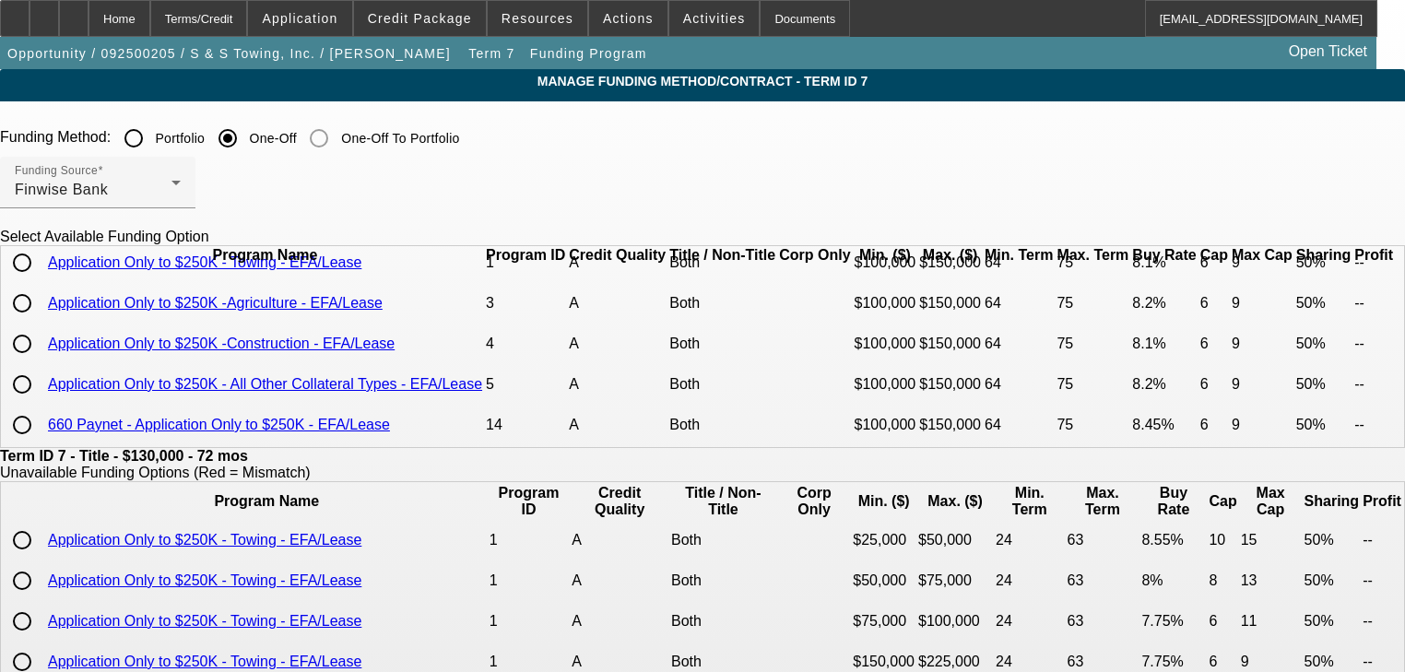
scroll to position [77, 0]
click at [41, 374] on input "radio" at bounding box center [22, 384] width 37 height 37
radio input "true"
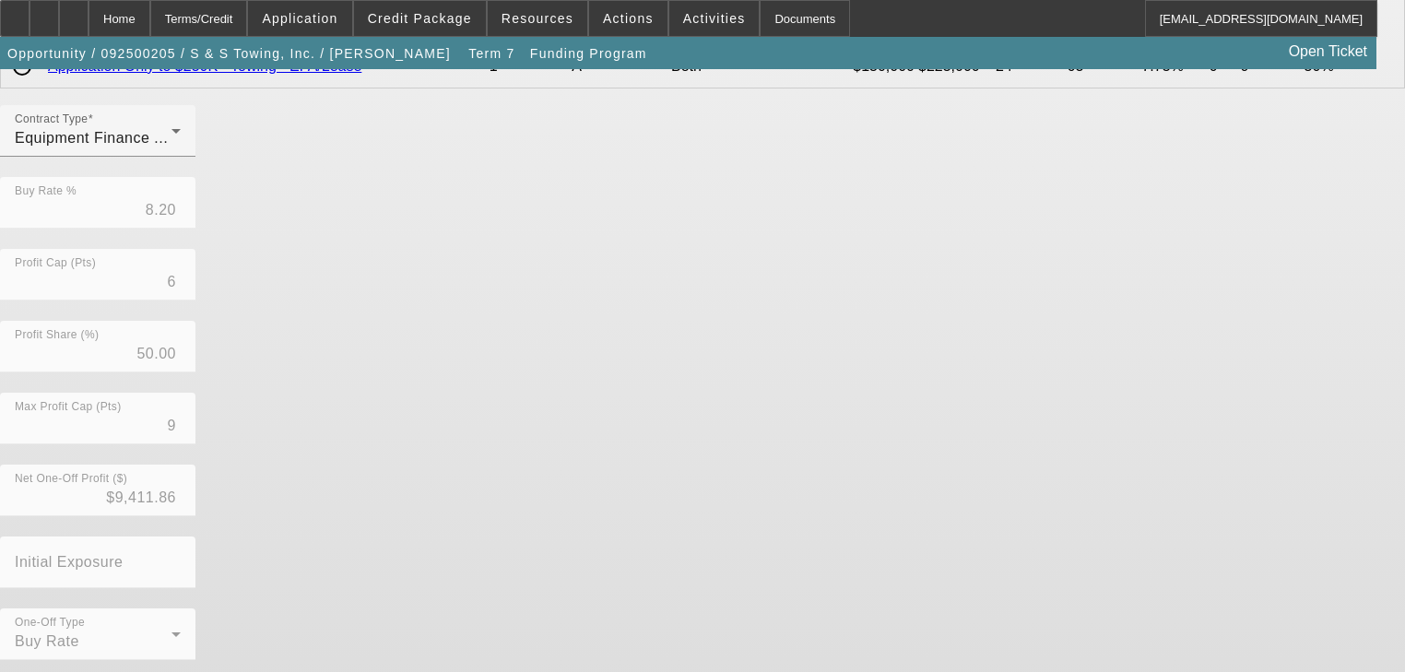
scroll to position [599, 0]
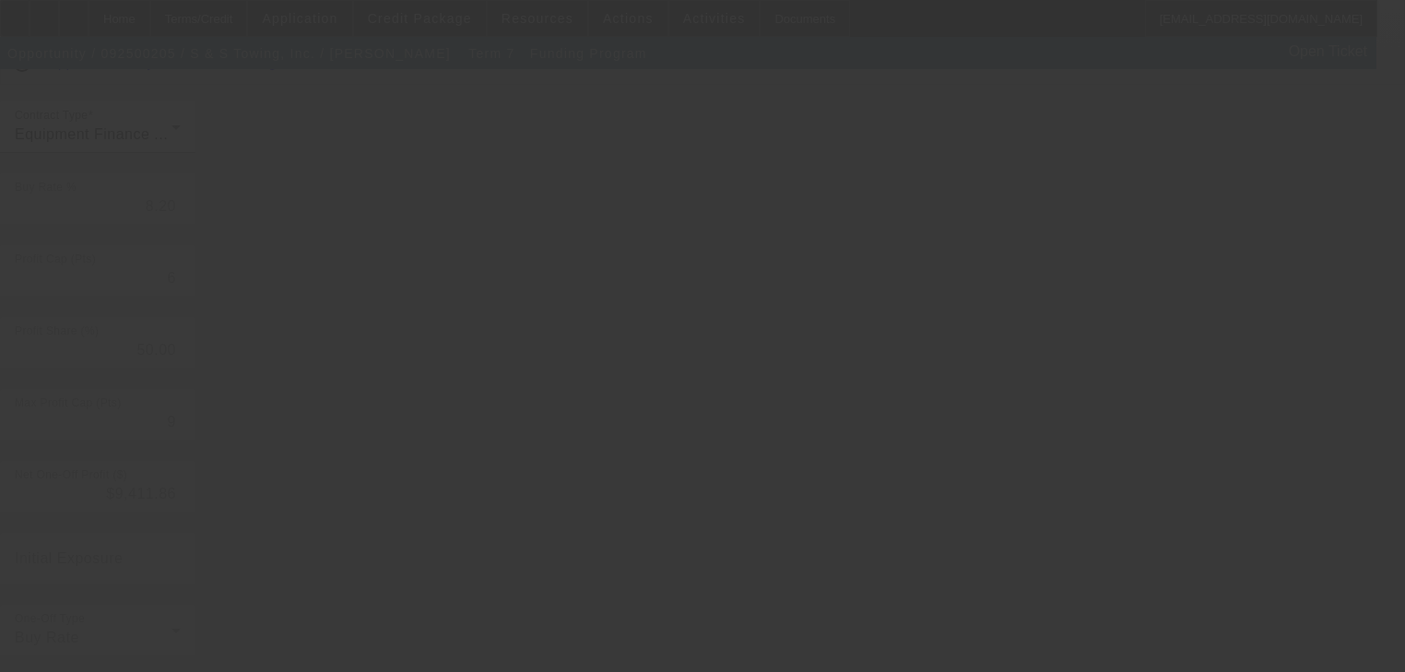
type input "7.75"
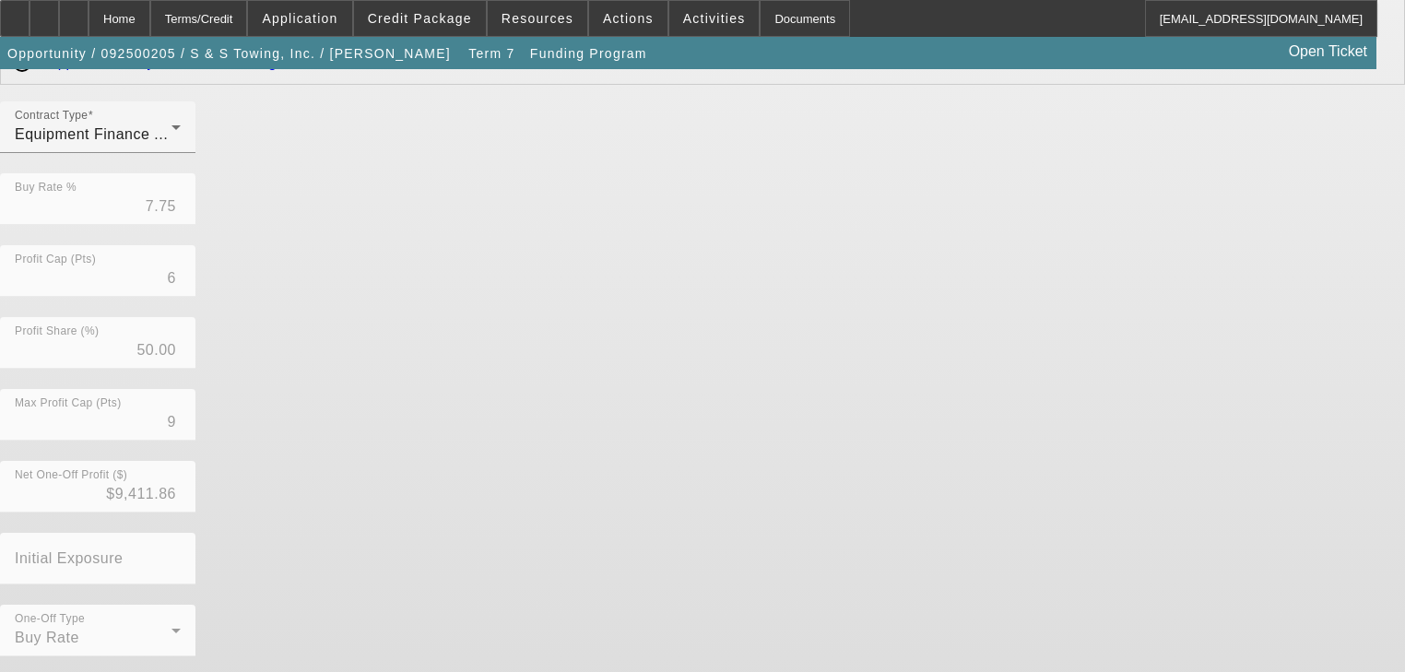
scroll to position [0, 0]
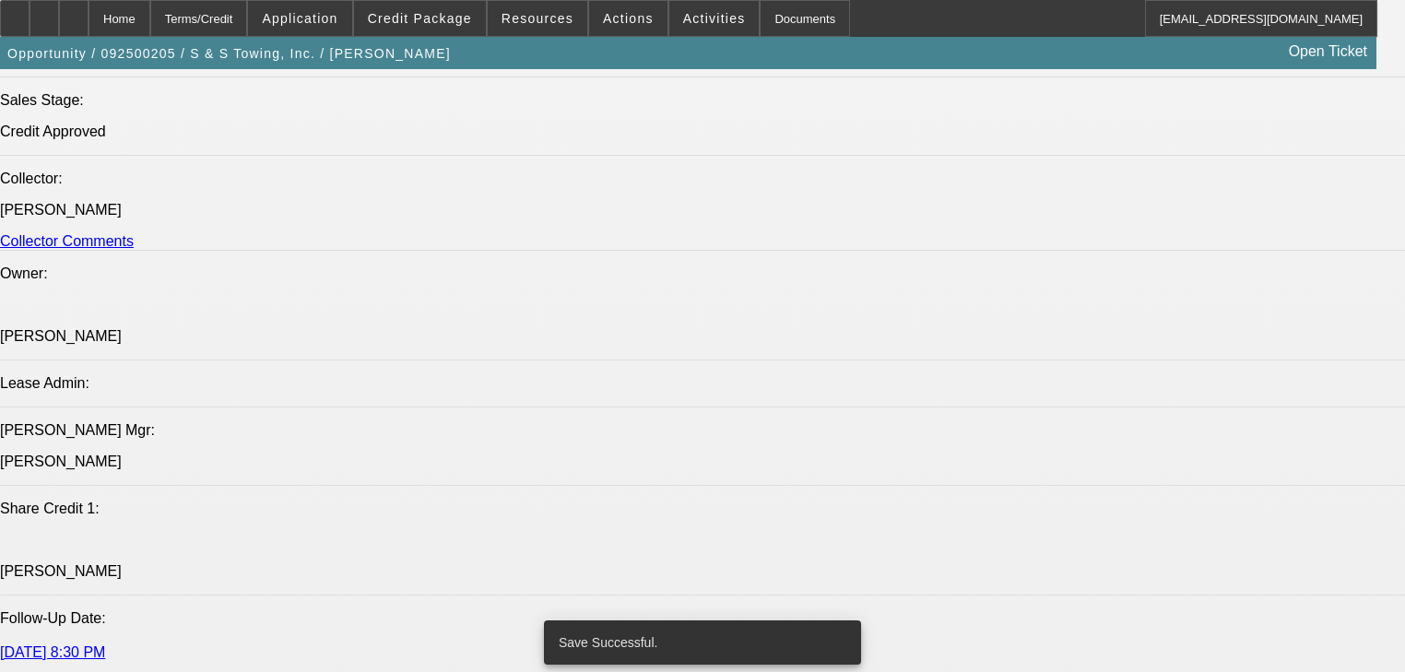
select select "0"
select select "2"
select select "0"
select select "6"
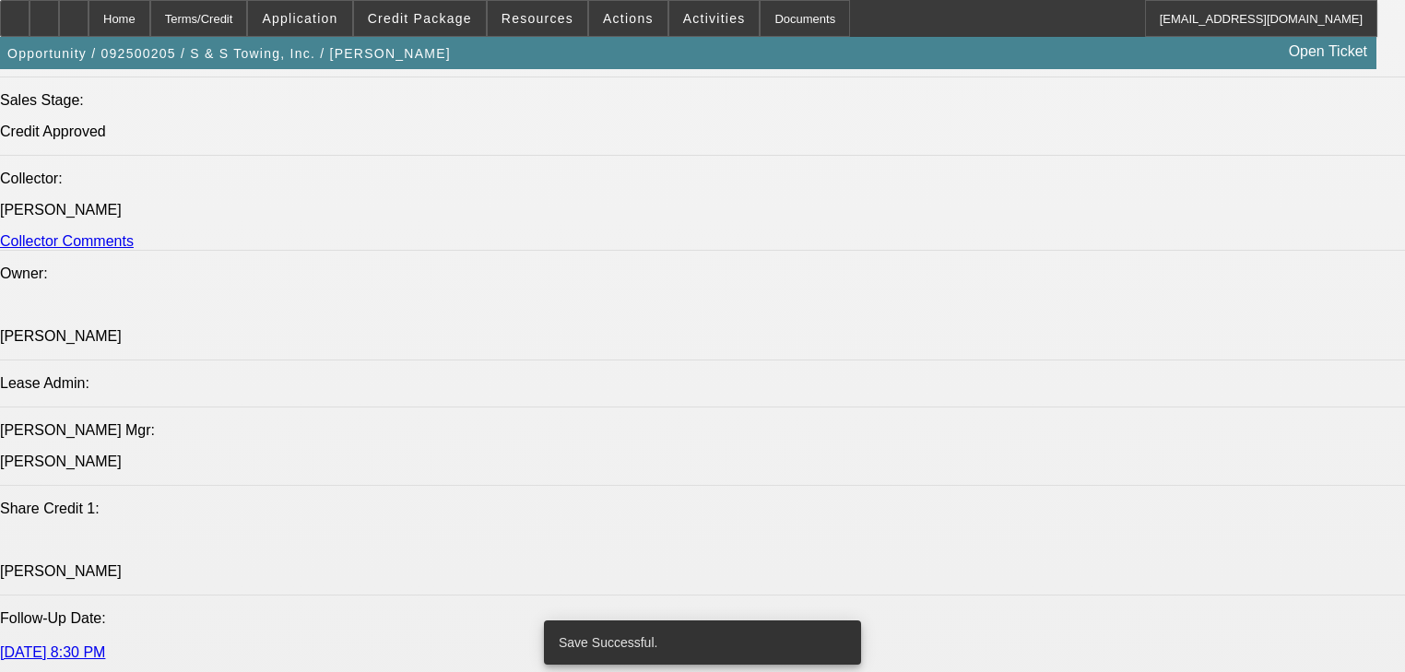
select select "0"
select select "2"
select select "0"
select select "6"
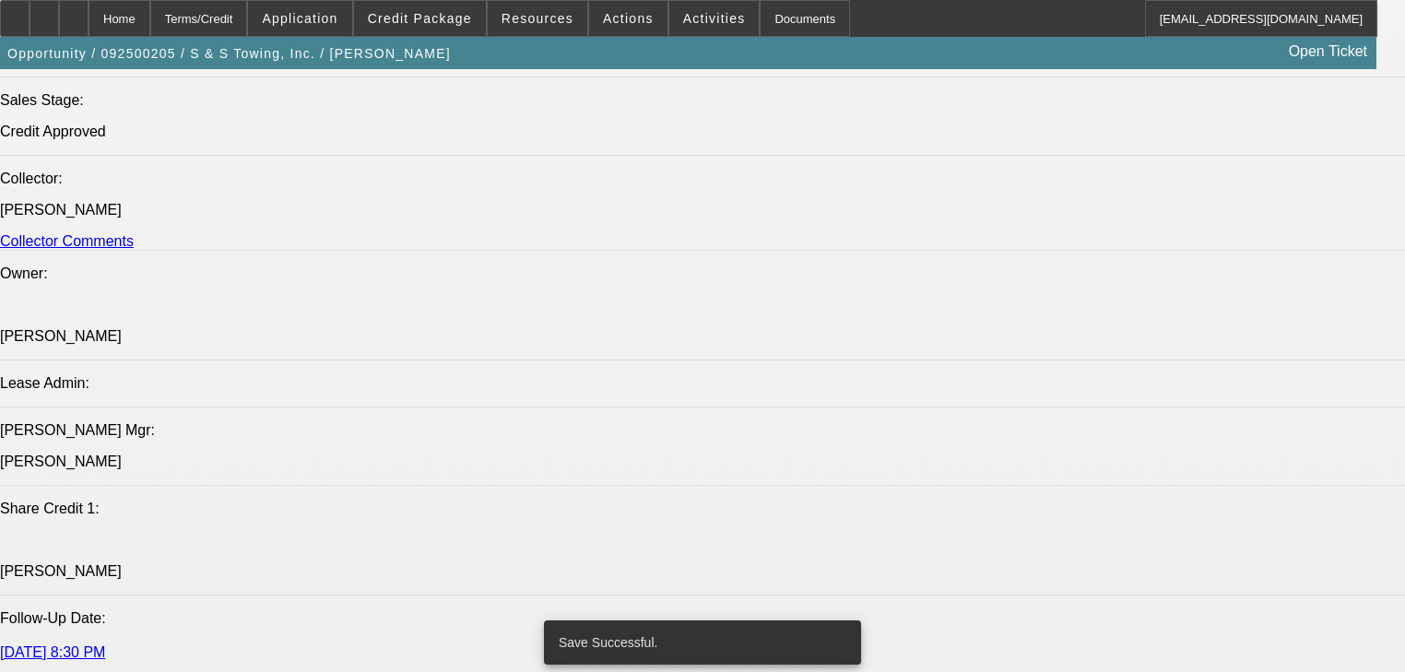
select select "0"
select select "2"
select select "0"
select select "6"
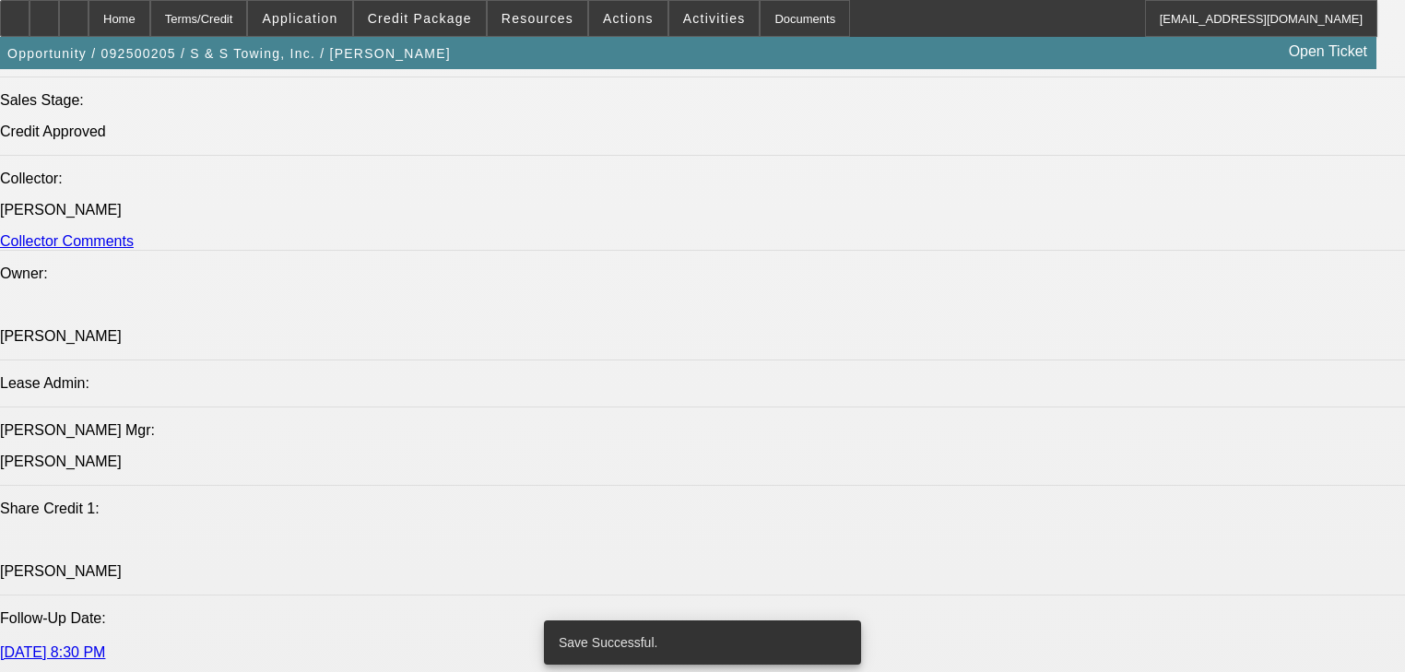
select select "0"
select select "2"
select select "0"
select select "6"
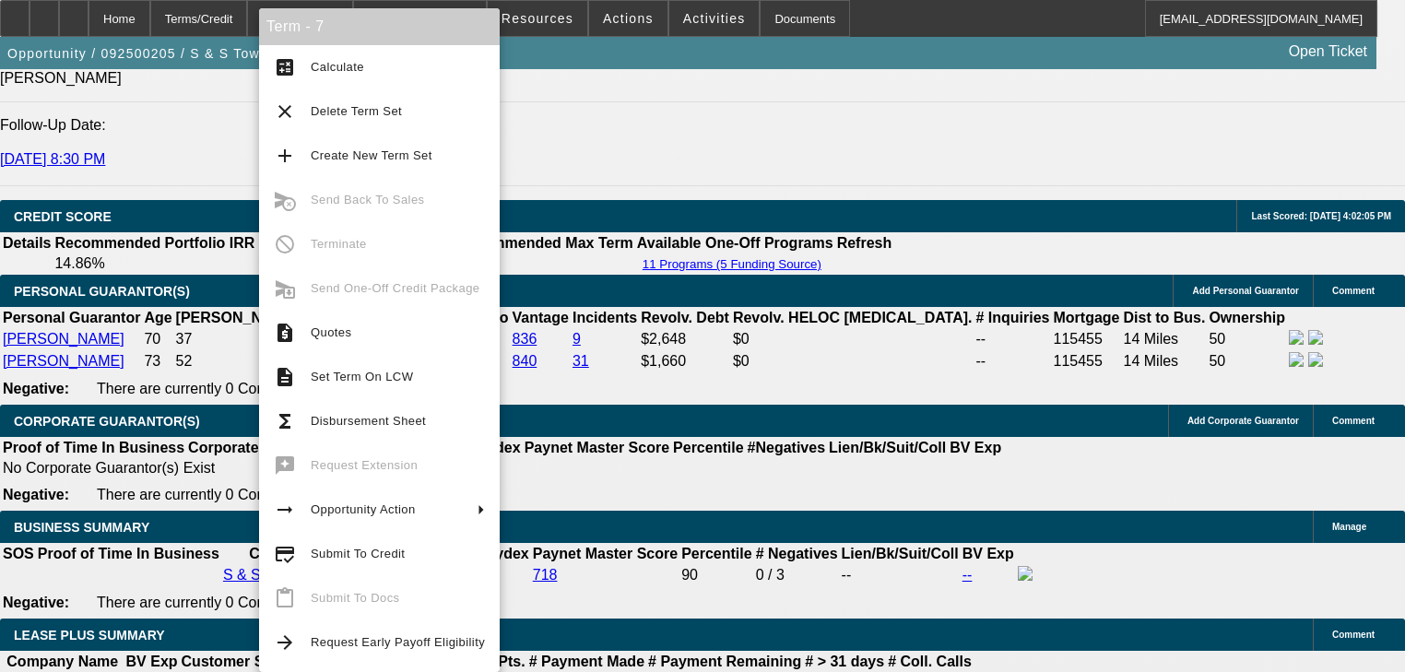
scroll to position [2621, 0]
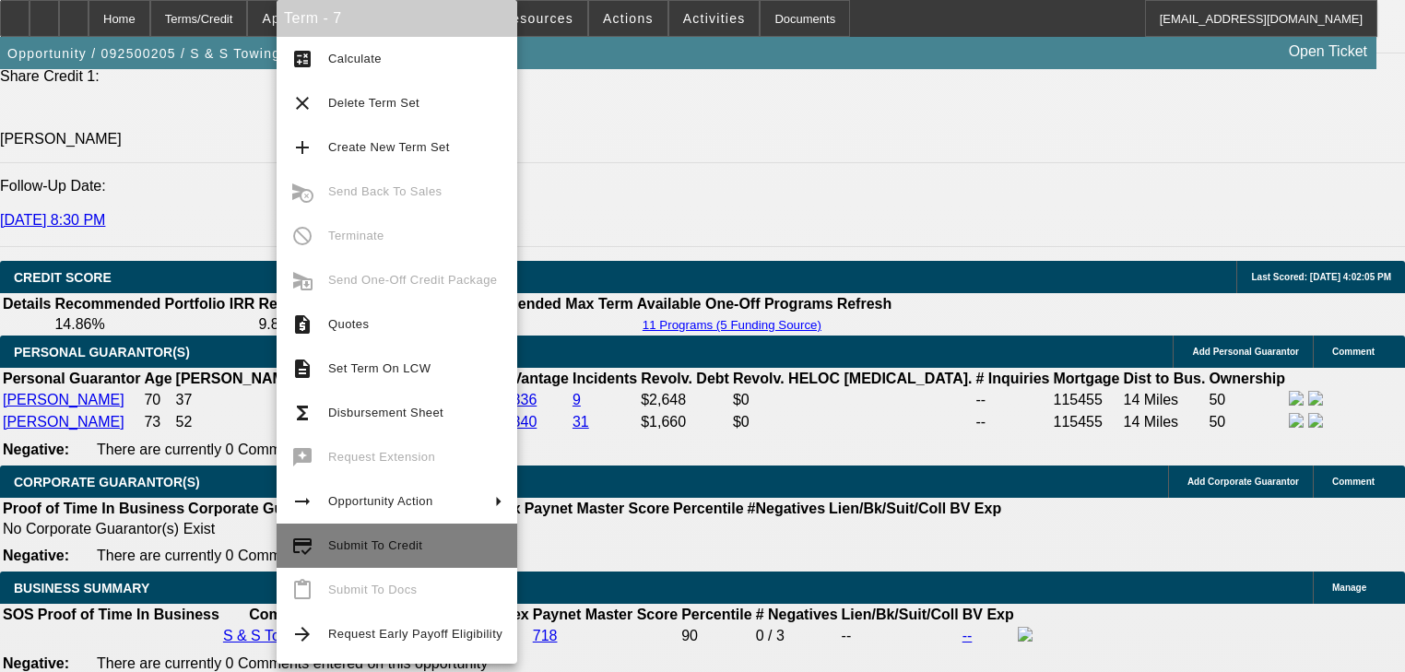
click at [308, 543] on mat-icon "credit_score" at bounding box center [302, 546] width 22 height 22
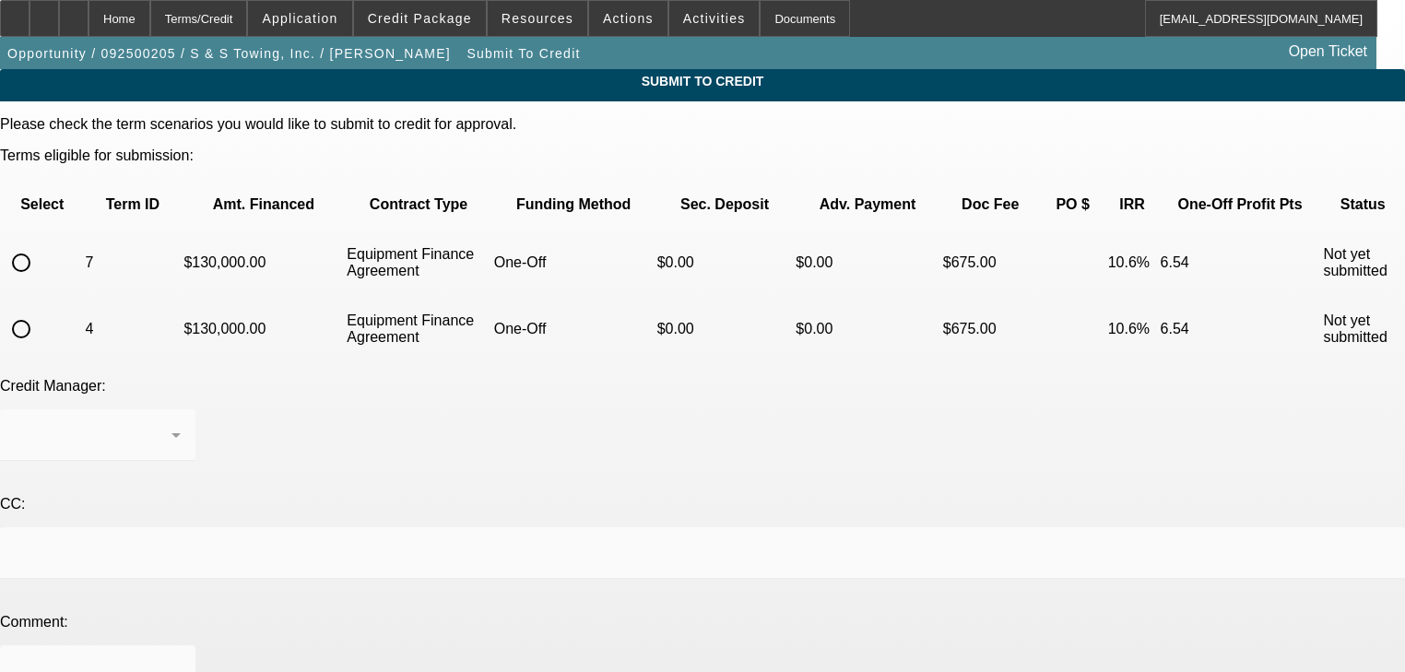
click at [40, 244] on input "radio" at bounding box center [21, 262] width 37 height 37
radio input "true"
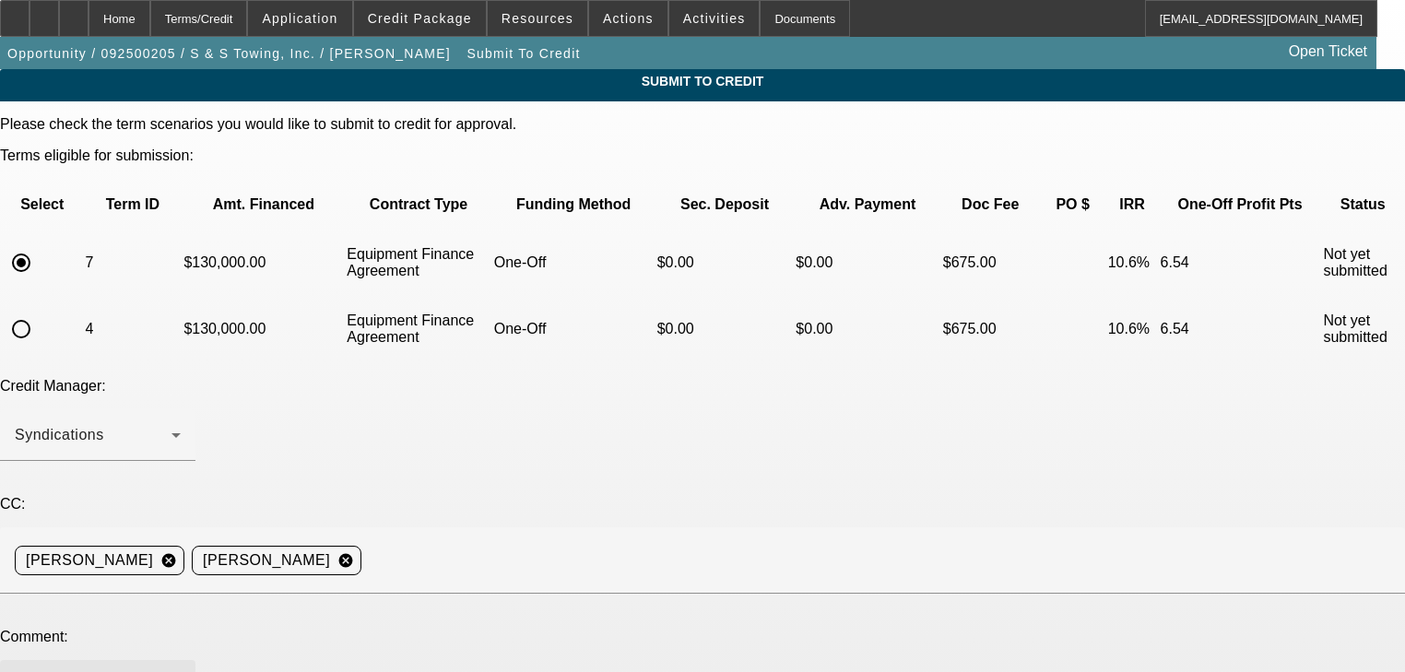
type textarea "C"
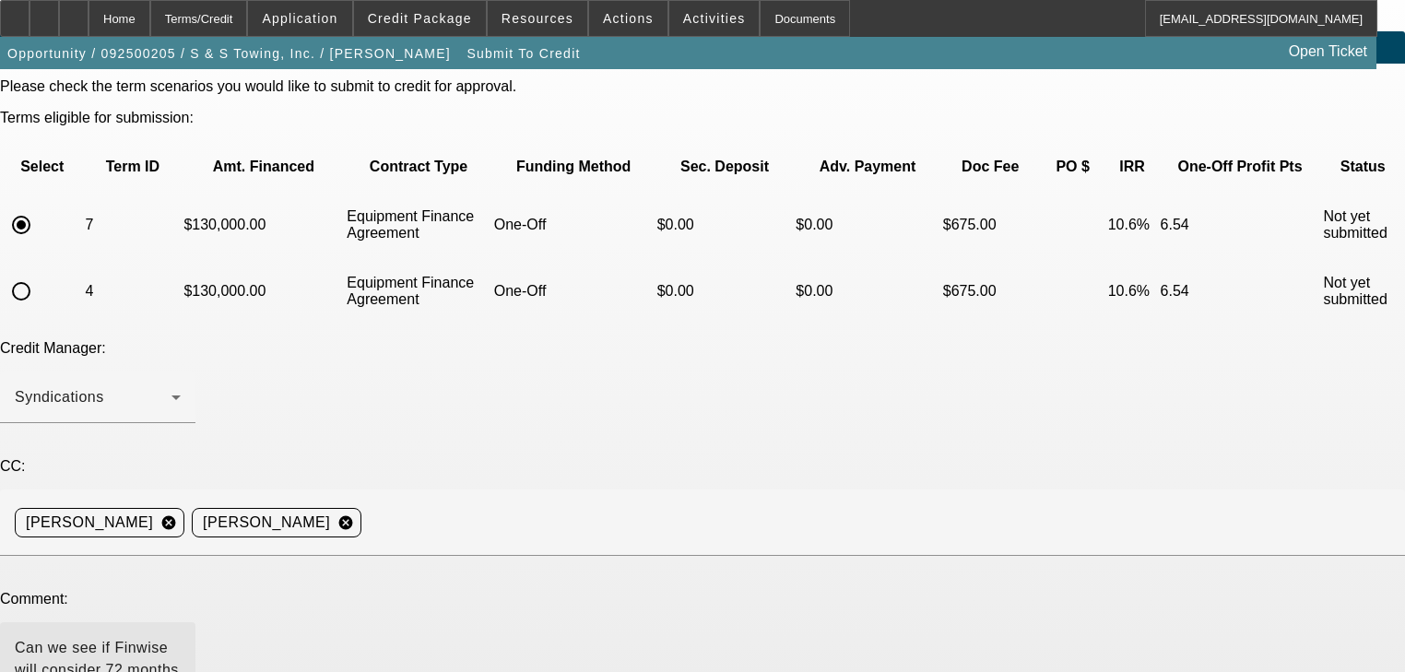
scroll to position [181, 0]
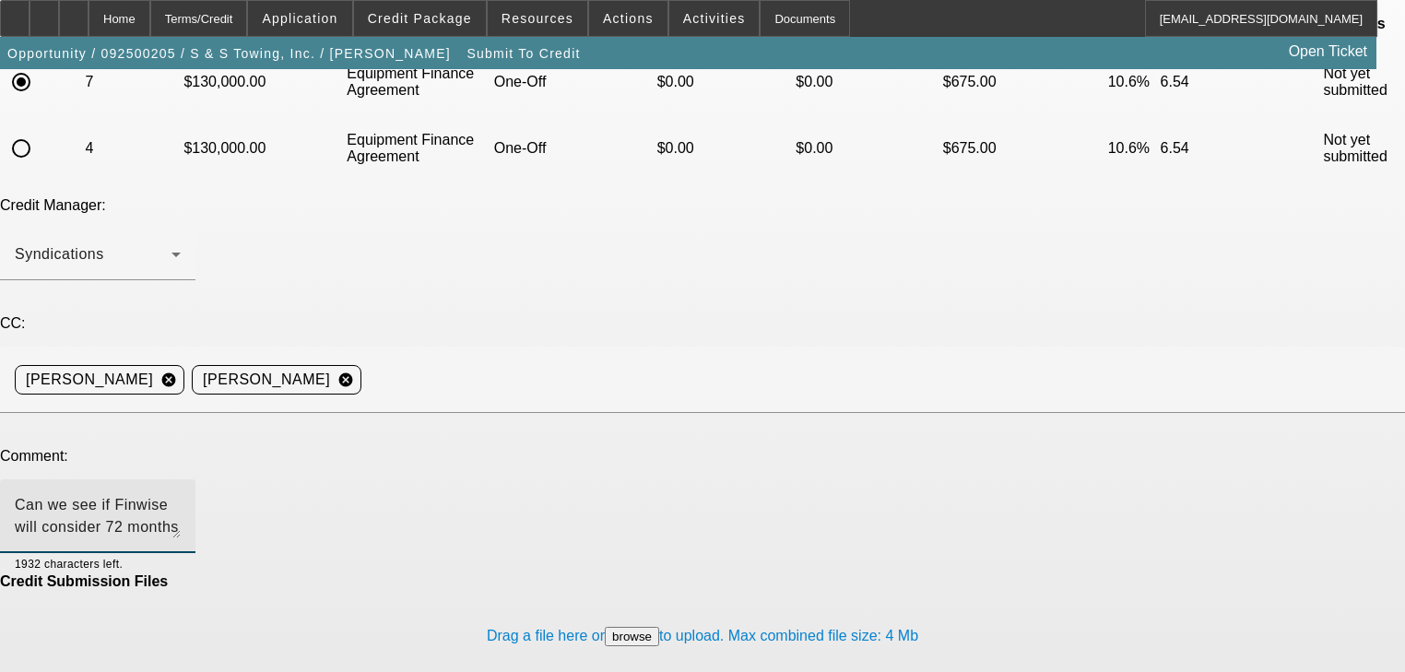
type textarea "Can we see if Finwise will consider 72 months on this one? Thank you"
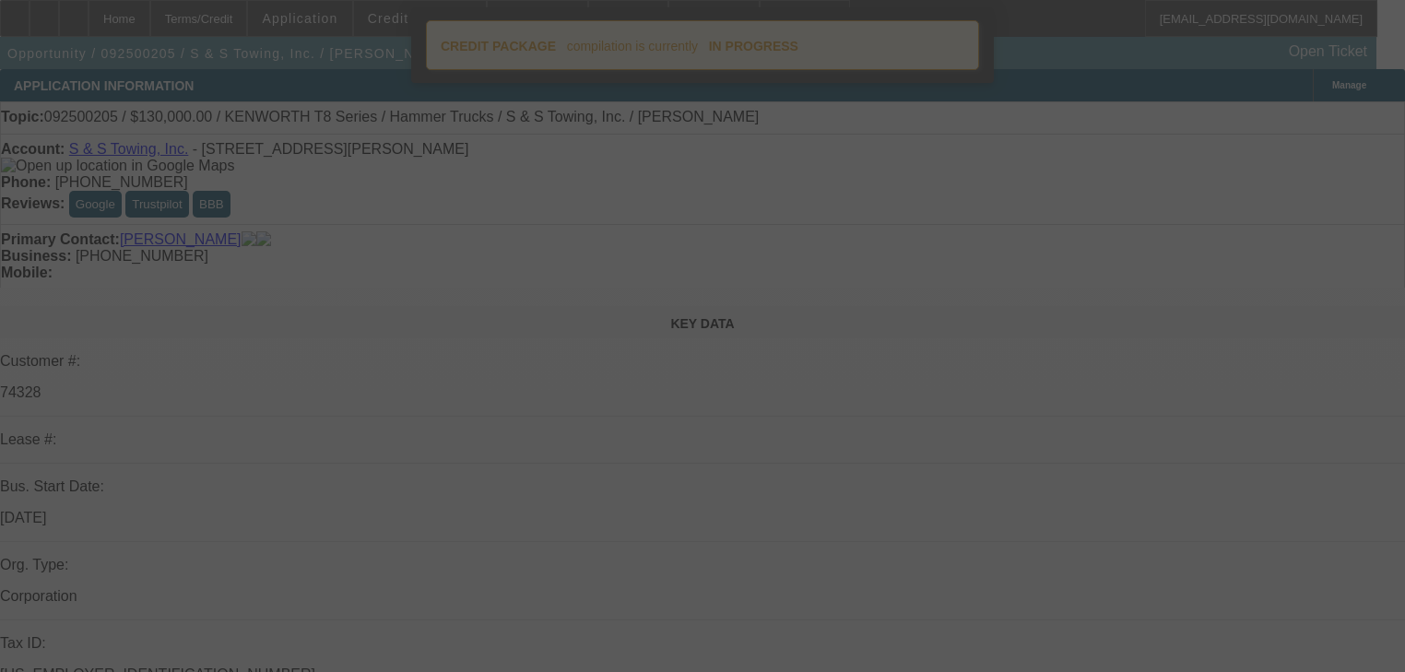
select select "0"
select select "2"
select select "0"
select select "6"
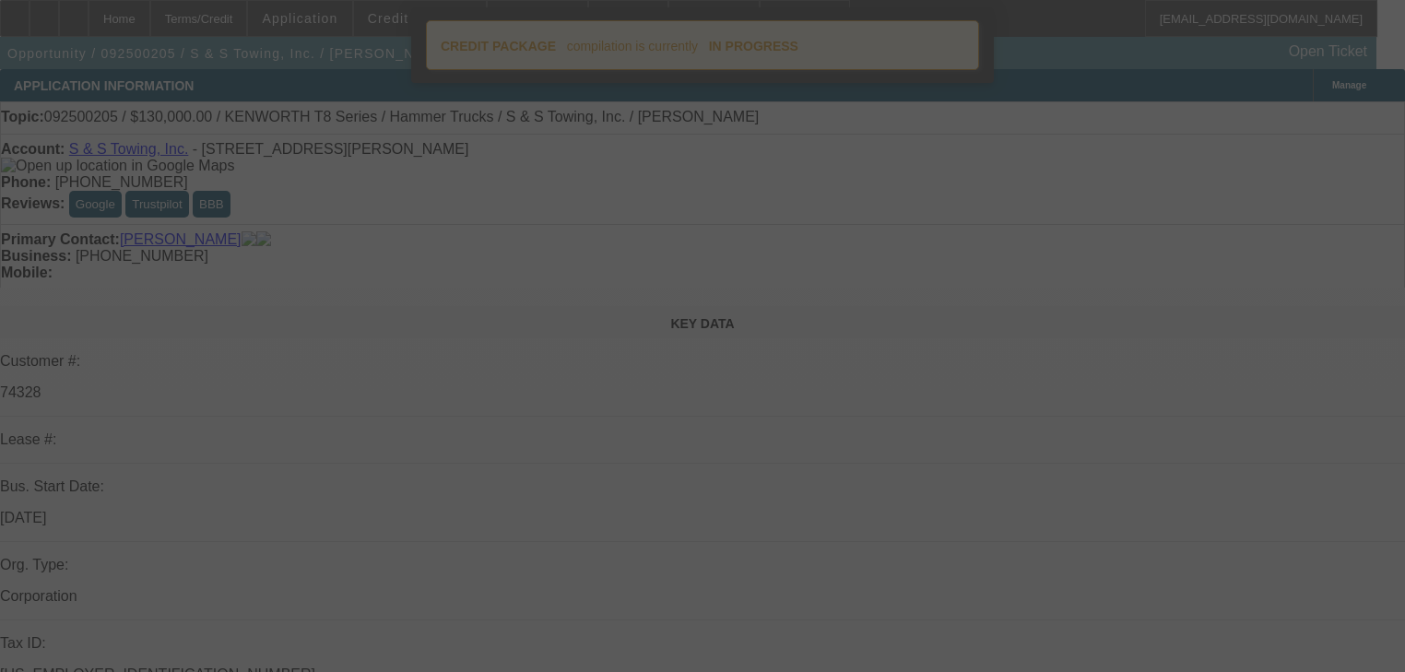
select select "0"
select select "2"
select select "0"
select select "6"
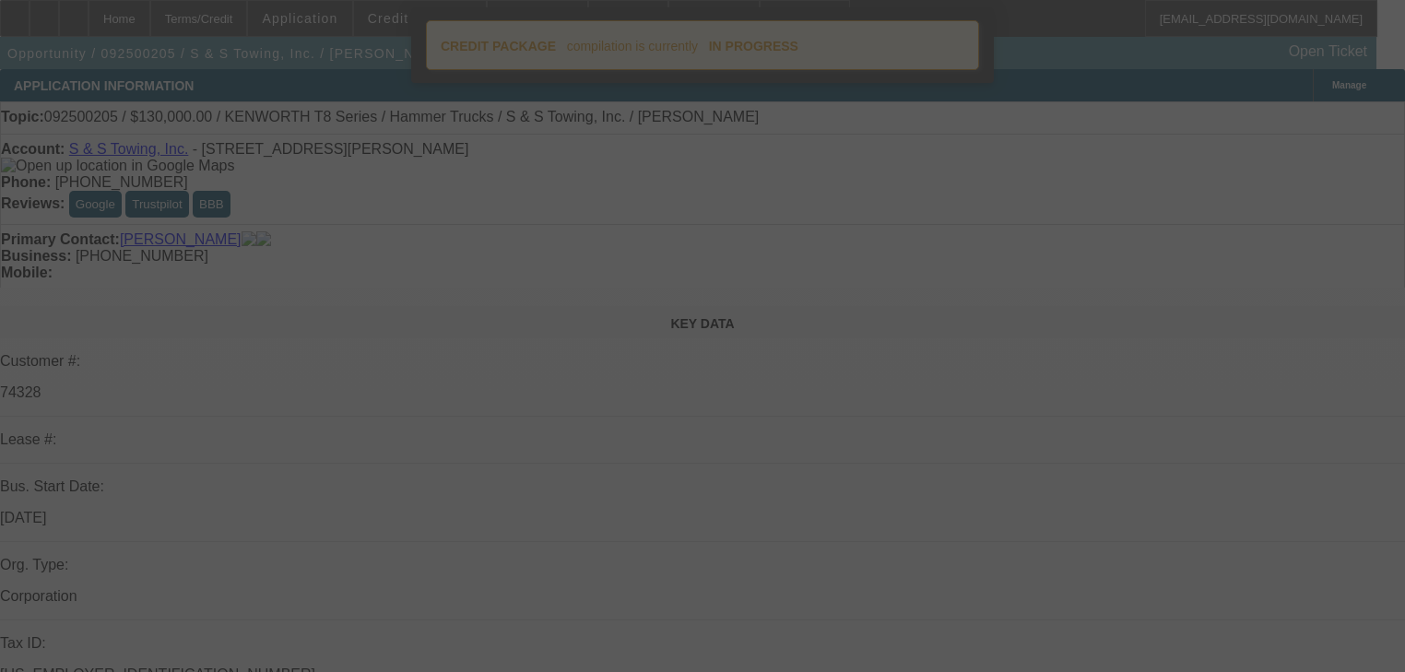
select select "0"
select select "2"
select select "0"
select select "6"
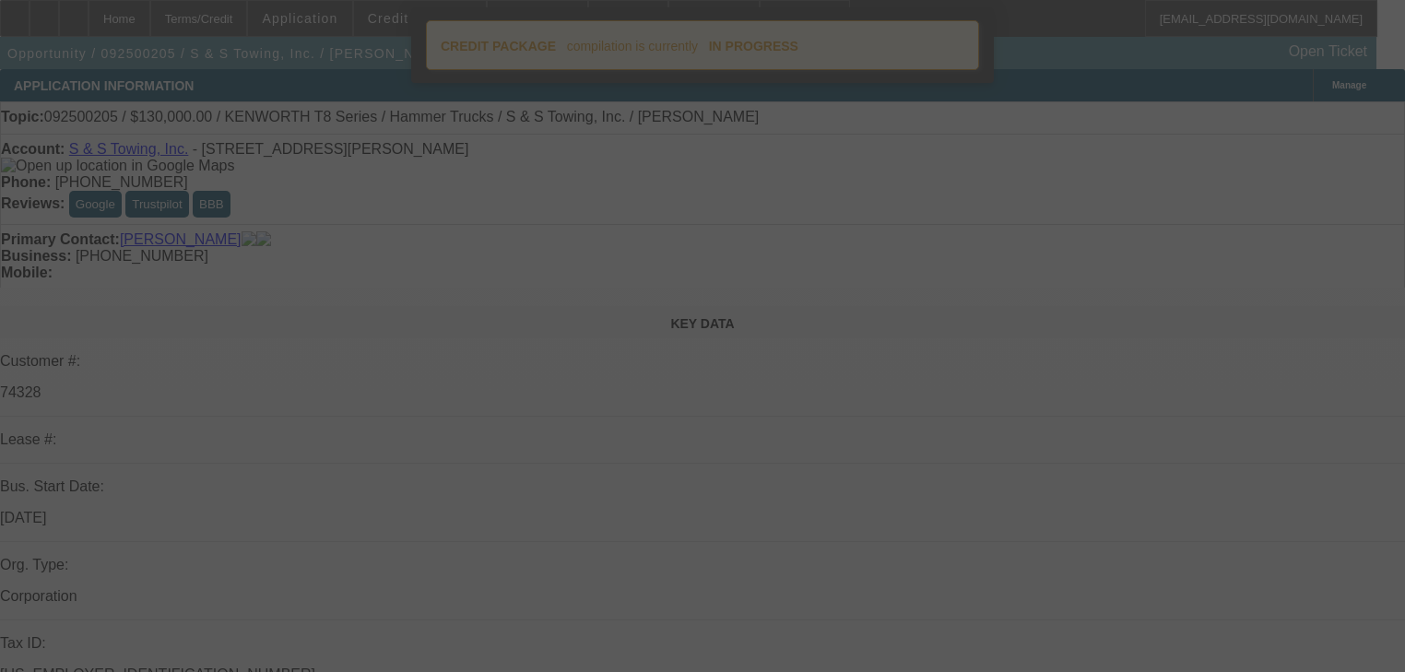
select select "0"
select select "2"
select select "0"
select select "6"
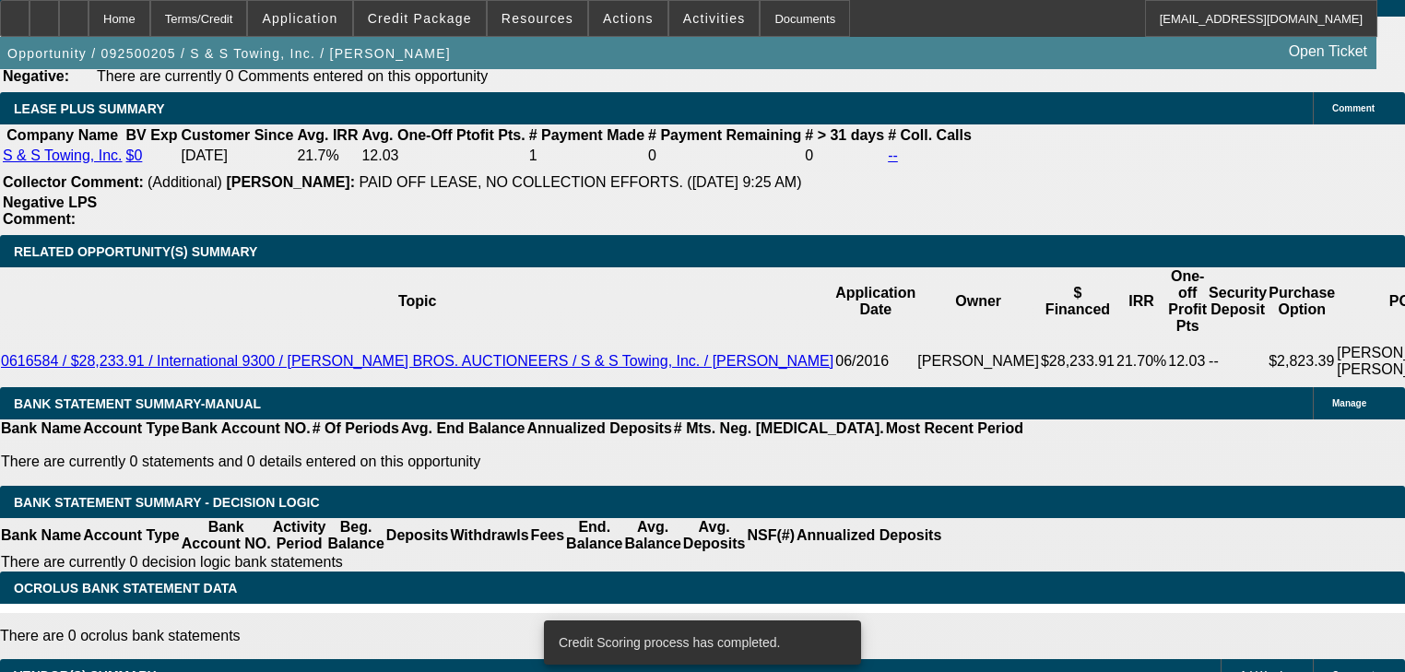
scroll to position [3201, 0]
